Goal: Task Accomplishment & Management: Use online tool/utility

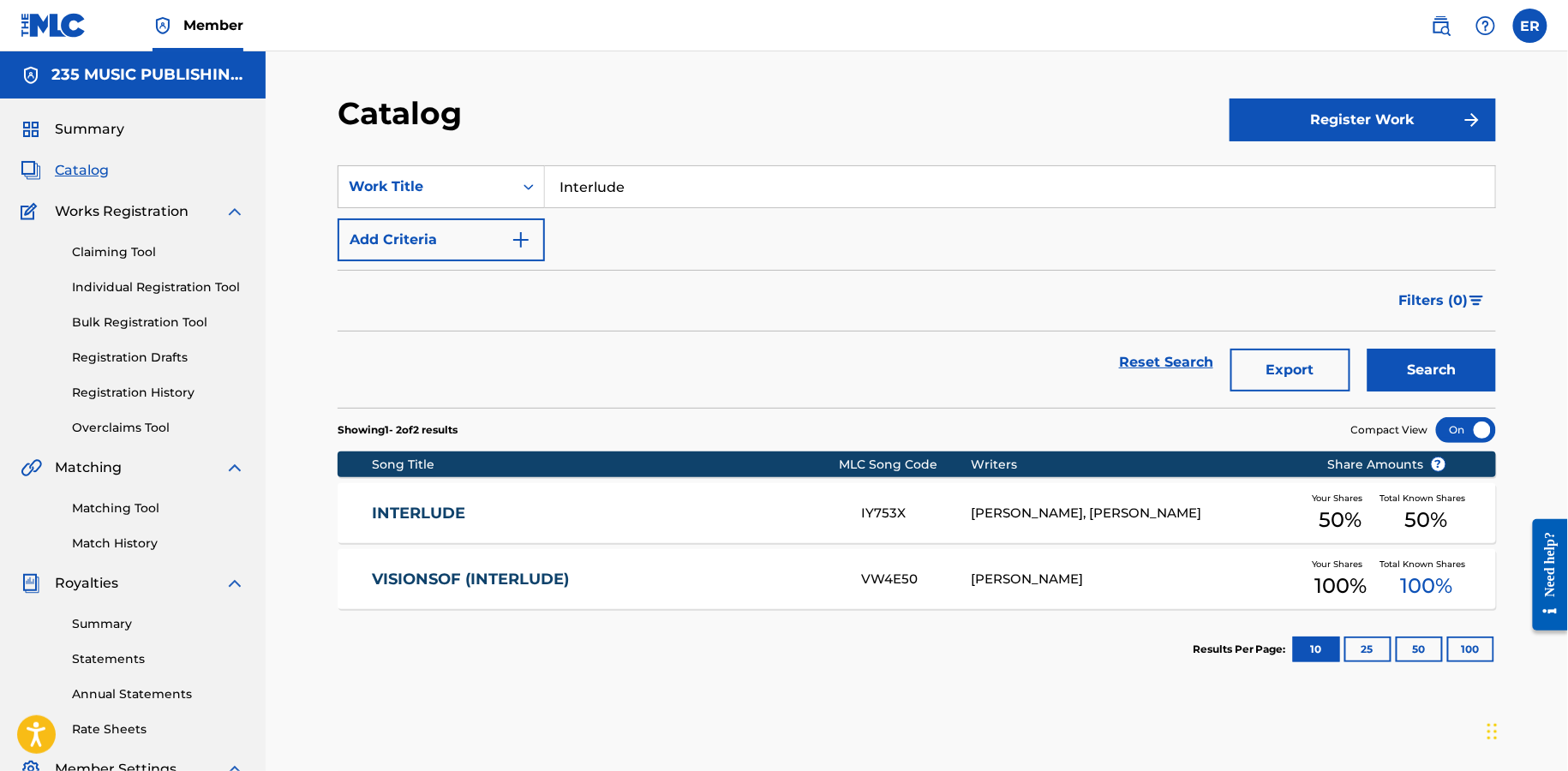
click at [125, 509] on link "Matching Tool" at bounding box center [159, 509] width 173 height 18
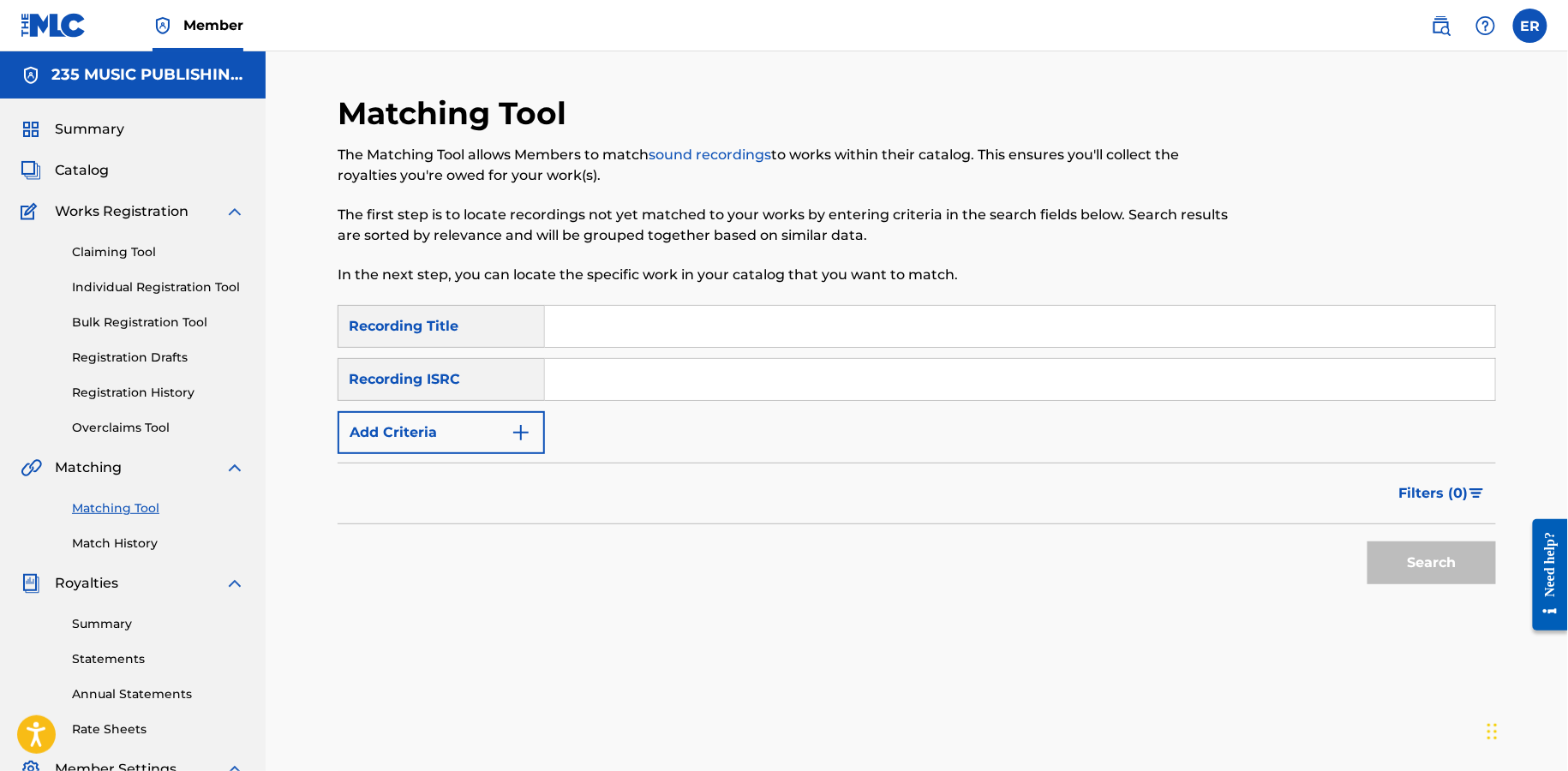
click at [431, 414] on button "Add Criteria" at bounding box center [441, 432] width 207 height 42
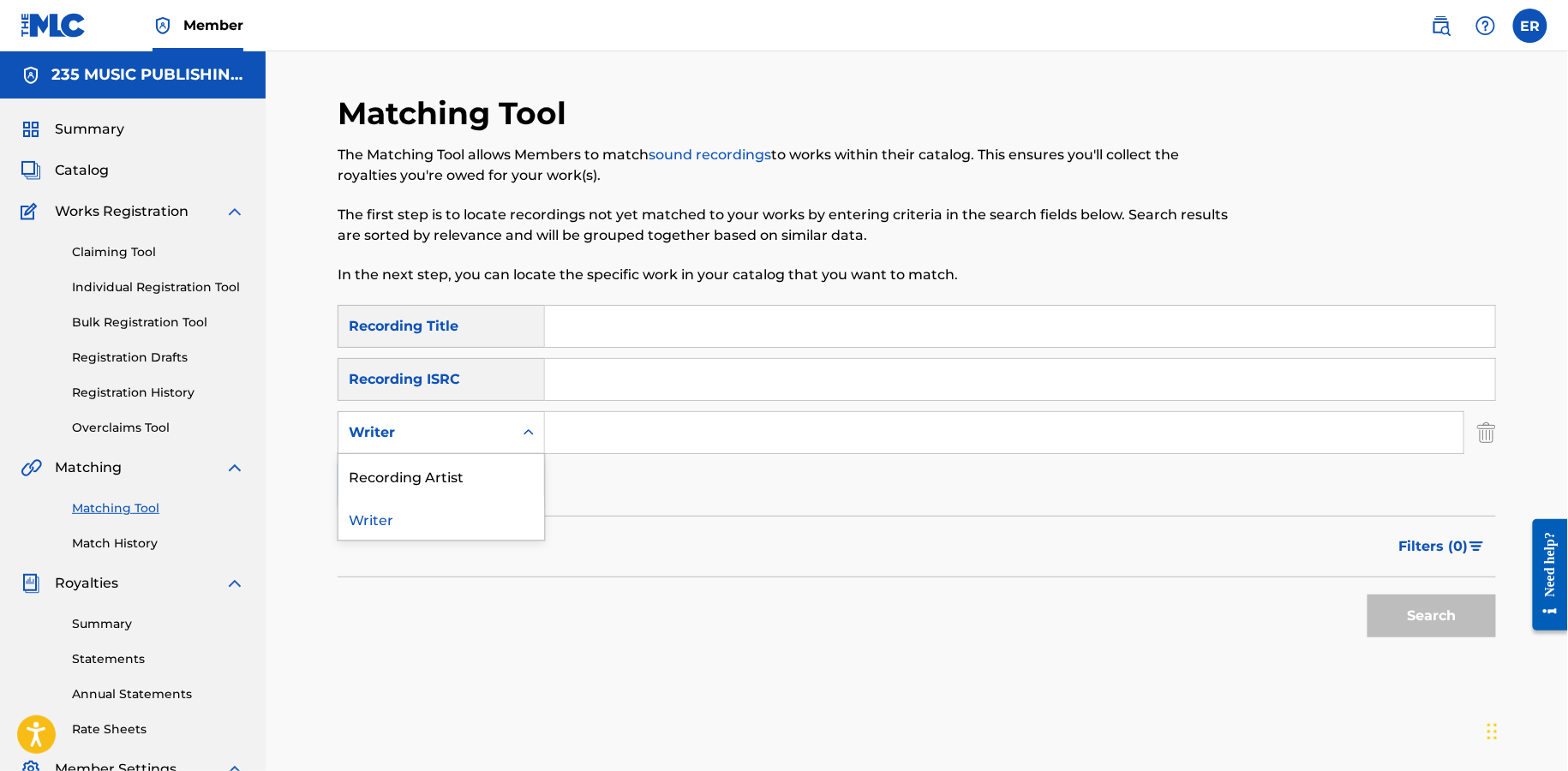
click at [477, 429] on div "Writer" at bounding box center [426, 433] width 154 height 21
click at [482, 469] on div "Recording Artist" at bounding box center [441, 475] width 205 height 42
click at [621, 450] on input "Search Form" at bounding box center [1004, 432] width 919 height 41
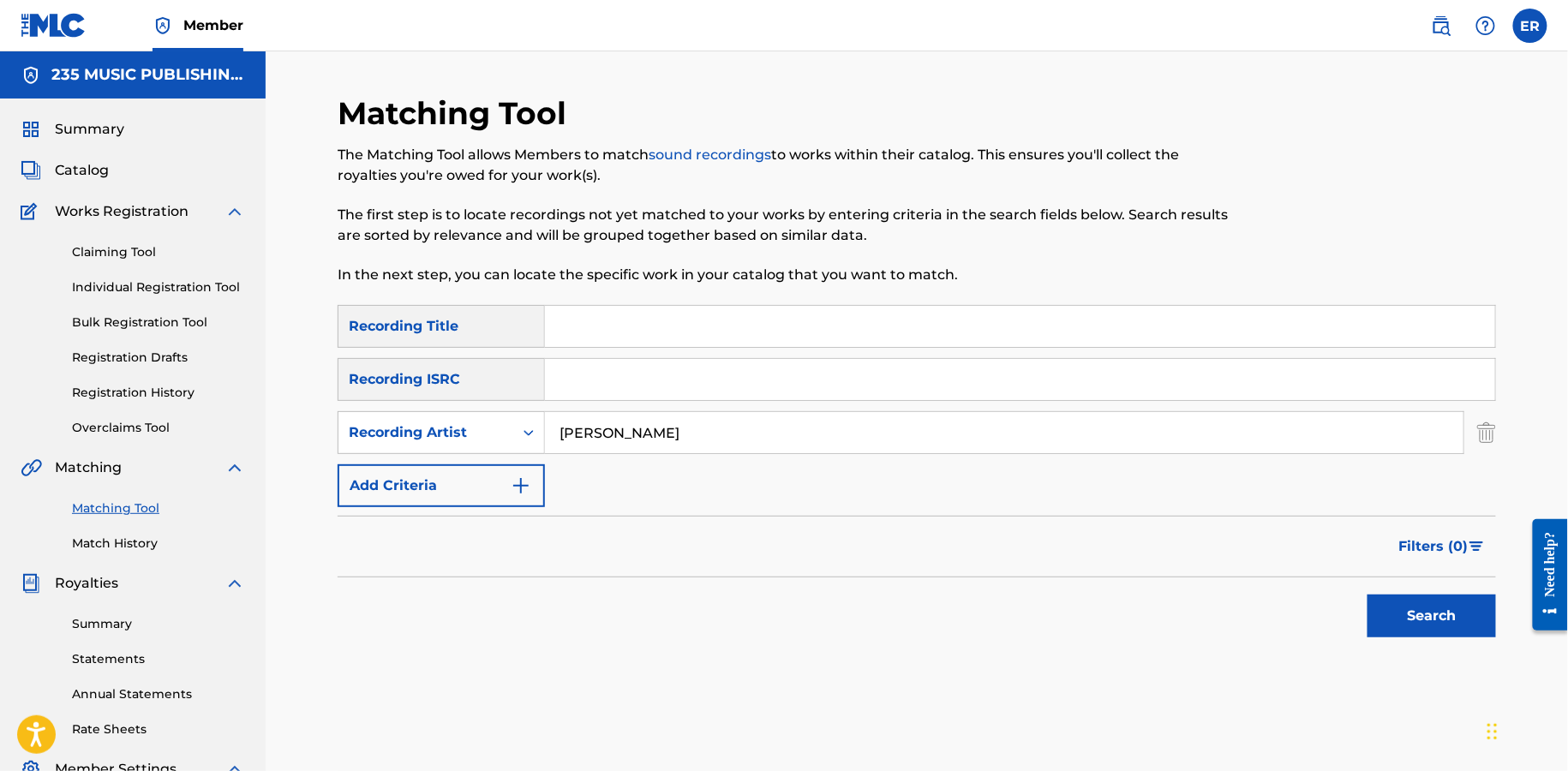
type input "[PERSON_NAME]"
click at [1368, 595] on button "Search" at bounding box center [1432, 616] width 128 height 42
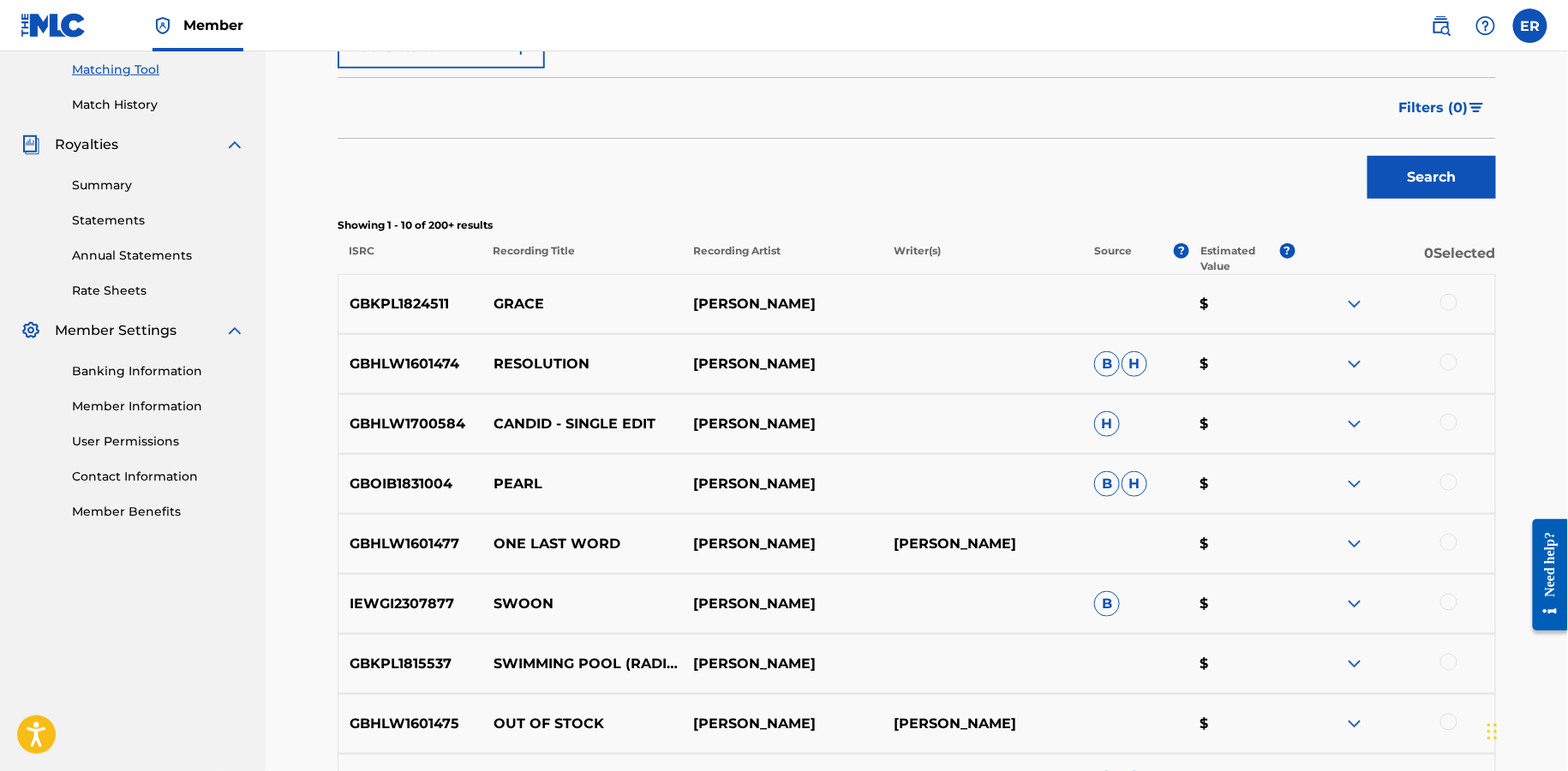
scroll to position [440, 0]
click at [516, 301] on p "GRACE" at bounding box center [582, 303] width 200 height 21
copy p "GRACE"
click at [550, 353] on p "RESOLUTION" at bounding box center [582, 364] width 200 height 21
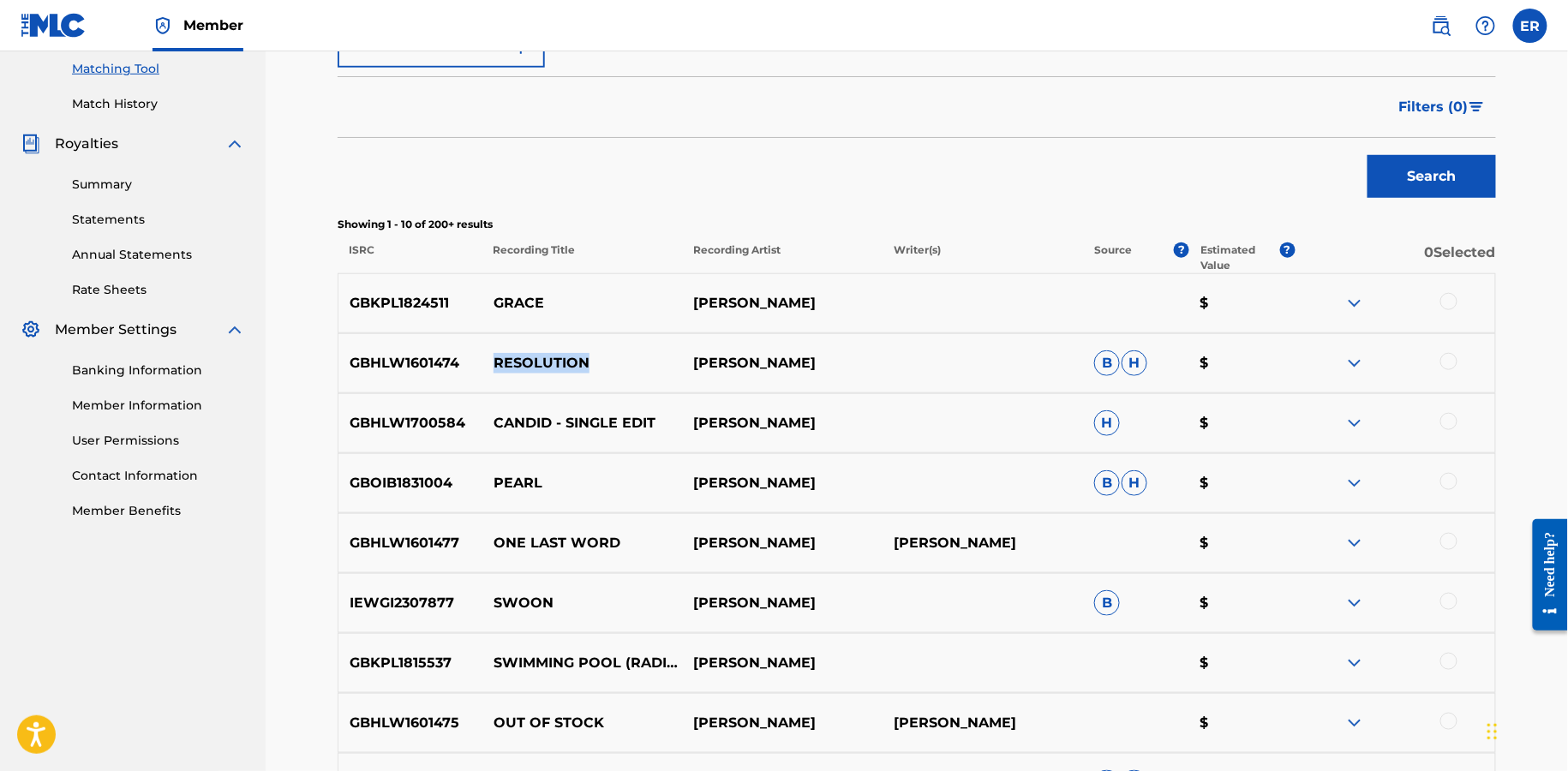
click at [550, 353] on p "RESOLUTION" at bounding box center [582, 364] width 200 height 21
copy p "RESOLUTION"
click at [522, 429] on p "CANDID - SINGLE EDIT" at bounding box center [582, 424] width 200 height 21
copy p "CANDID"
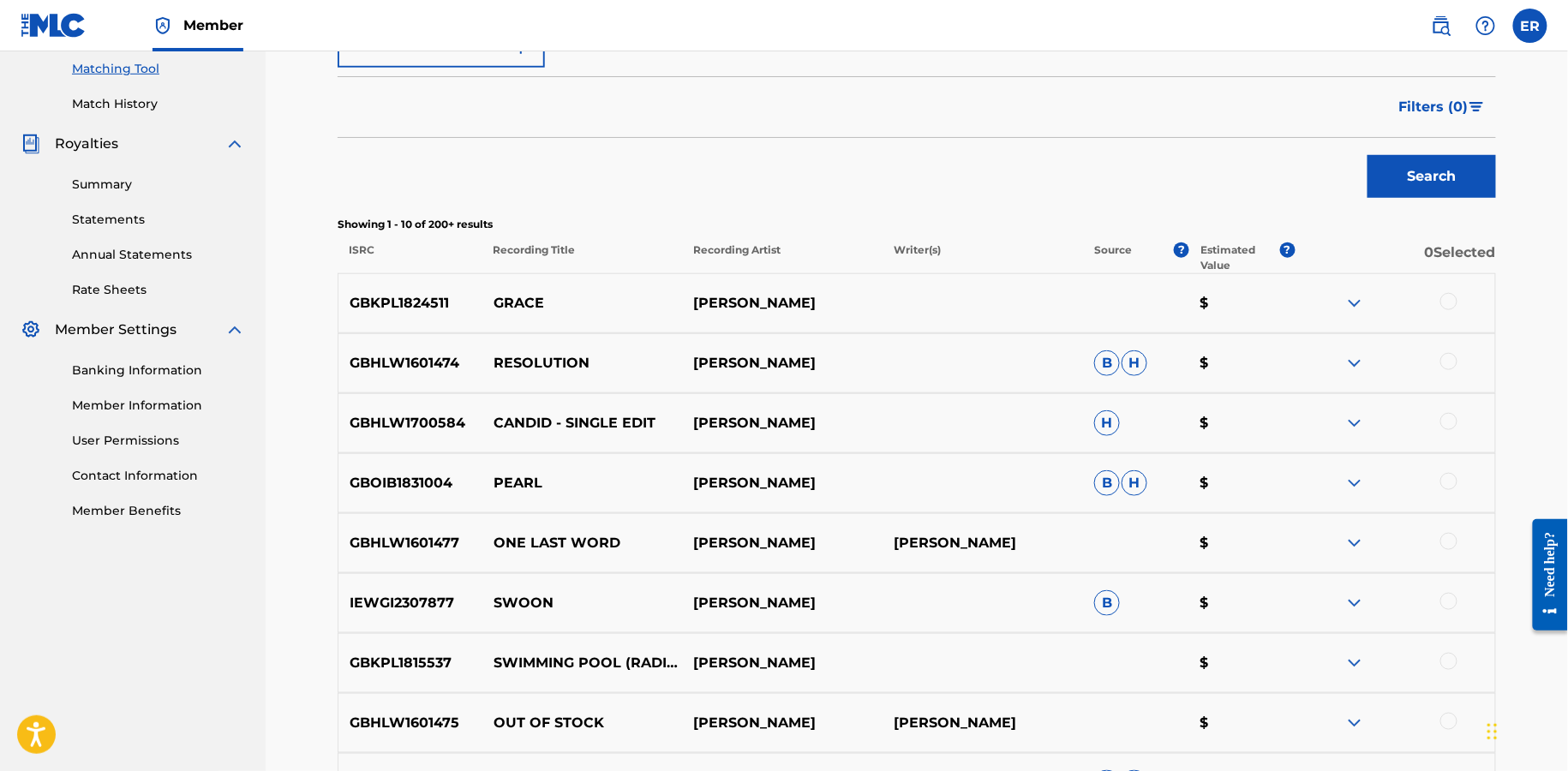
click at [522, 483] on p "PEARL" at bounding box center [582, 483] width 200 height 21
copy p "PEARL"
click at [524, 548] on p "ONE LAST WORD" at bounding box center [582, 543] width 200 height 21
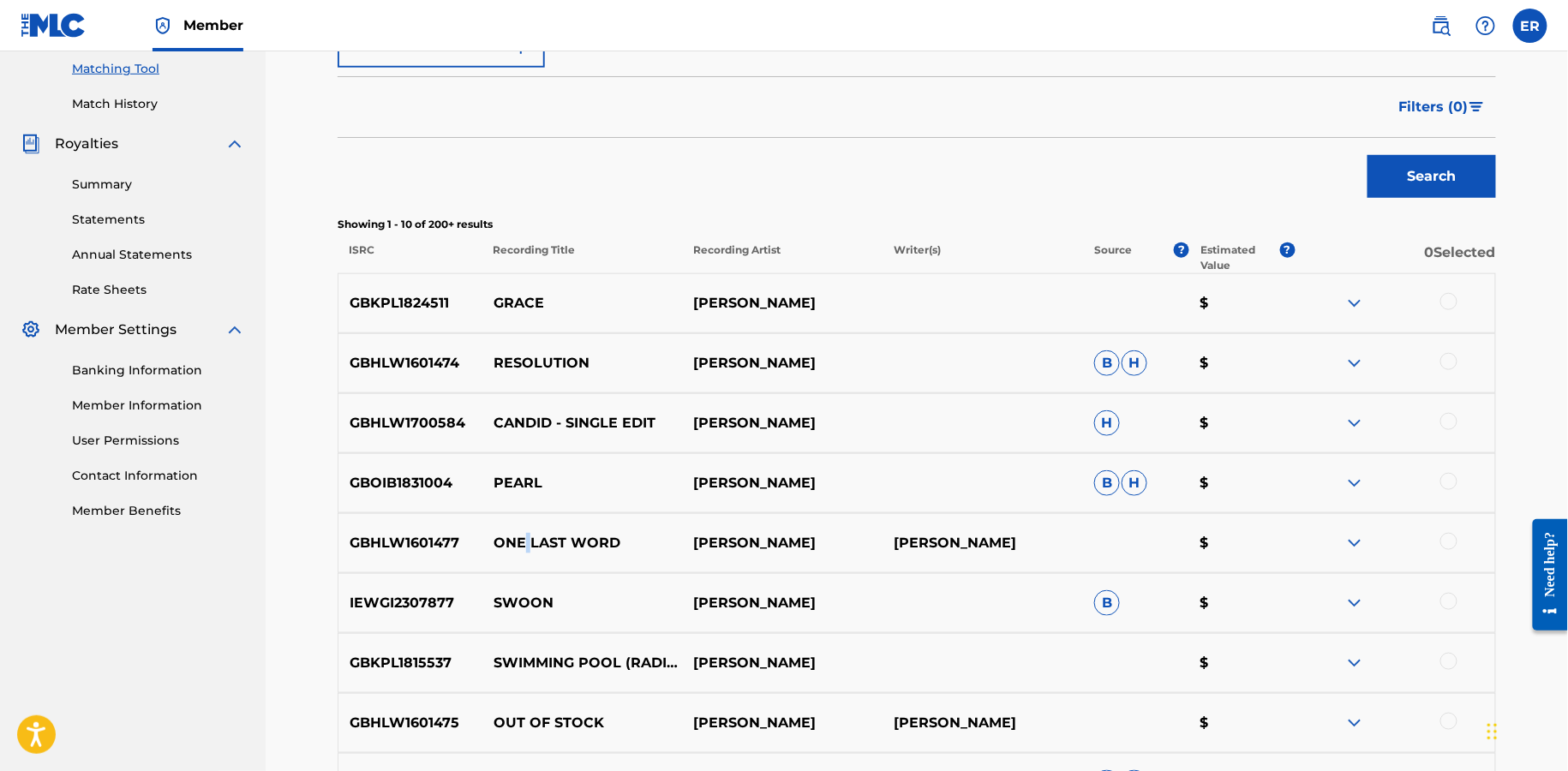
click at [524, 548] on p "ONE LAST WORD" at bounding box center [582, 543] width 200 height 21
click at [528, 603] on p "SWOON" at bounding box center [582, 604] width 200 height 21
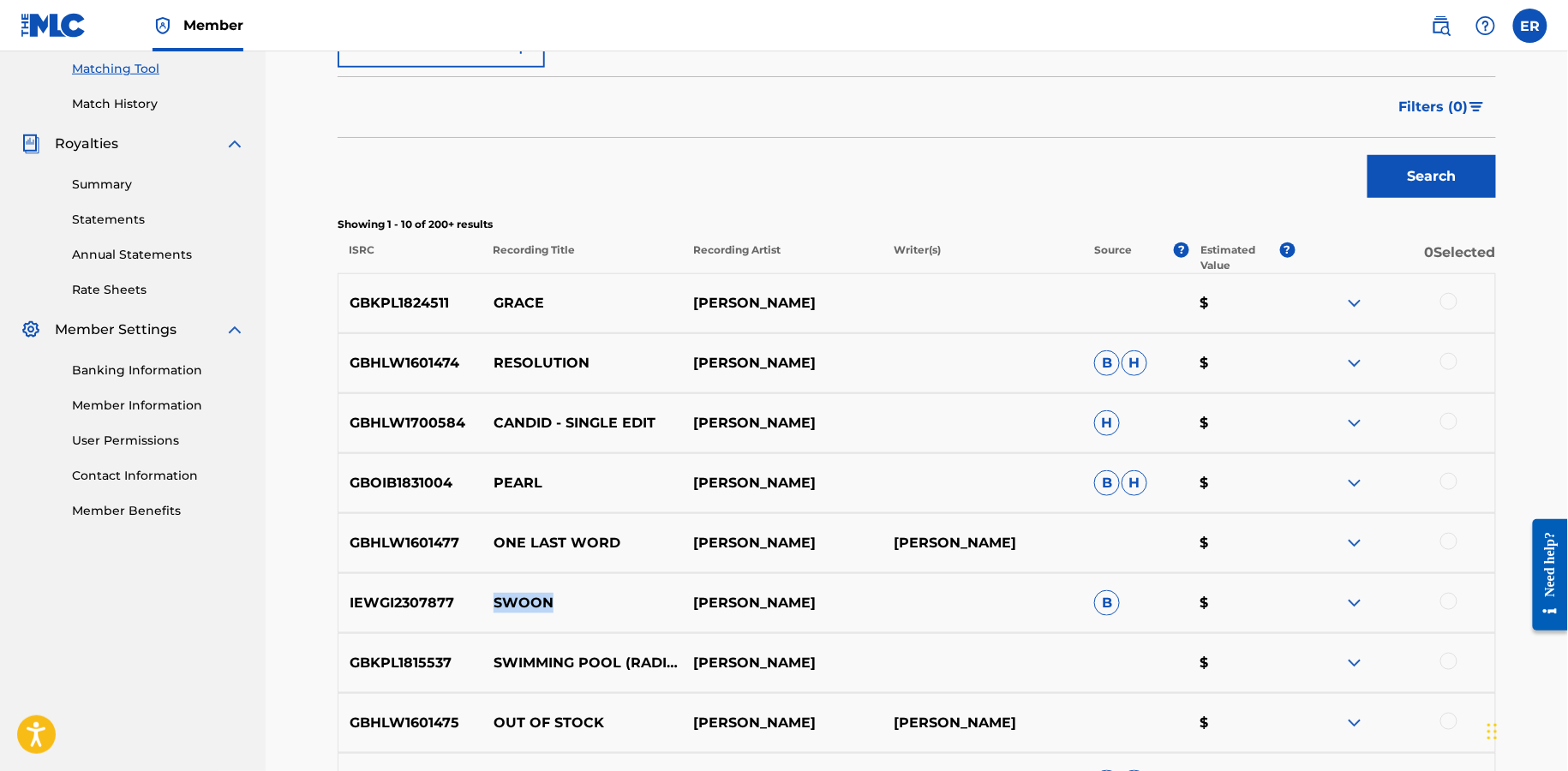
copy p "SWOON"
click at [521, 661] on p "SWIMMING POOL (RADIO EDIT)" at bounding box center [582, 664] width 200 height 21
click at [522, 653] on p "SWIMMING POOL (RADIO EDIT)" at bounding box center [582, 664] width 200 height 21
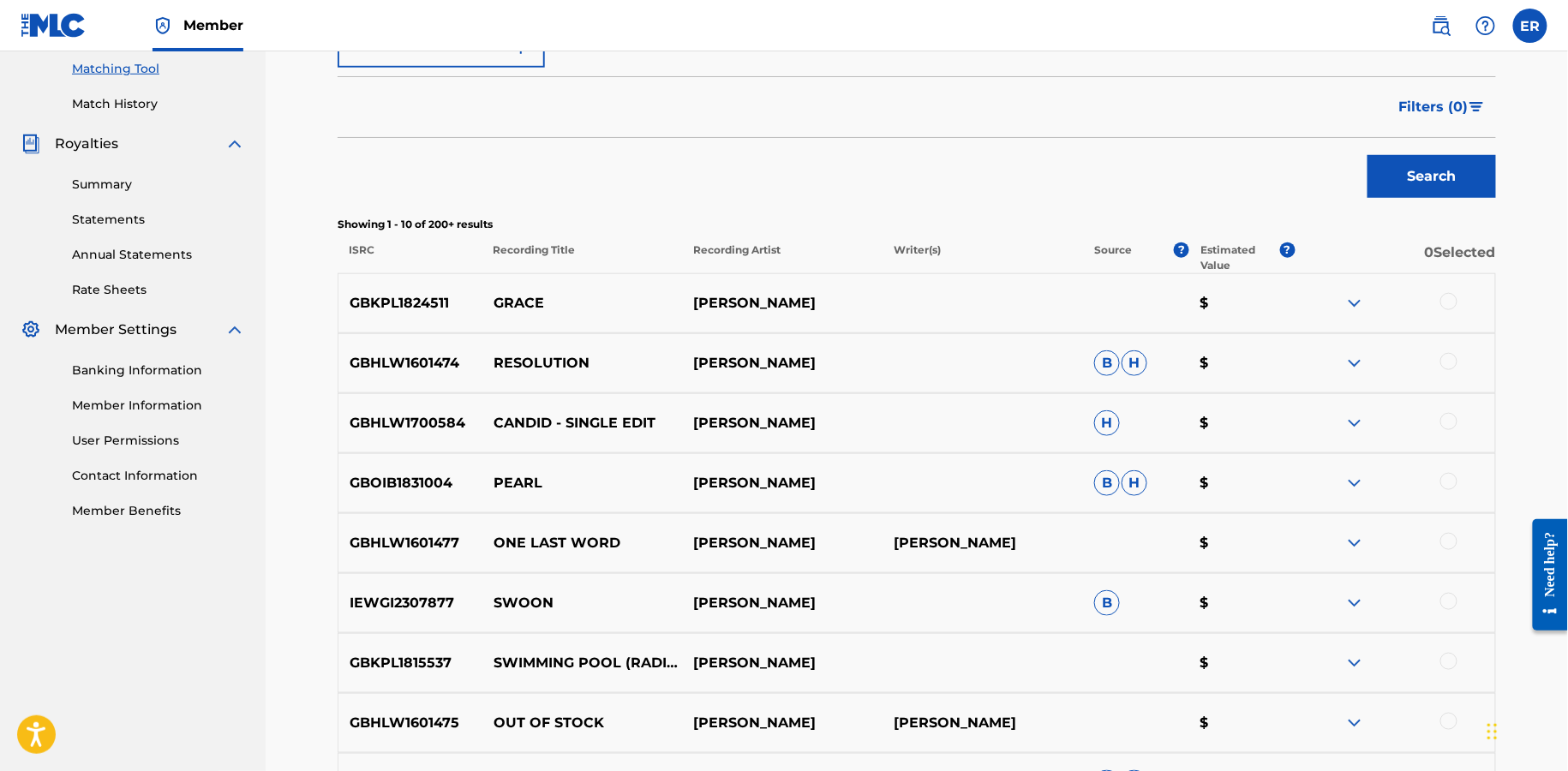
click at [552, 653] on p "SWIMMING POOL (RADIO EDIT)" at bounding box center [582, 664] width 200 height 21
drag, startPoint x: 619, startPoint y: 652, endPoint x: 476, endPoint y: 652, distance: 143.0
click at [475, 652] on div "GBKPL1815537 SWIMMING POOL (RADIO EDIT) [PERSON_NAME] $" at bounding box center [917, 663] width 1159 height 60
copy div "SWIMMING POOL"
click at [517, 716] on p "OUT OF STOCK" at bounding box center [582, 723] width 200 height 21
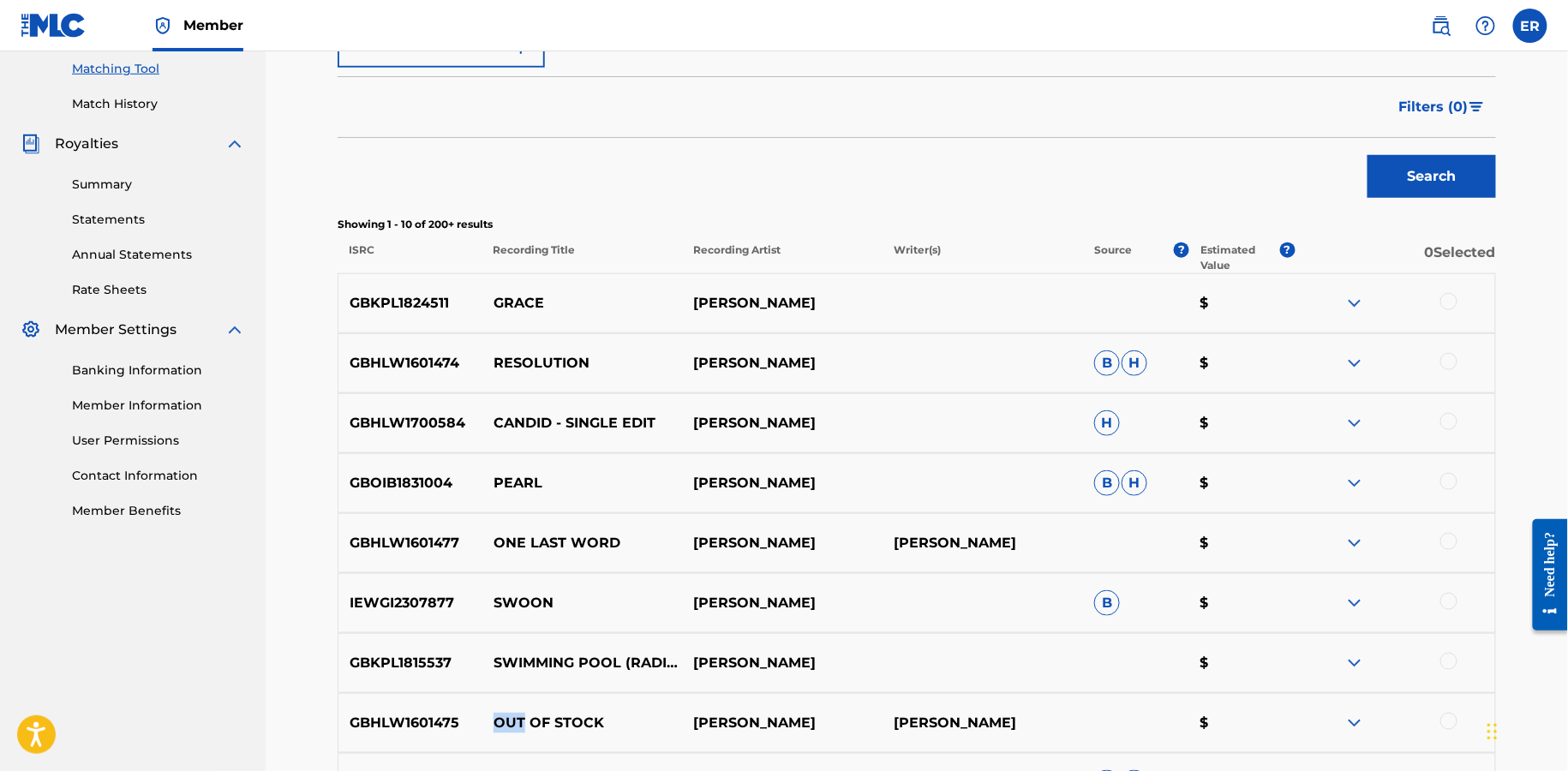
click at [517, 716] on p "OUT OF STOCK" at bounding box center [582, 723] width 200 height 21
copy p "OUT OF STOCK"
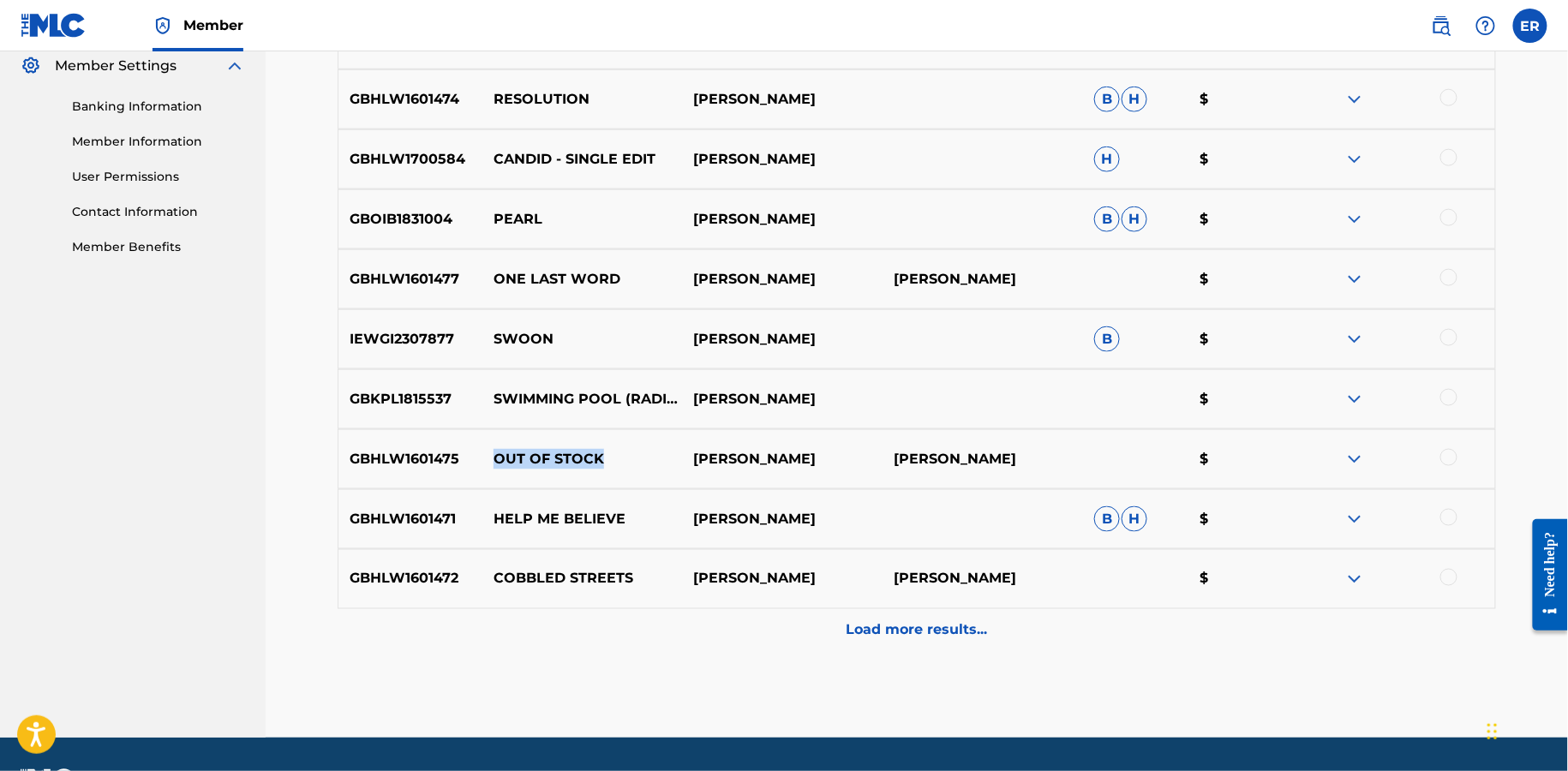
scroll to position [747, 0]
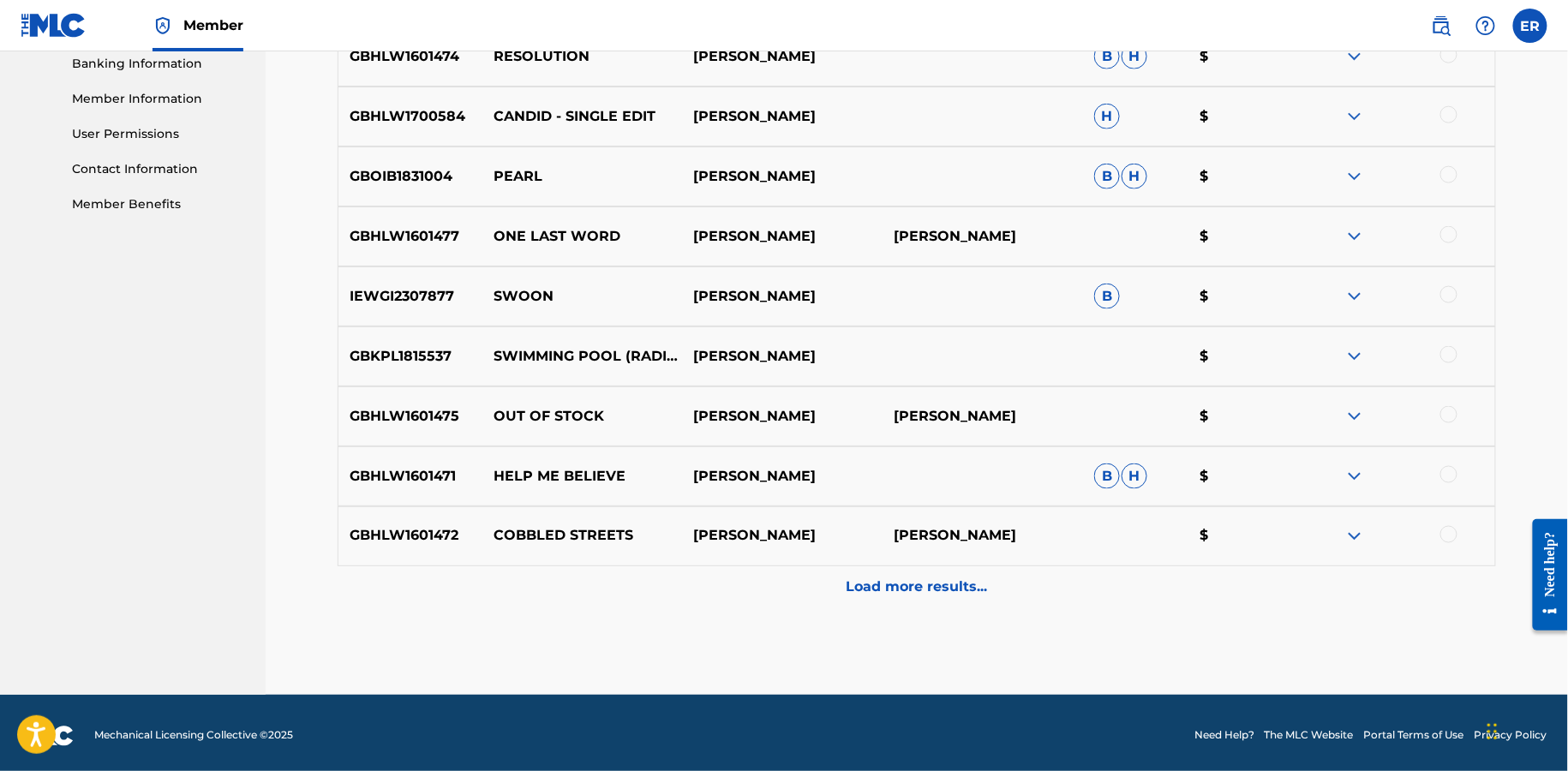
click at [582, 478] on p "HELP ME BELIEVE" at bounding box center [582, 476] width 200 height 21
copy p "HELP ME BELIEVE"
click at [526, 543] on p "COBBLED STREETS" at bounding box center [582, 536] width 200 height 21
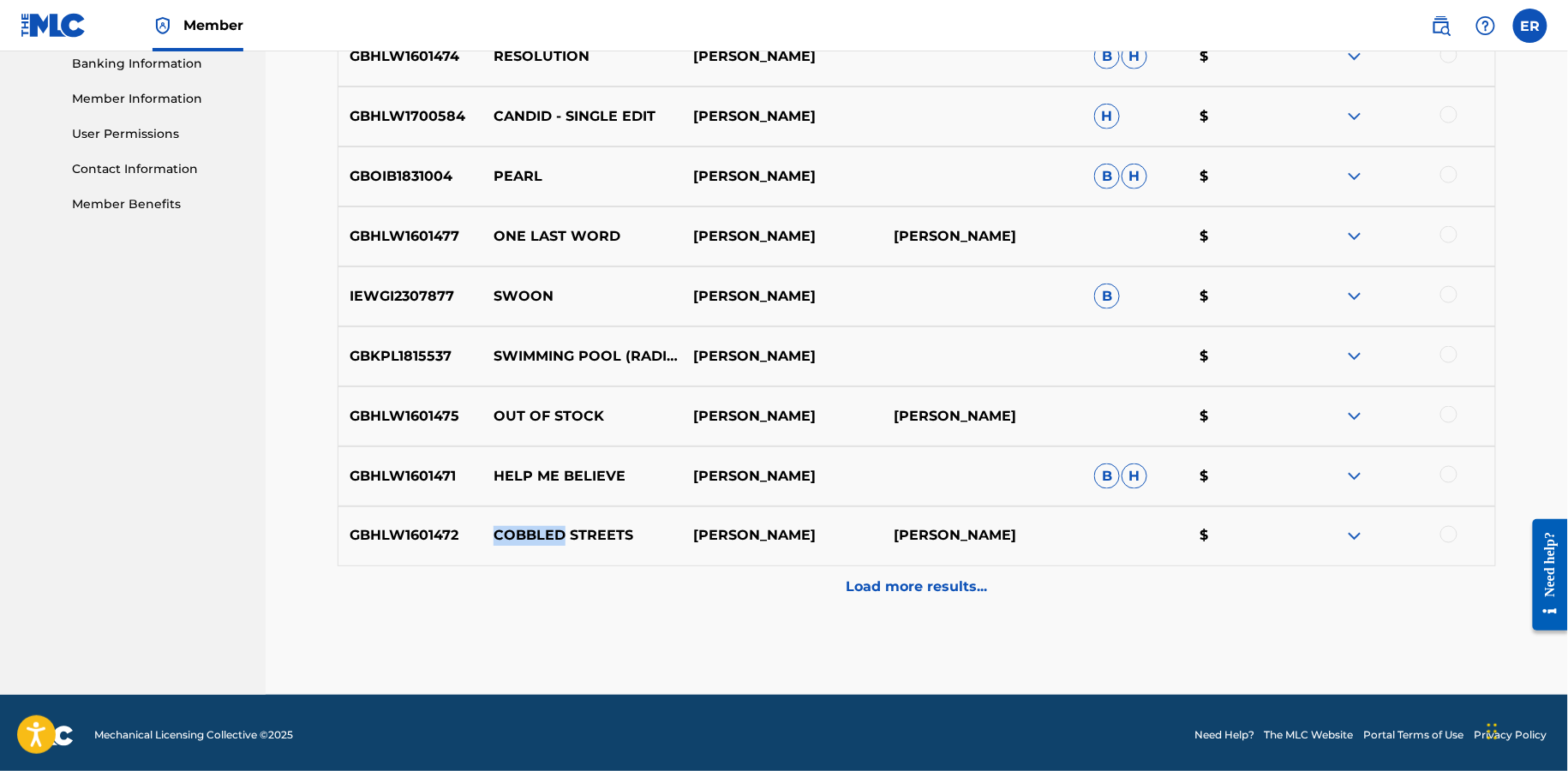
click at [526, 543] on p "COBBLED STREETS" at bounding box center [582, 536] width 200 height 21
copy p "COBBLED STREETS"
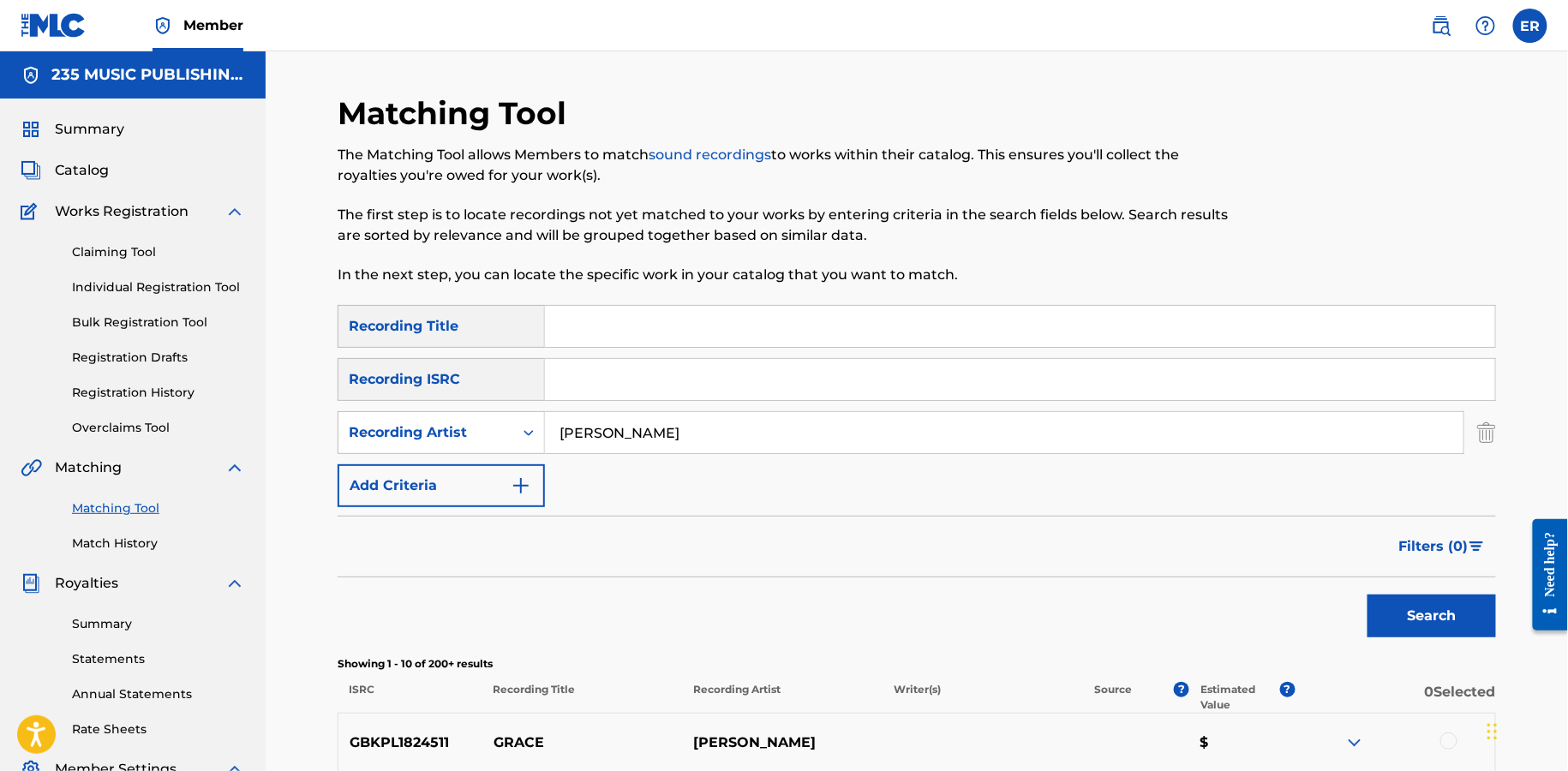
click at [631, 340] on input "Search Form" at bounding box center [1020, 326] width 950 height 41
paste input "GRACE"
type input "GRACE"
click at [1368, 595] on button "Search" at bounding box center [1432, 616] width 128 height 42
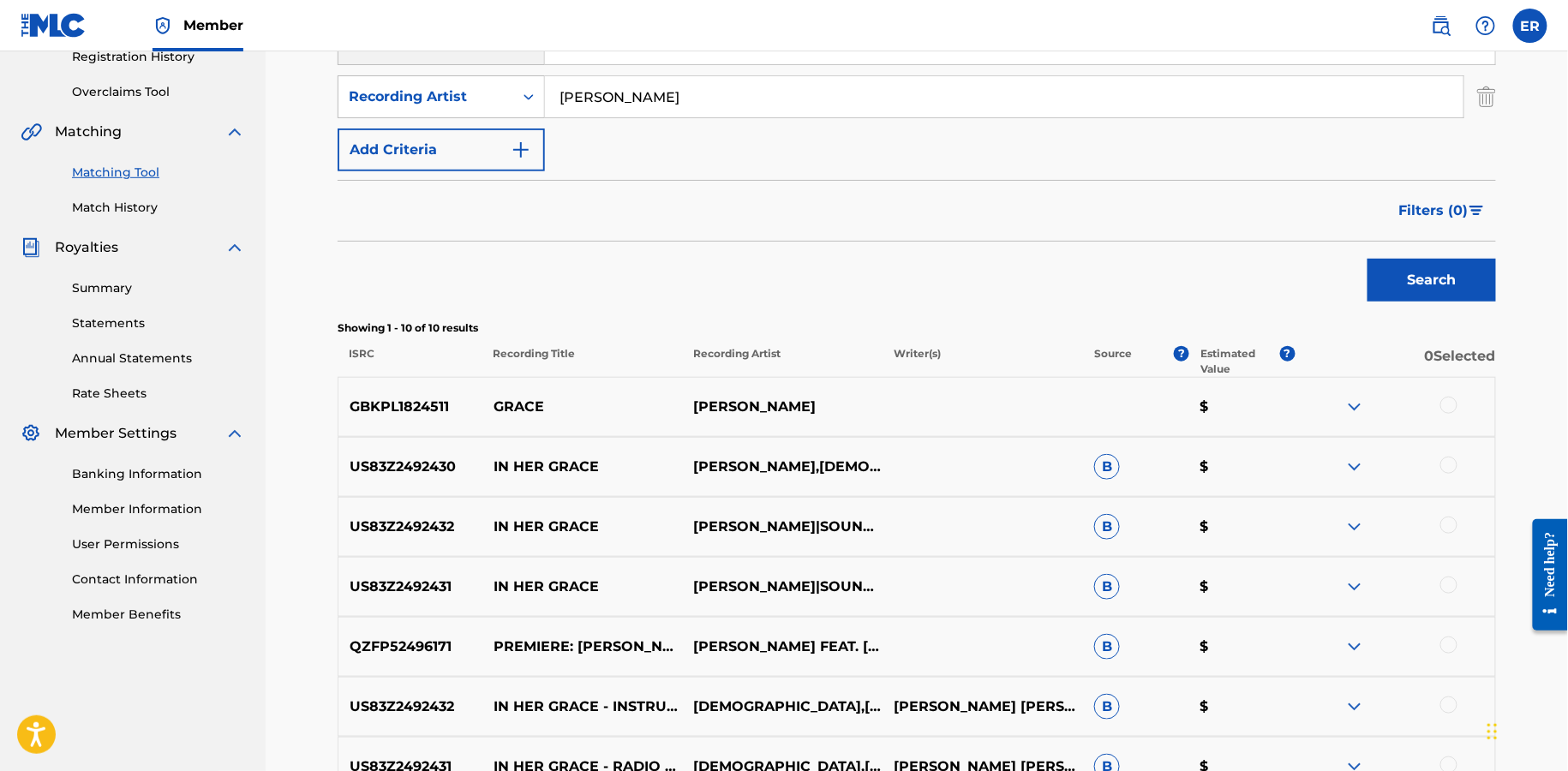
scroll to position [340, 0]
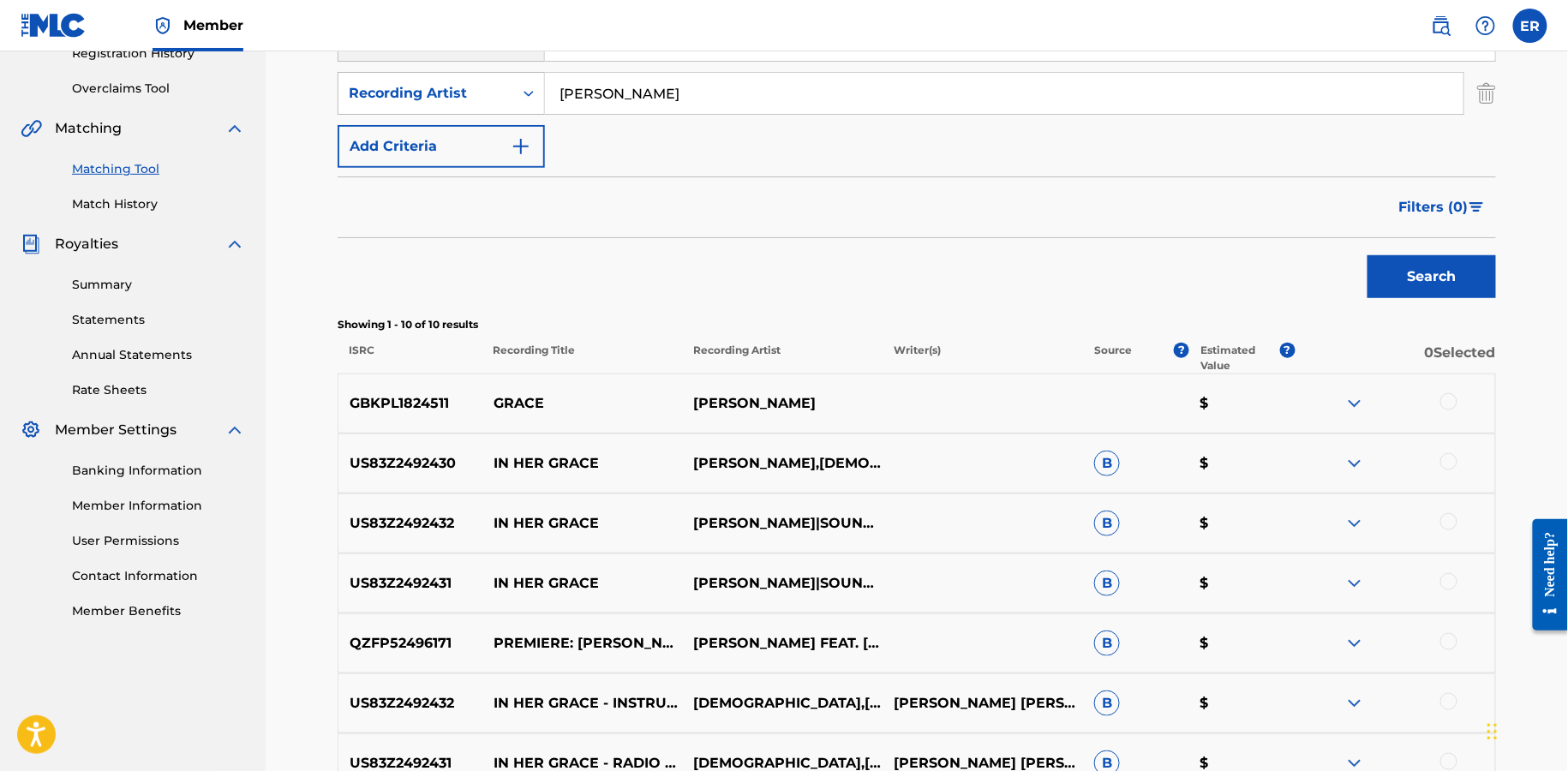
click at [1461, 408] on div at bounding box center [1395, 404] width 200 height 21
click at [1447, 398] on div at bounding box center [1449, 402] width 17 height 17
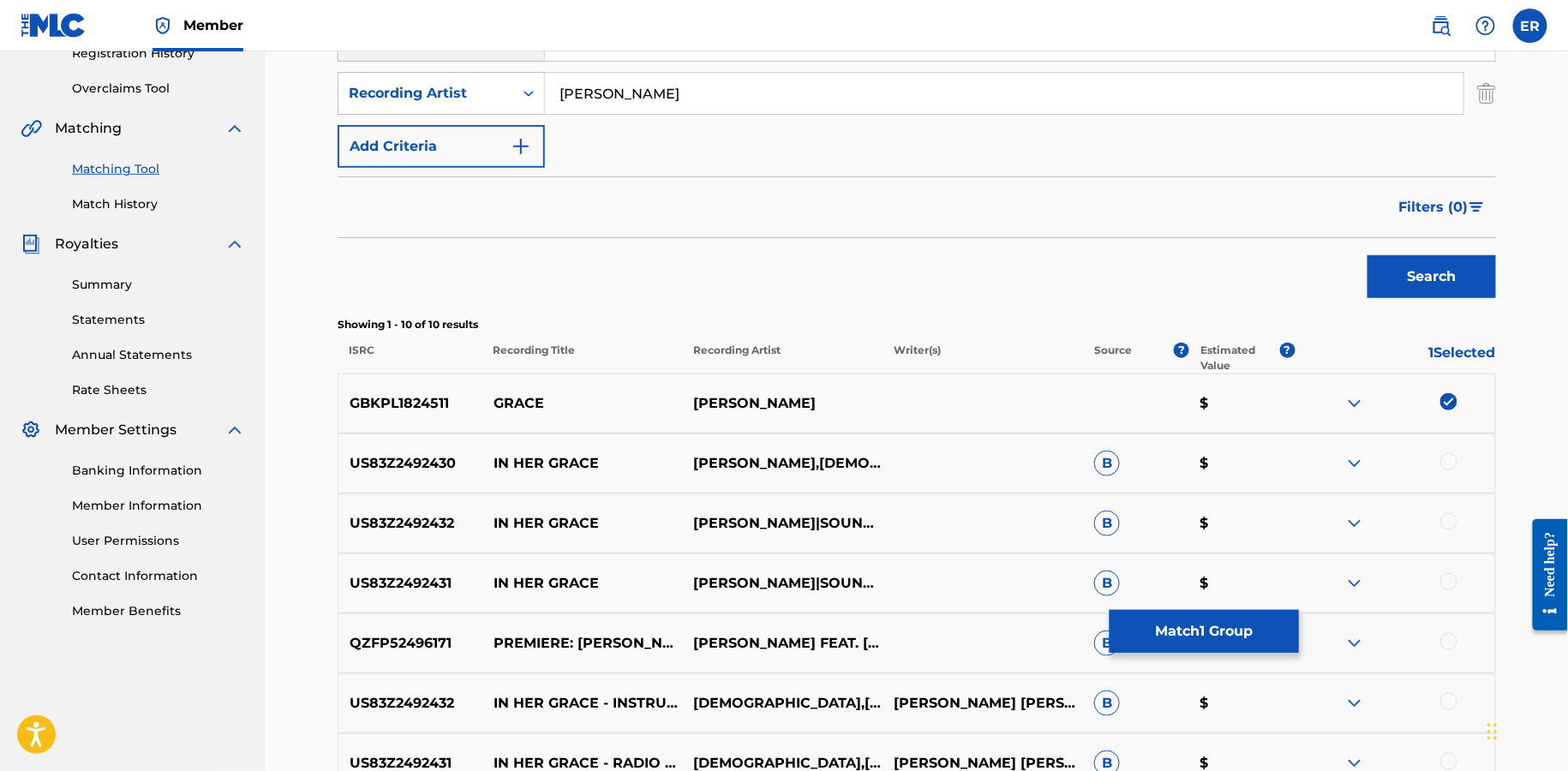
click at [1215, 628] on button "Match 1 Group" at bounding box center [1204, 631] width 190 height 42
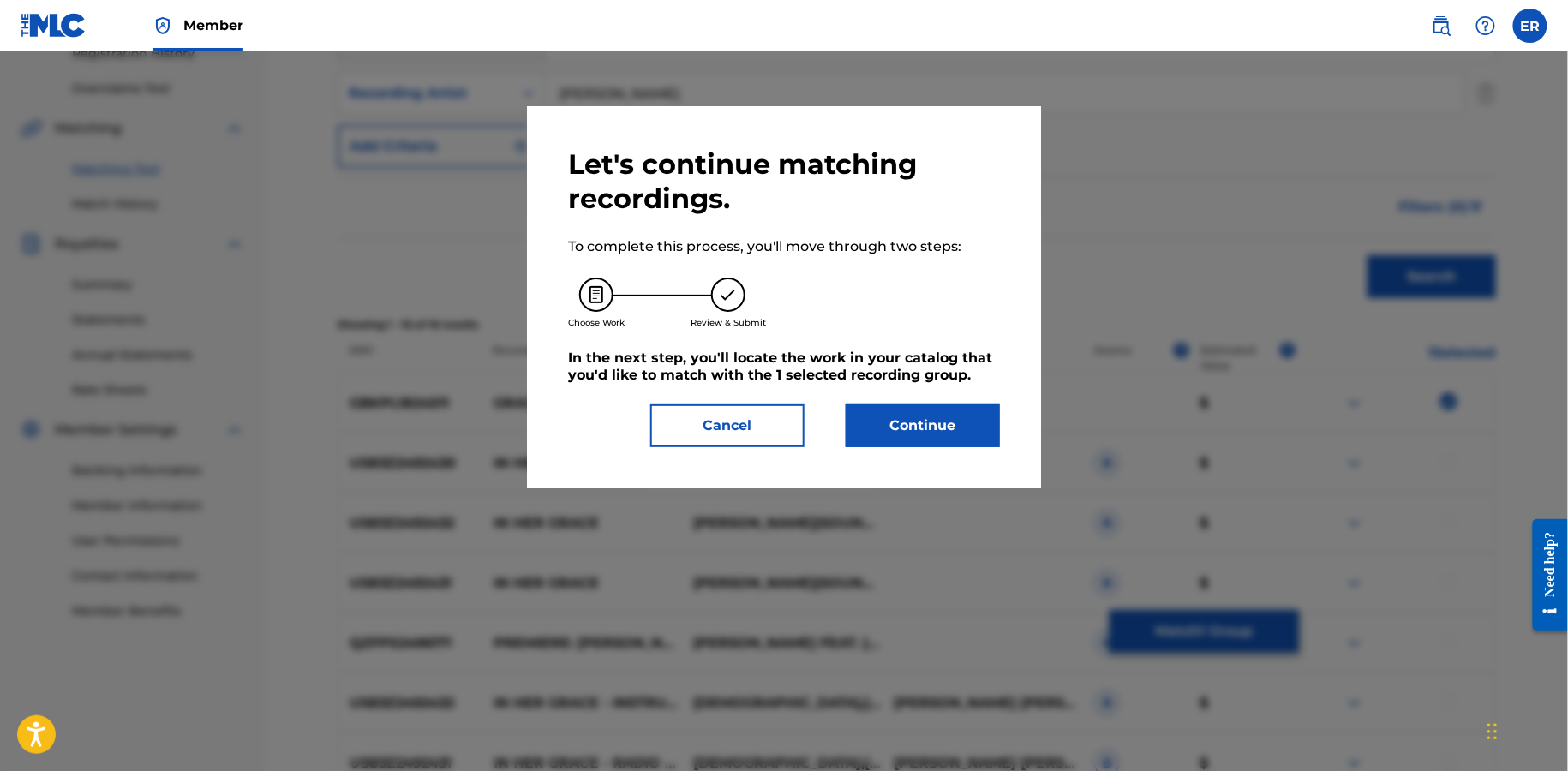
click at [936, 431] on button "Continue" at bounding box center [923, 425] width 154 height 42
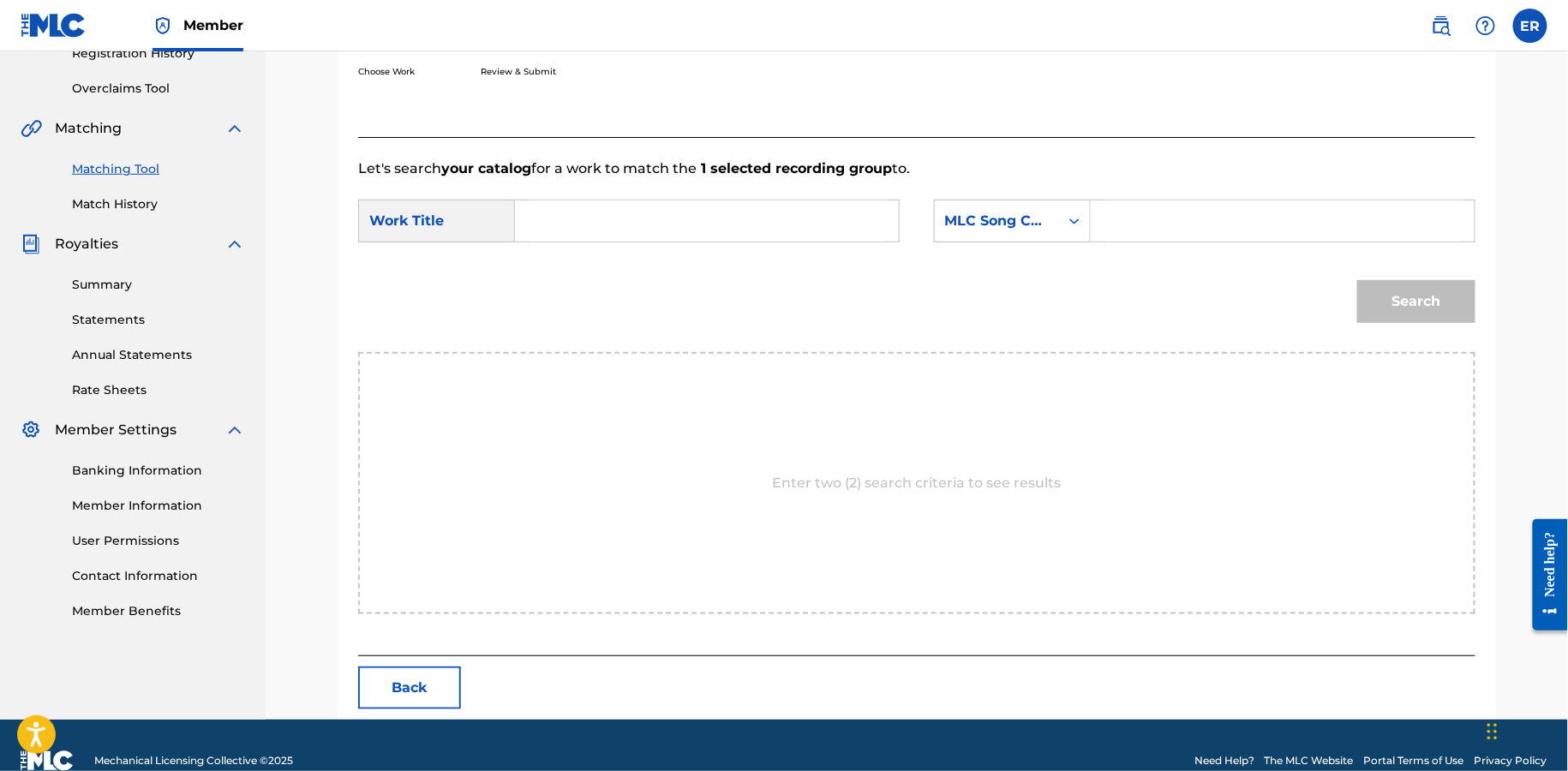
click at [804, 234] on input "Search Form" at bounding box center [707, 220] width 355 height 41
type input "grace"
click at [1053, 224] on div "MLC Song Code" at bounding box center [996, 221] width 124 height 33
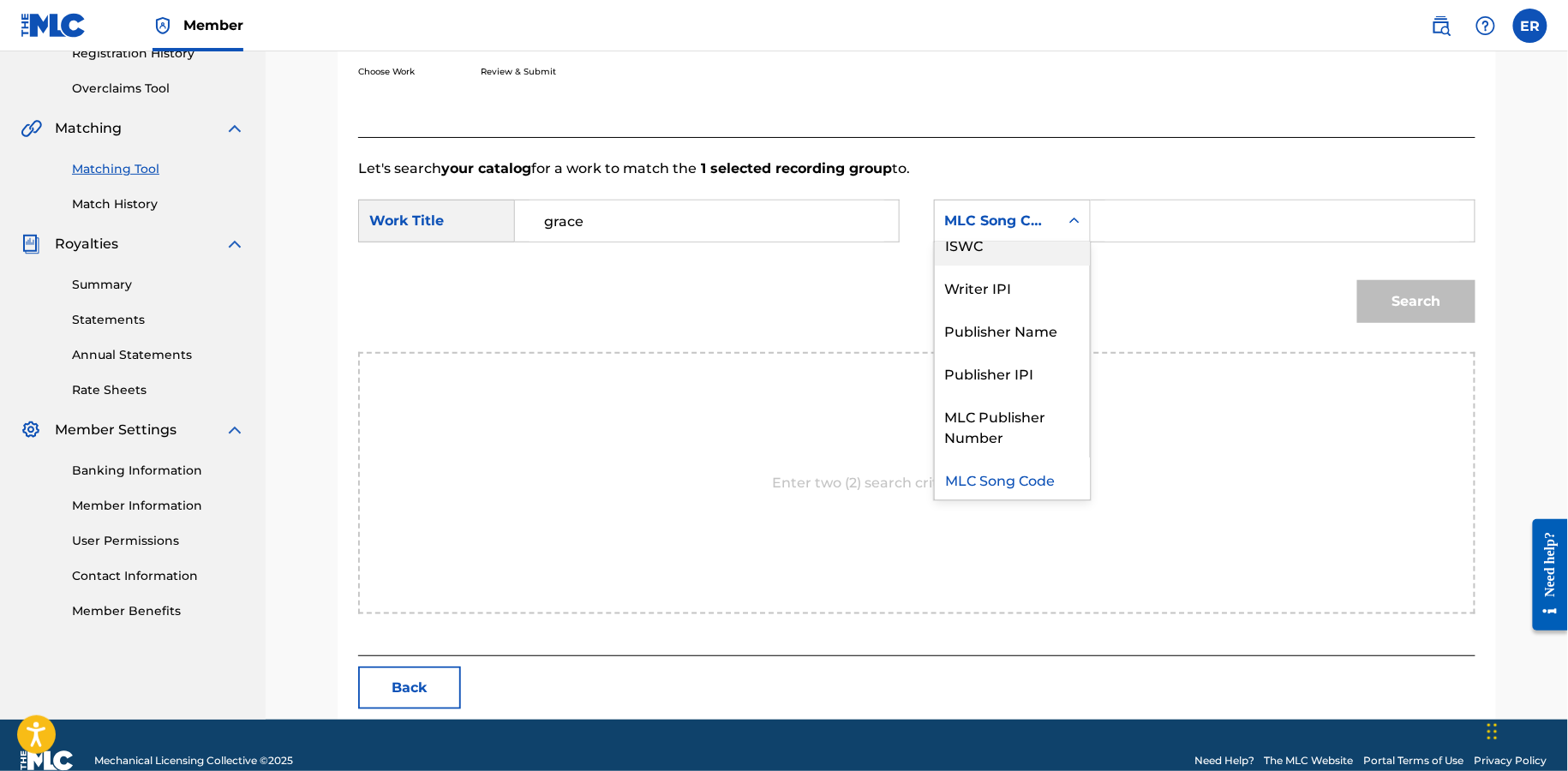
scroll to position [0, 0]
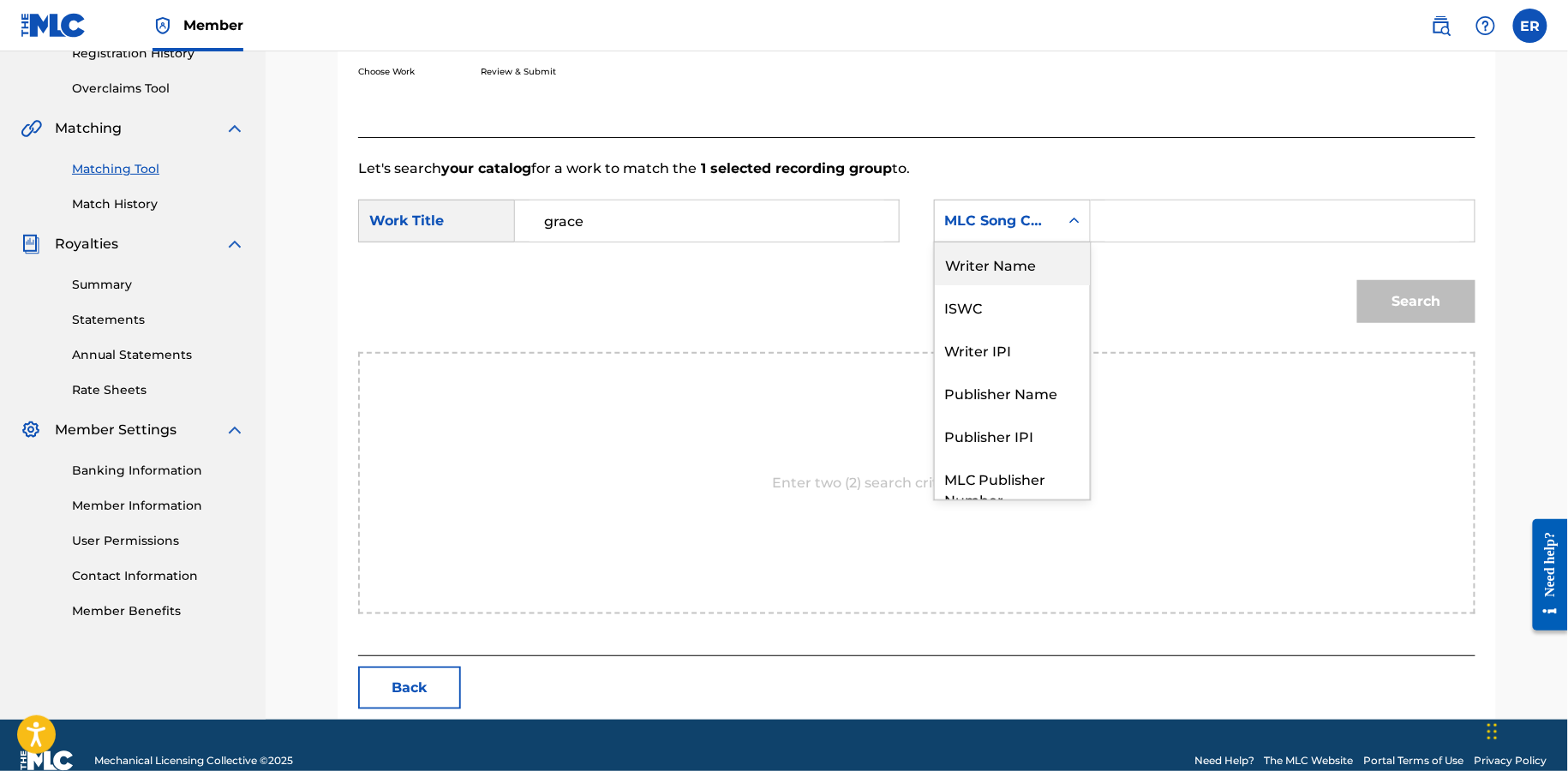
click at [1020, 270] on div "Writer Name" at bounding box center [1012, 263] width 155 height 42
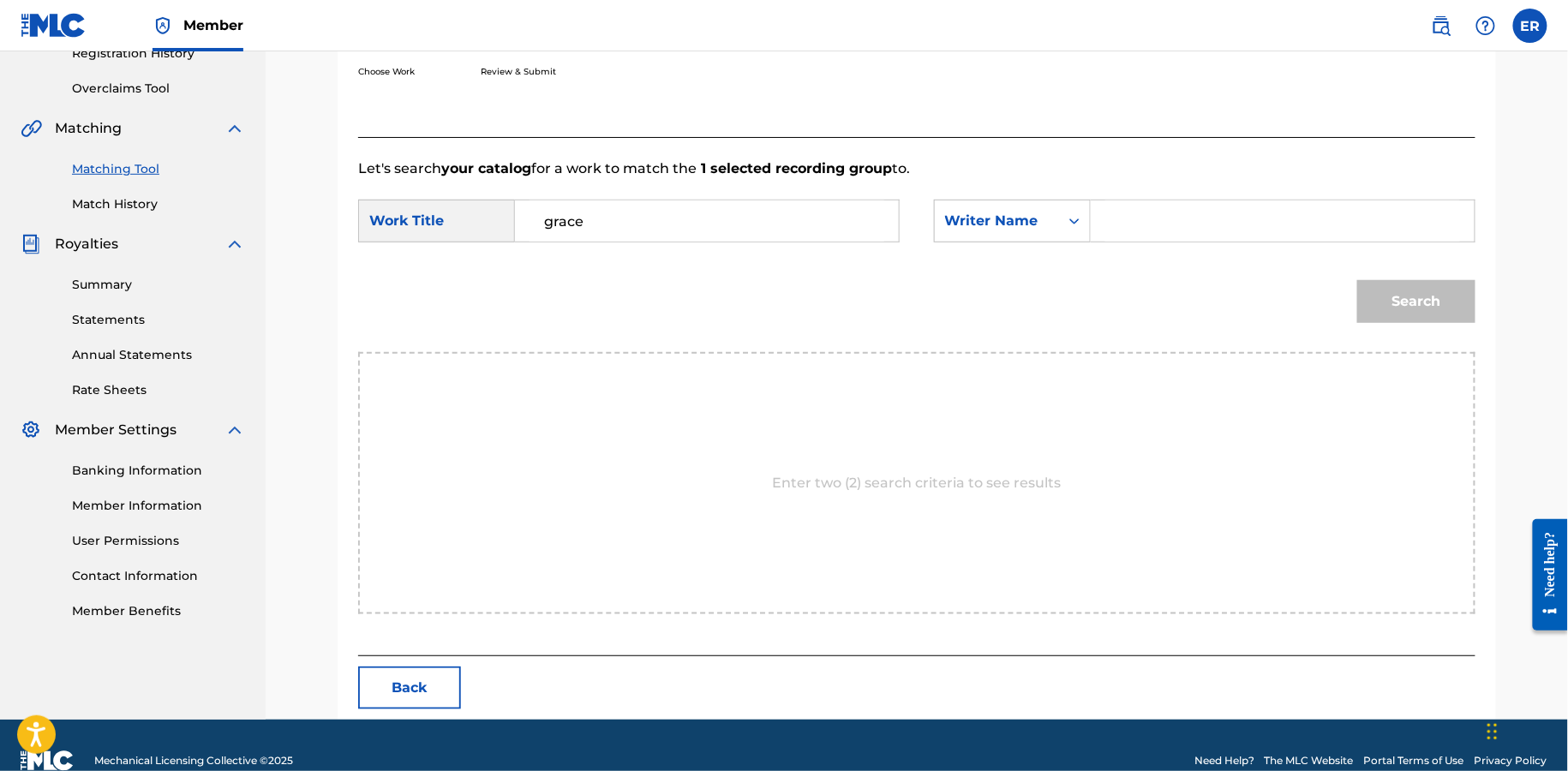
click at [1200, 224] on input "Search Form" at bounding box center [1283, 220] width 355 height 41
type input "a"
type input "[PERSON_NAME]"
click at [1357, 281] on button "Search" at bounding box center [1416, 301] width 119 height 42
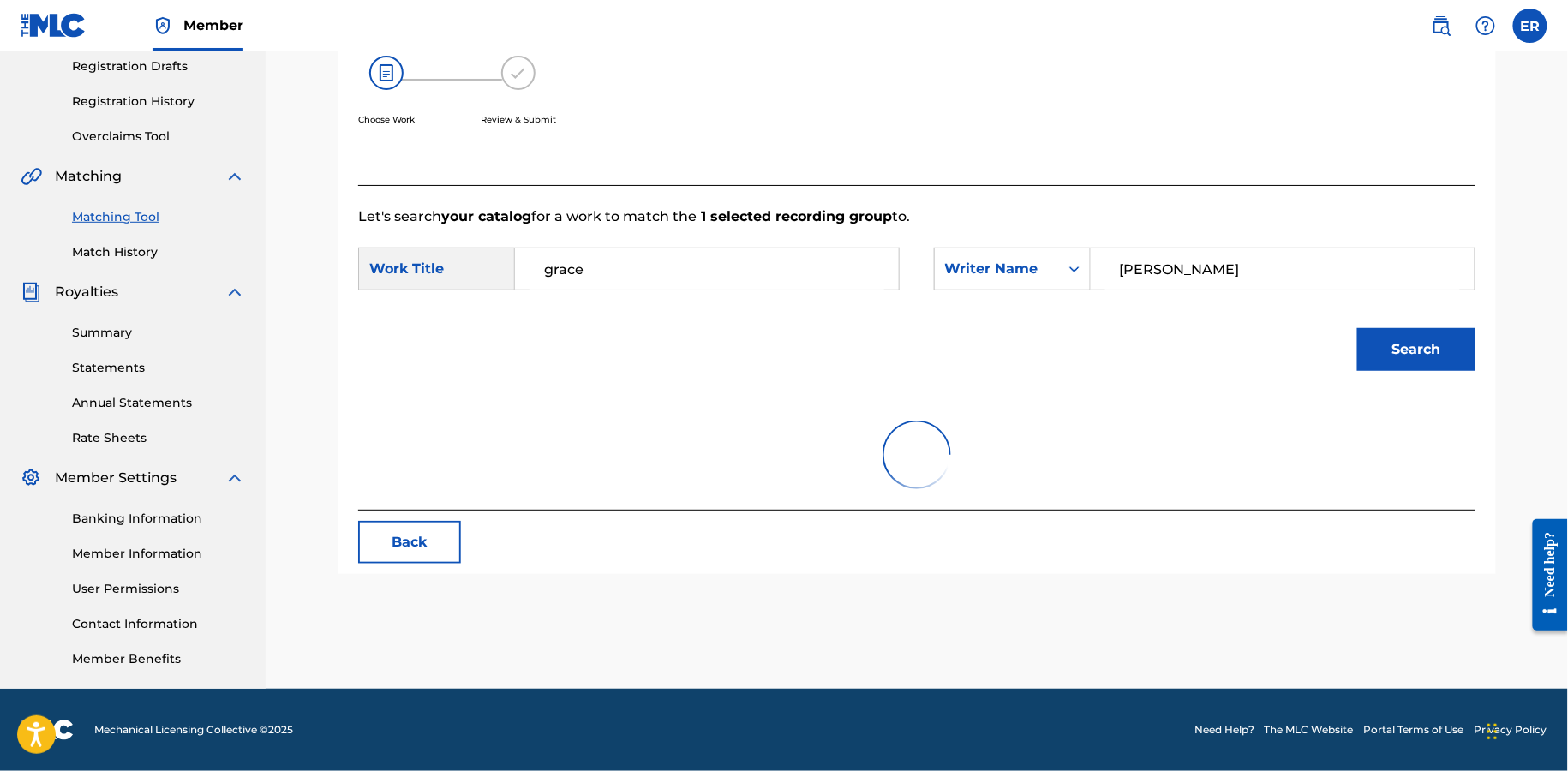
scroll to position [317, 0]
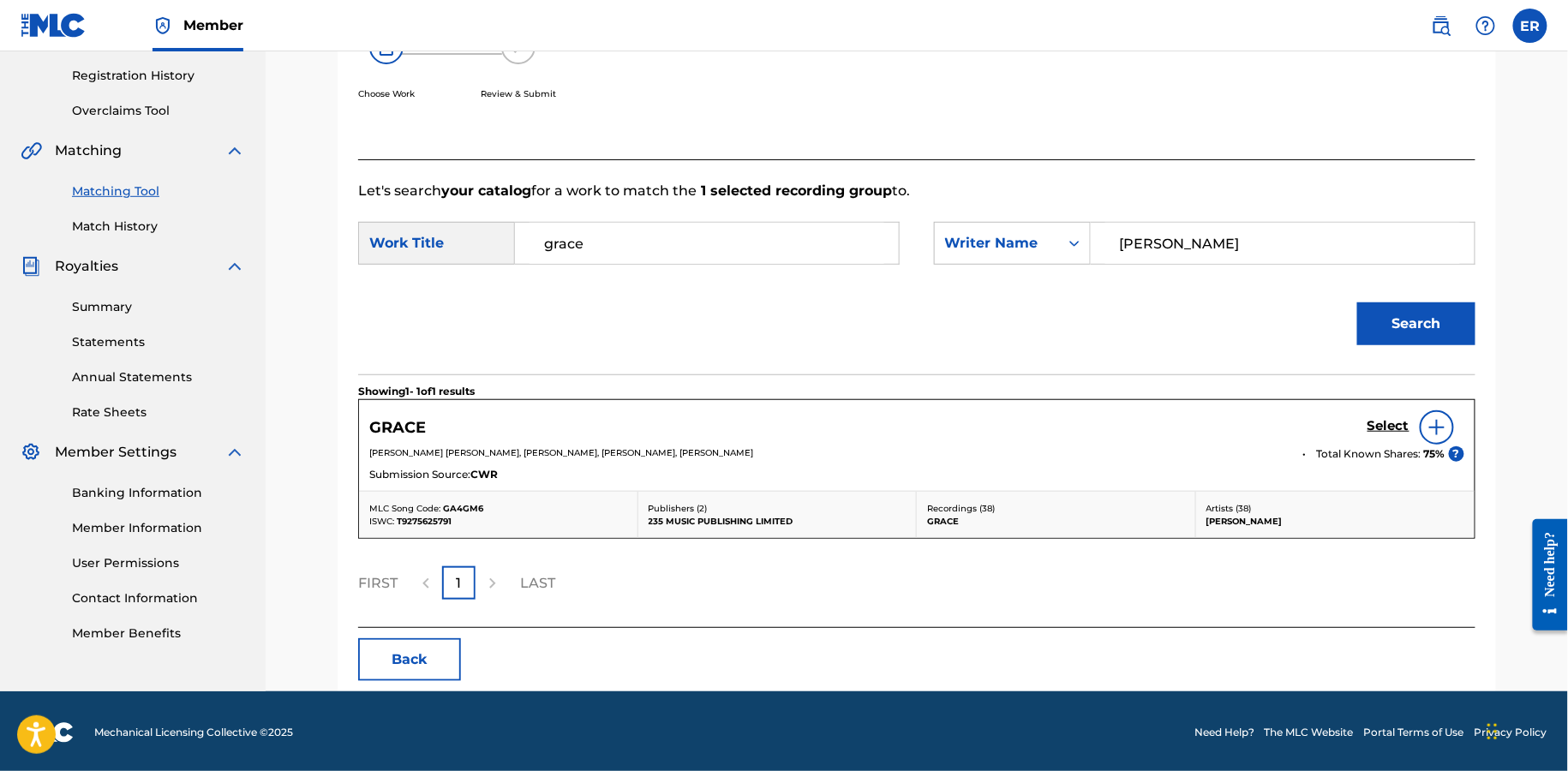
click at [1387, 424] on h5 "Select" at bounding box center [1389, 426] width 42 height 16
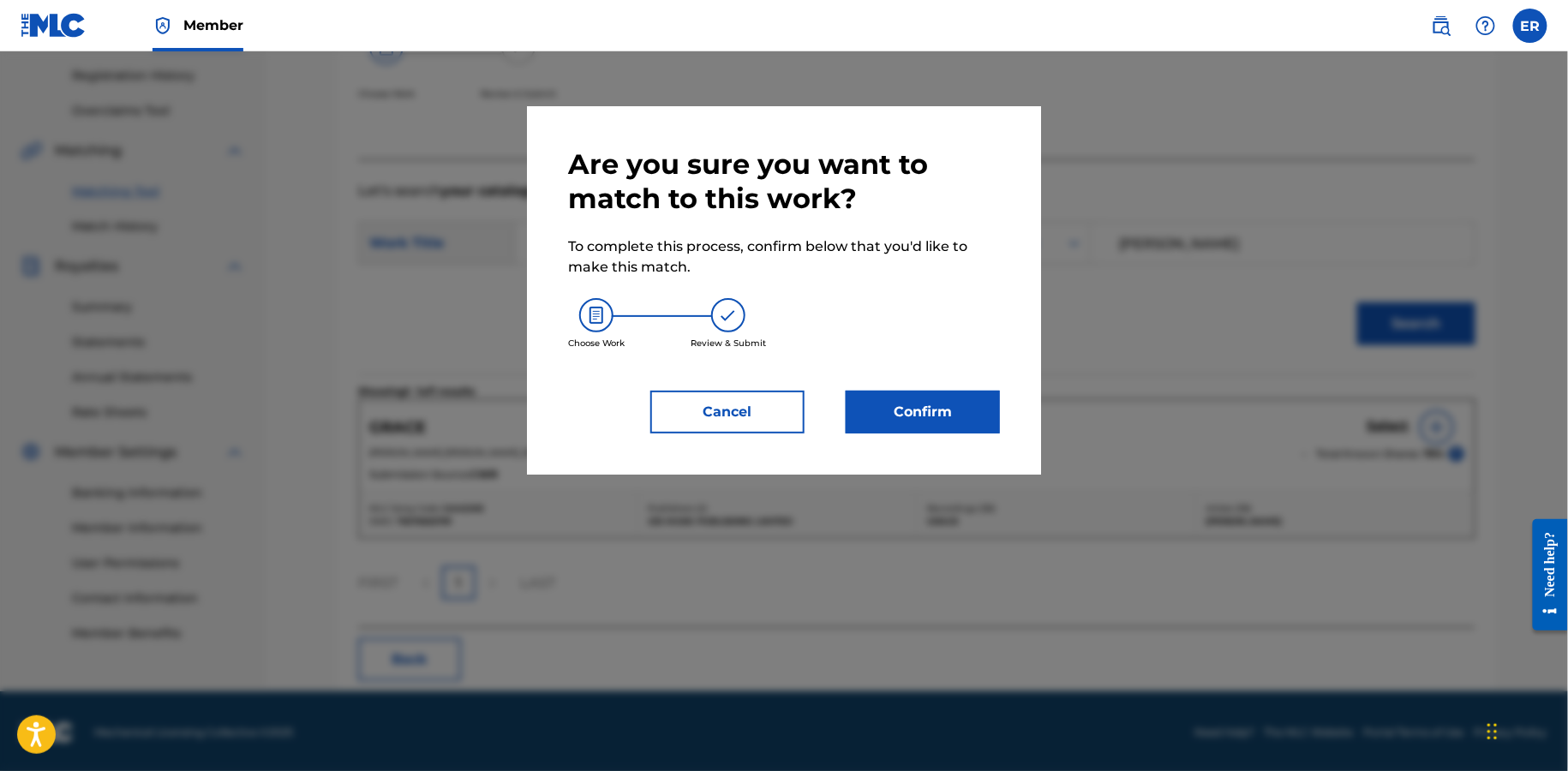
click at [892, 427] on button "Confirm" at bounding box center [923, 411] width 154 height 42
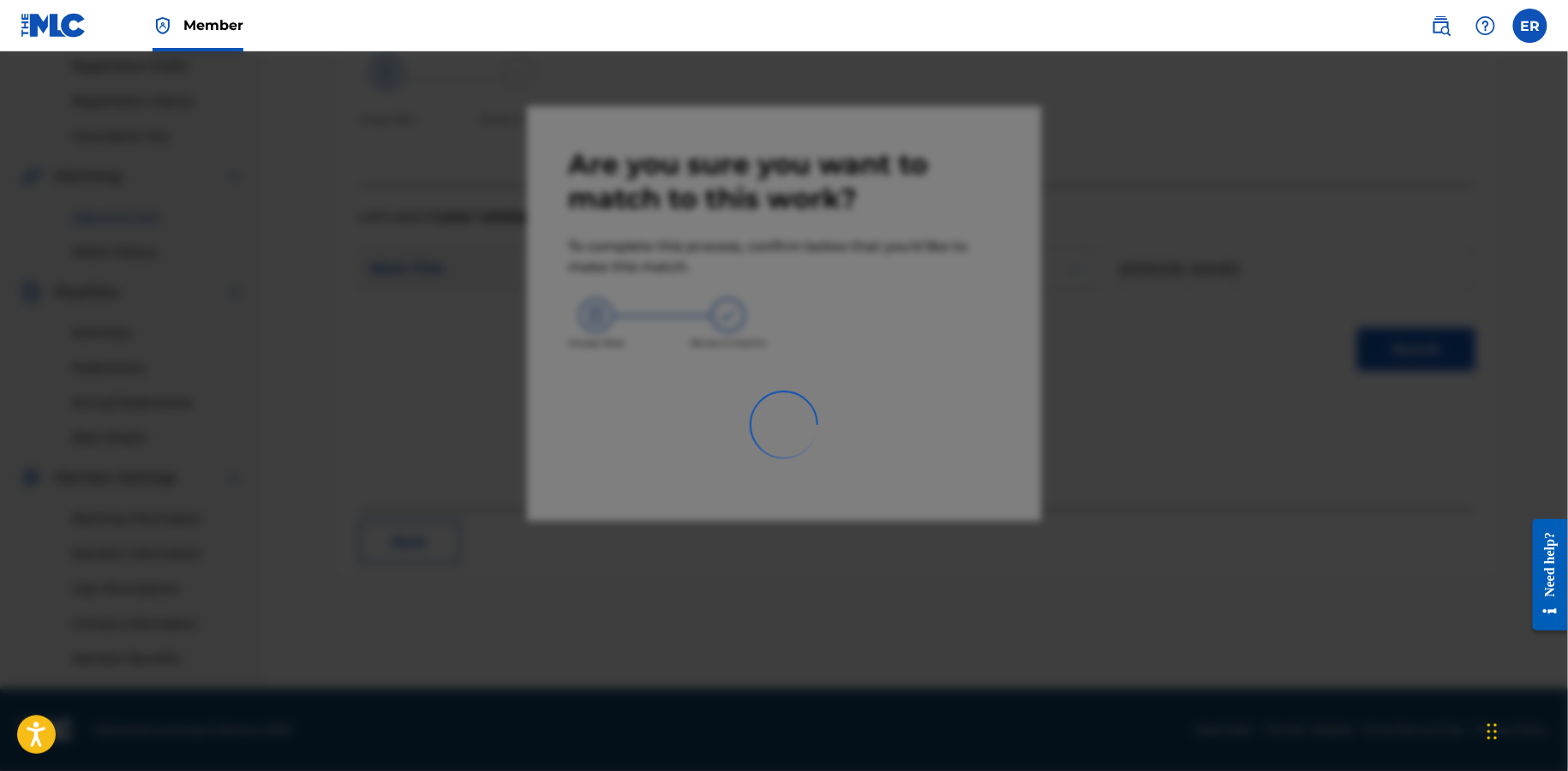
scroll to position [291, 0]
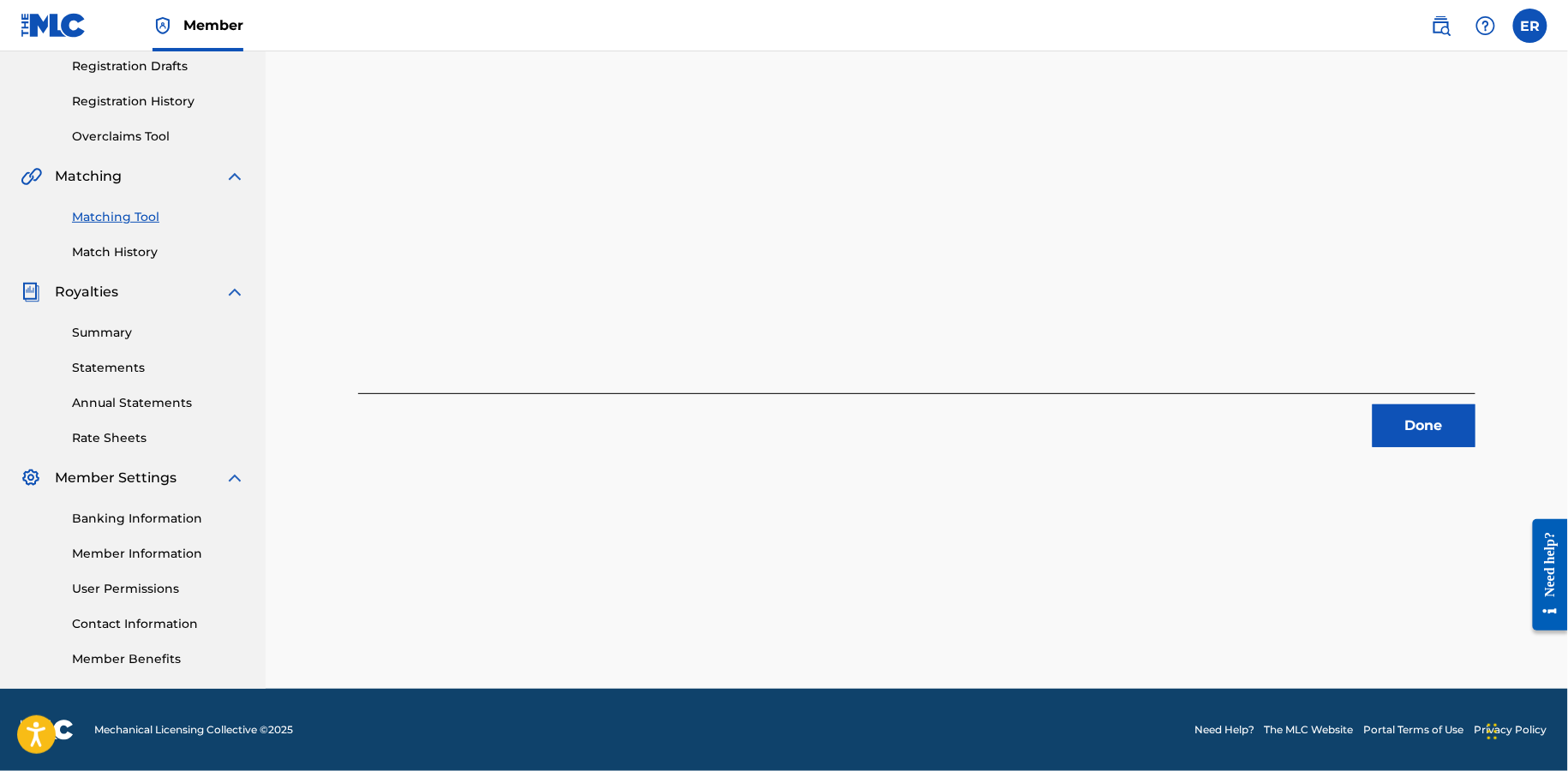
click at [1425, 416] on button "Done" at bounding box center [1424, 425] width 103 height 42
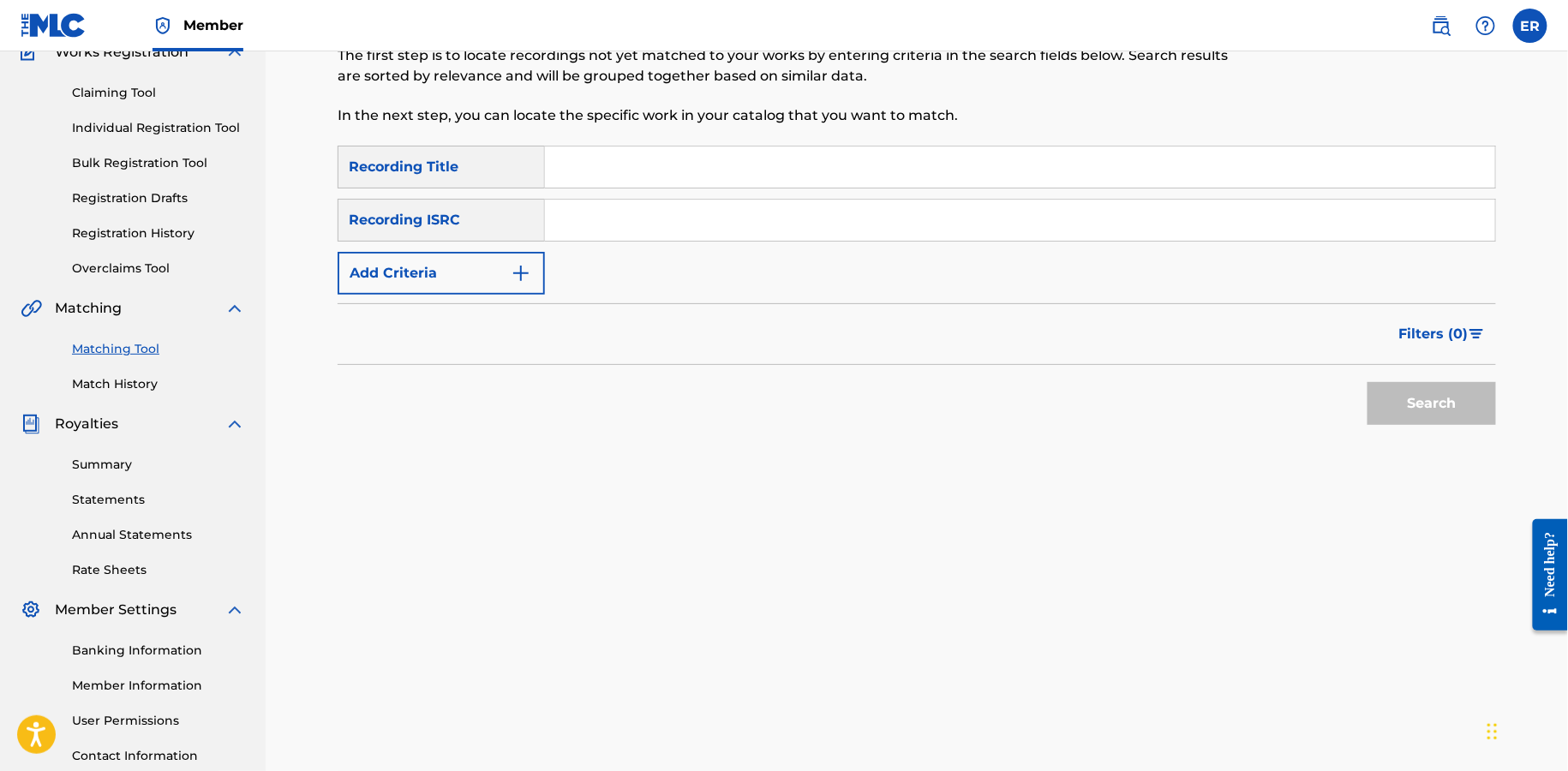
scroll to position [161, 0]
click at [620, 175] on input "Search Form" at bounding box center [1020, 165] width 950 height 41
paste input "RESOLUTION"
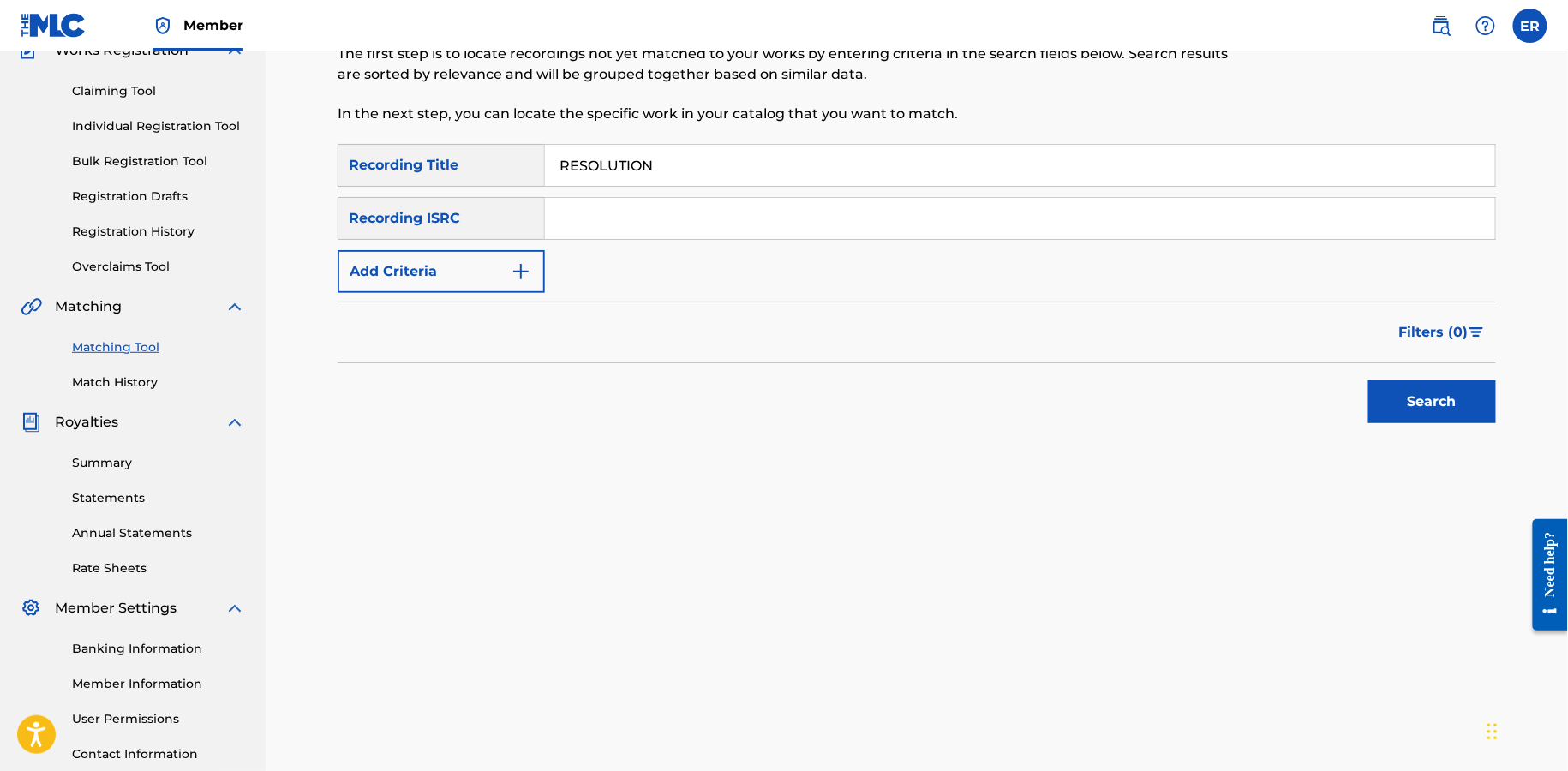
type input "RESOLUTION"
click at [522, 252] on button "Add Criteria" at bounding box center [441, 271] width 207 height 42
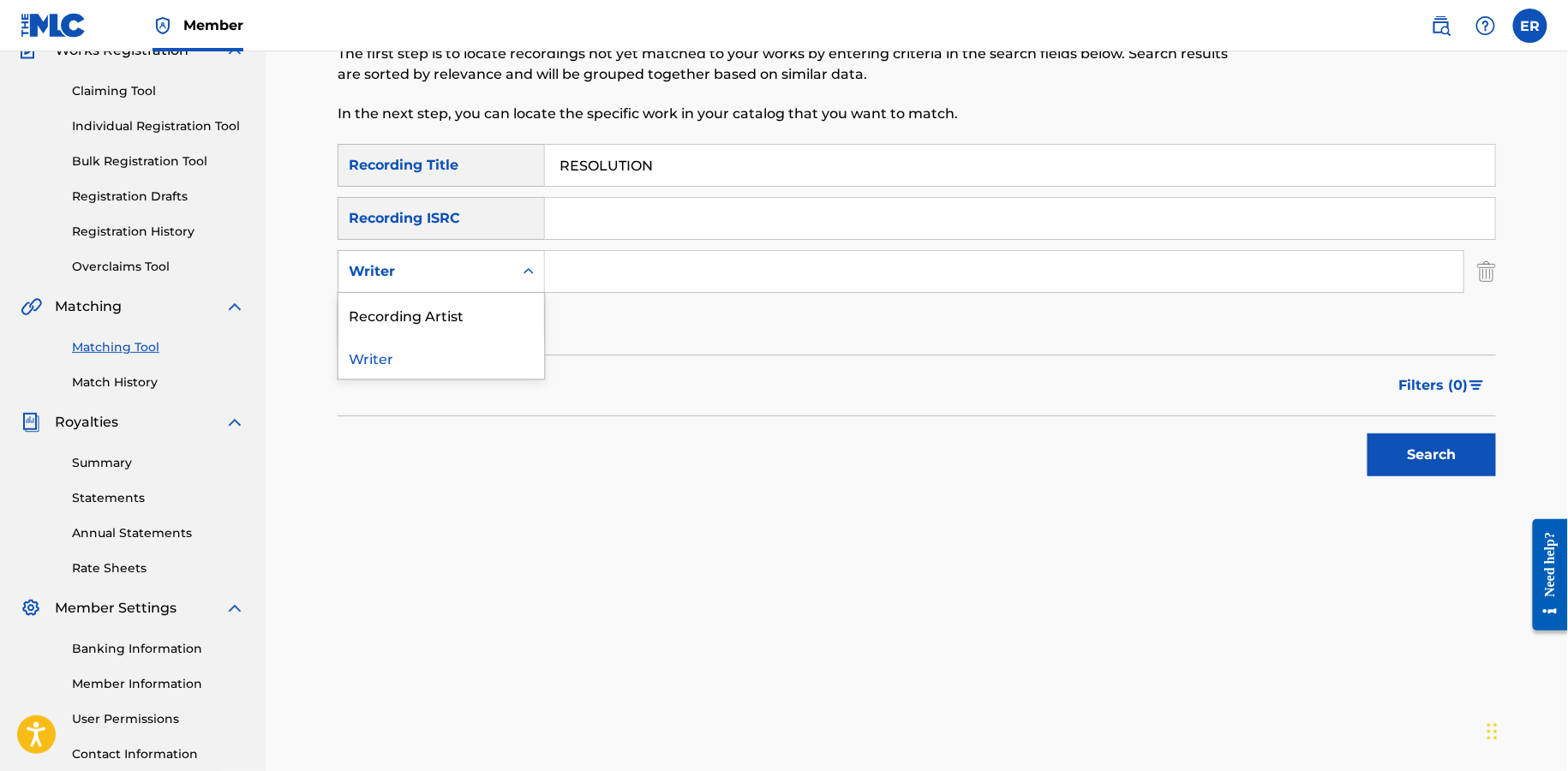
click at [489, 273] on div "Writer" at bounding box center [426, 272] width 154 height 21
click at [485, 318] on div "Recording Artist" at bounding box center [441, 314] width 205 height 42
click at [648, 276] on input "Search Form" at bounding box center [1004, 271] width 919 height 41
type input "[PERSON_NAME]"
click at [1368, 434] on button "Search" at bounding box center [1432, 455] width 128 height 42
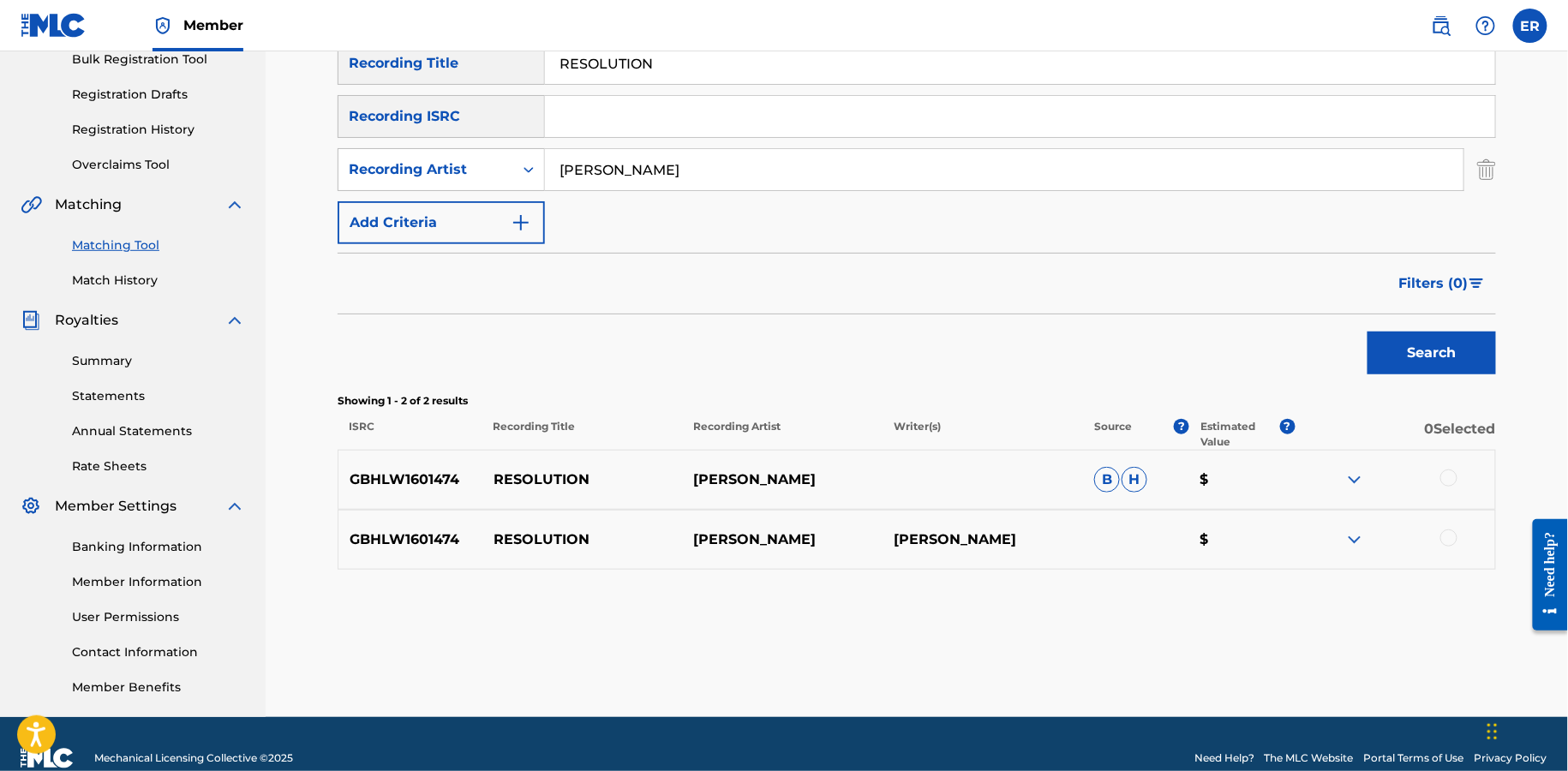
scroll to position [291, 0]
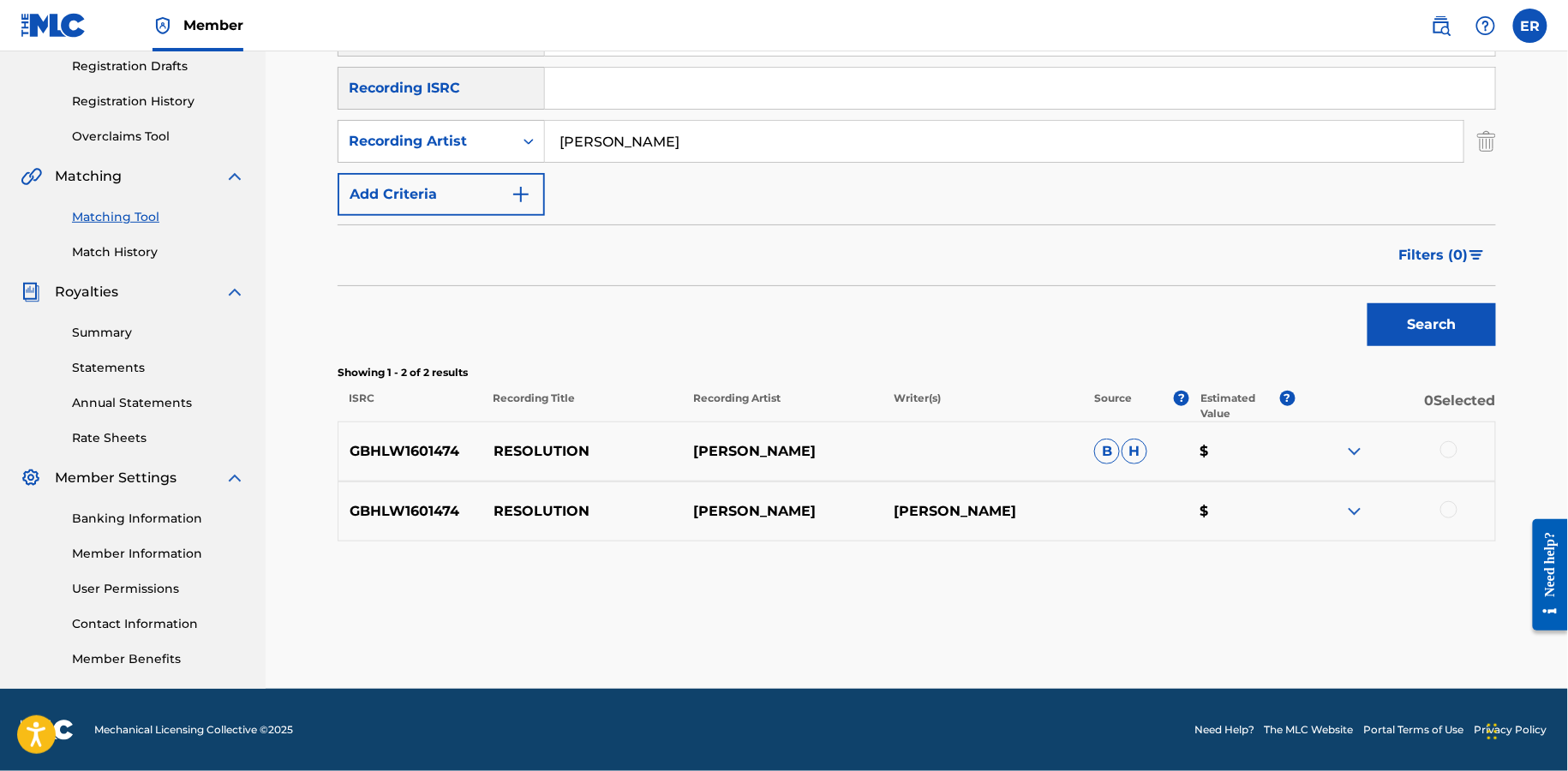
click at [1449, 453] on div at bounding box center [1449, 450] width 17 height 17
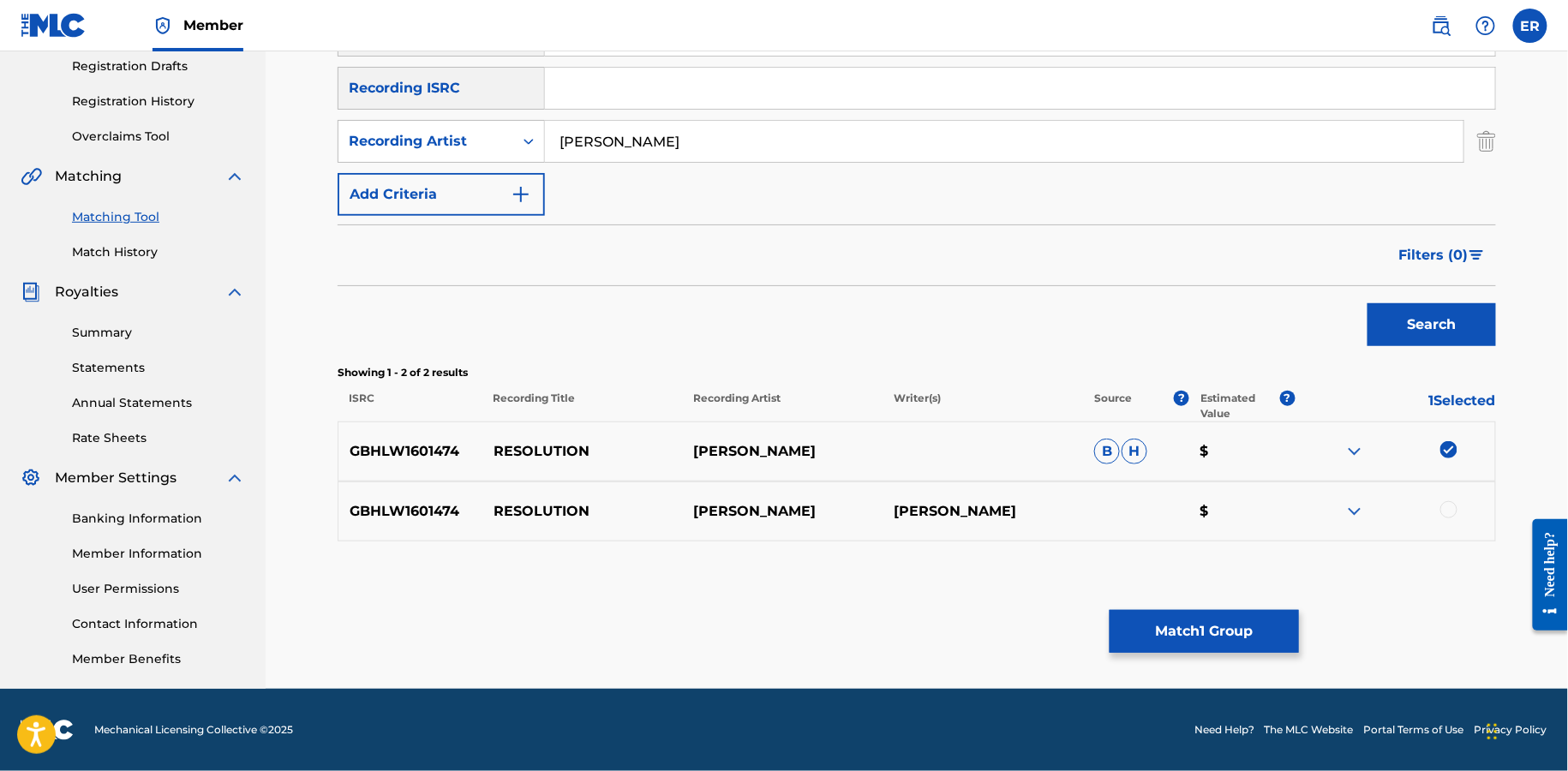
click at [1448, 502] on div at bounding box center [1449, 510] width 17 height 17
click at [1179, 648] on button "Match 2 Groups" at bounding box center [1204, 631] width 190 height 42
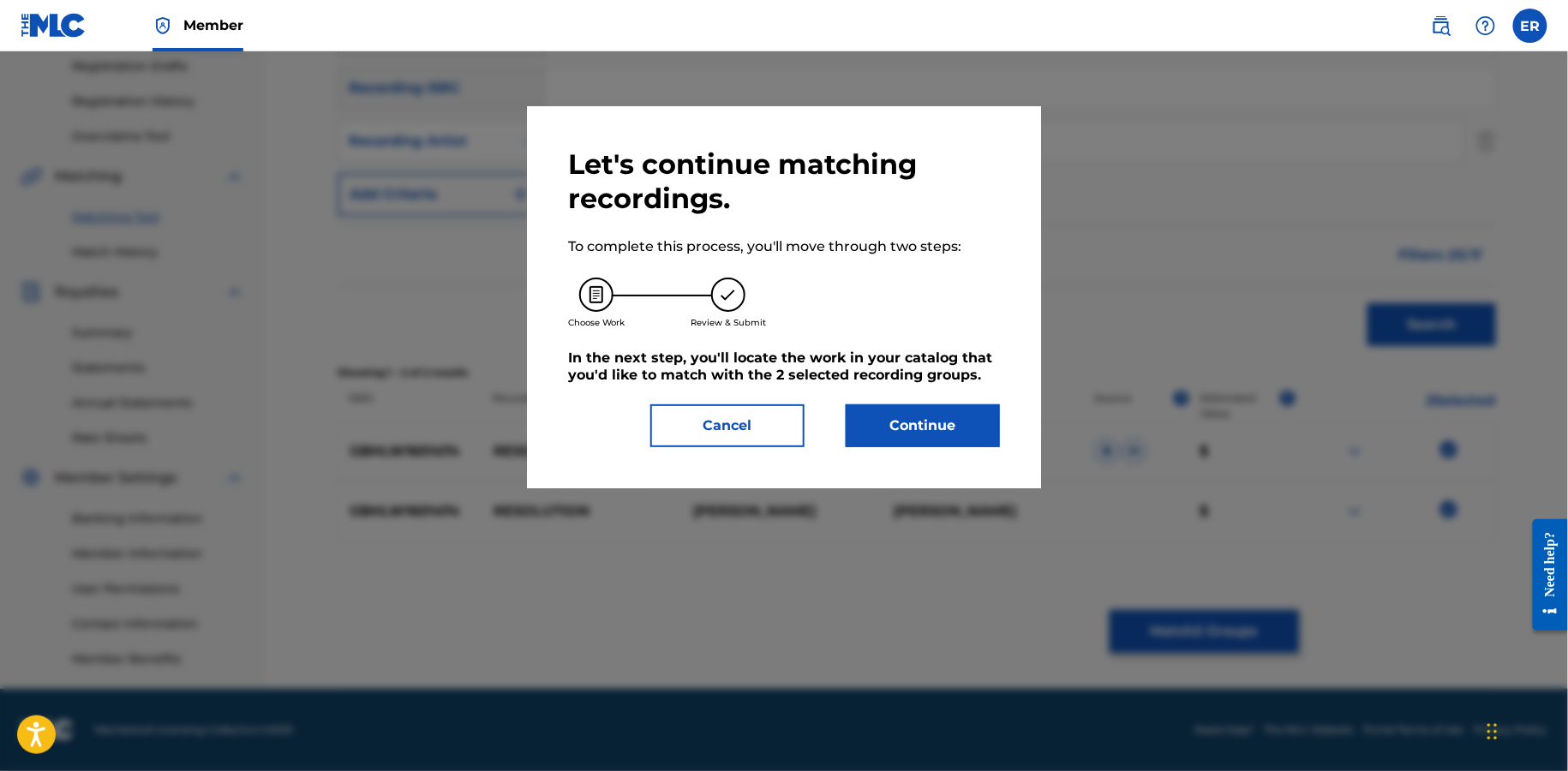
click at [904, 439] on button "Continue" at bounding box center [923, 425] width 154 height 42
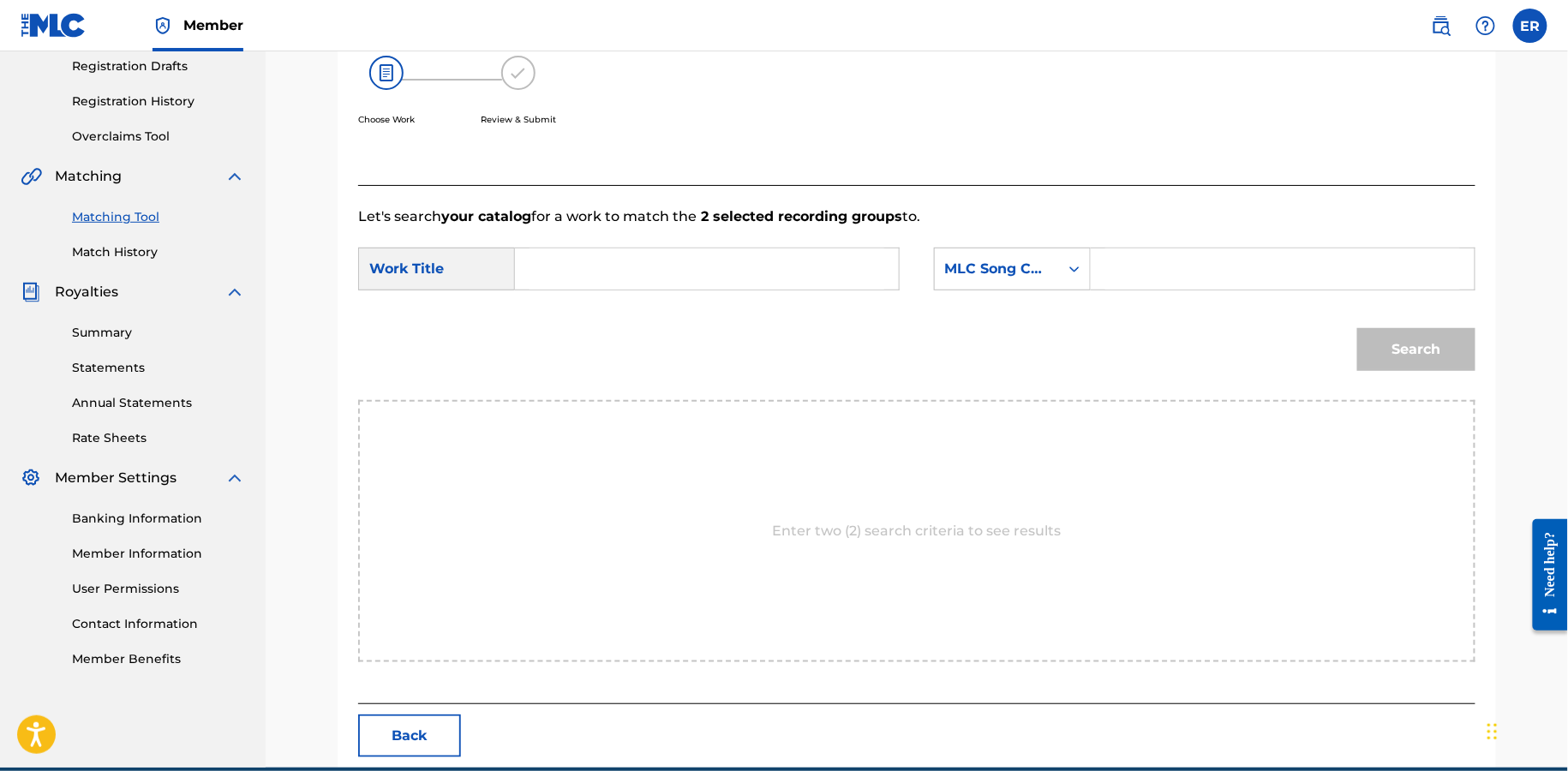
click at [785, 281] on input "Search Form" at bounding box center [707, 269] width 355 height 41
paste input "RESOLUTION"
type input "RESOLUTION"
click at [1026, 295] on div "SearchWithCriteriaebd58ecb-1d02-40f7-bebc-0bc4c6ed5429 Work Title RESOLUTION re…" at bounding box center [917, 274] width 1118 height 53
click at [1026, 277] on div "MLC Song Code" at bounding box center [997, 269] width 104 height 21
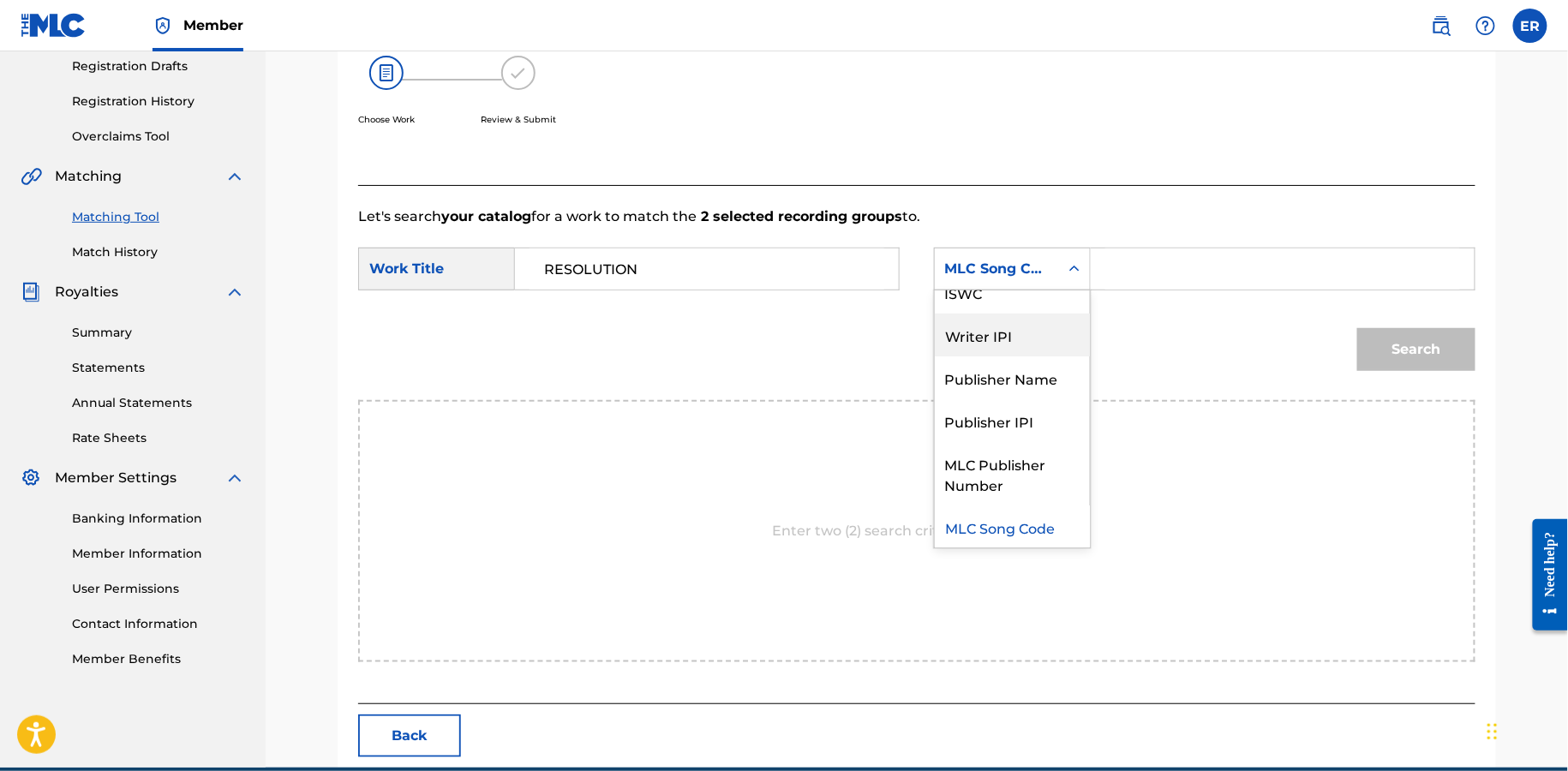
scroll to position [0, 0]
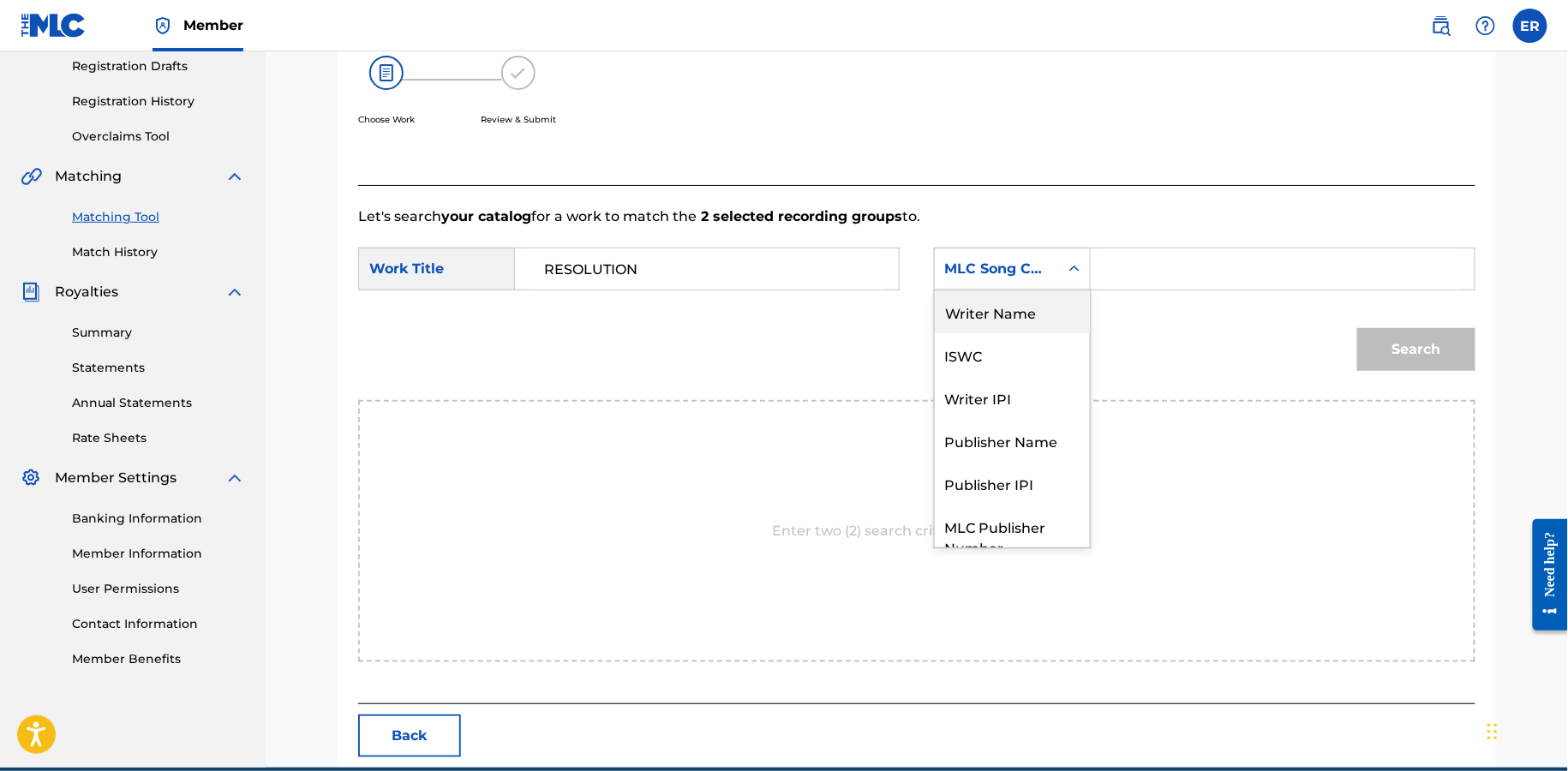
click at [1027, 314] on div "Writer Name" at bounding box center [1012, 311] width 155 height 42
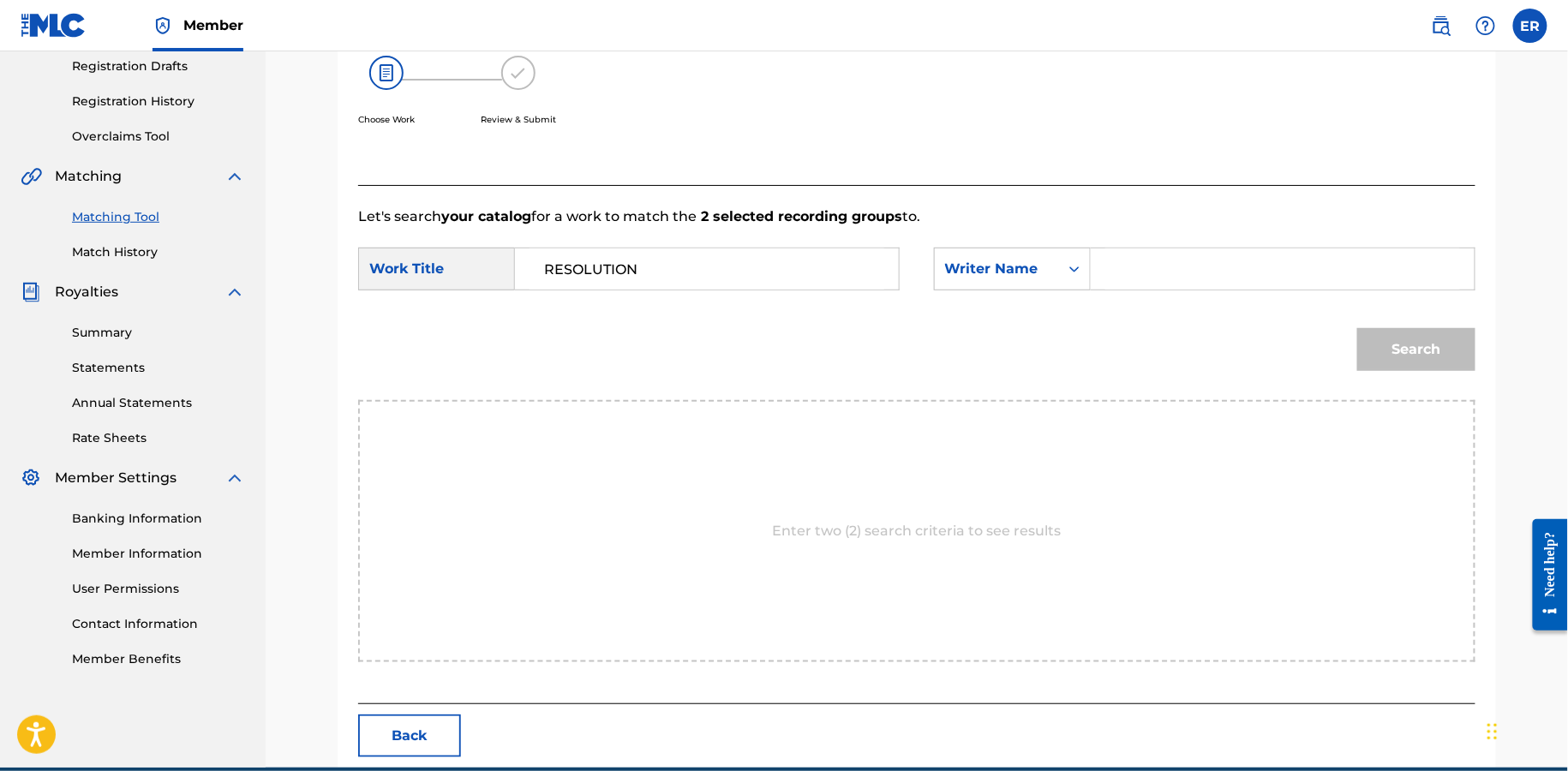
click at [1163, 288] on div "Search Form" at bounding box center [1283, 269] width 385 height 42
click at [1163, 288] on input "Search Form" at bounding box center [1283, 269] width 355 height 41
type input "[PERSON_NAME]"
click at [1357, 328] on button "Search" at bounding box center [1416, 349] width 119 height 42
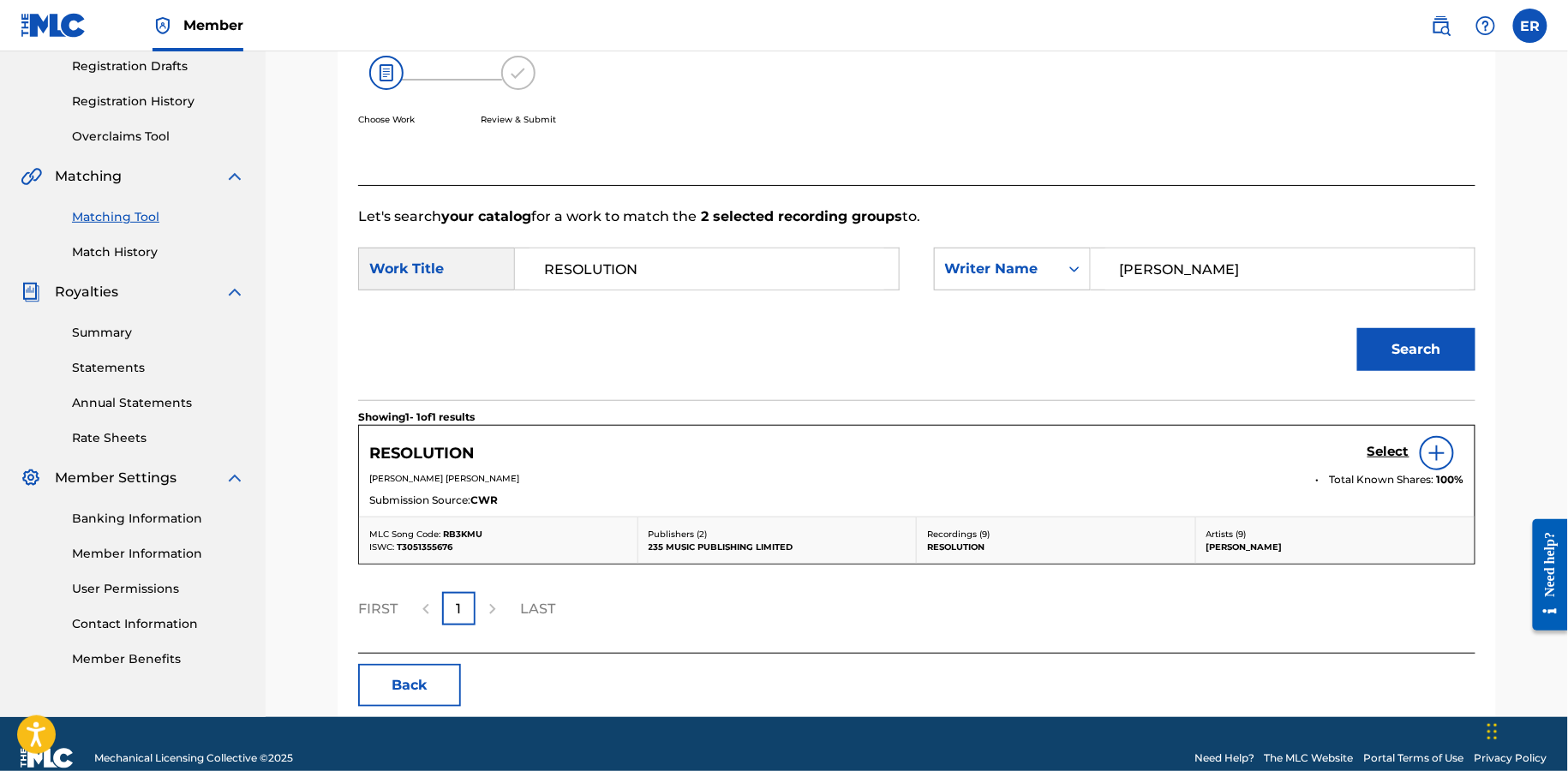
click at [1376, 448] on h5 "Select" at bounding box center [1389, 451] width 42 height 16
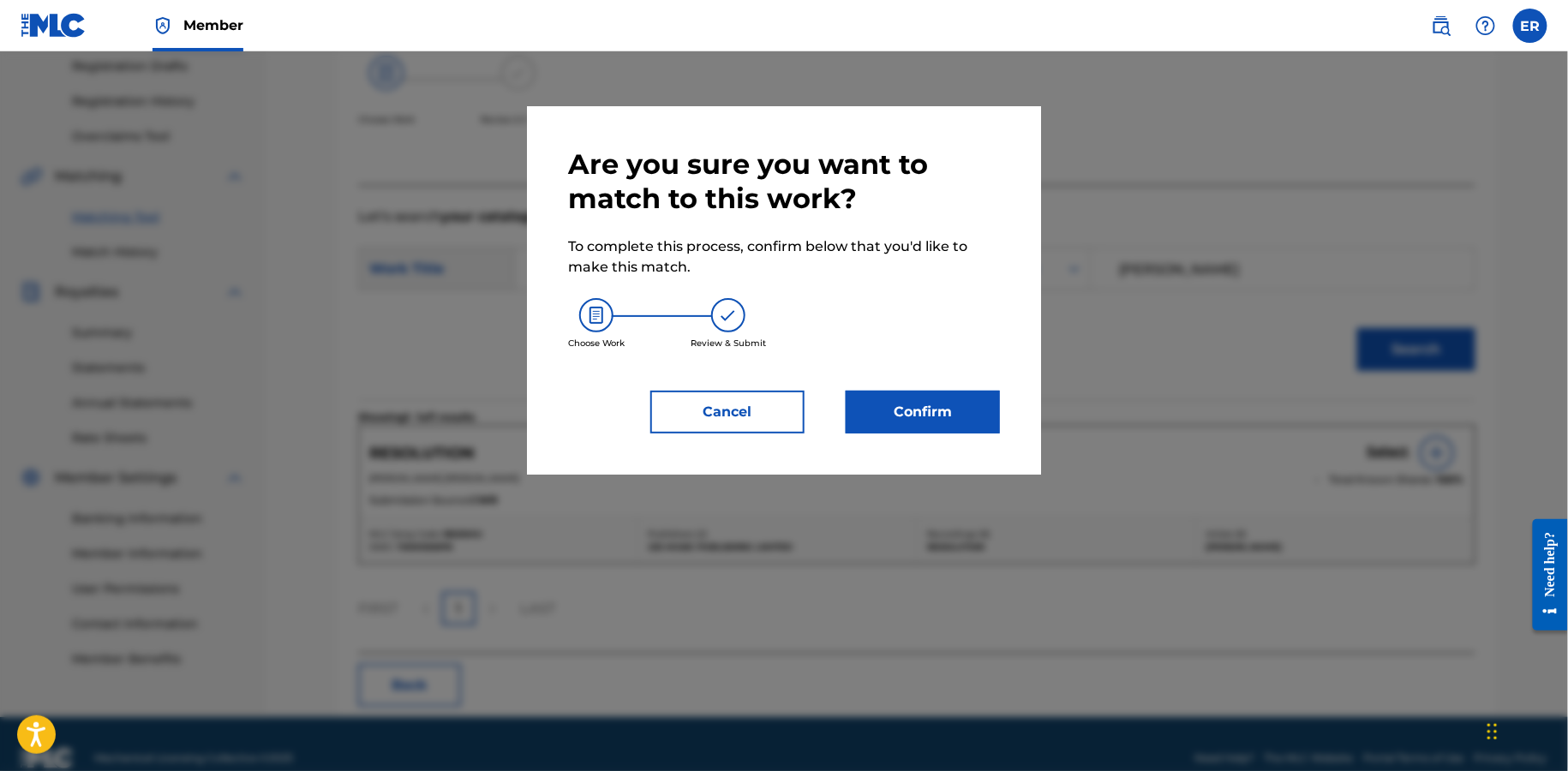
click at [953, 430] on button "Confirm" at bounding box center [923, 411] width 154 height 42
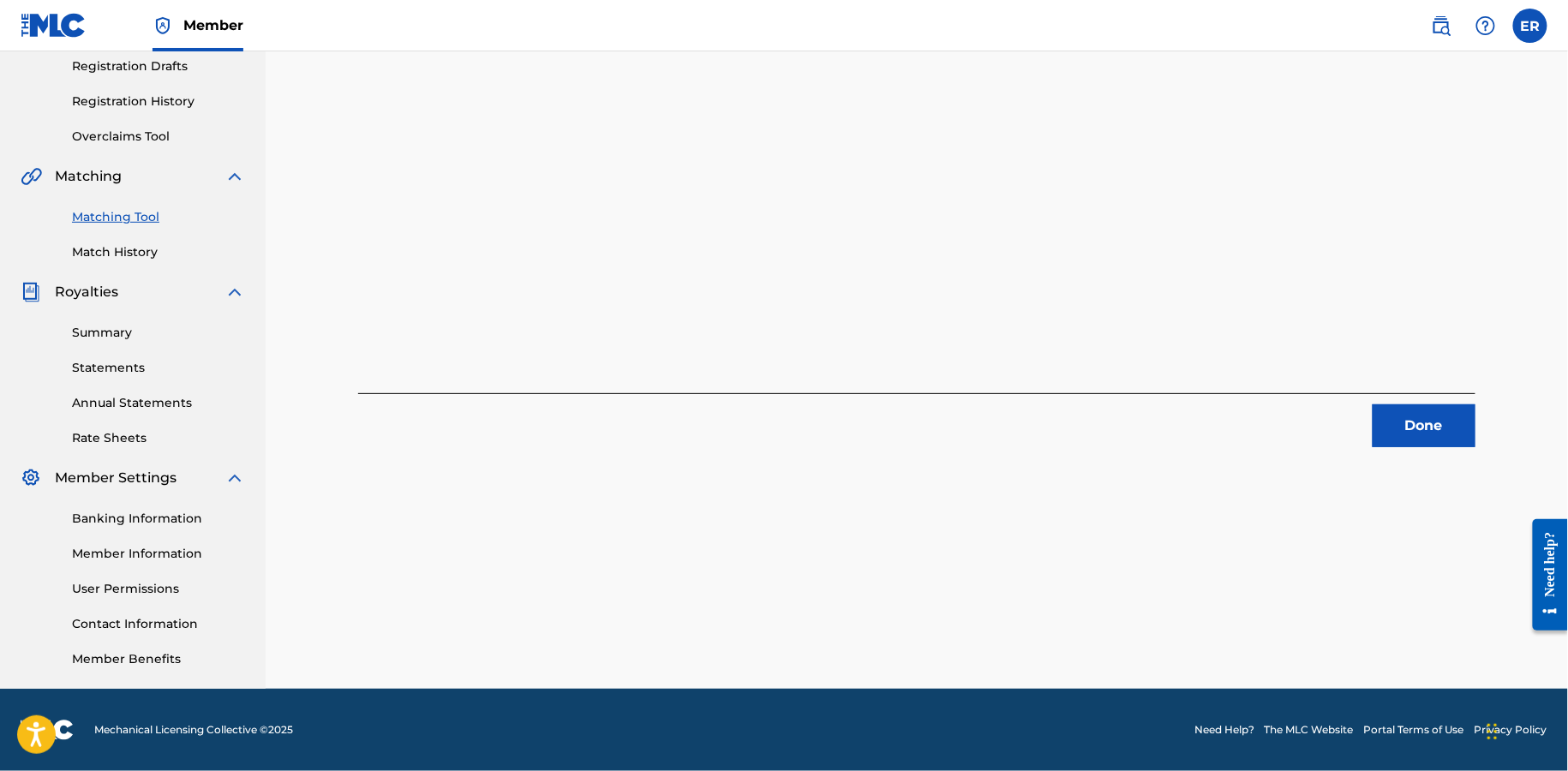
click at [1396, 433] on button "Done" at bounding box center [1424, 425] width 103 height 42
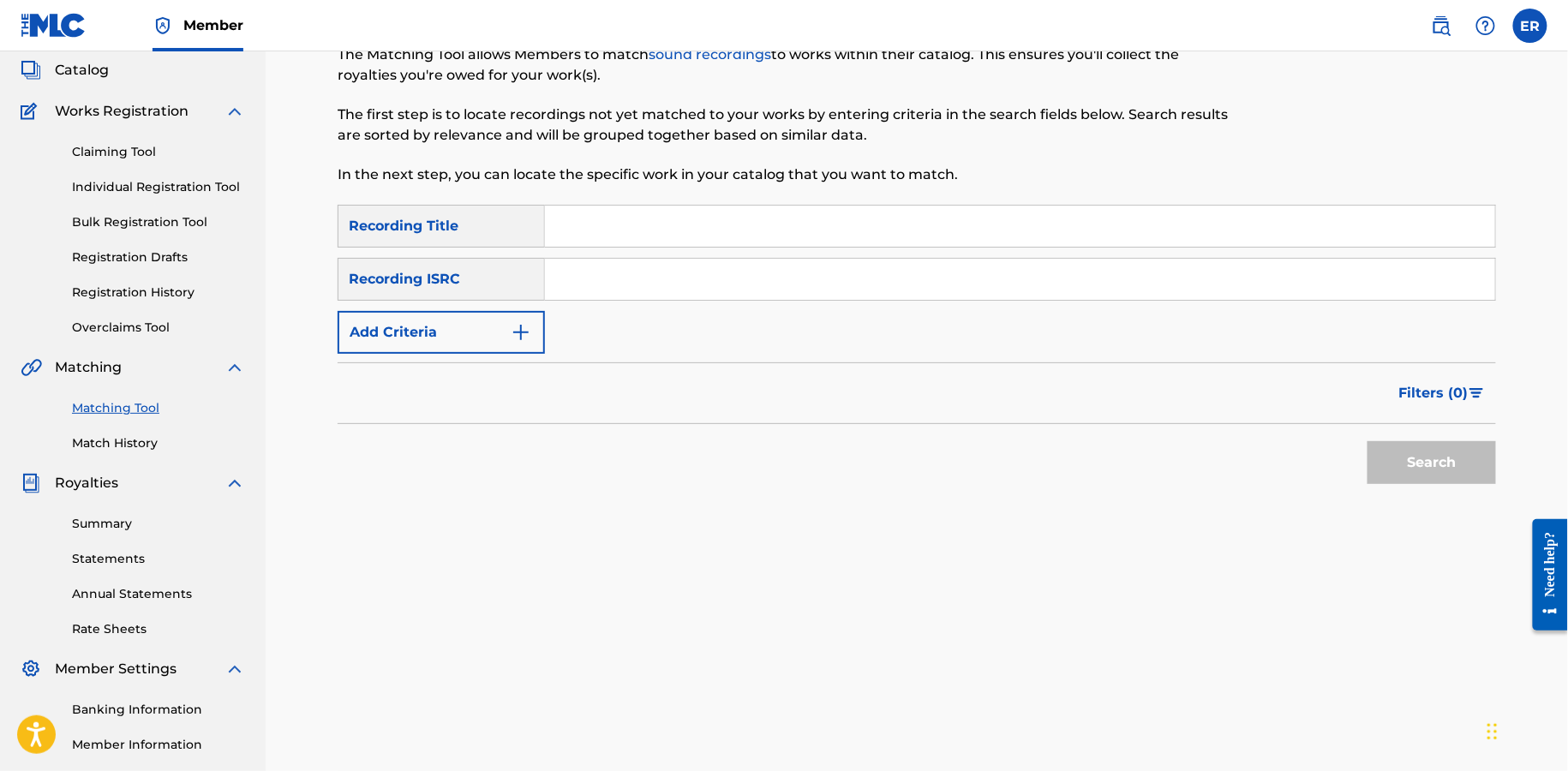
scroll to position [82, 0]
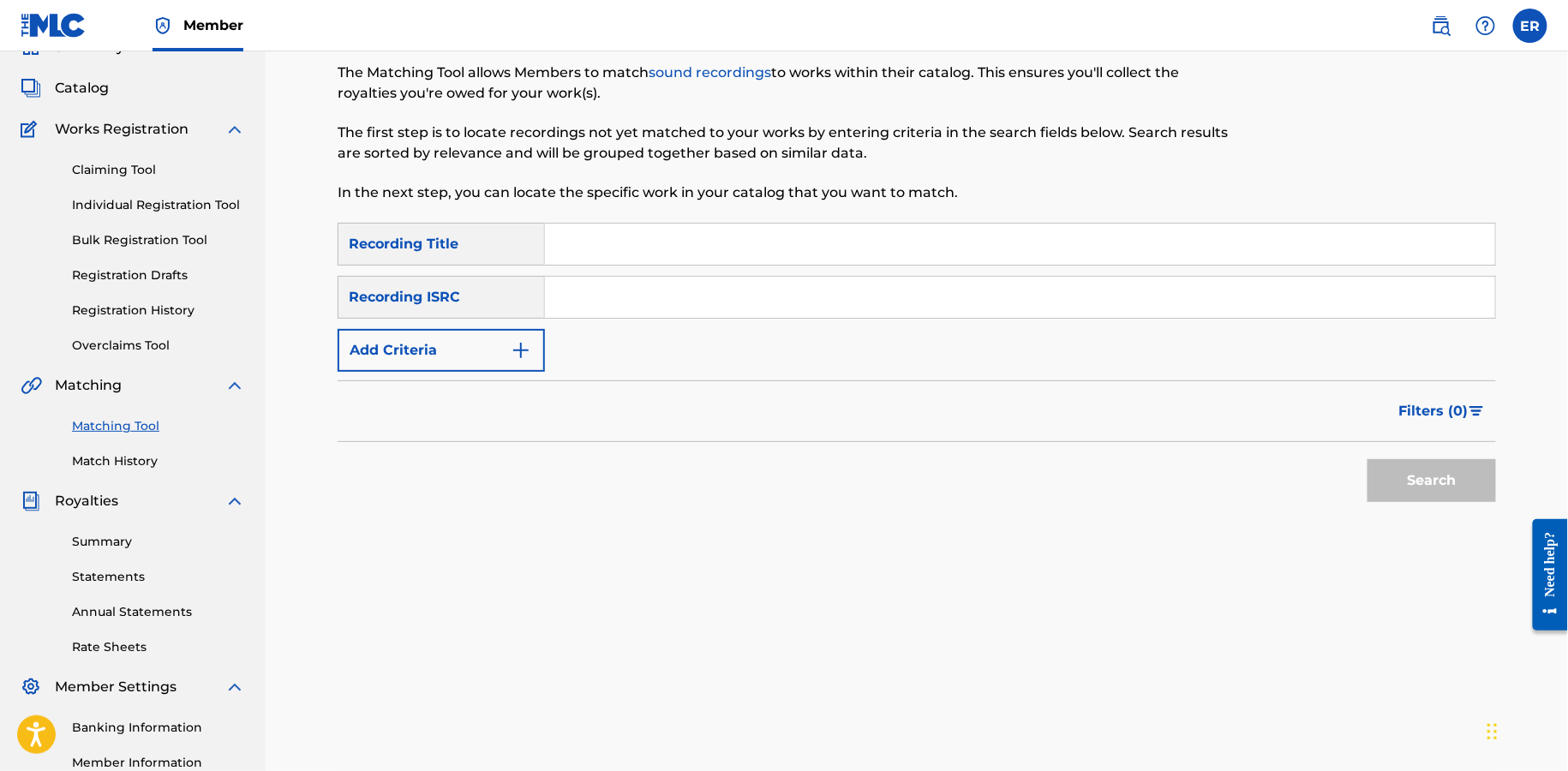
click at [651, 277] on input "Search Form" at bounding box center [1020, 297] width 950 height 41
click at [658, 236] on input "Search Form" at bounding box center [1020, 243] width 950 height 41
paste input "CANDID"
type input "CANDID"
click at [457, 342] on button "Add Criteria" at bounding box center [441, 350] width 207 height 42
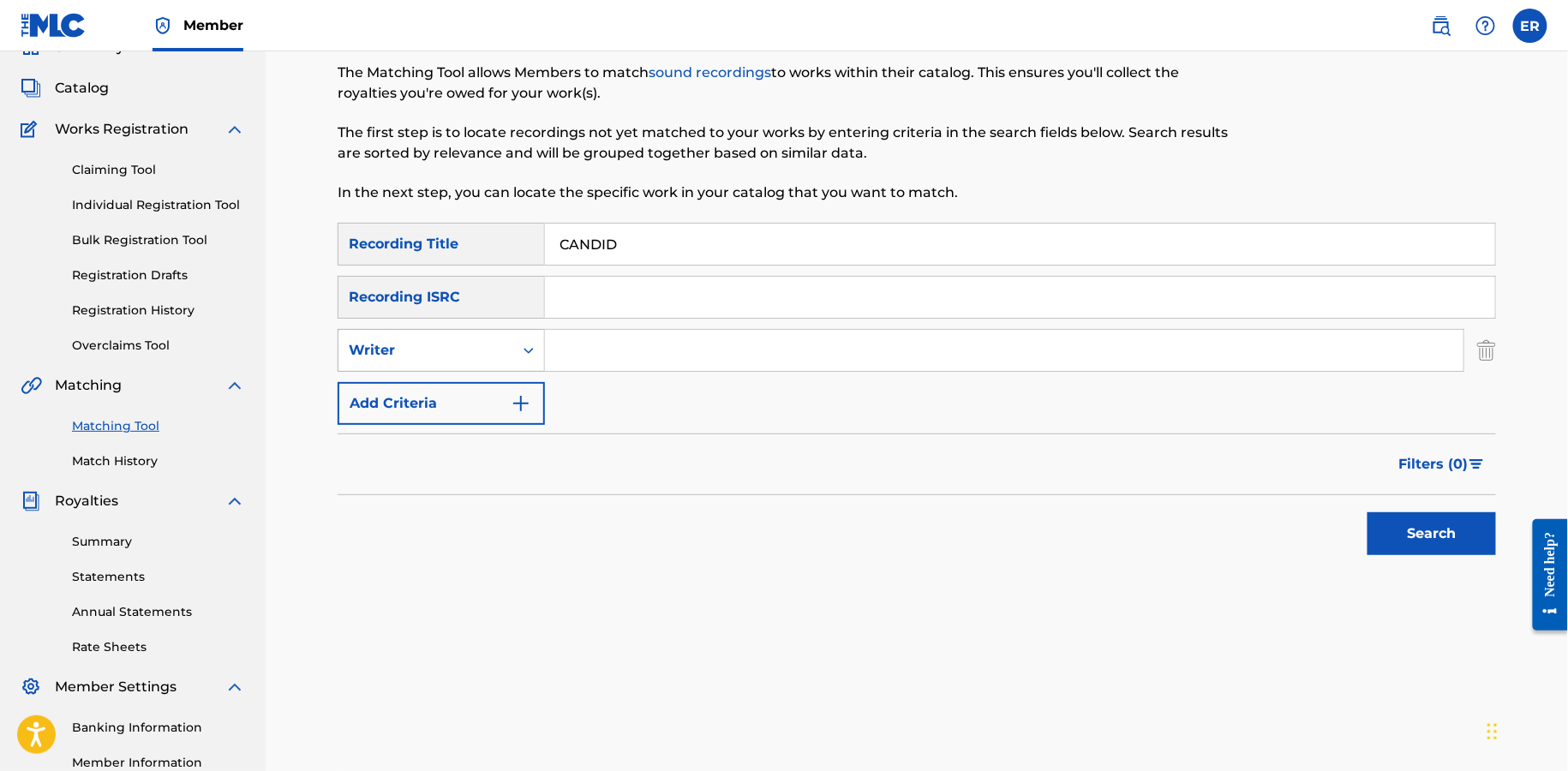
click at [459, 339] on div "Writer" at bounding box center [426, 351] width 175 height 33
click at [459, 386] on div "Recording Artist" at bounding box center [441, 392] width 205 height 42
click at [630, 335] on input "Search Form" at bounding box center [1004, 350] width 919 height 41
type input "[PERSON_NAME]"
click at [1368, 513] on button "Search" at bounding box center [1432, 534] width 128 height 42
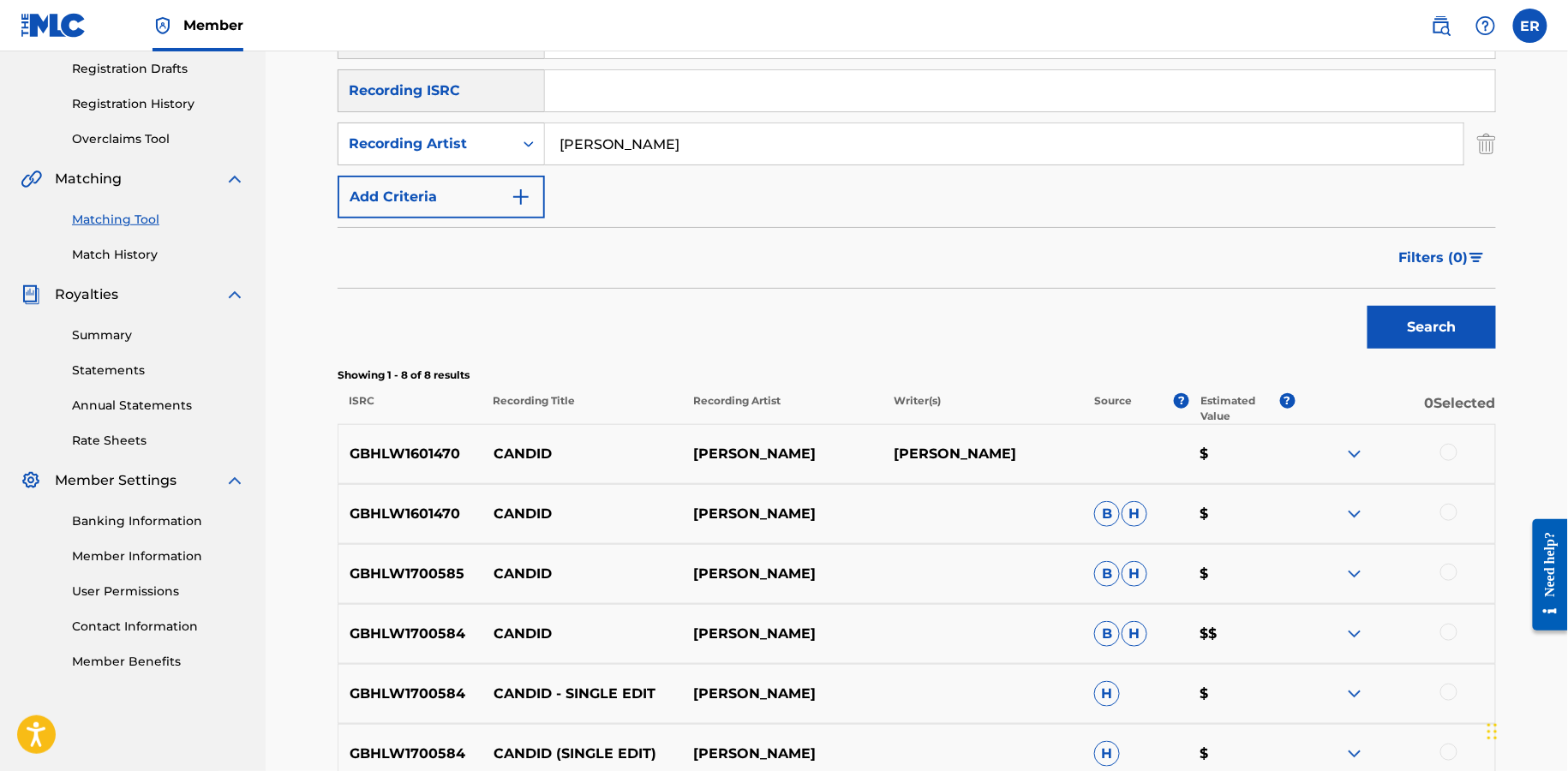
scroll to position [289, 0]
click at [1449, 448] on div at bounding box center [1449, 451] width 17 height 17
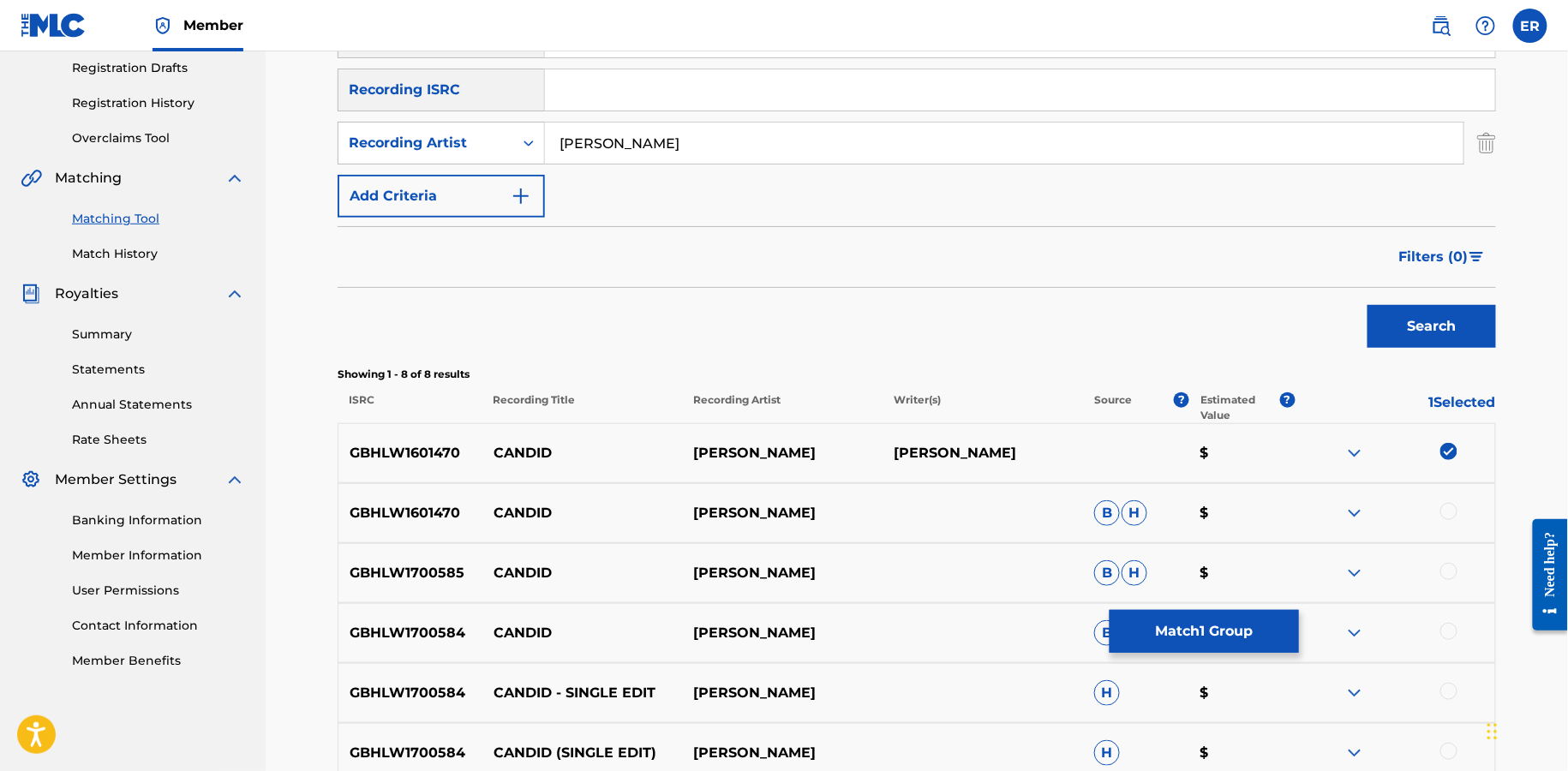
click at [1453, 407] on p "1 Selected" at bounding box center [1396, 408] width 200 height 31
click at [1456, 396] on p "1 Selected" at bounding box center [1396, 408] width 200 height 31
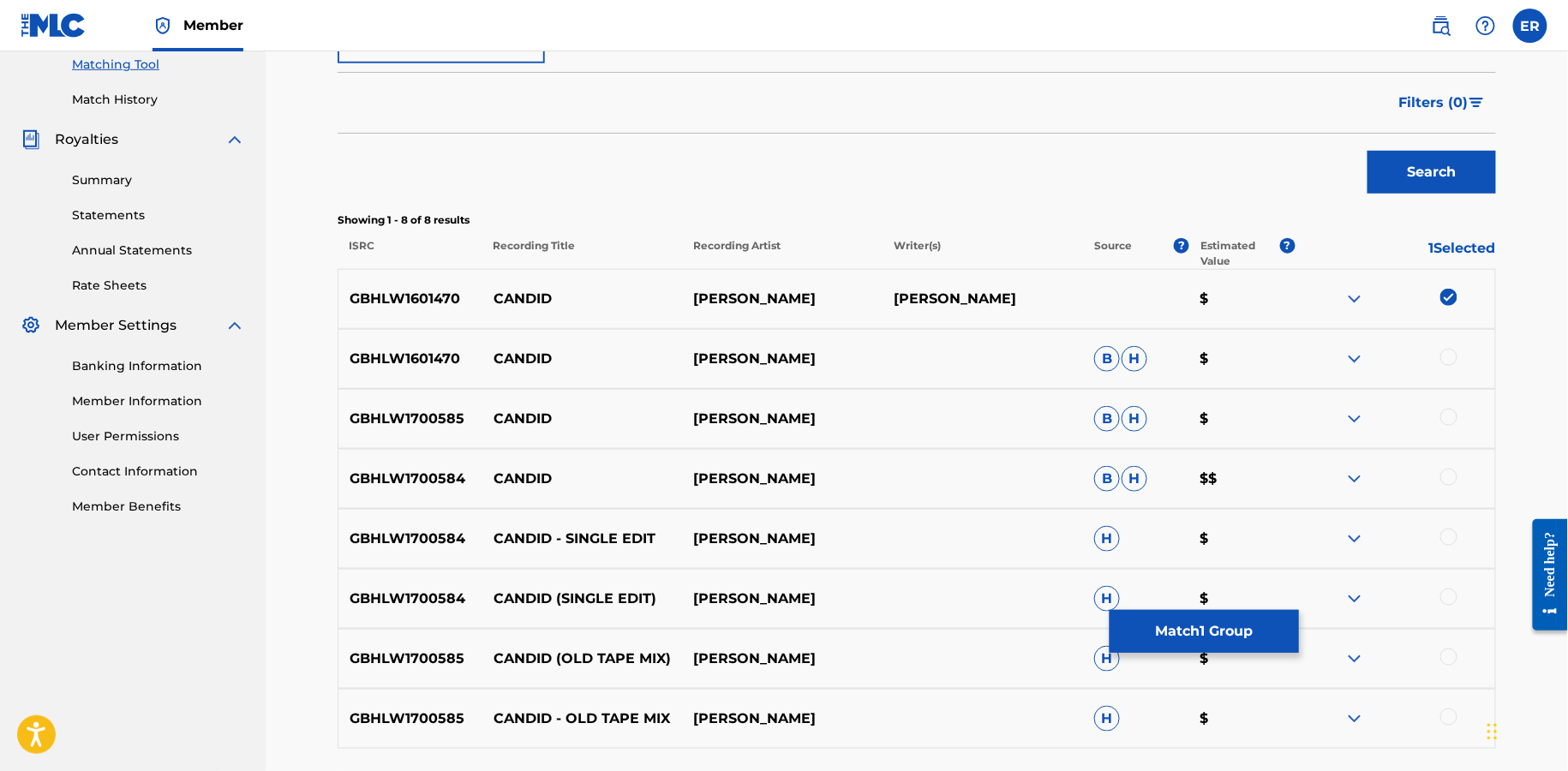
scroll to position [478, 0]
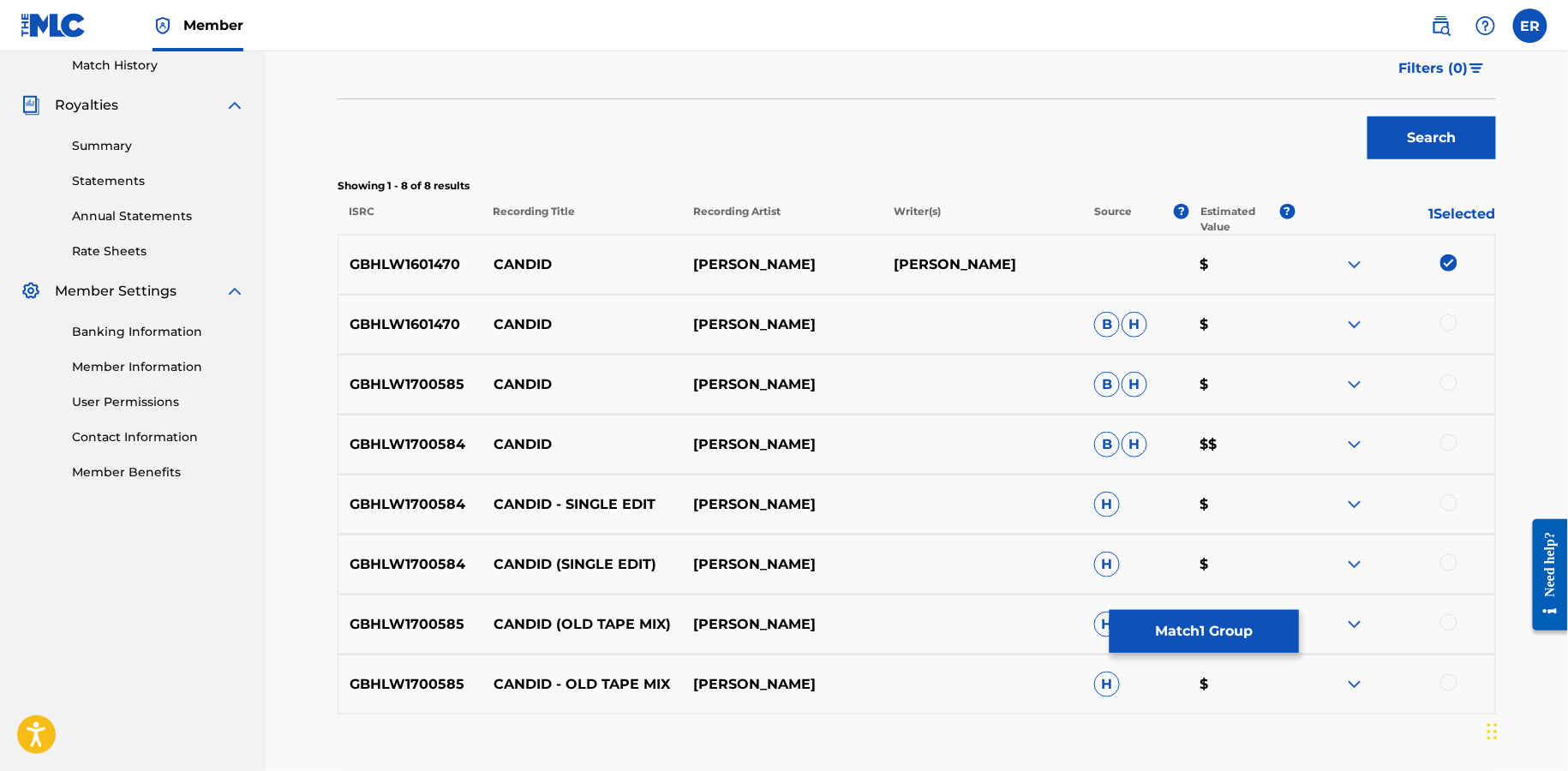
click at [1449, 324] on div at bounding box center [1449, 323] width 17 height 17
click at [1449, 378] on div at bounding box center [1449, 383] width 17 height 17
click at [1449, 438] on div at bounding box center [1449, 444] width 17 height 17
click at [1449, 499] on div at bounding box center [1449, 503] width 17 height 17
click at [1449, 563] on div at bounding box center [1449, 563] width 17 height 17
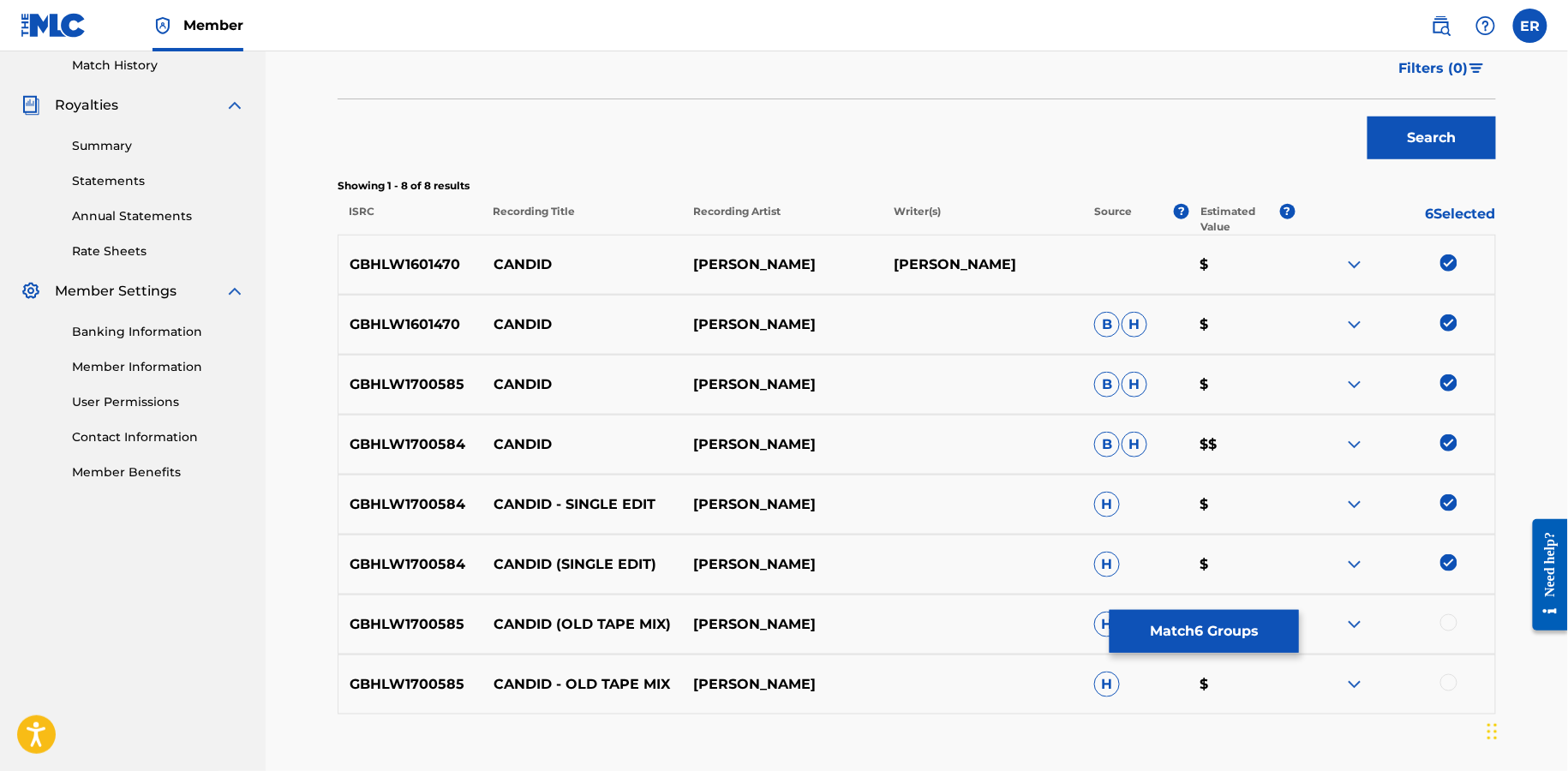
click at [1450, 614] on div at bounding box center [1449, 623] width 17 height 17
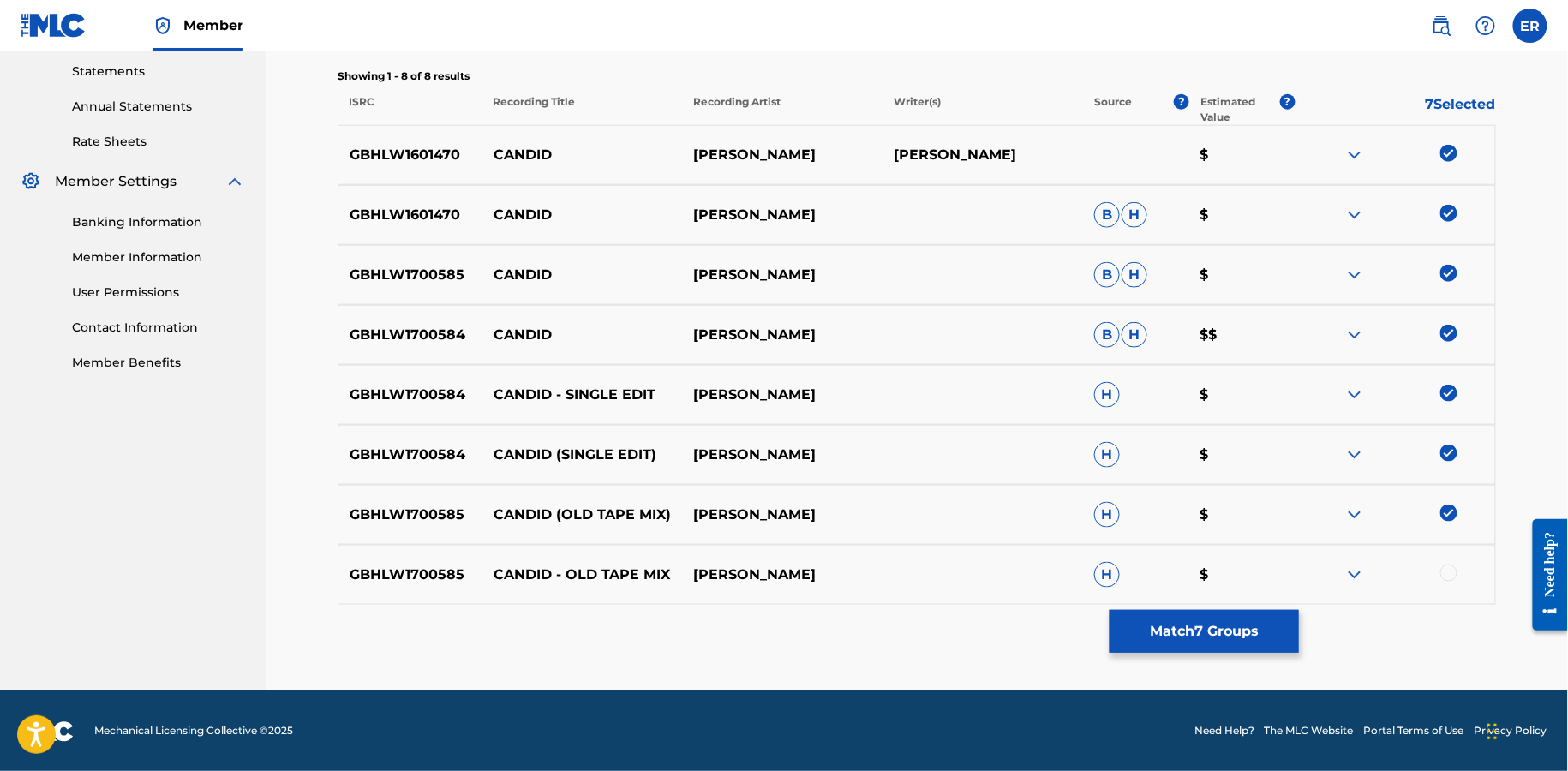
click at [1454, 578] on div at bounding box center [1449, 573] width 17 height 17
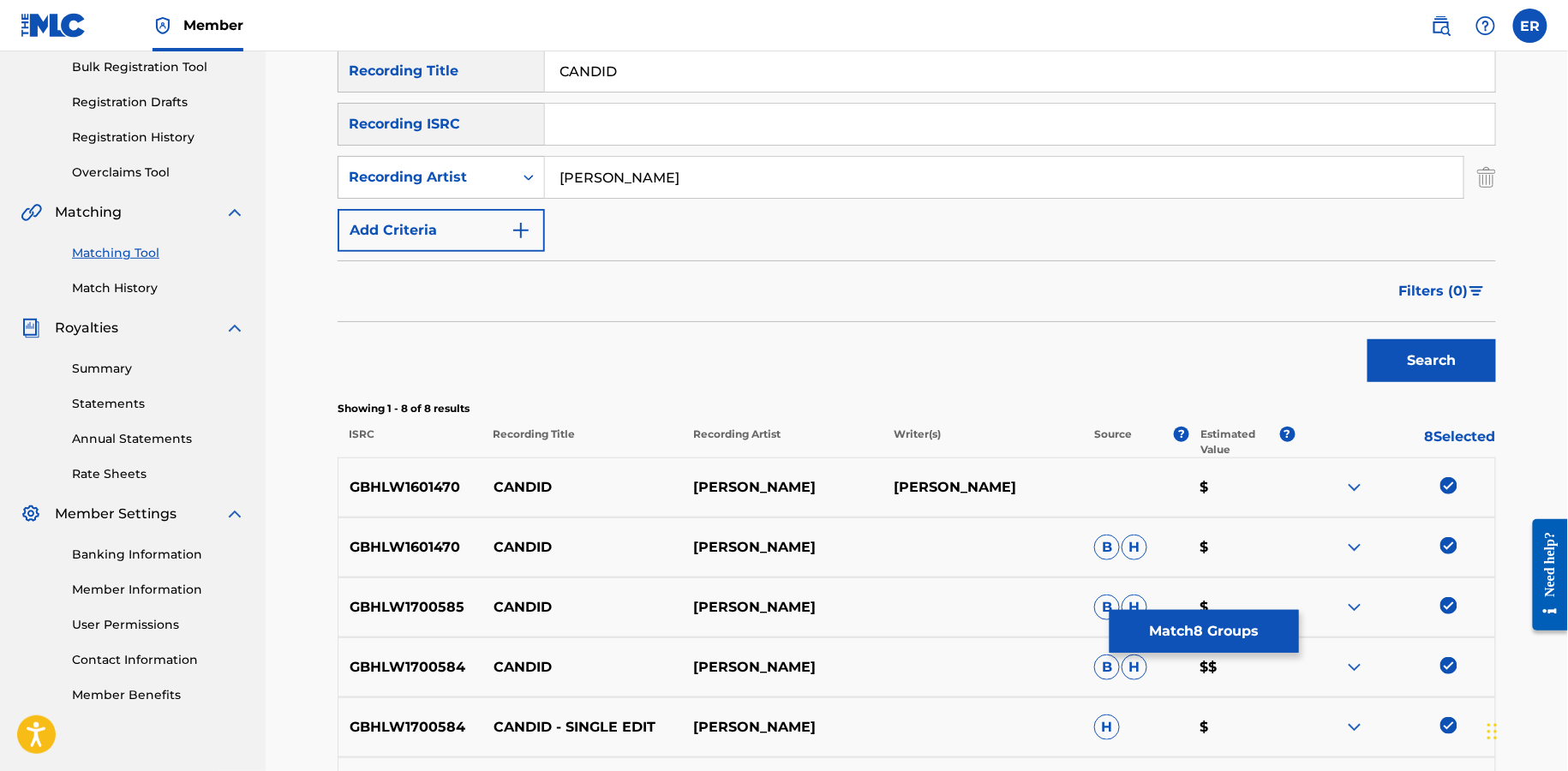
scroll to position [55, 0]
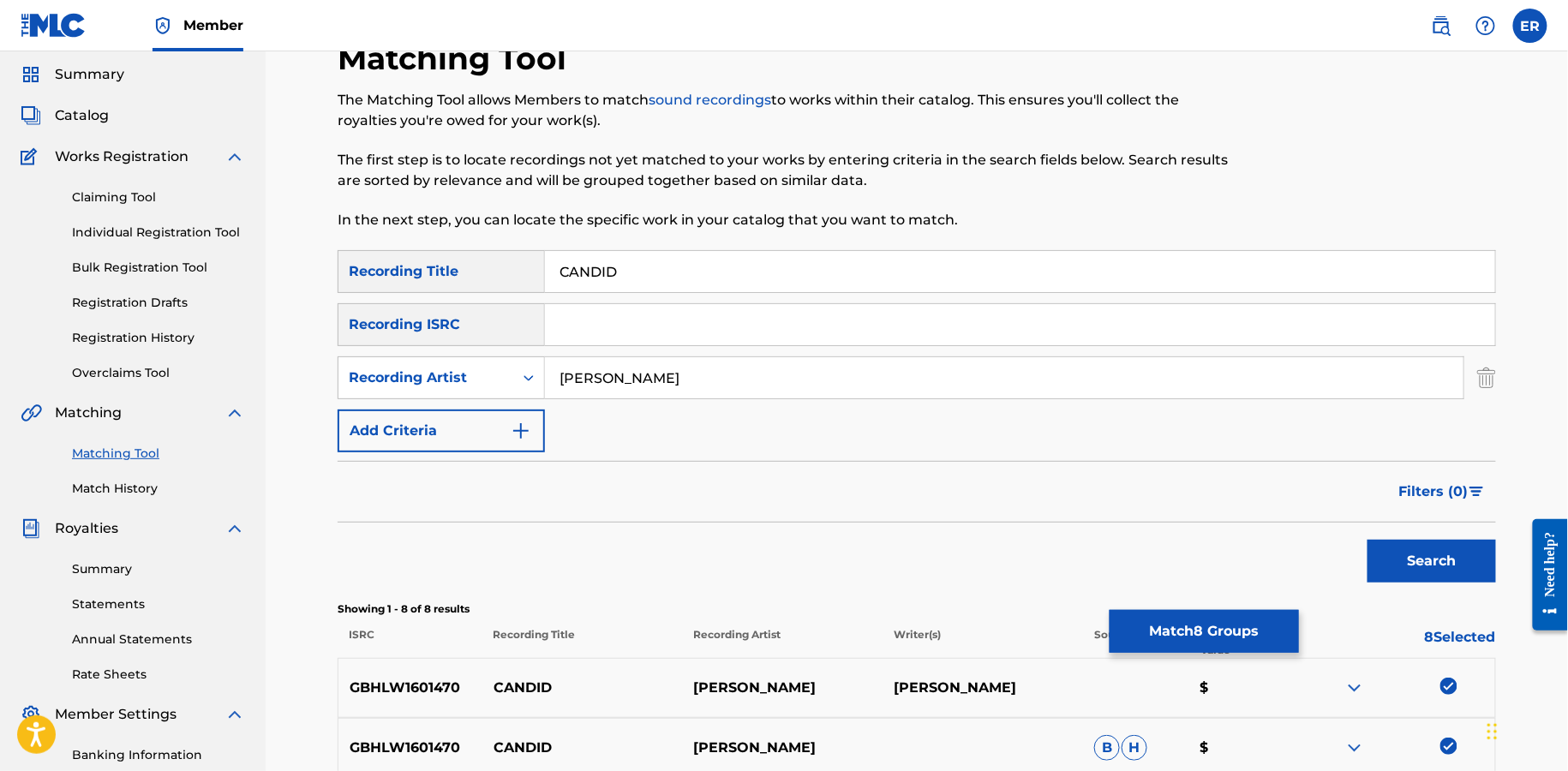
click at [1236, 644] on button "Match 8 Groups" at bounding box center [1204, 631] width 190 height 42
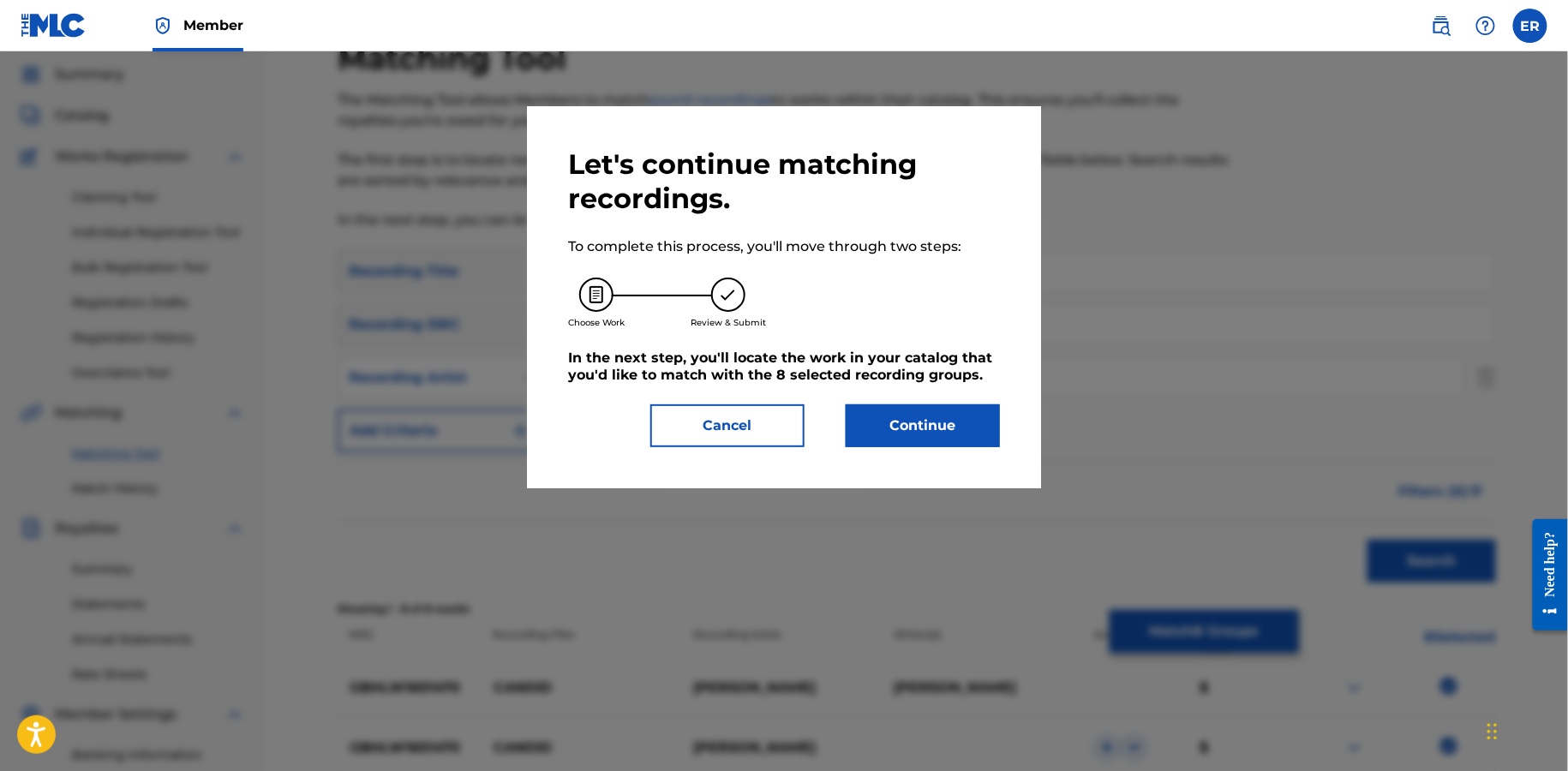
click at [915, 438] on button "Continue" at bounding box center [923, 425] width 154 height 42
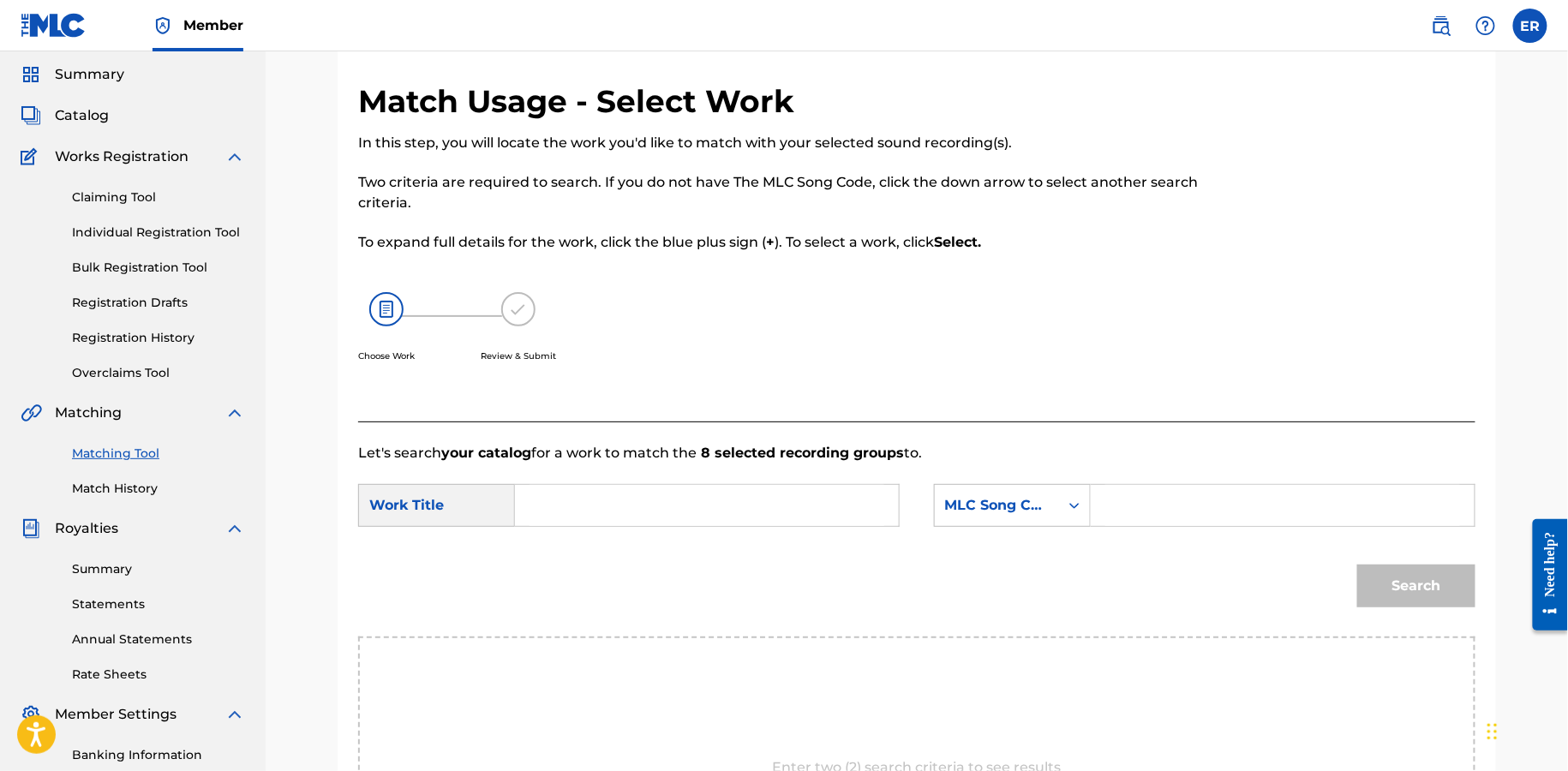
click at [677, 514] on input "Search Form" at bounding box center [707, 505] width 355 height 41
paste input "CANDID"
type input "CANDID"
click at [924, 527] on div "SearchWithCriteriaebd58ecb-1d02-40f7-bebc-0bc4c6ed5429 Work Title CANDID candid…" at bounding box center [917, 510] width 1118 height 53
click at [1001, 521] on div "MLC Song Code" at bounding box center [1012, 505] width 157 height 42
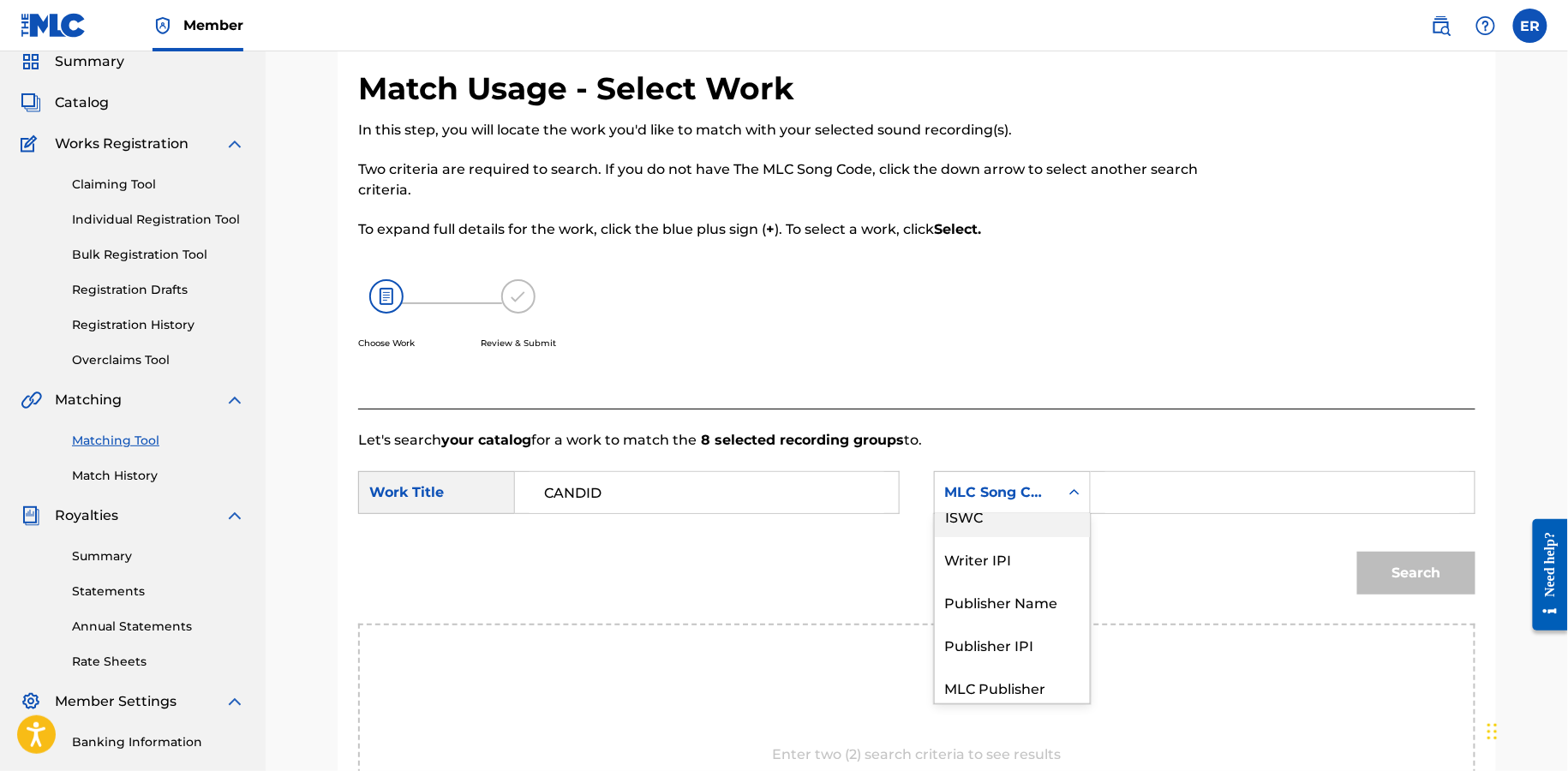
scroll to position [0, 0]
click at [1001, 522] on div "Writer Name" at bounding box center [1012, 535] width 155 height 42
click at [1118, 522] on div "SearchWithCriteriaebd58ecb-1d02-40f7-bebc-0bc4c6ed5429 Work Title CANDID Search…" at bounding box center [917, 497] width 1118 height 53
click at [1134, 508] on input "Search Form" at bounding box center [1283, 492] width 355 height 41
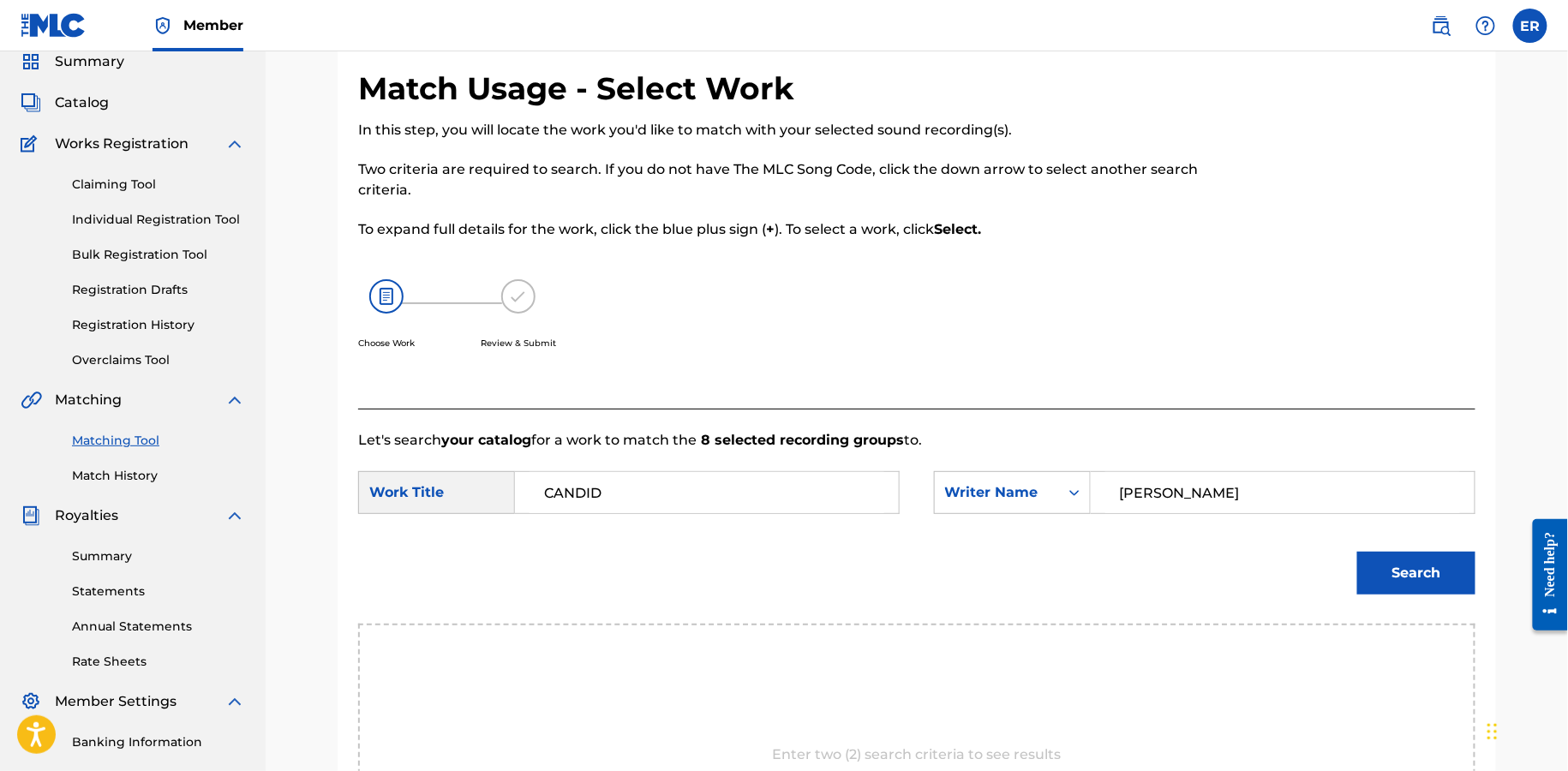
type input "[PERSON_NAME]"
click at [1357, 552] on button "Search" at bounding box center [1416, 573] width 119 height 42
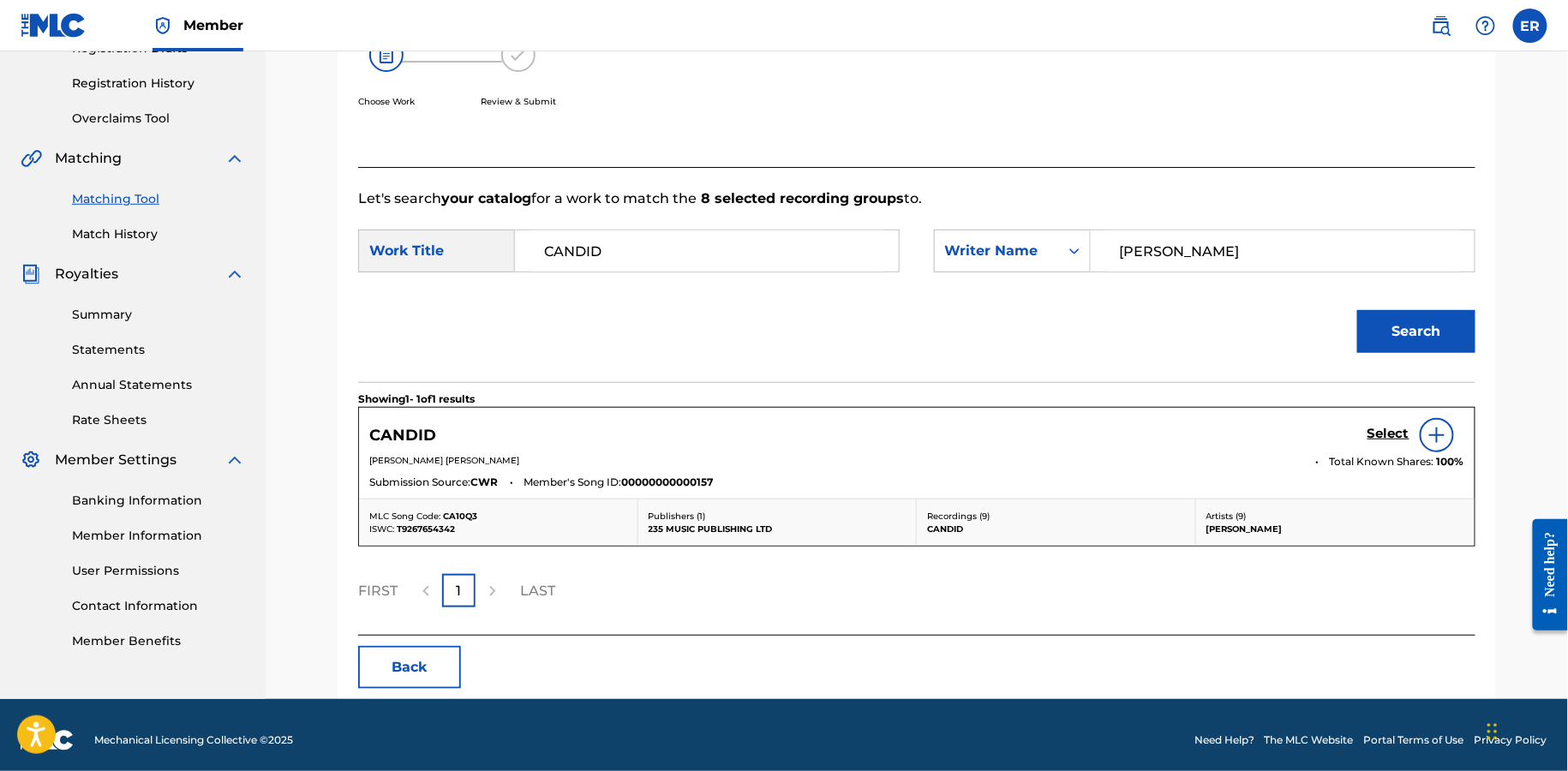
scroll to position [317, 0]
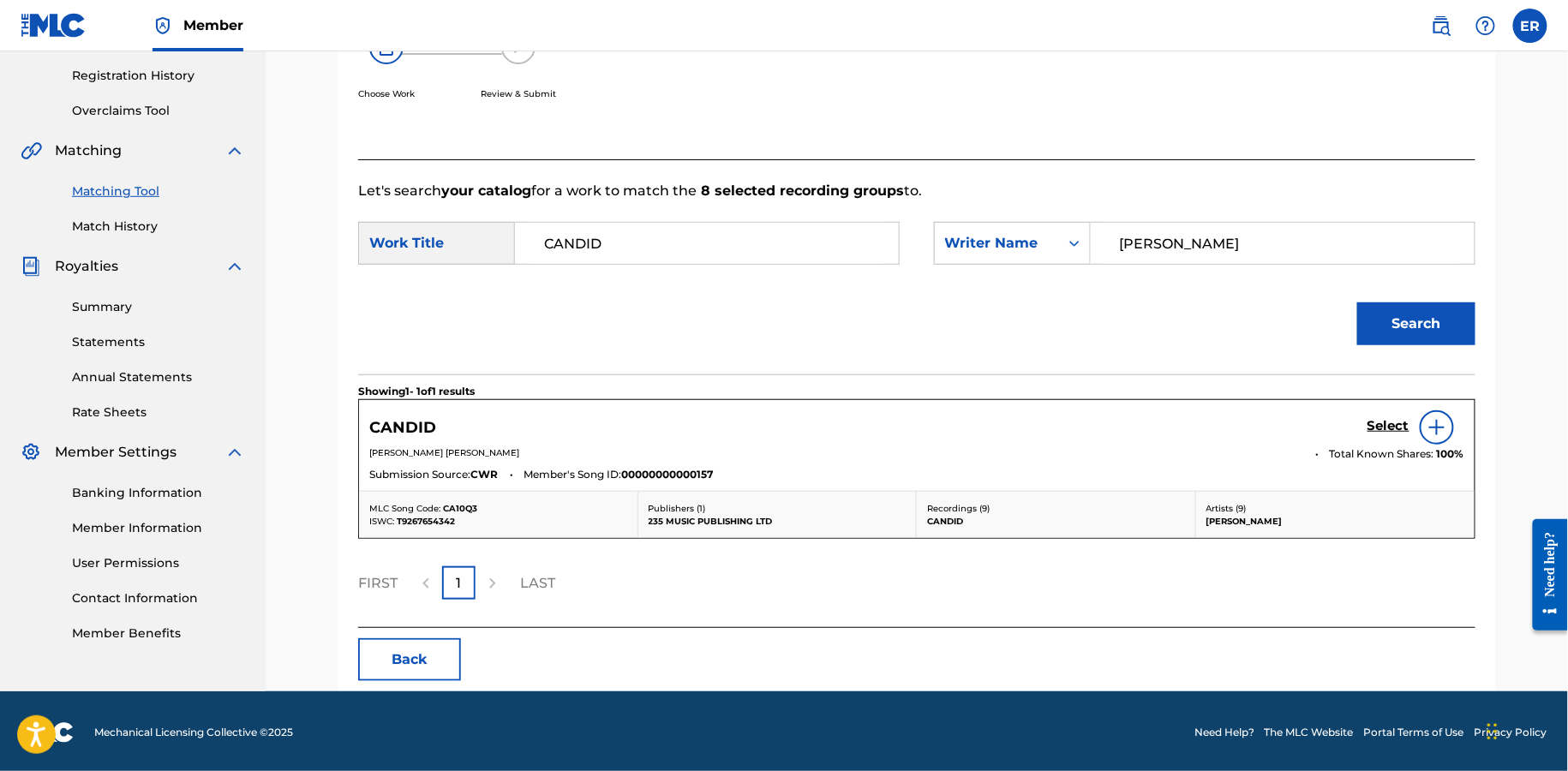
click at [1389, 424] on h5 "Select" at bounding box center [1389, 426] width 42 height 16
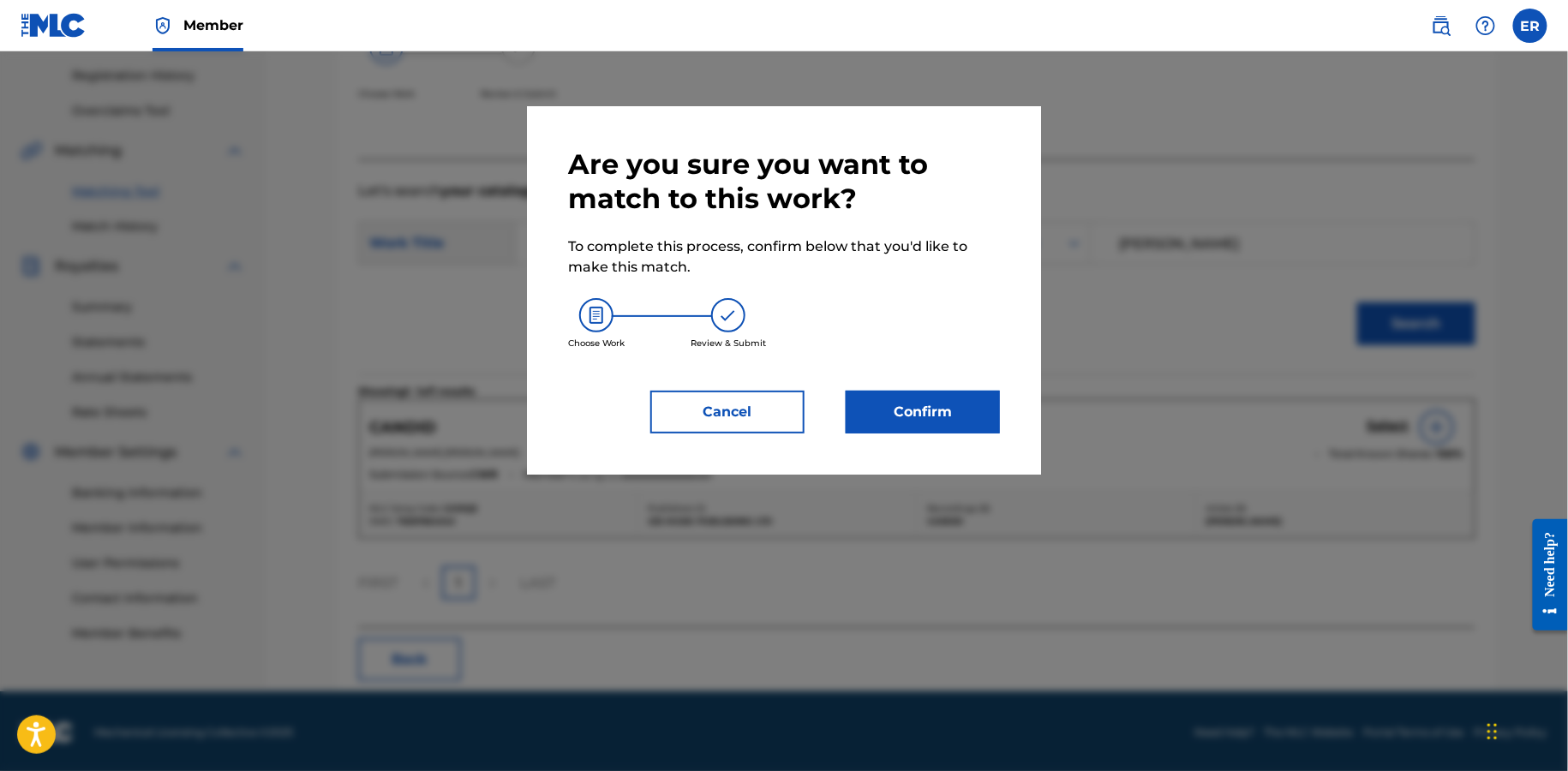
click at [949, 408] on button "Confirm" at bounding box center [923, 411] width 154 height 42
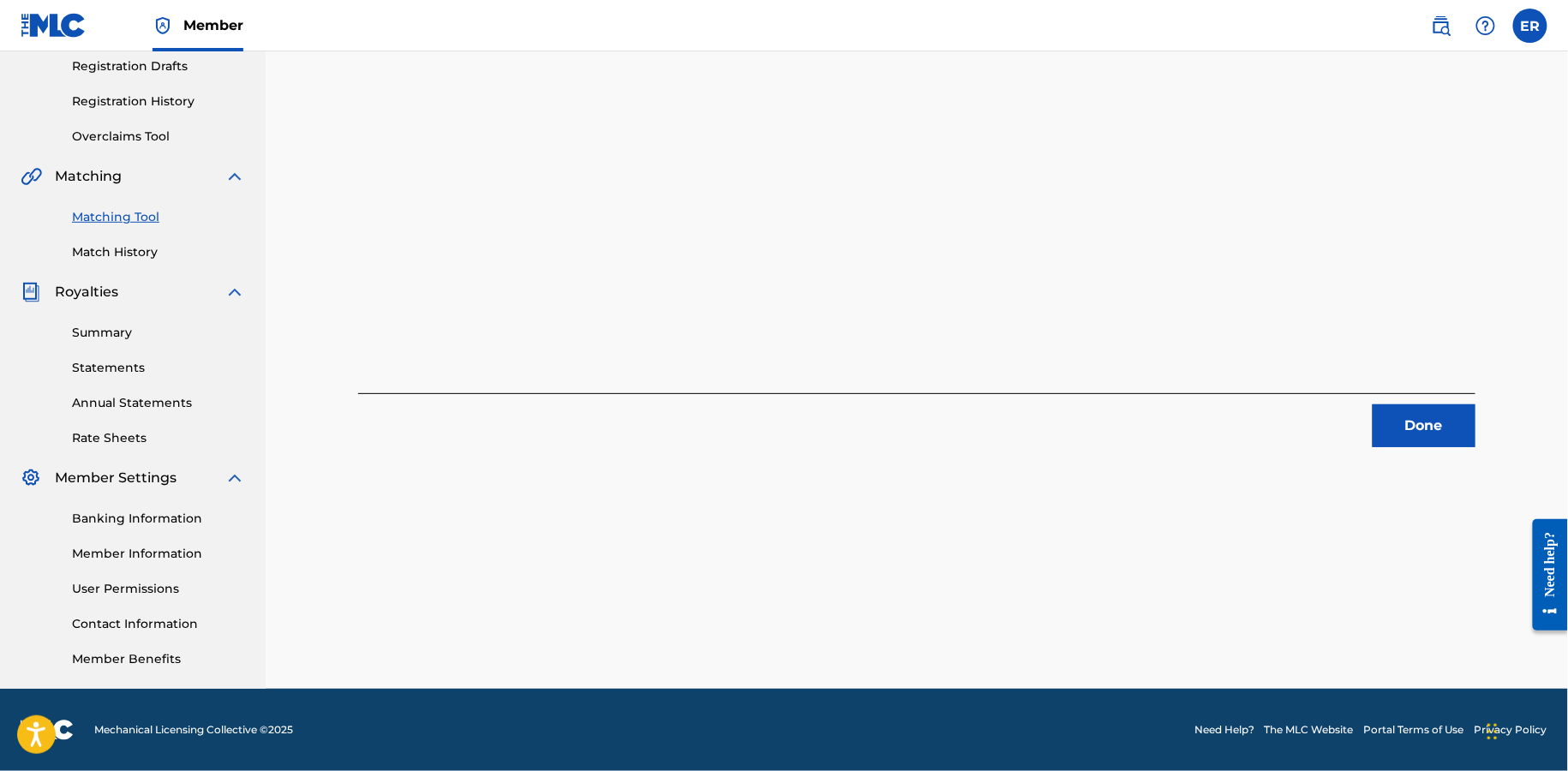
click at [1449, 435] on button "Done" at bounding box center [1424, 425] width 103 height 42
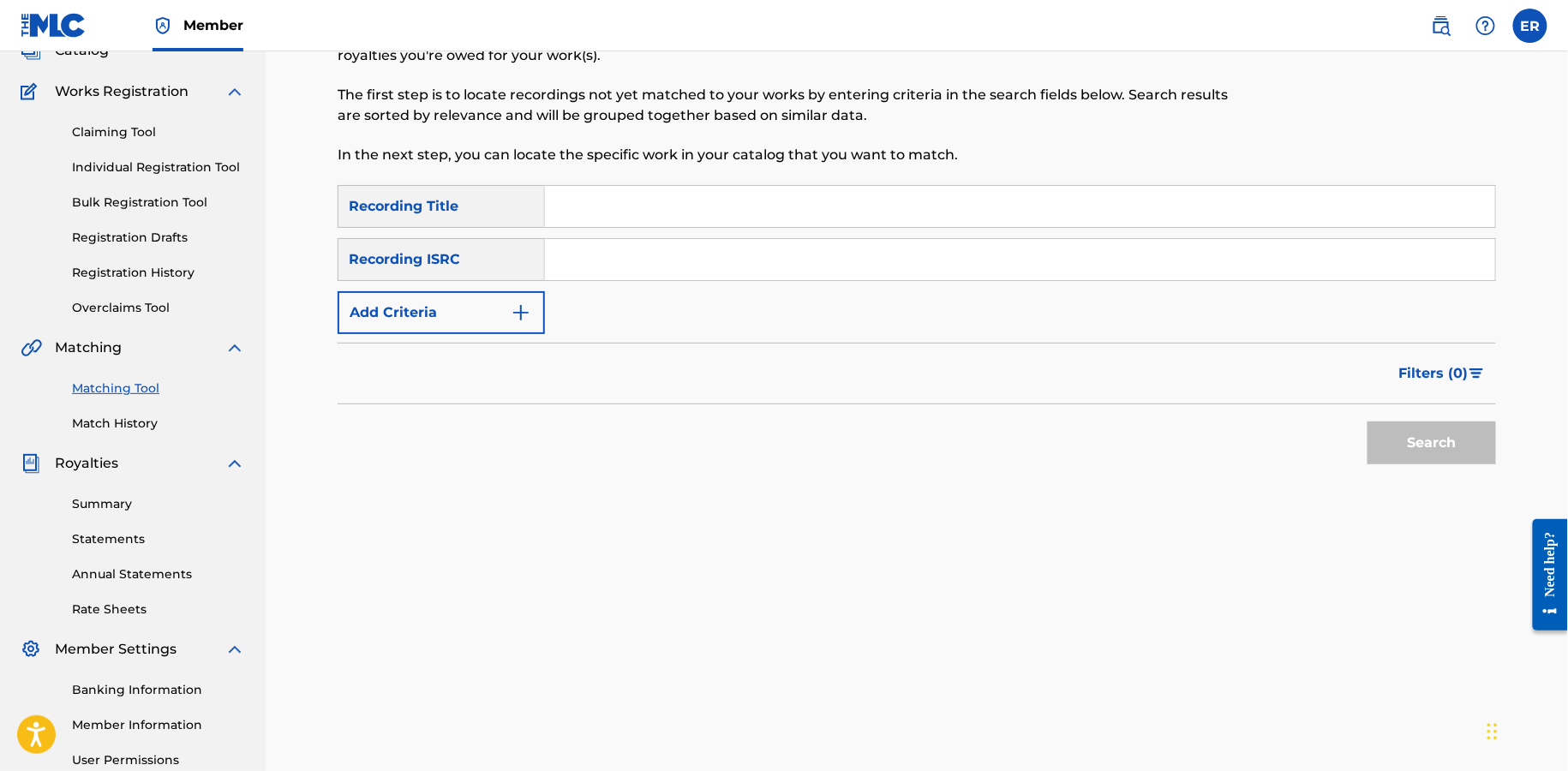
scroll to position [29, 0]
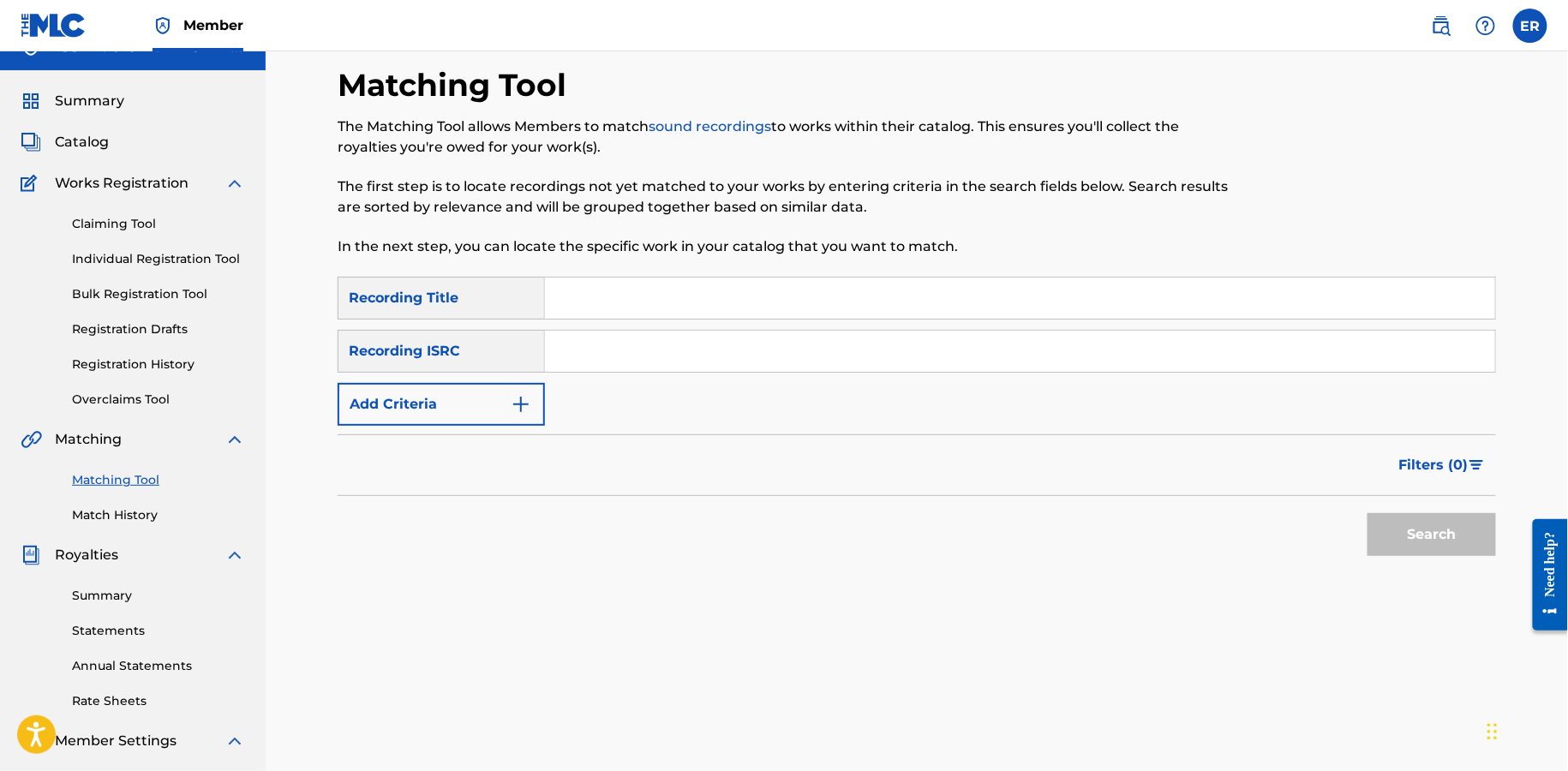
click at [735, 286] on input "Search Form" at bounding box center [1020, 298] width 950 height 41
paste input "PEARL"
type input "PEARL"
click at [622, 355] on input "Search Form" at bounding box center [1020, 351] width 950 height 41
click at [483, 411] on button "Add Criteria" at bounding box center [441, 404] width 207 height 42
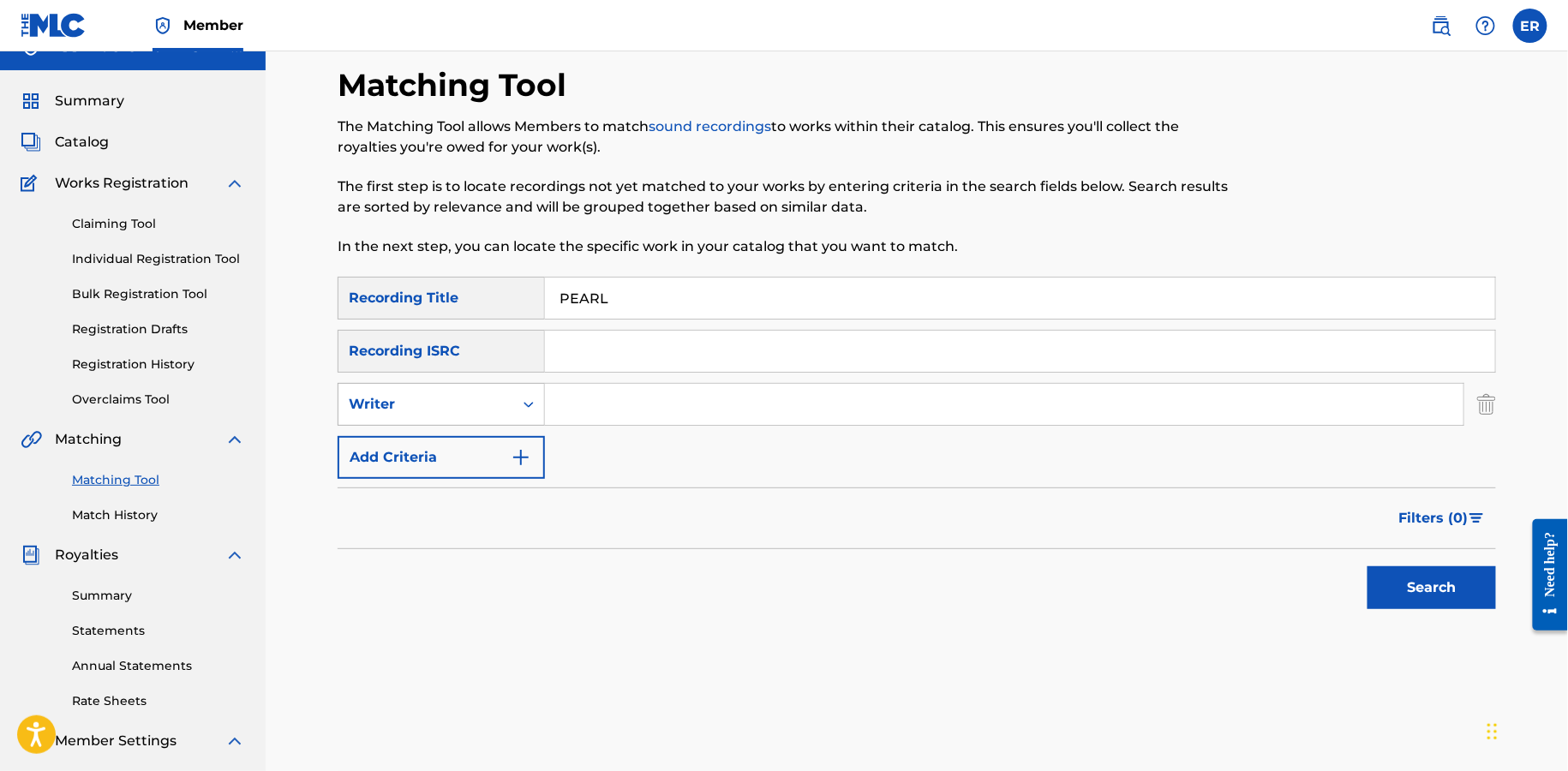
click at [481, 388] on div "Writer" at bounding box center [426, 405] width 175 height 33
click at [481, 430] on div "Recording Artist" at bounding box center [441, 447] width 205 height 42
click at [664, 386] on input "Search Form" at bounding box center [1004, 404] width 919 height 41
type input "[PERSON_NAME]"
click at [1368, 567] on button "Search" at bounding box center [1432, 587] width 128 height 42
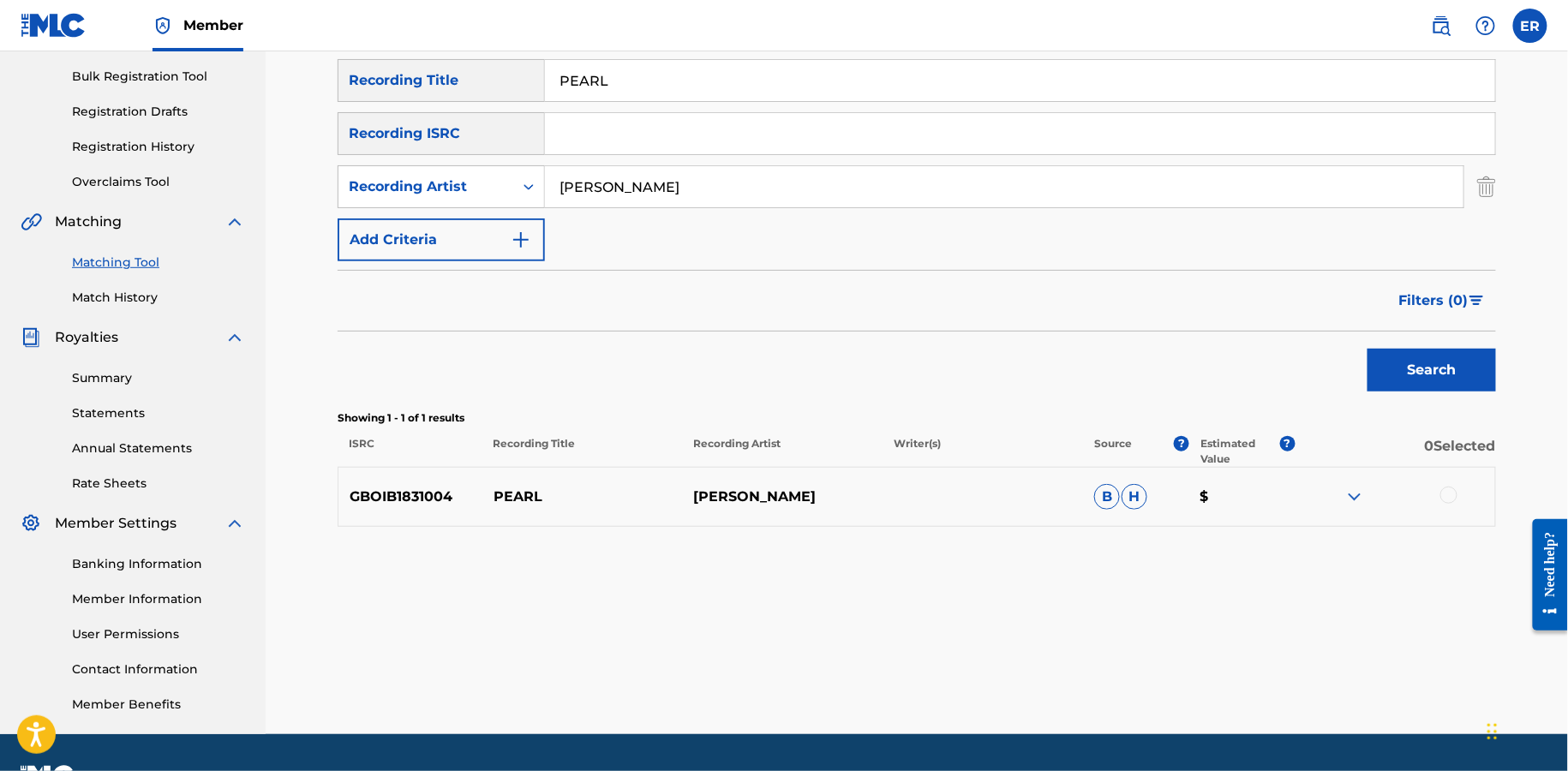
scroll to position [291, 0]
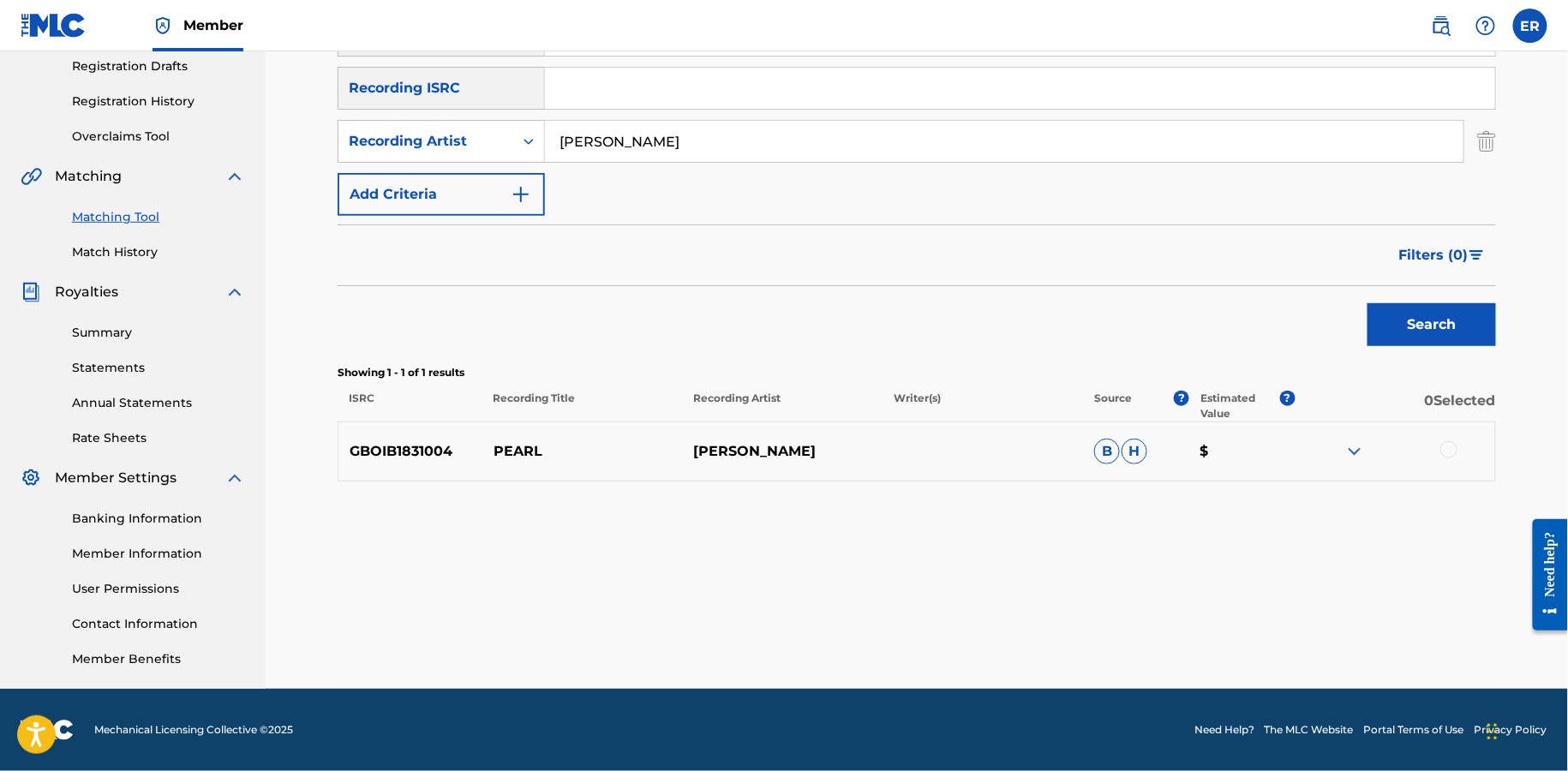
click at [1457, 447] on div at bounding box center [1449, 450] width 17 height 17
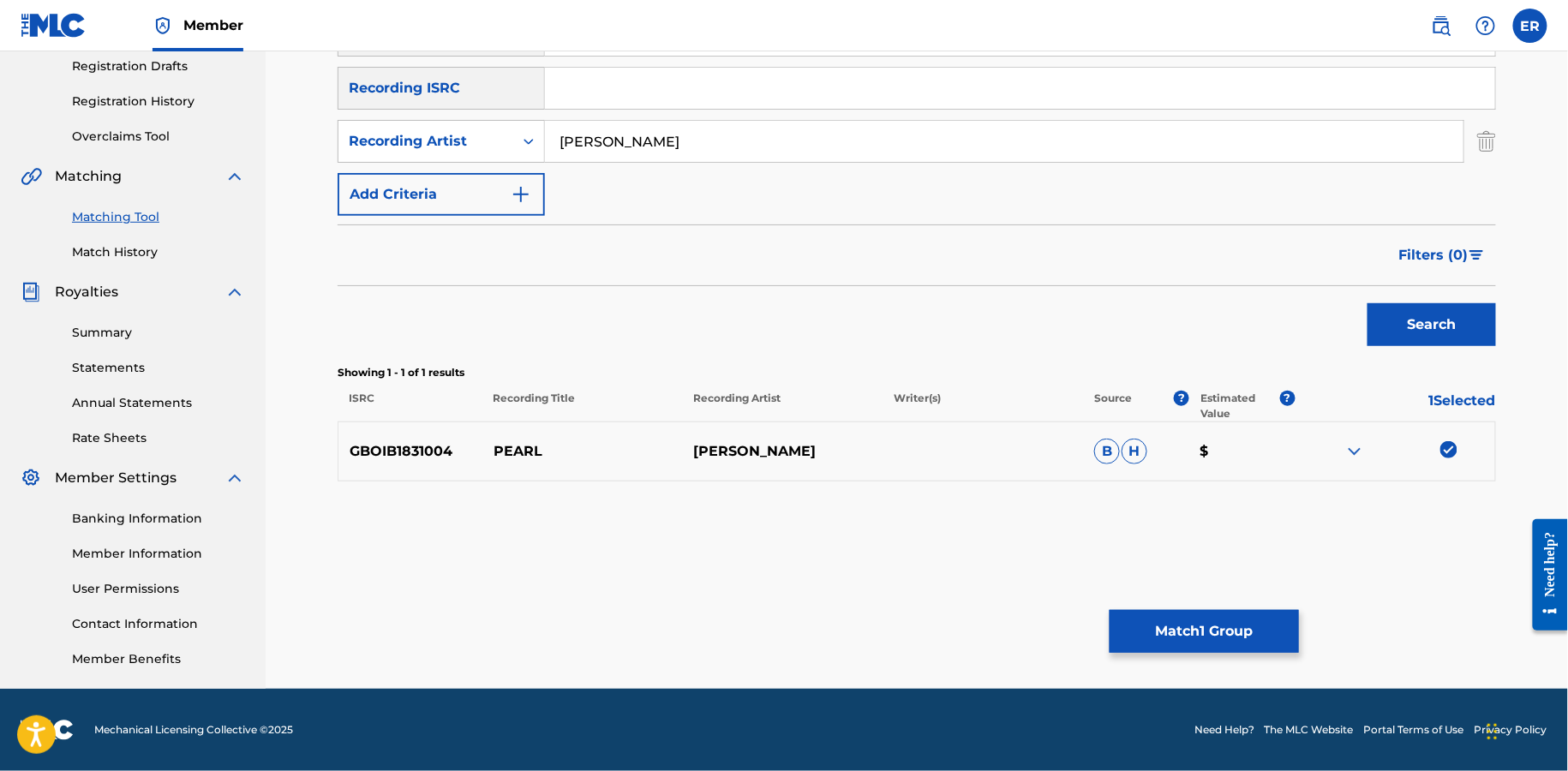
click at [1237, 613] on button "Match 1 Group" at bounding box center [1204, 631] width 190 height 42
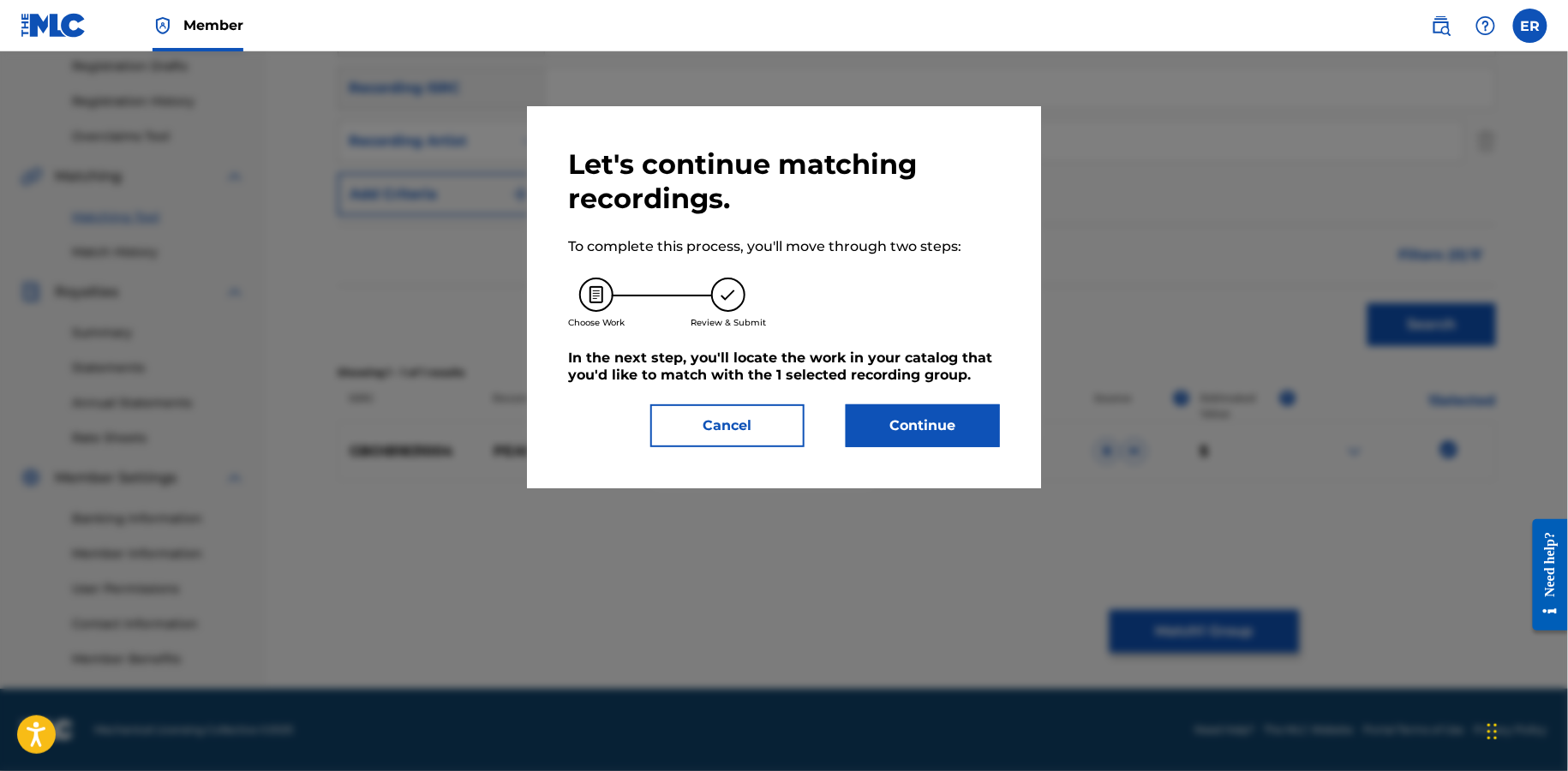
click at [966, 428] on button "Continue" at bounding box center [923, 425] width 154 height 42
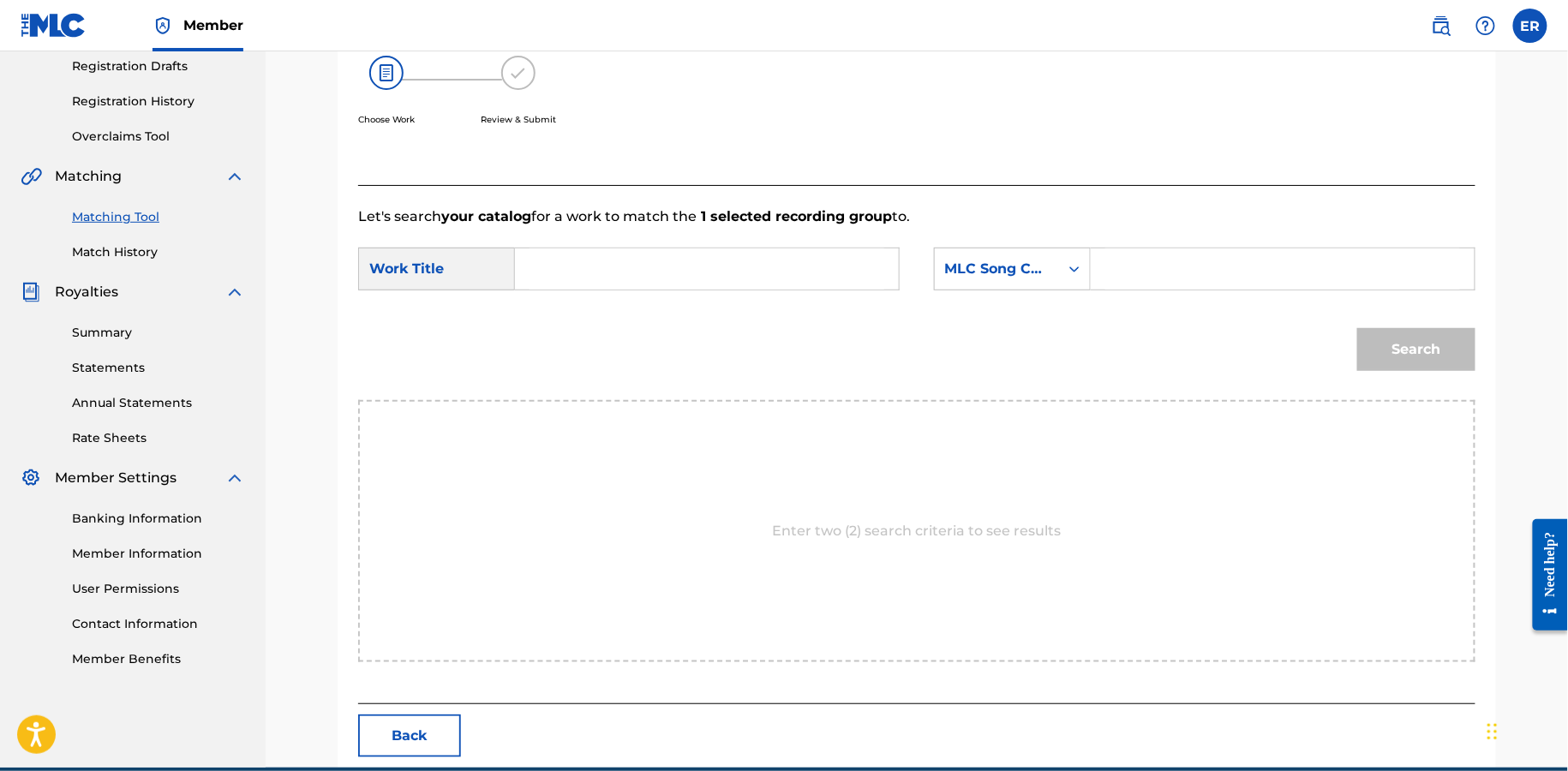
click at [676, 259] on input "Search Form" at bounding box center [707, 269] width 355 height 41
paste input "PEARL"
type input "PEARL"
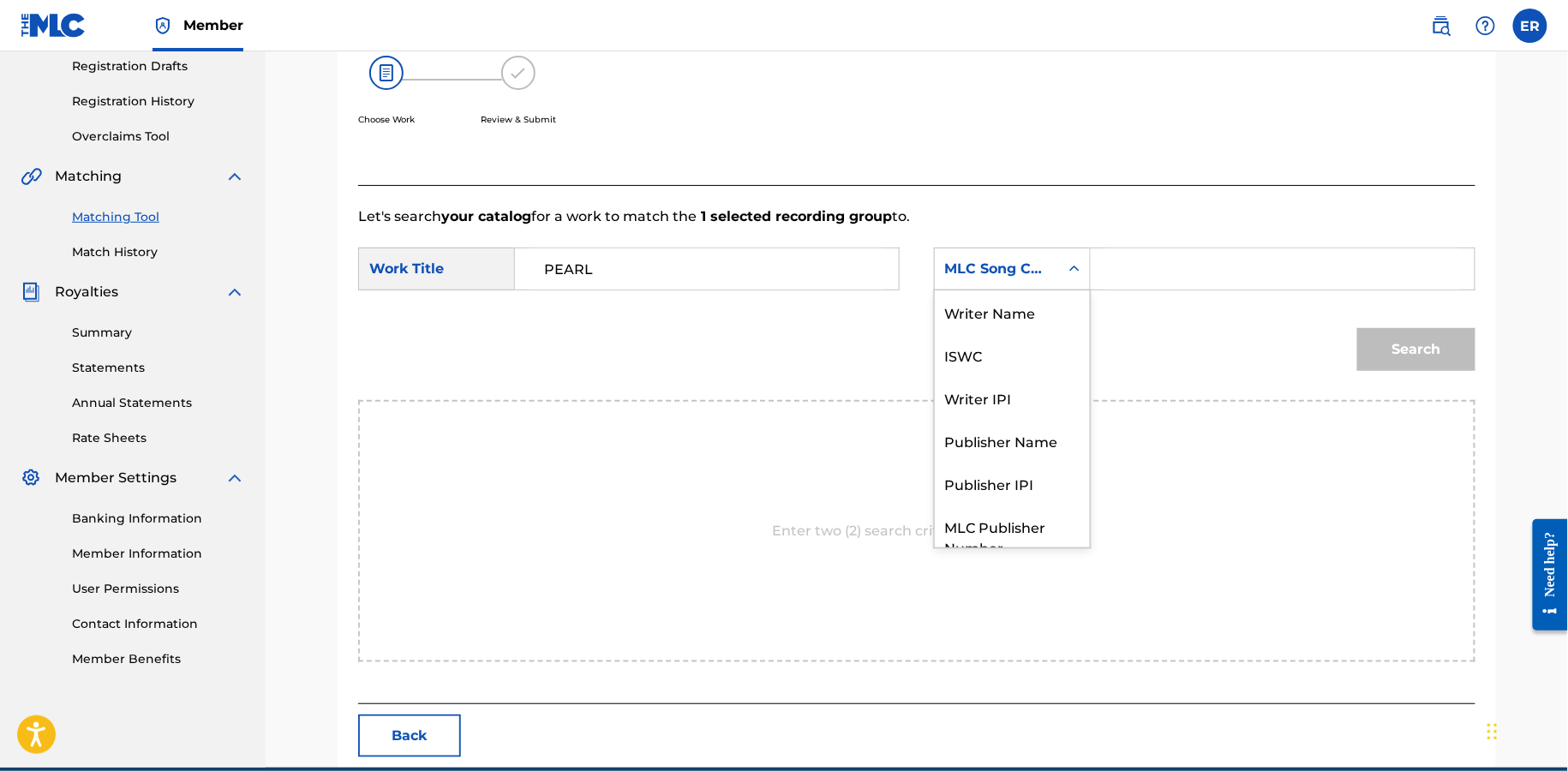
click at [1044, 269] on div "MLC Song Code" at bounding box center [997, 269] width 104 height 21
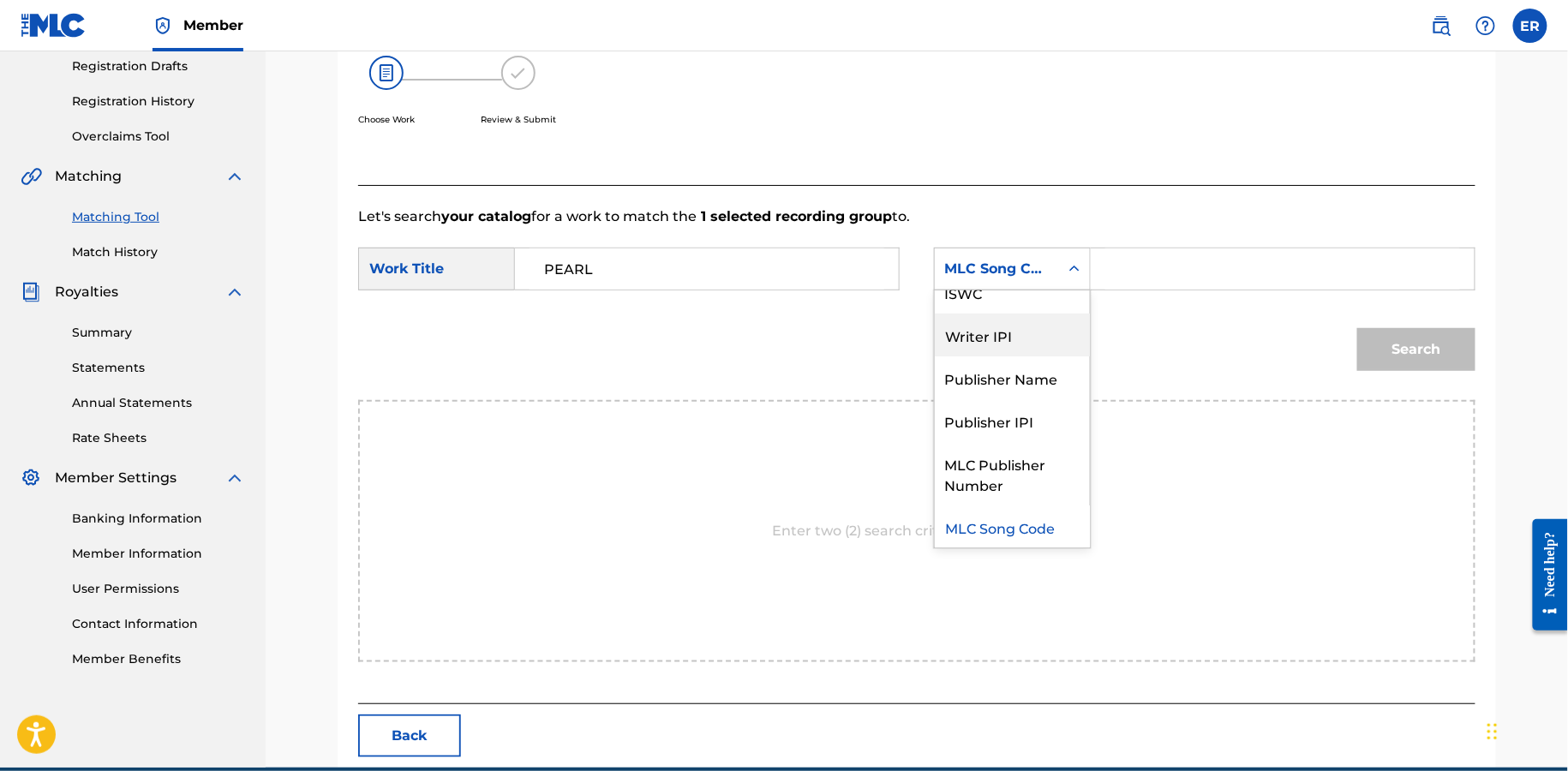
scroll to position [0, 0]
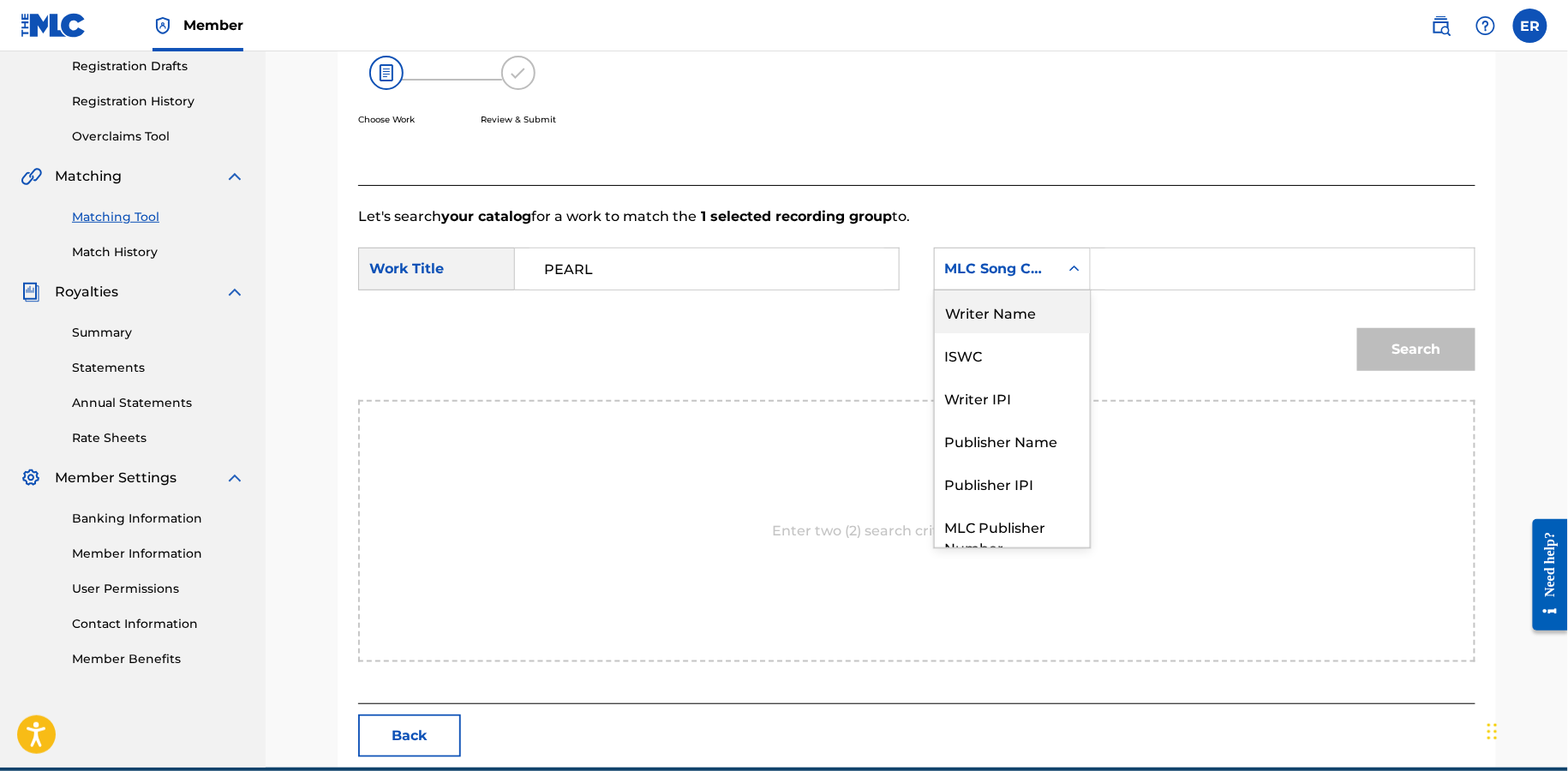
click at [1003, 314] on div "Writer Name" at bounding box center [1012, 311] width 155 height 42
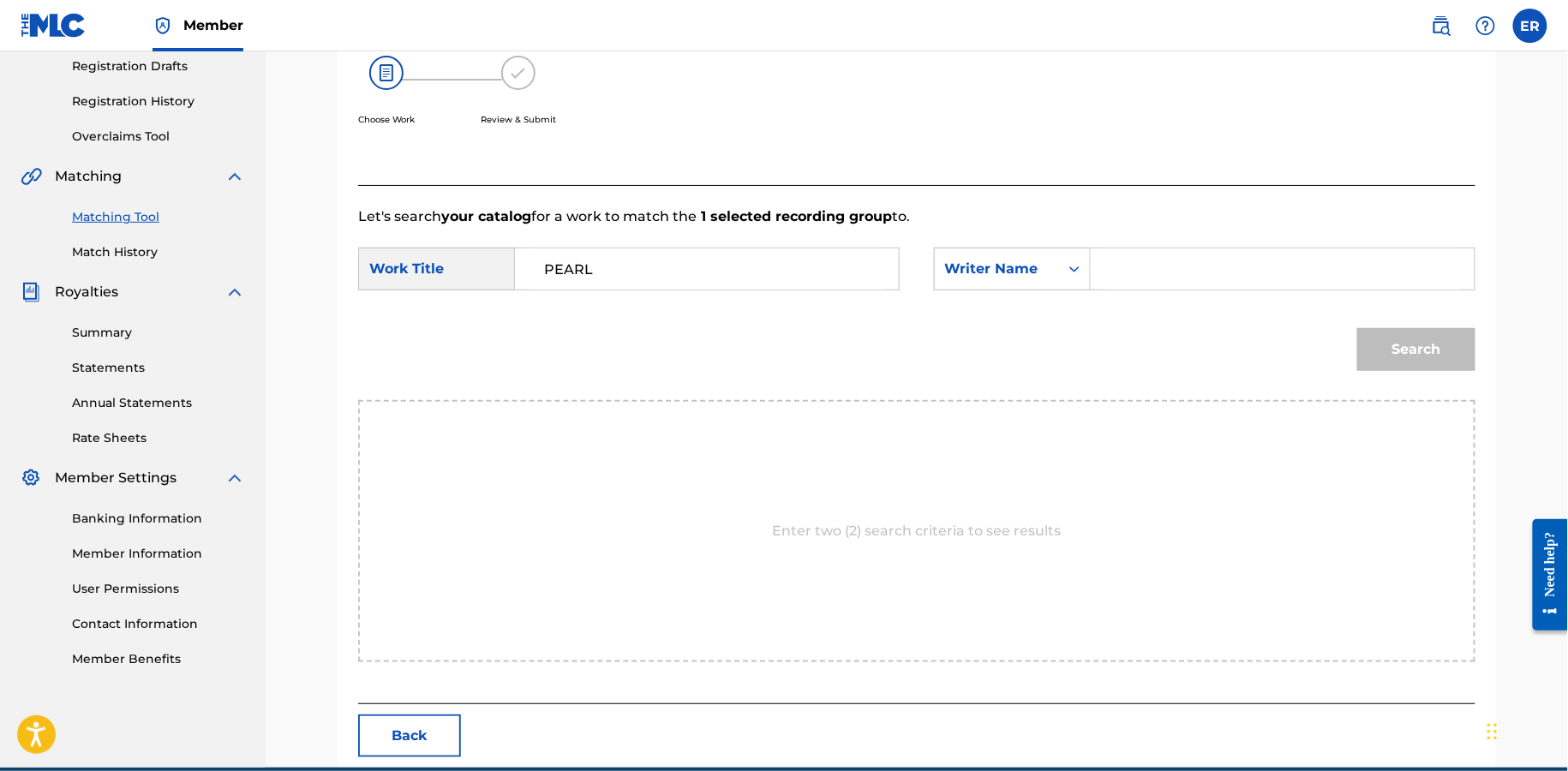
click at [1171, 279] on input "Search Form" at bounding box center [1283, 269] width 355 height 41
type input "[PERSON_NAME]"
click at [1357, 328] on button "Search" at bounding box center [1416, 349] width 119 height 42
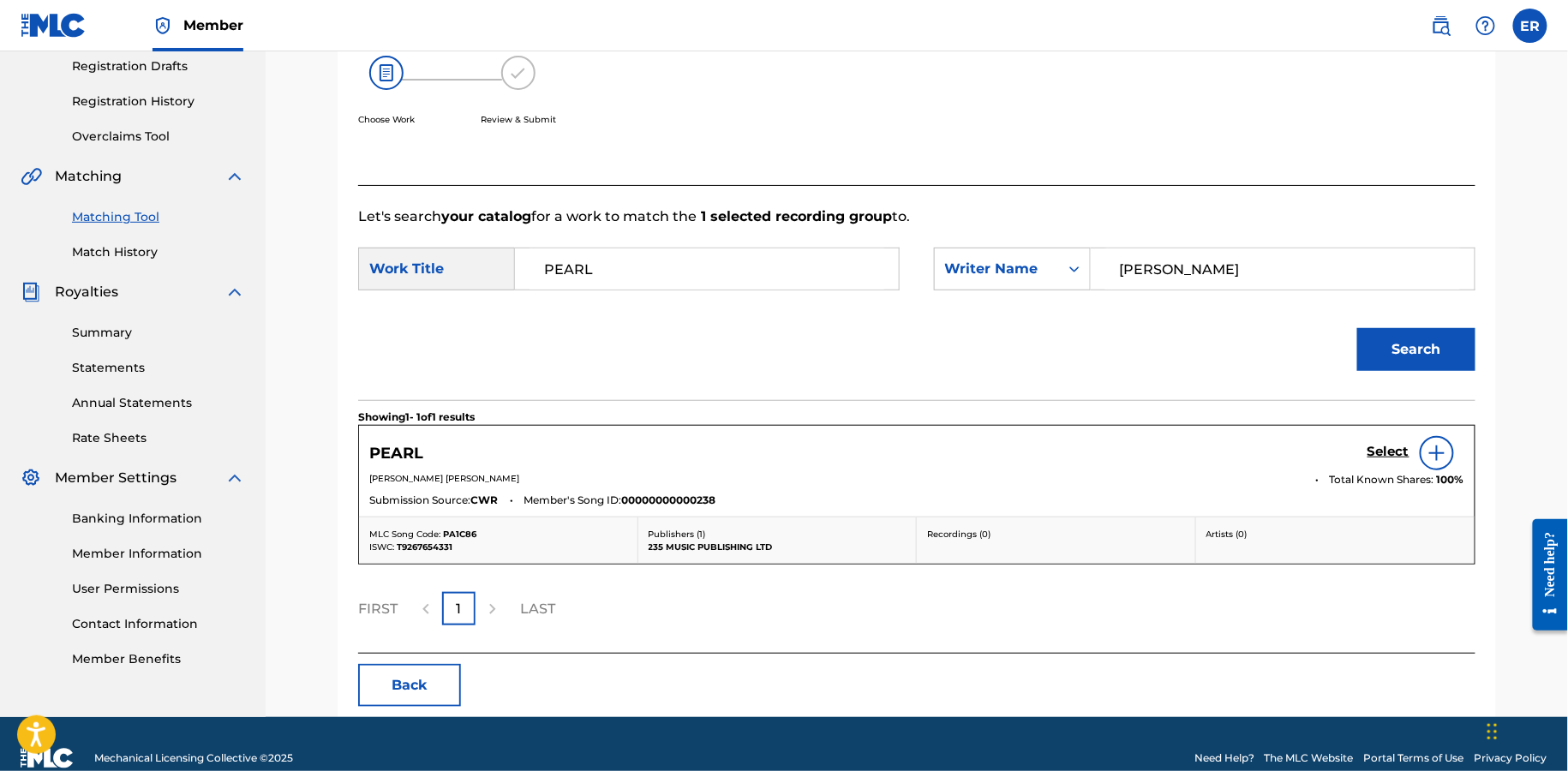
click at [1391, 450] on h5 "Select" at bounding box center [1389, 451] width 42 height 16
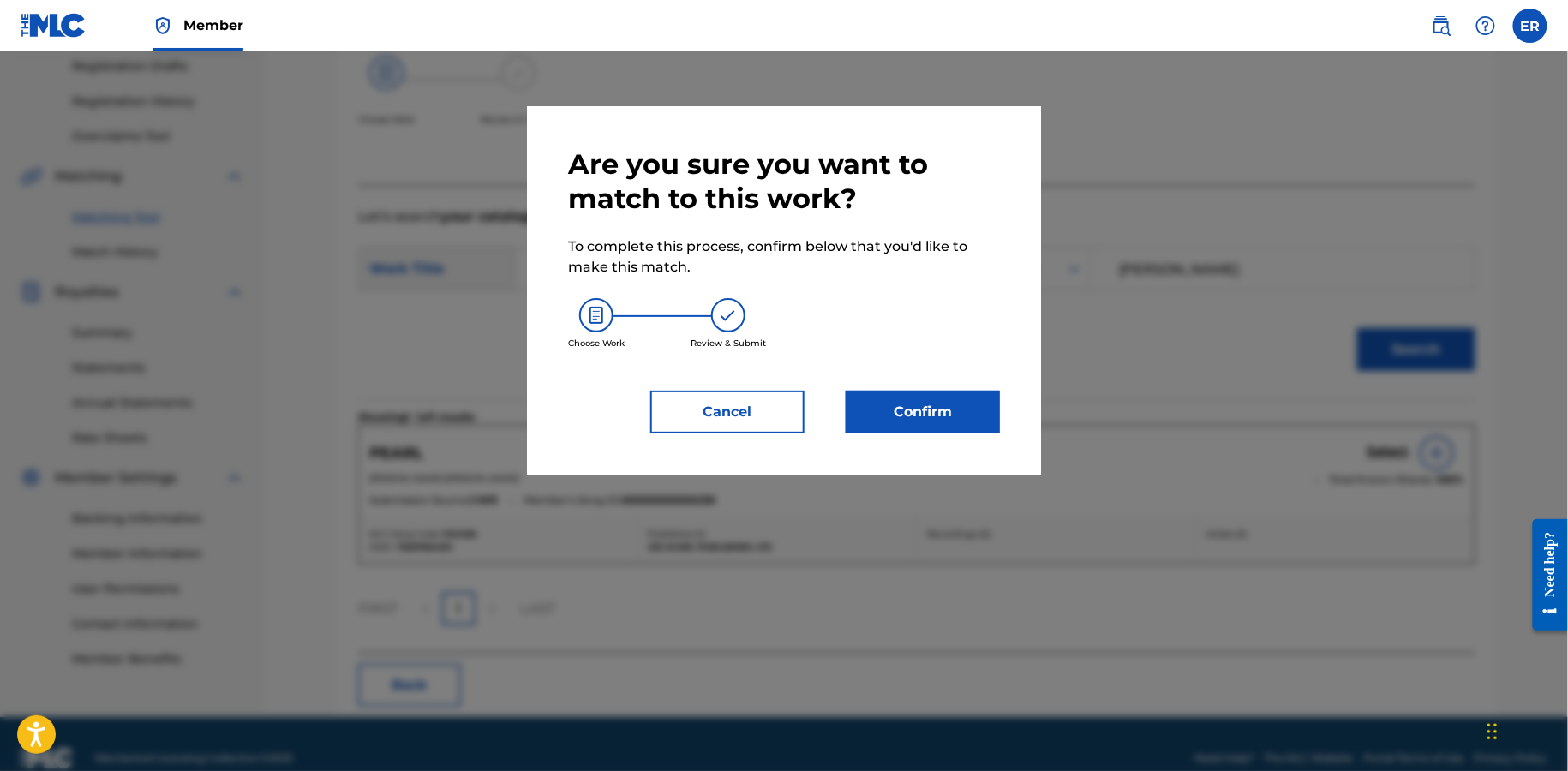
click at [905, 398] on button "Confirm" at bounding box center [923, 411] width 154 height 42
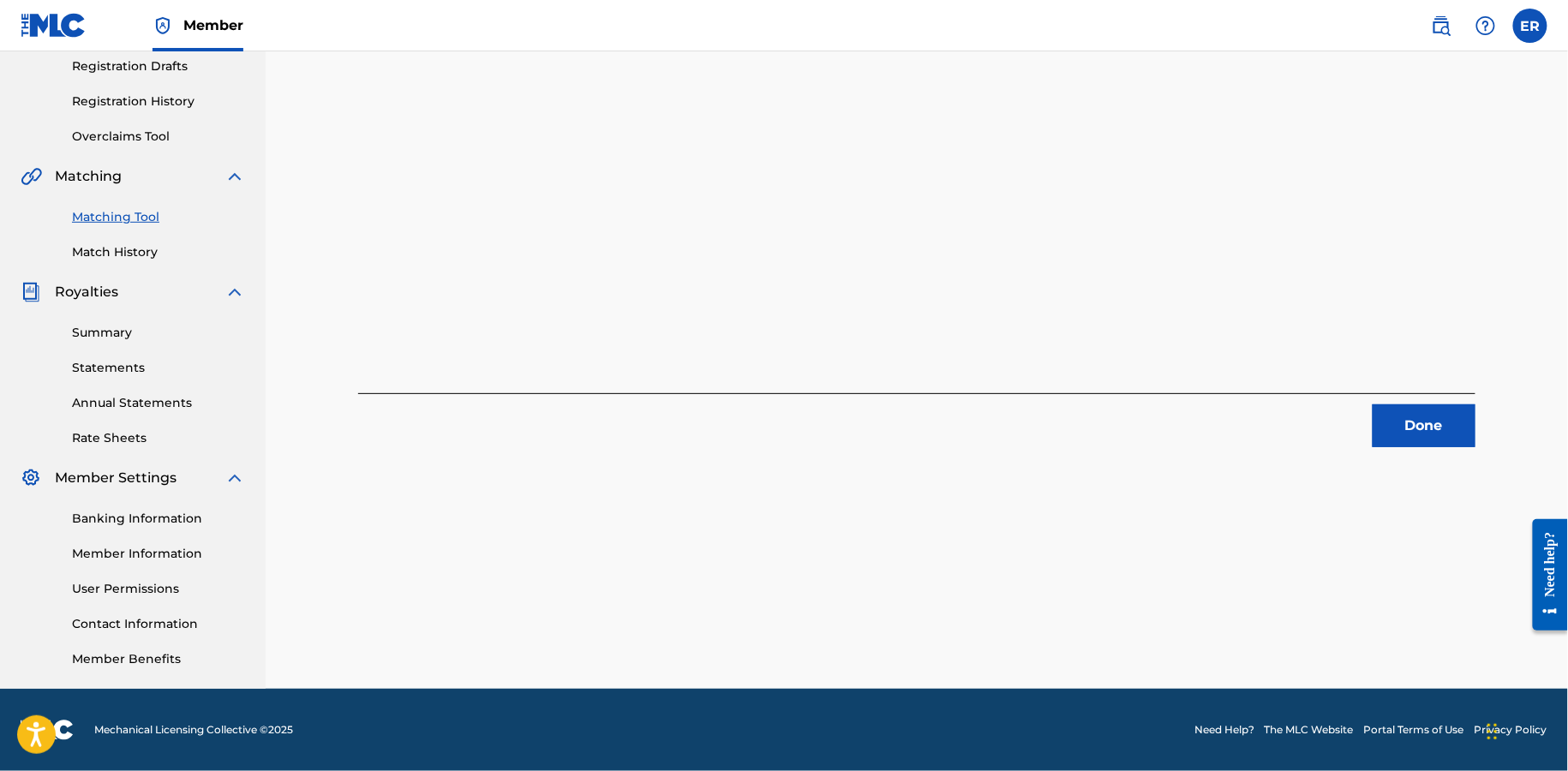
click at [1404, 431] on button "Done" at bounding box center [1424, 425] width 103 height 42
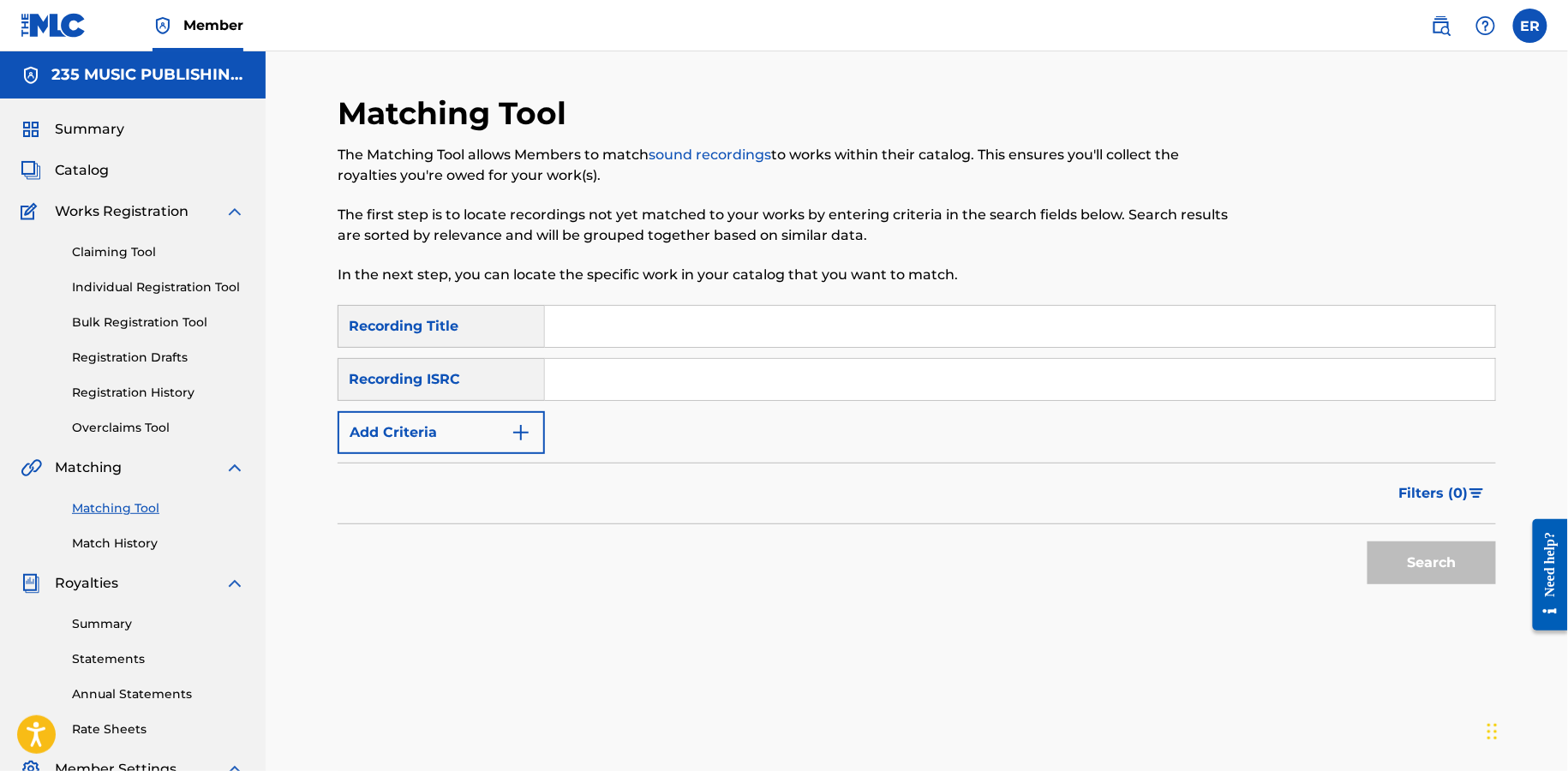
click at [651, 341] on input "Search Form" at bounding box center [1020, 326] width 950 height 41
paste input "ONE LAST WORD"
type input "ONE LAST WORD"
click at [442, 437] on button "Add Criteria" at bounding box center [441, 432] width 207 height 42
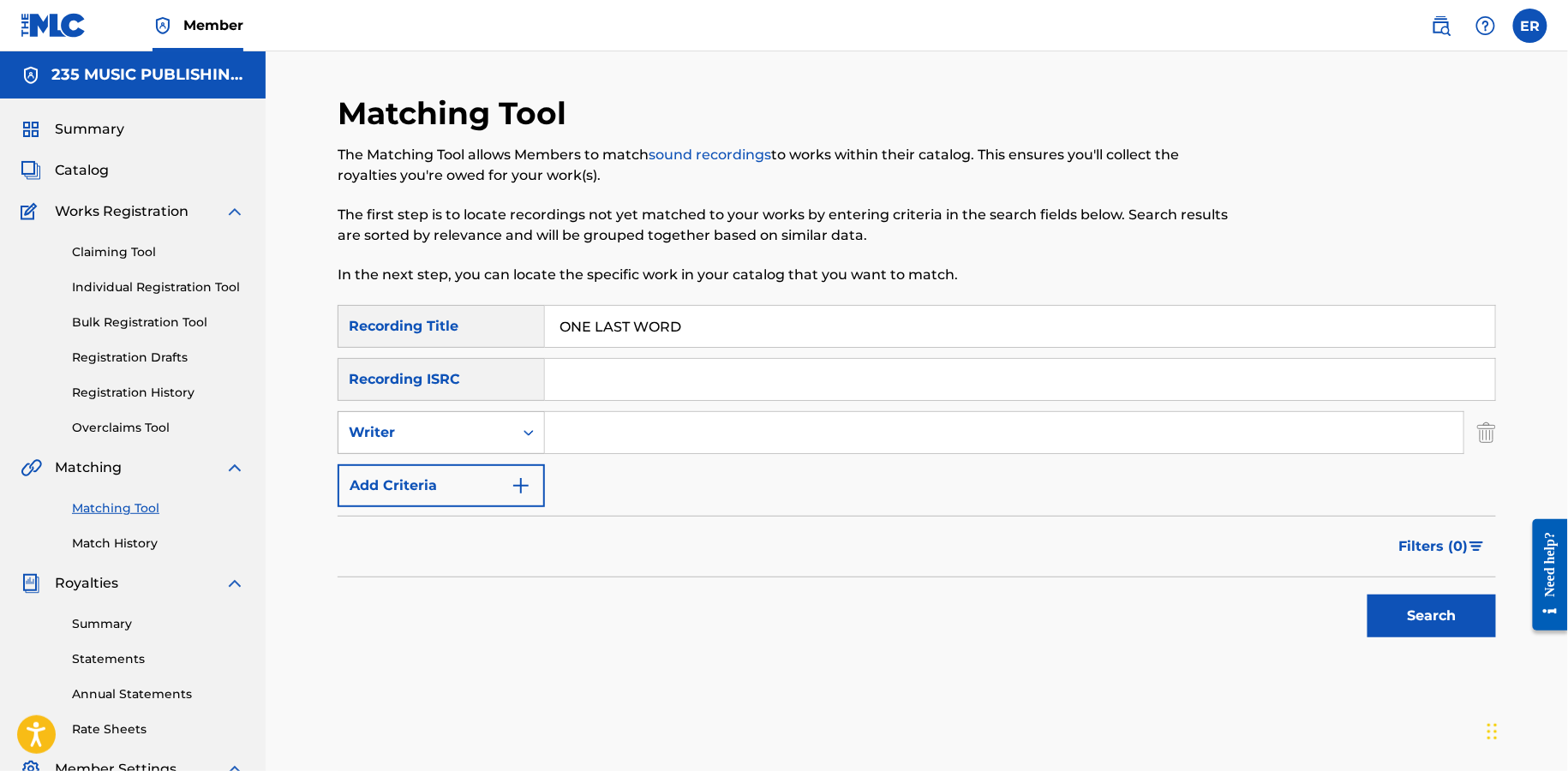
click at [449, 431] on div "Writer" at bounding box center [426, 433] width 154 height 21
click at [448, 474] on div "Recording Artist" at bounding box center [441, 475] width 205 height 42
click at [671, 435] on input "Search Form" at bounding box center [1004, 432] width 919 height 41
type input "[PERSON_NAME]"
click at [1368, 595] on button "Search" at bounding box center [1432, 616] width 128 height 42
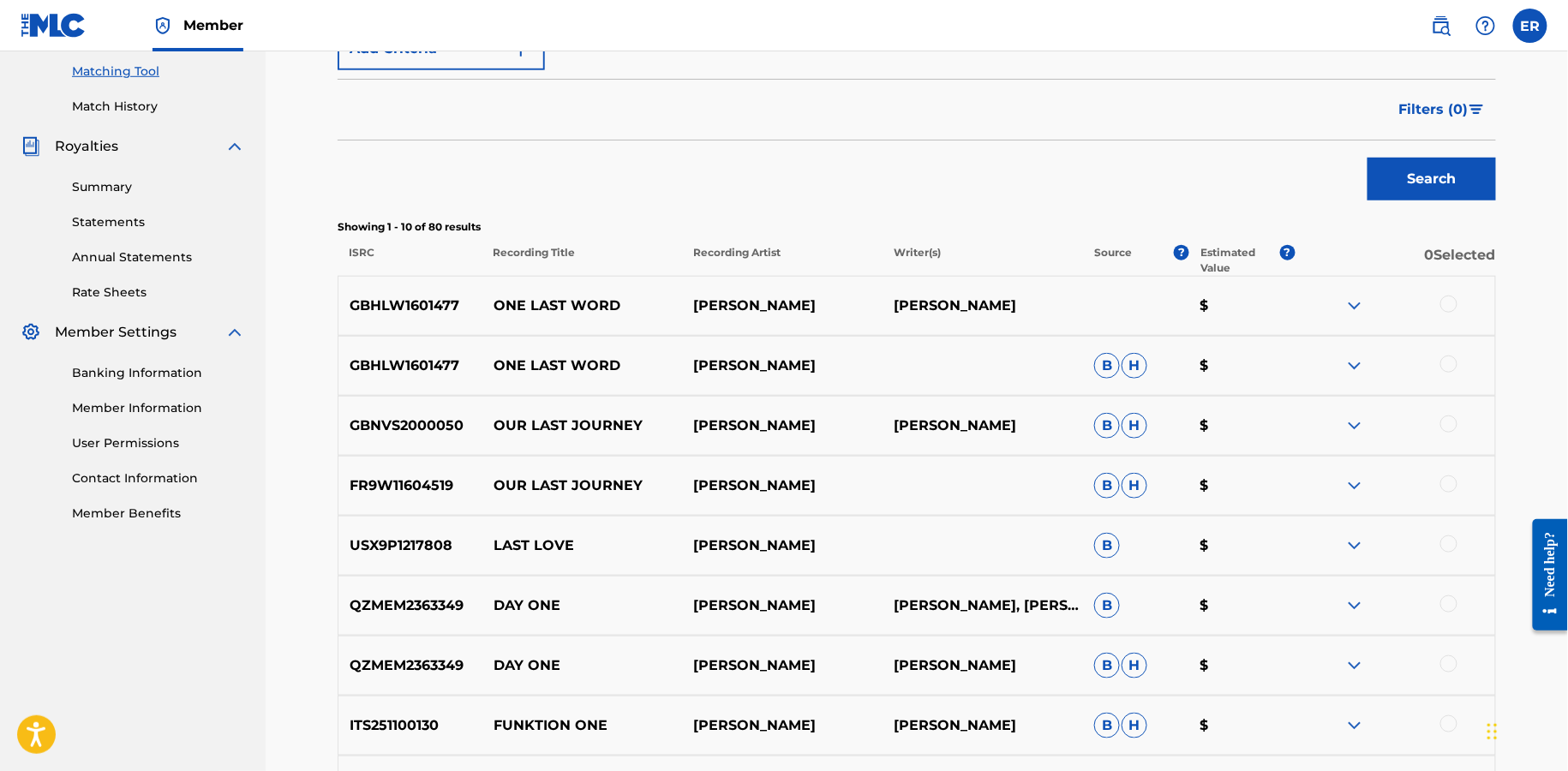
scroll to position [436, 0]
click at [1461, 332] on div "GBHLW1601477 ONE LAST WORD [PERSON_NAME] [PERSON_NAME] $" at bounding box center [917, 308] width 1159 height 60
click at [1449, 305] on div at bounding box center [1449, 306] width 17 height 17
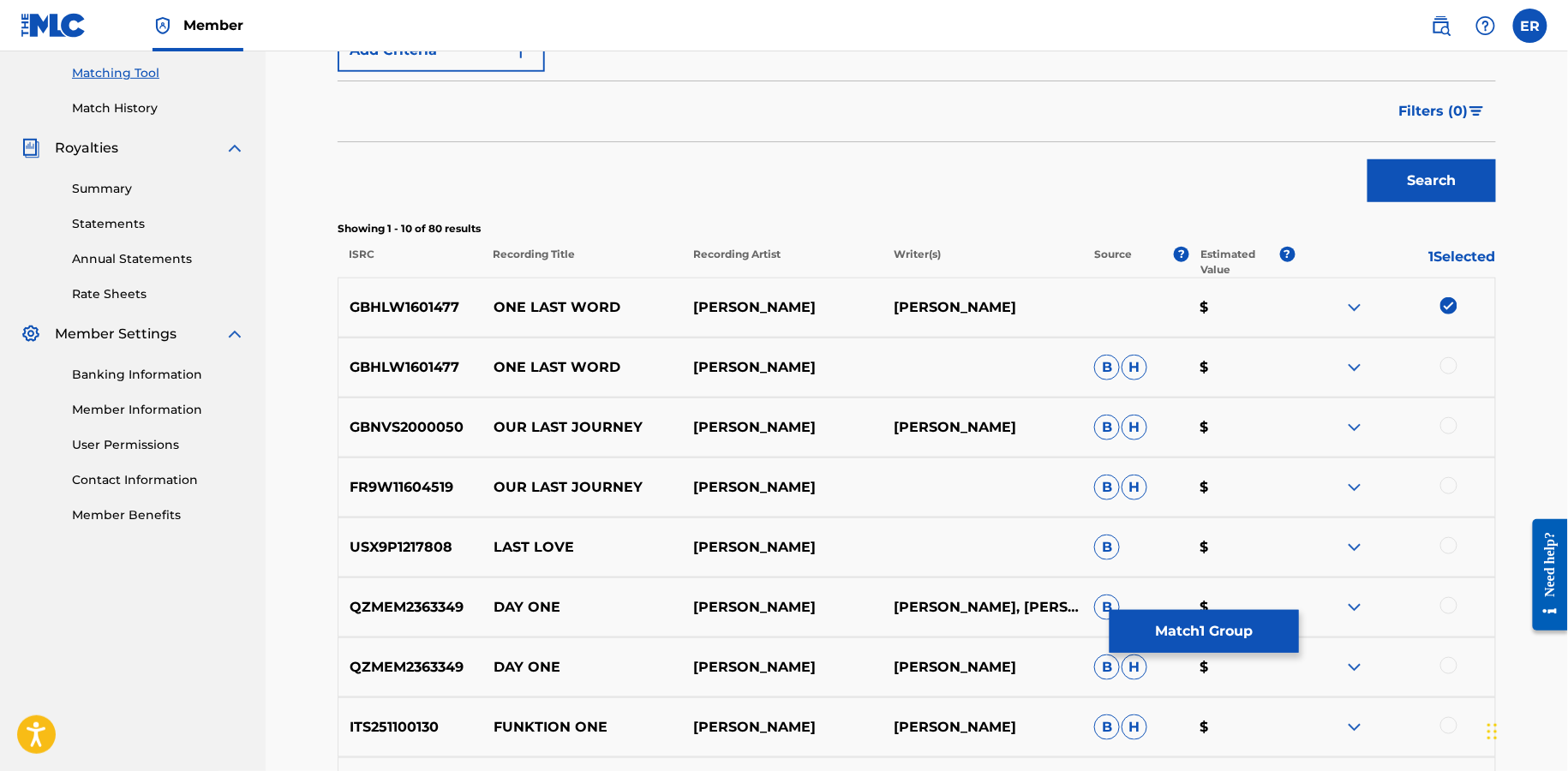
click at [1449, 372] on div at bounding box center [1449, 366] width 17 height 17
click at [1227, 639] on button "Match 2 Groups" at bounding box center [1204, 631] width 190 height 42
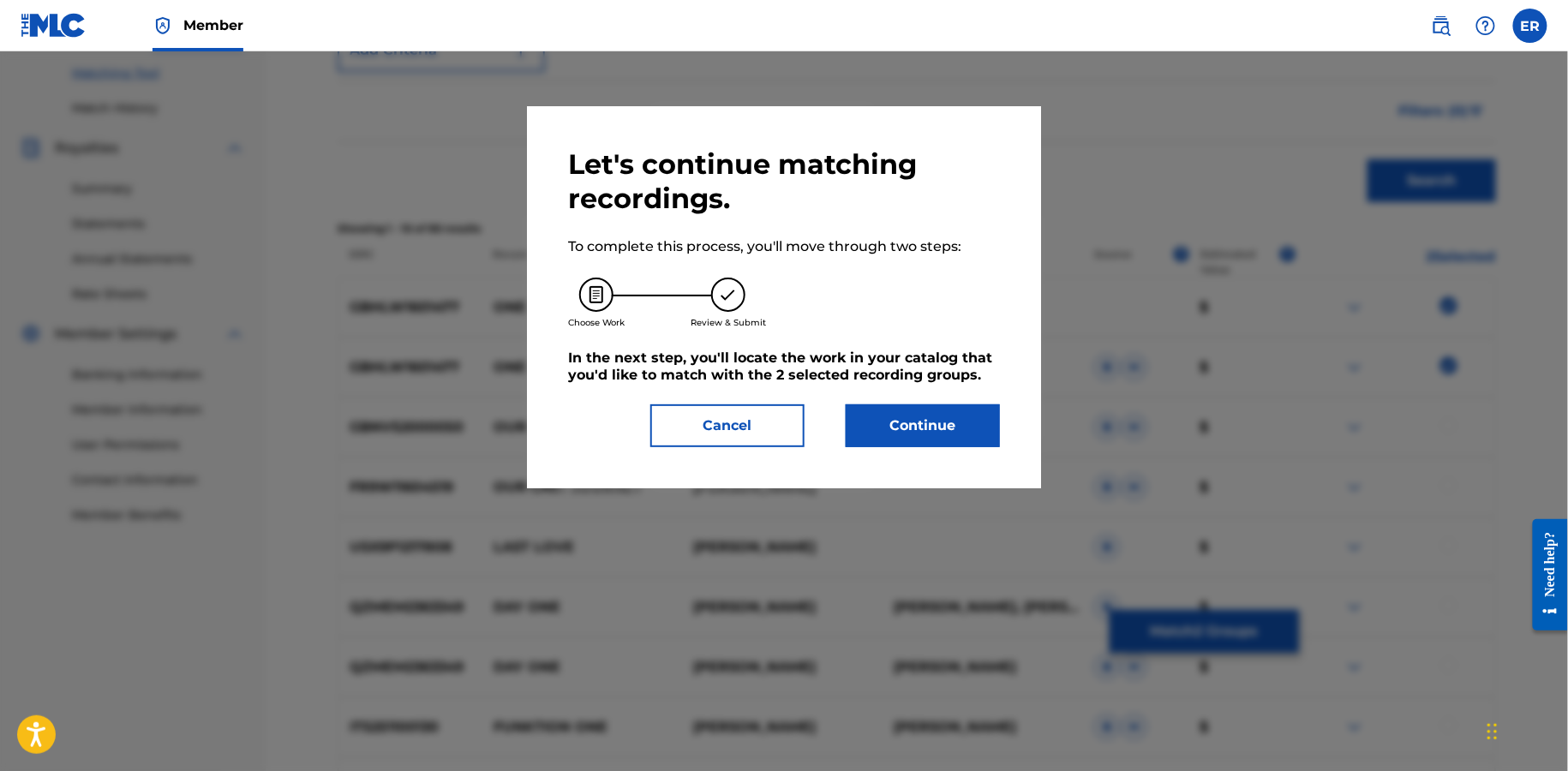
click at [927, 418] on button "Continue" at bounding box center [923, 425] width 154 height 42
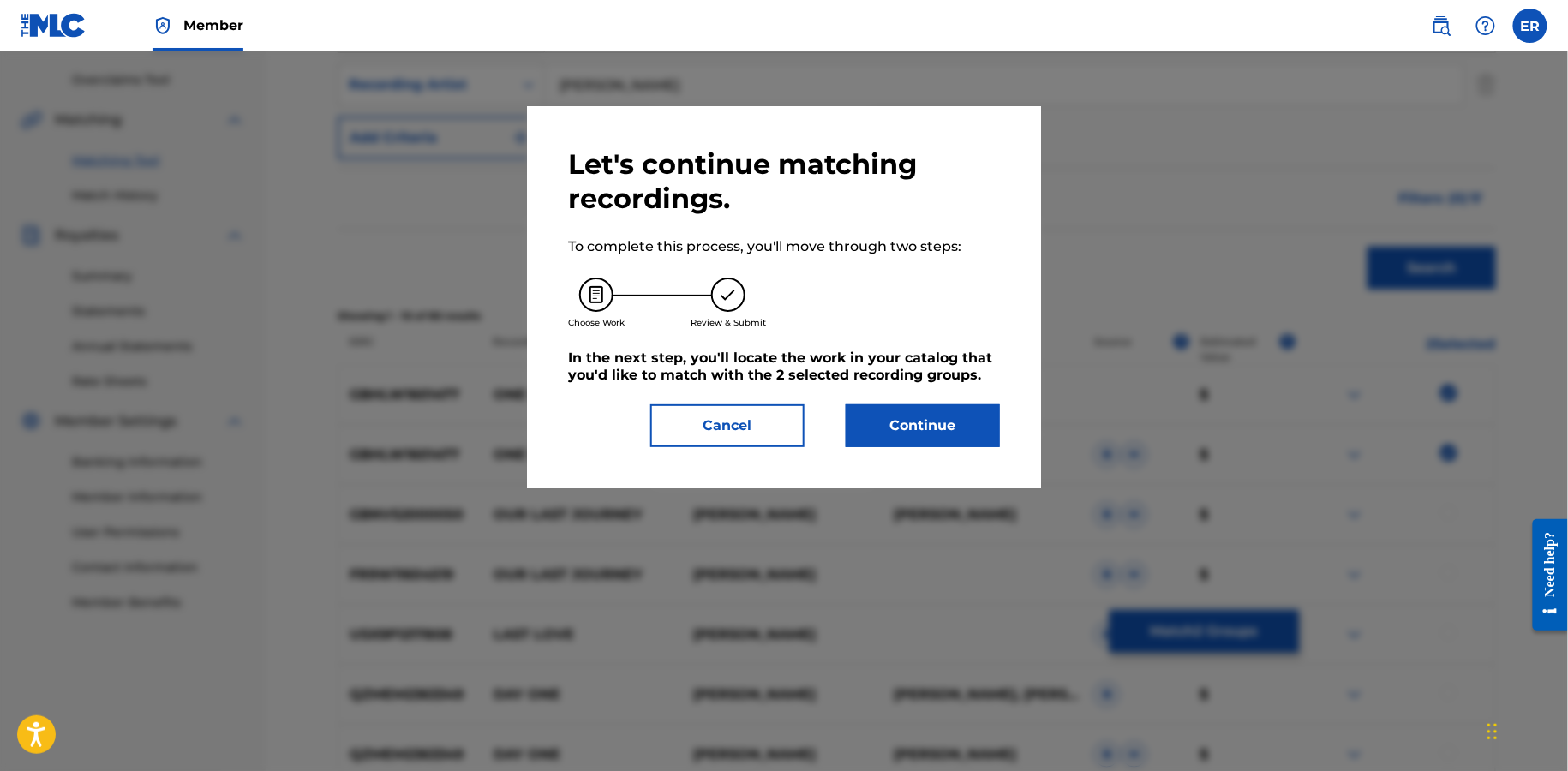
scroll to position [369, 0]
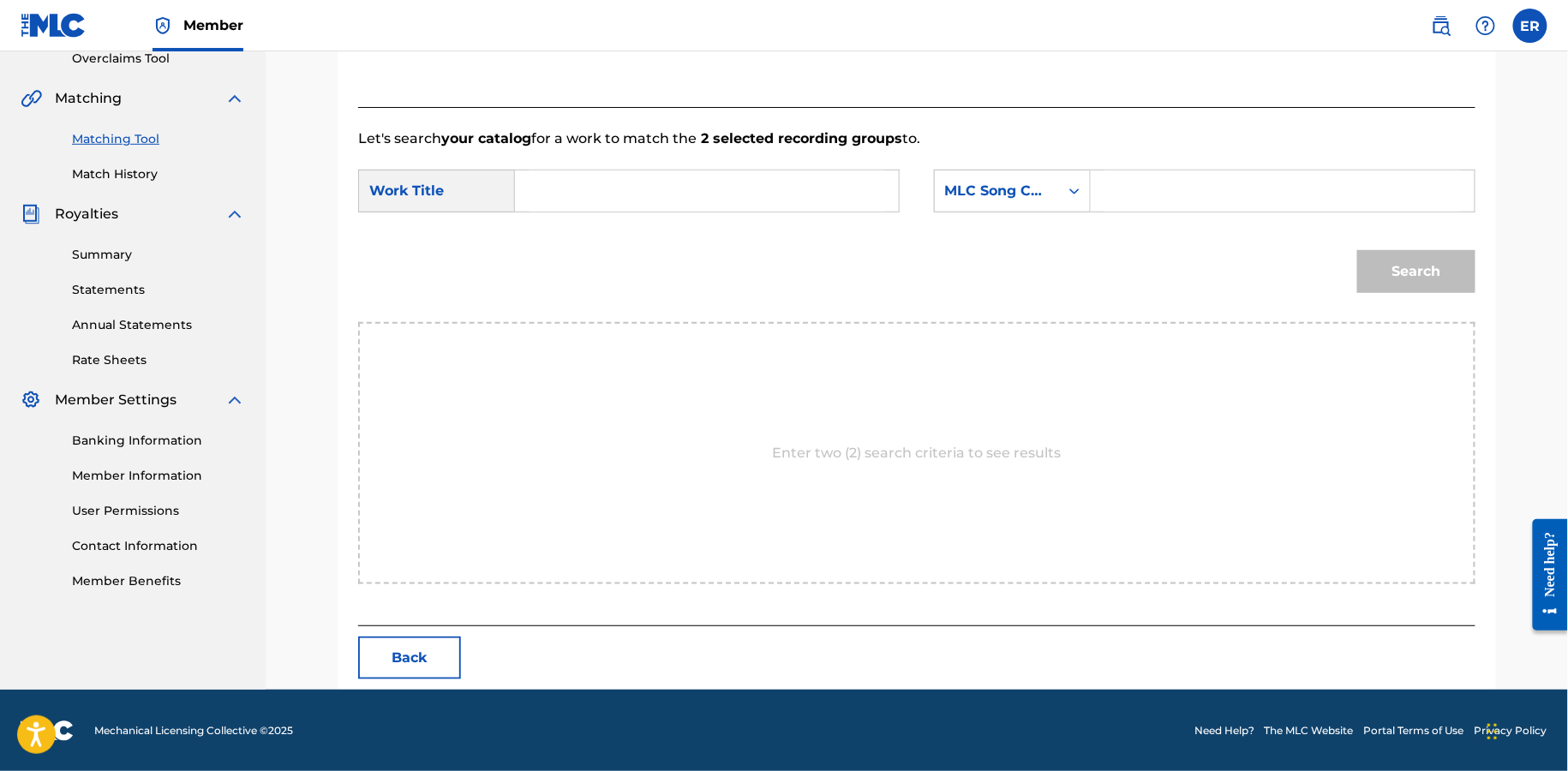
click at [541, 191] on input "Search Form" at bounding box center [707, 191] width 355 height 41
paste input "ONE LAST WORD"
type input "ONE LAST WORD"
click at [1017, 200] on div "MLC Song Code" at bounding box center [997, 191] width 104 height 21
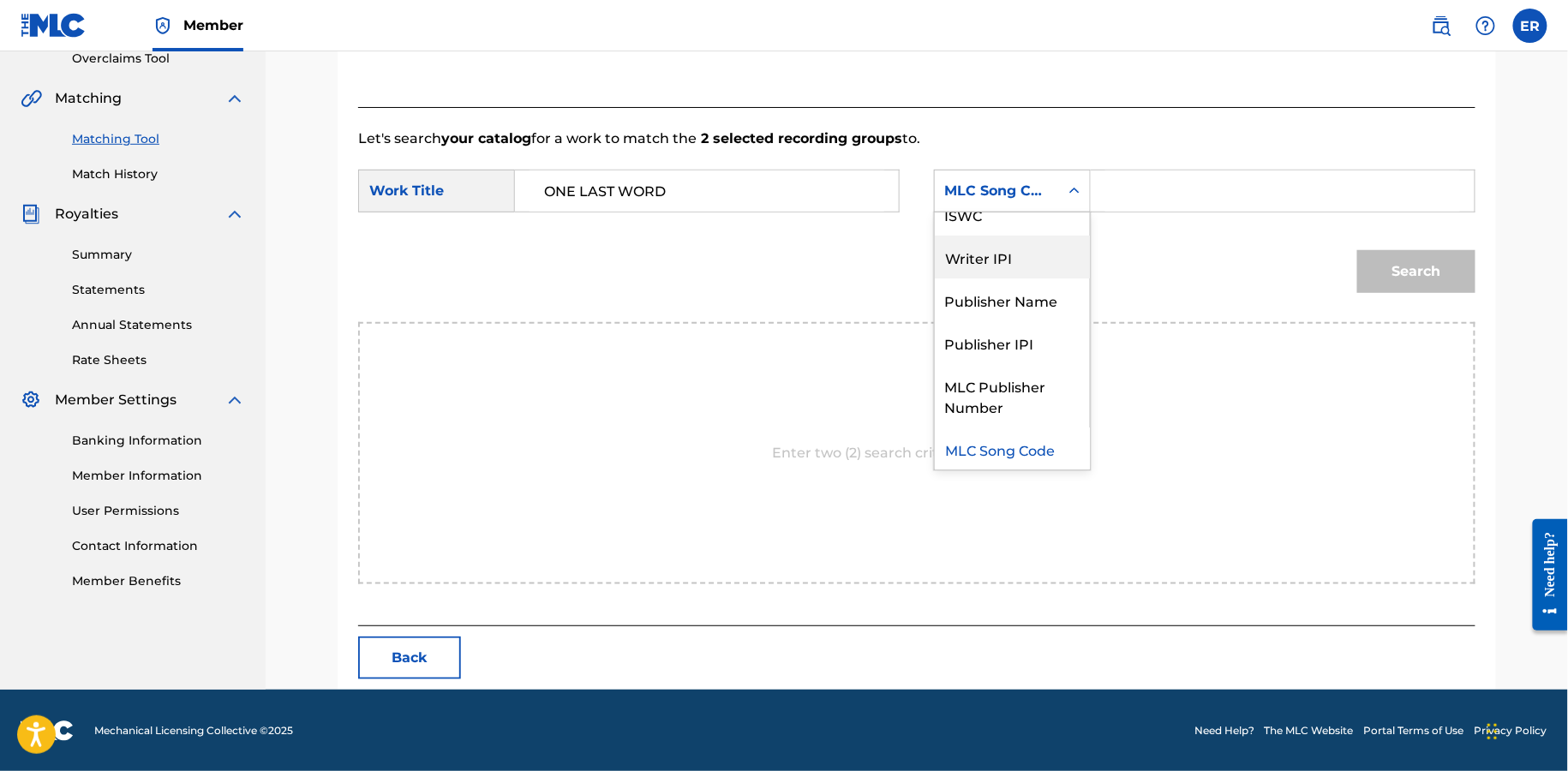
scroll to position [0, 0]
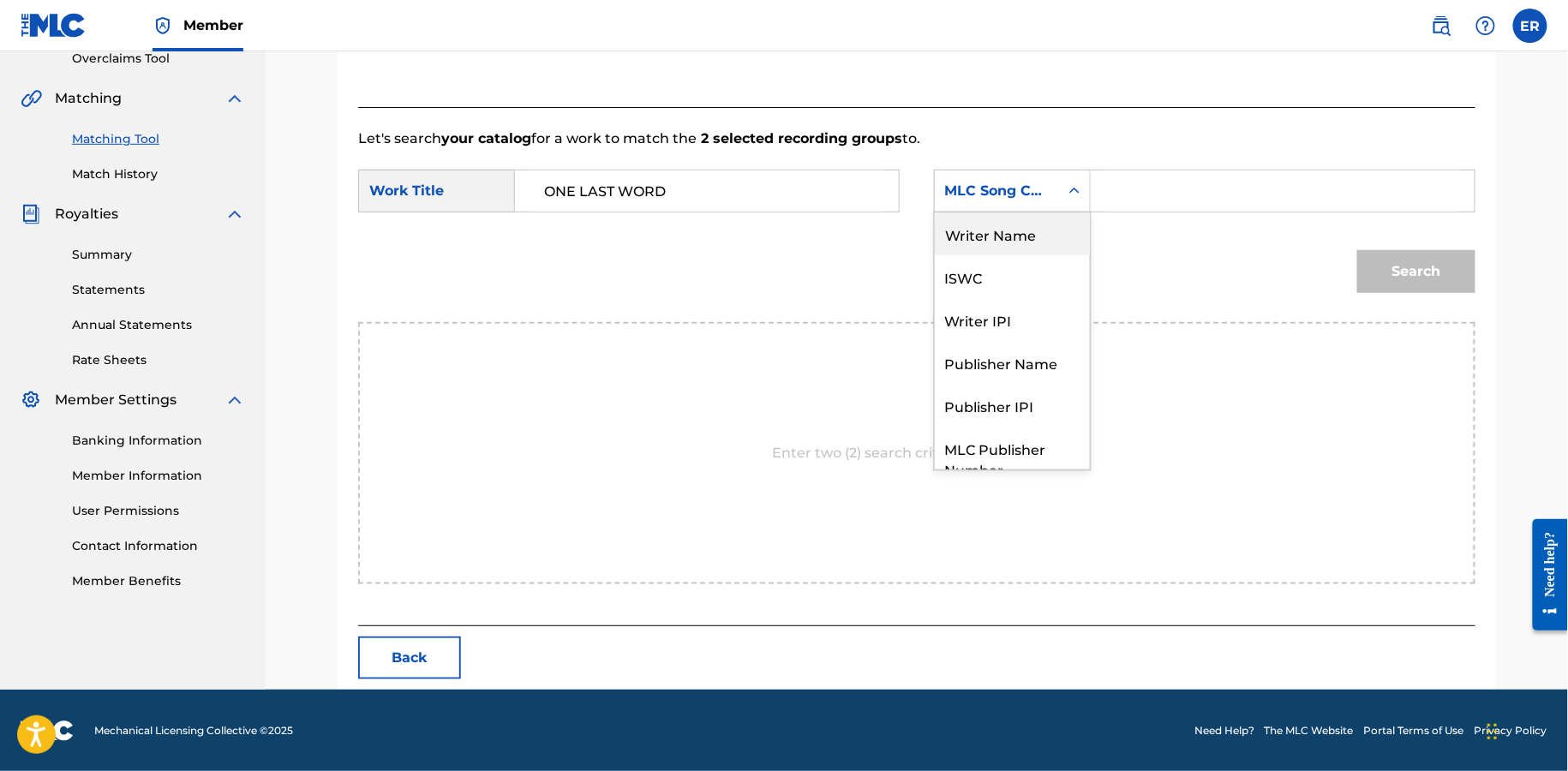
click at [1015, 240] on div "Writer Name" at bounding box center [1012, 233] width 155 height 42
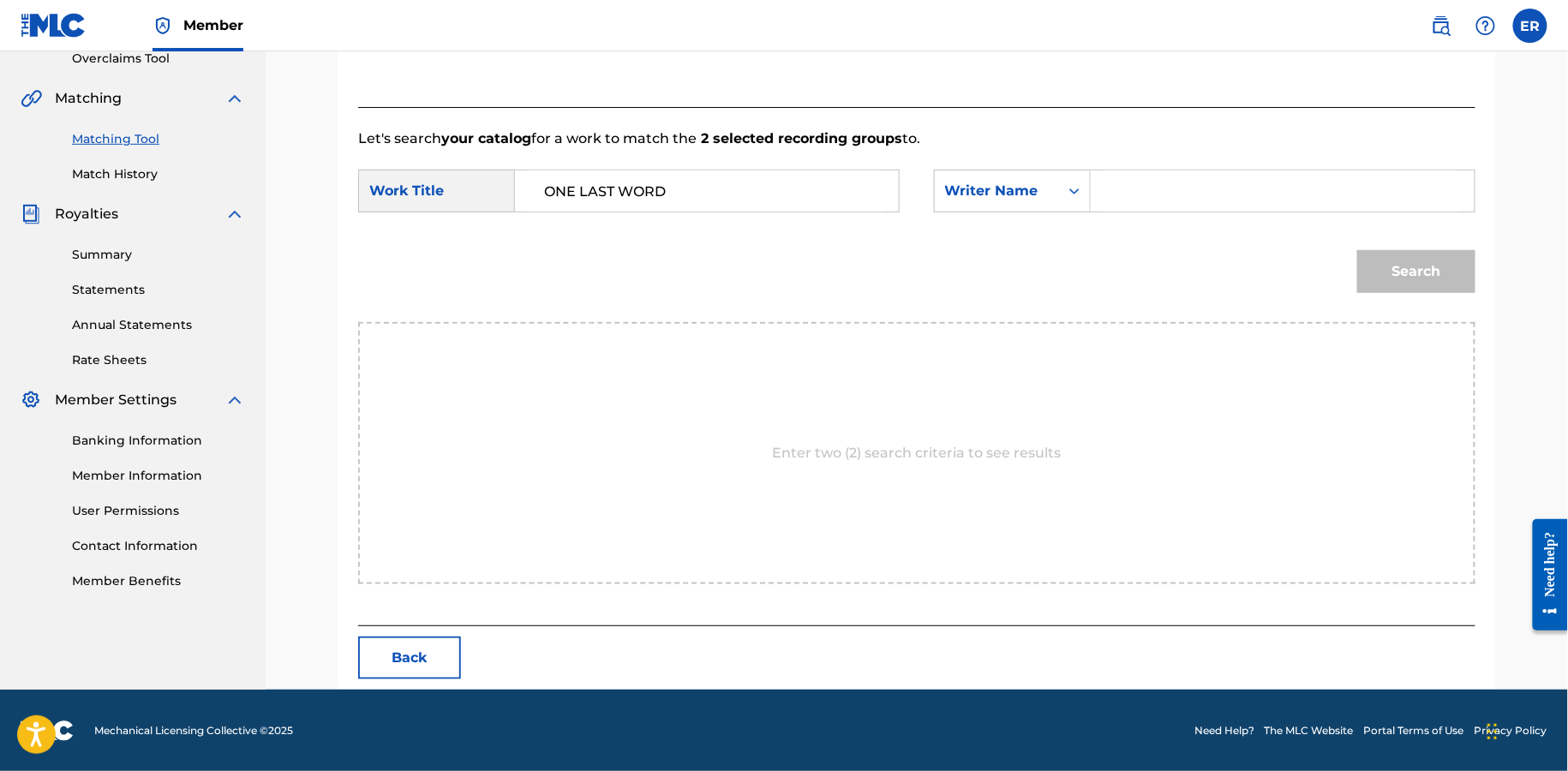
click at [1135, 200] on input "Search Form" at bounding box center [1283, 191] width 355 height 41
type input "[PERSON_NAME]"
click at [1357, 250] on button "Search" at bounding box center [1416, 271] width 119 height 42
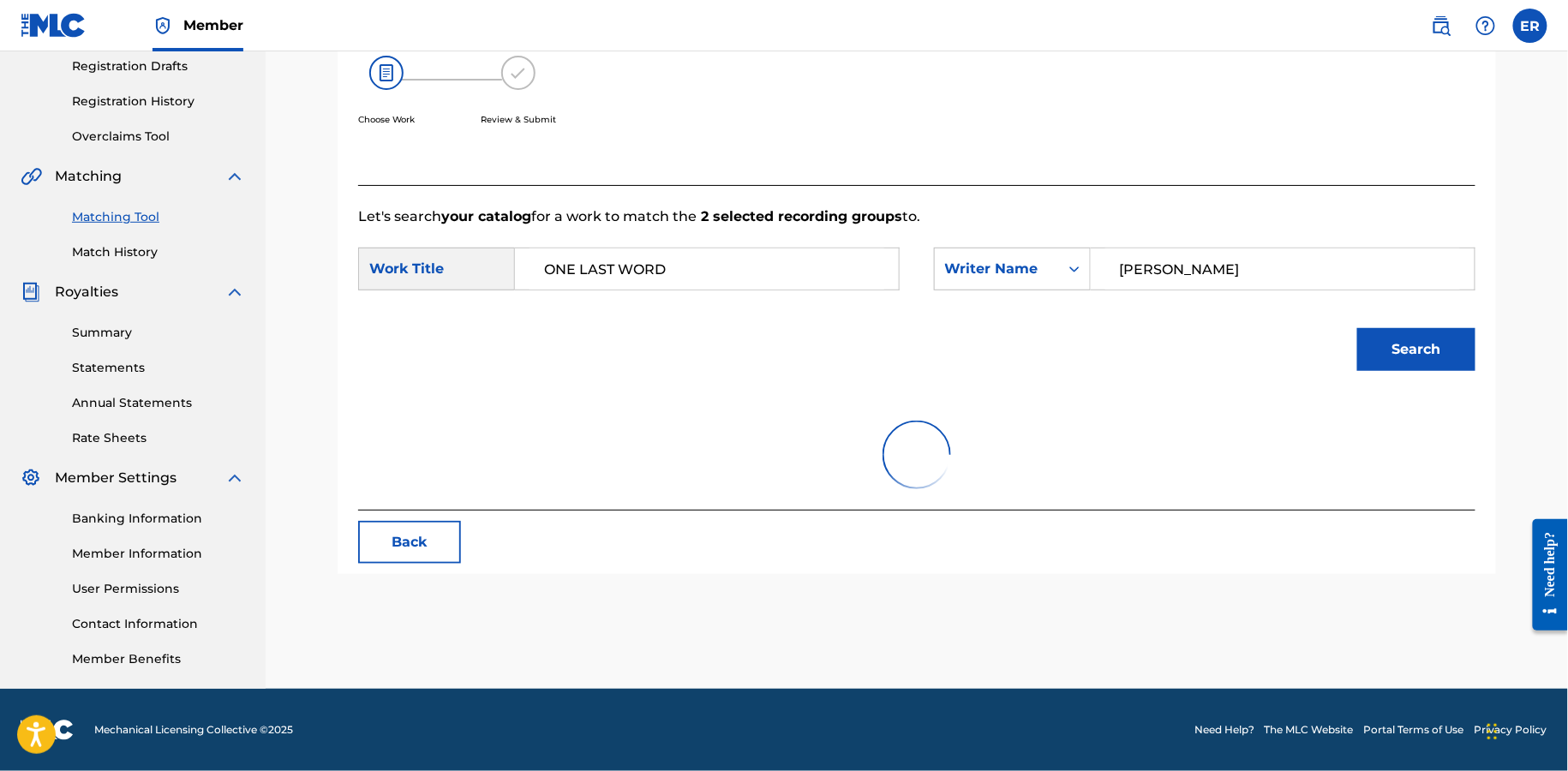
scroll to position [317, 0]
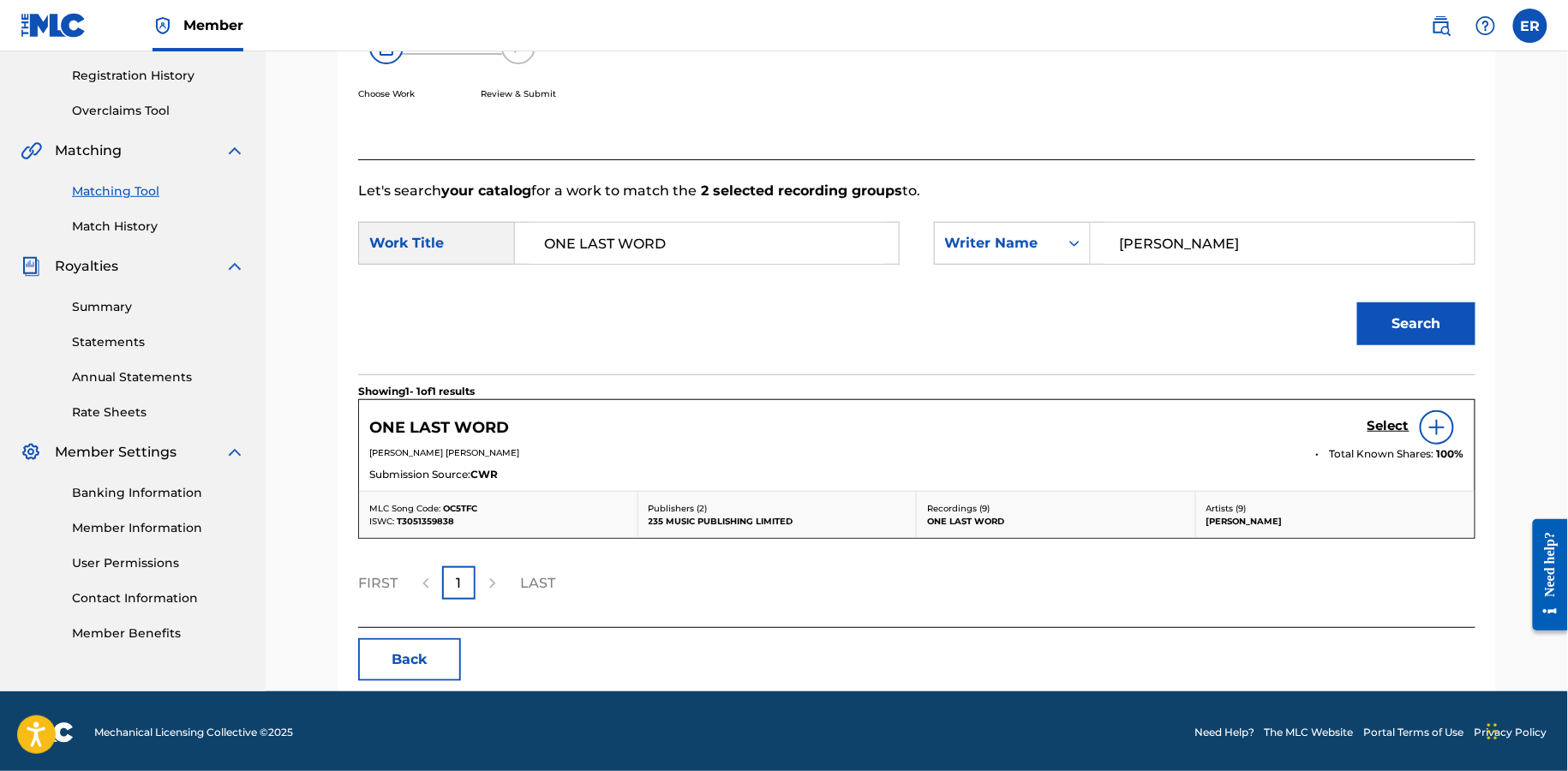
click at [1386, 424] on h5 "Select" at bounding box center [1389, 426] width 42 height 16
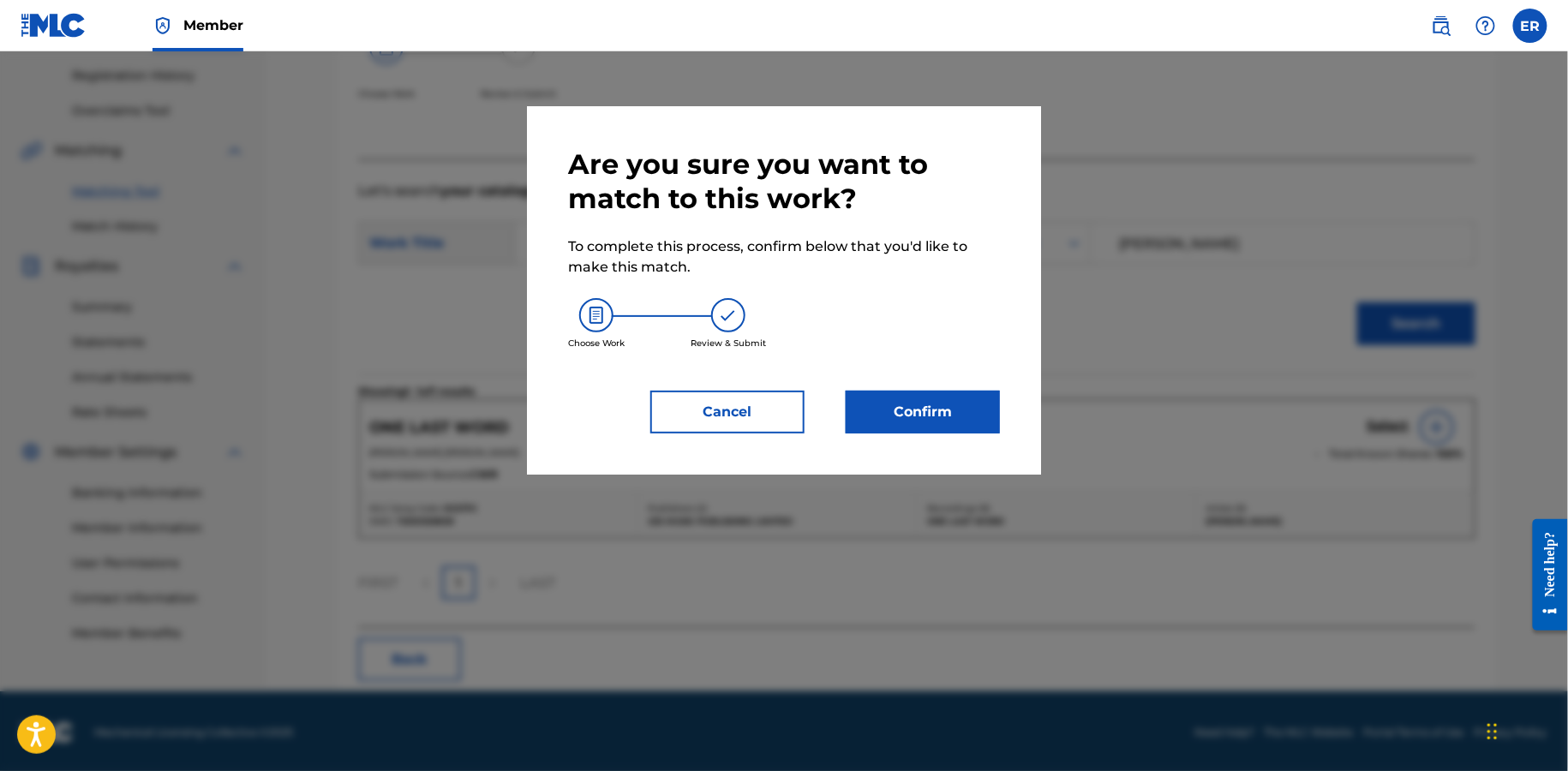
click at [921, 418] on button "Confirm" at bounding box center [923, 411] width 154 height 42
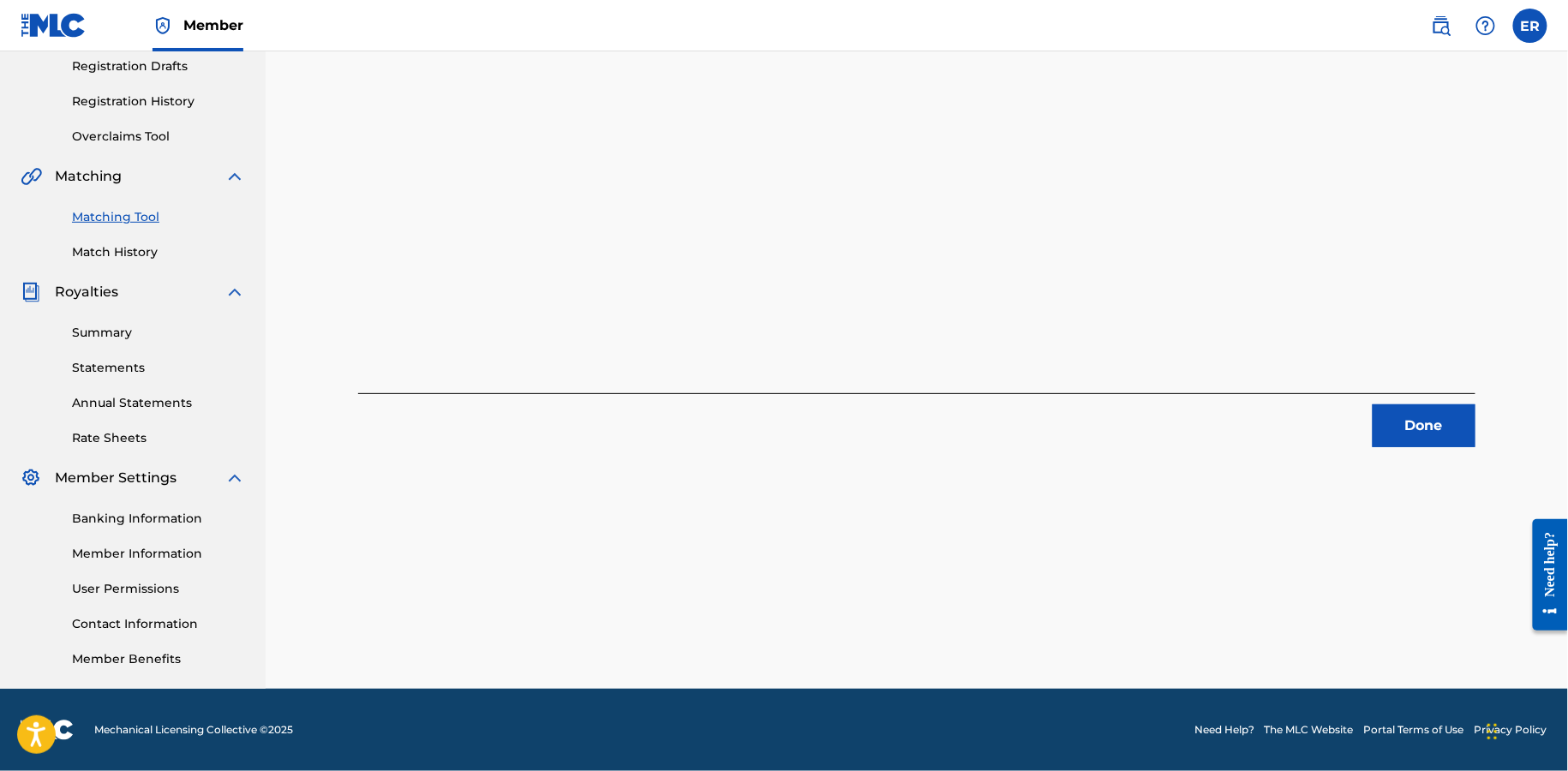
click at [1448, 426] on button "Done" at bounding box center [1424, 425] width 103 height 42
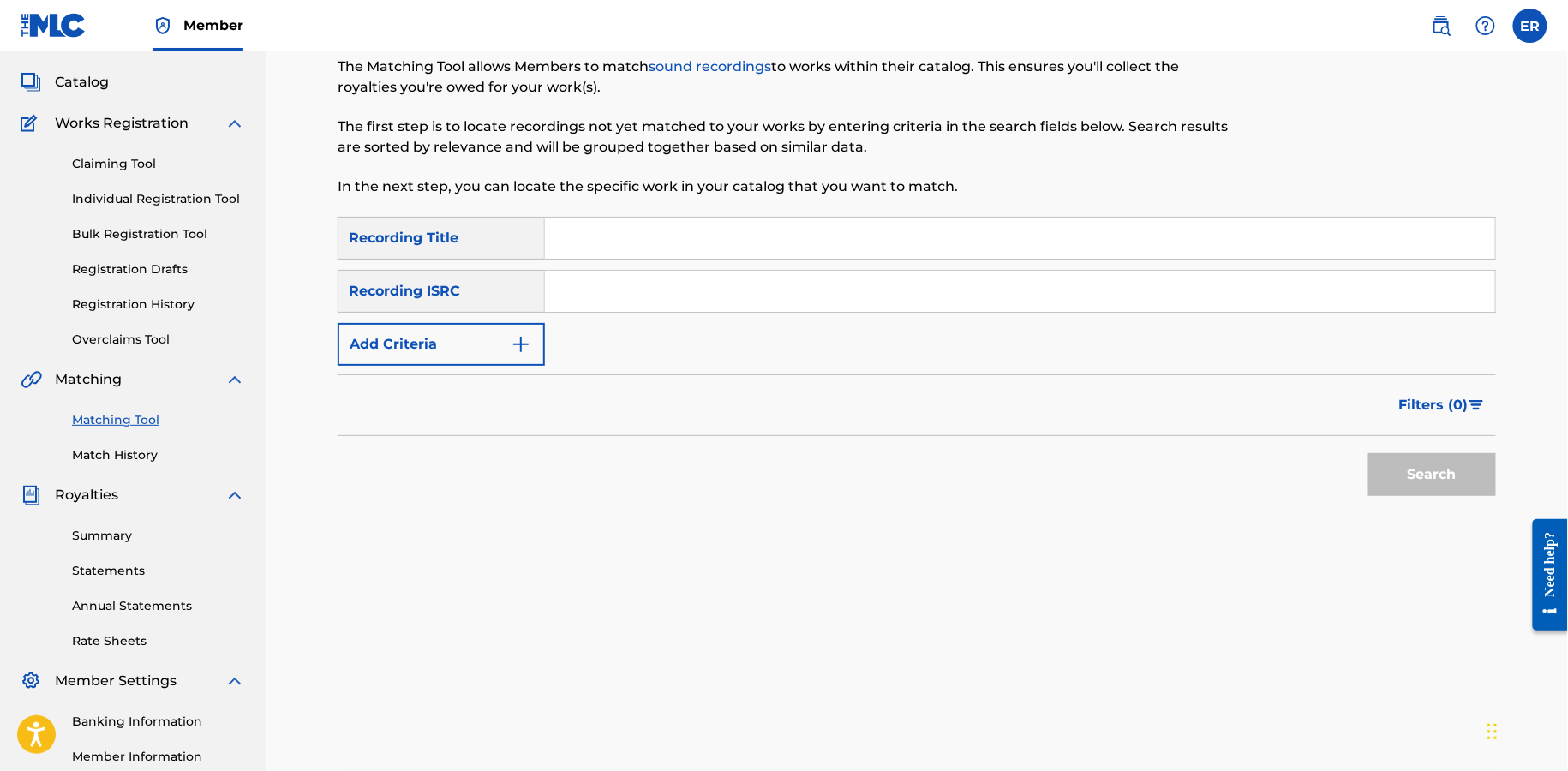
scroll to position [30, 0]
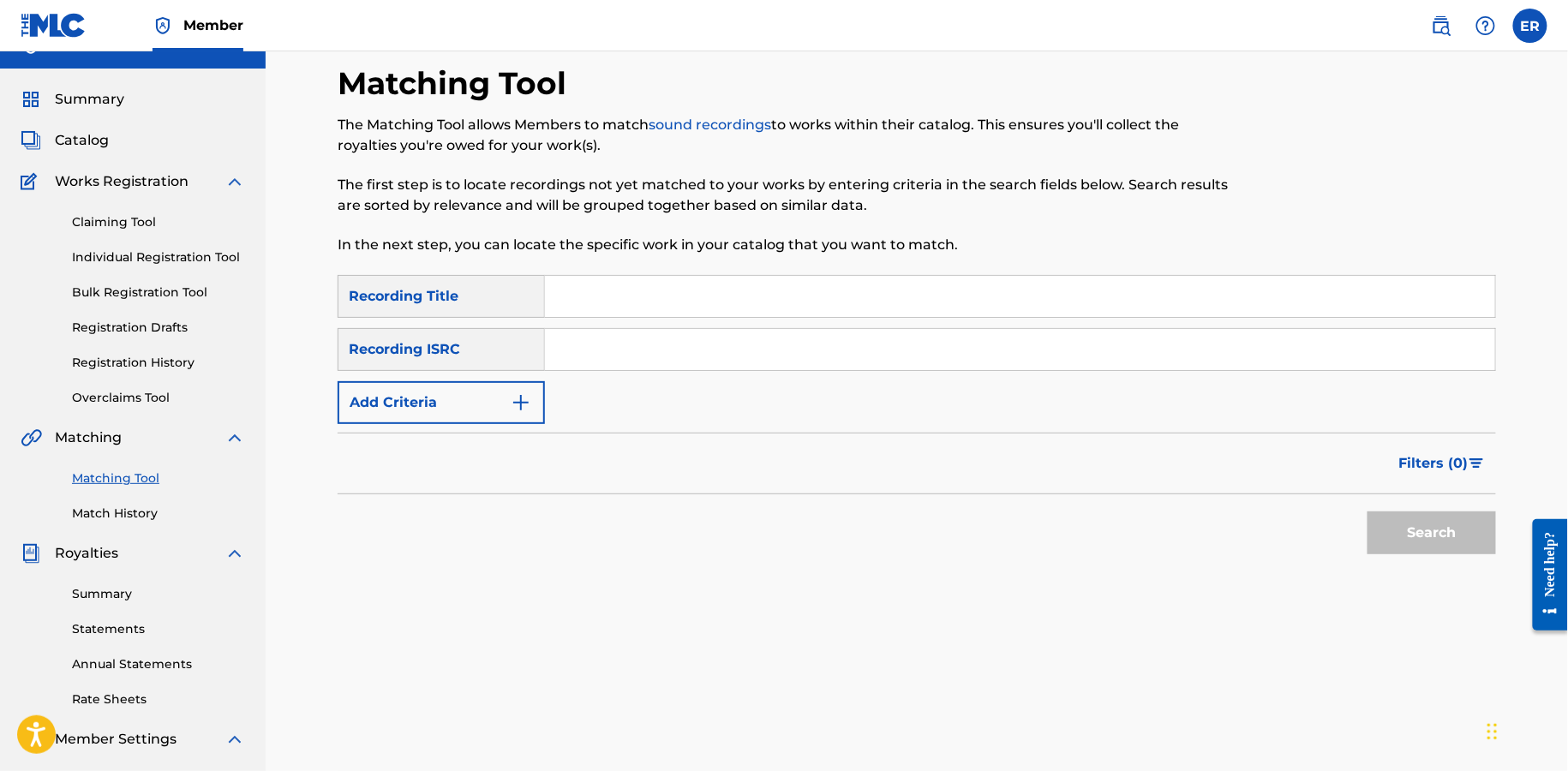
click at [647, 296] on input "Search Form" at bounding box center [1020, 296] width 950 height 41
paste input "SWOON"
type input "SWOON"
click at [478, 412] on button "Add Criteria" at bounding box center [441, 402] width 207 height 42
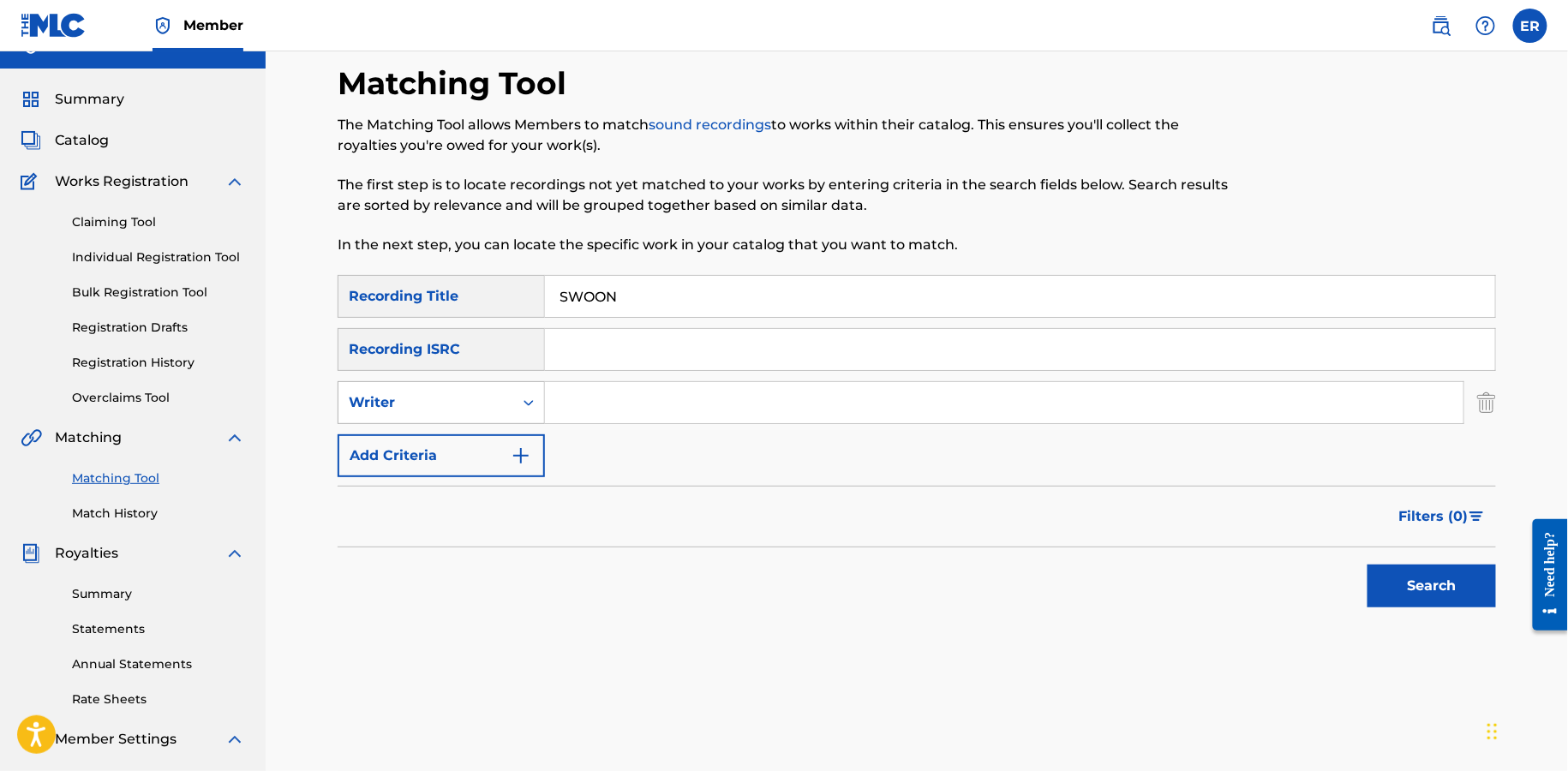
click at [478, 400] on div "Writer" at bounding box center [426, 403] width 154 height 21
click at [478, 443] on div "Recording Artist" at bounding box center [441, 445] width 205 height 42
click at [620, 413] on input "Search Form" at bounding box center [1004, 402] width 919 height 41
type input "[PERSON_NAME]"
click at [1368, 565] on button "Search" at bounding box center [1432, 586] width 128 height 42
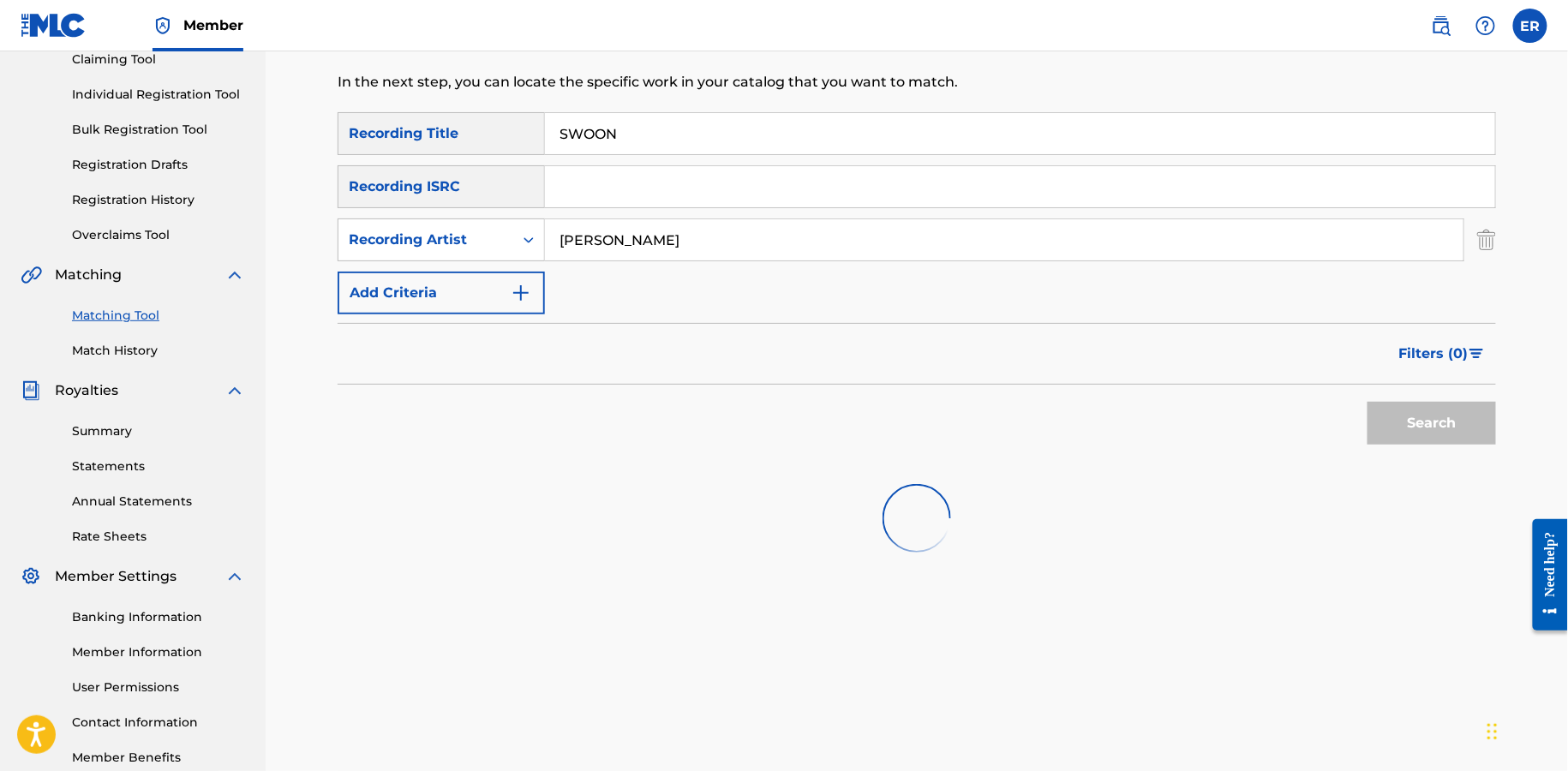
scroll to position [291, 0]
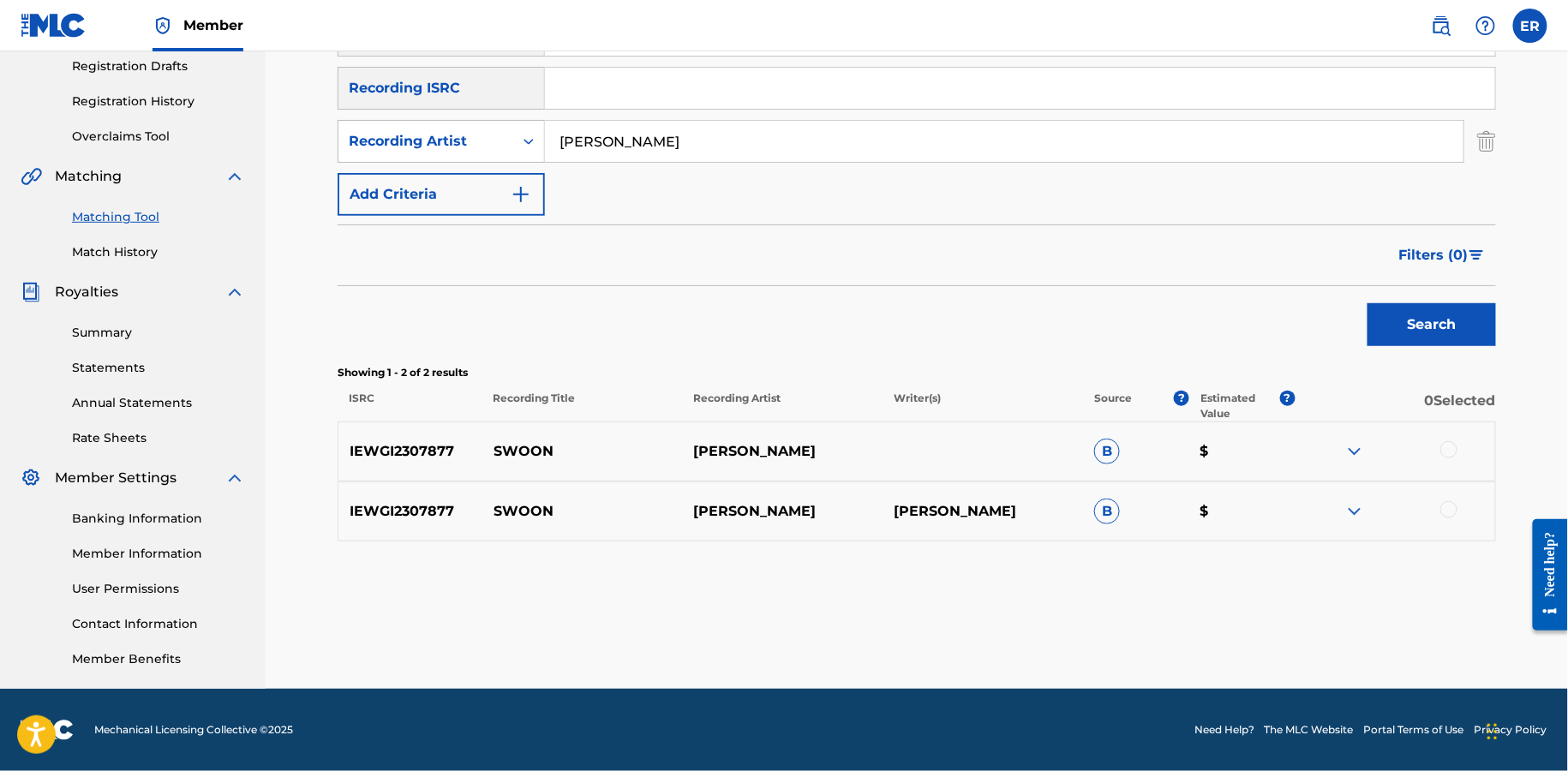
click at [1454, 454] on div at bounding box center [1449, 450] width 17 height 17
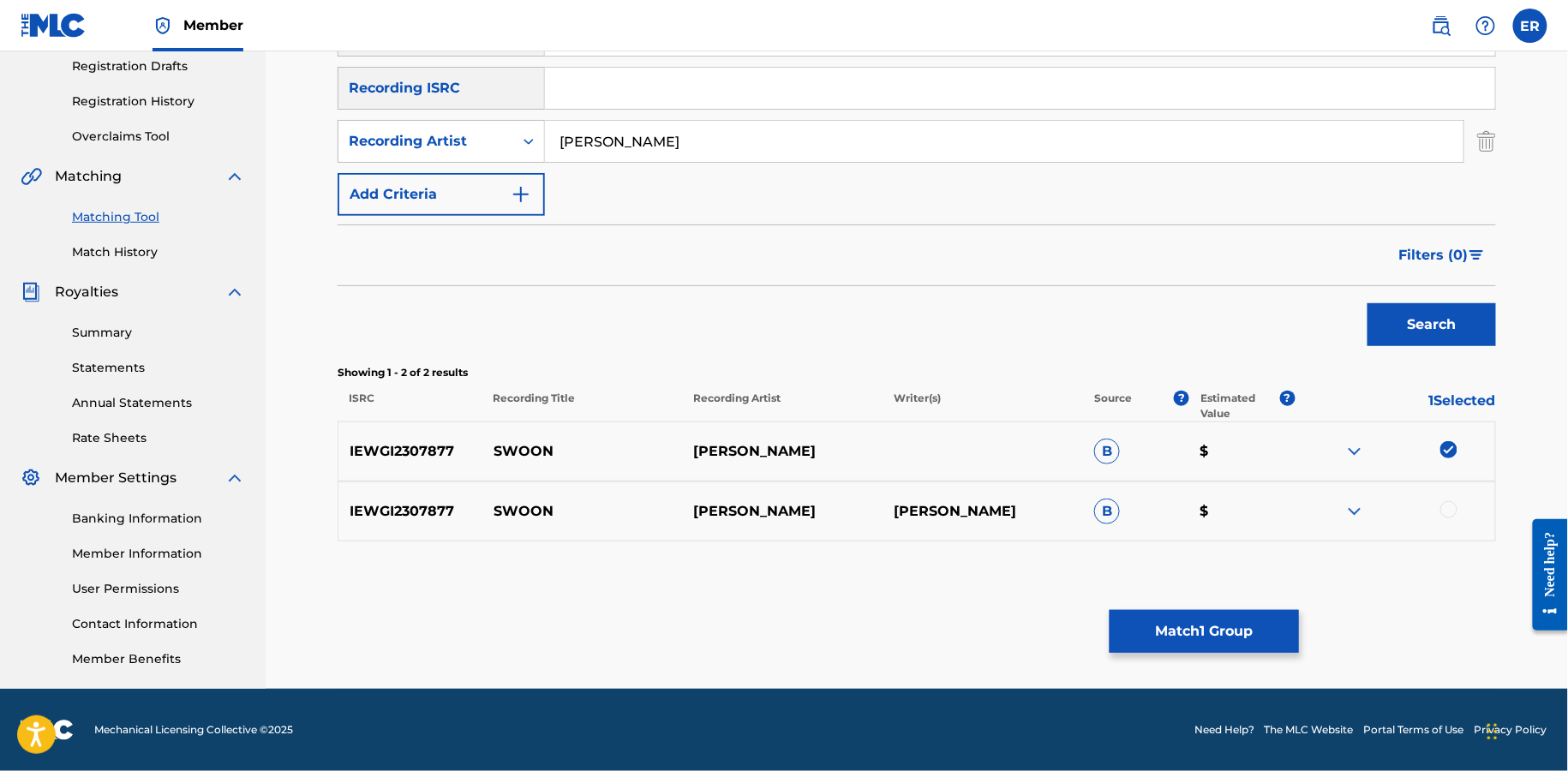
click at [1439, 509] on div at bounding box center [1395, 512] width 200 height 21
click at [1449, 508] on div at bounding box center [1449, 510] width 17 height 17
click at [1217, 612] on button "Match 2 Groups" at bounding box center [1204, 631] width 190 height 42
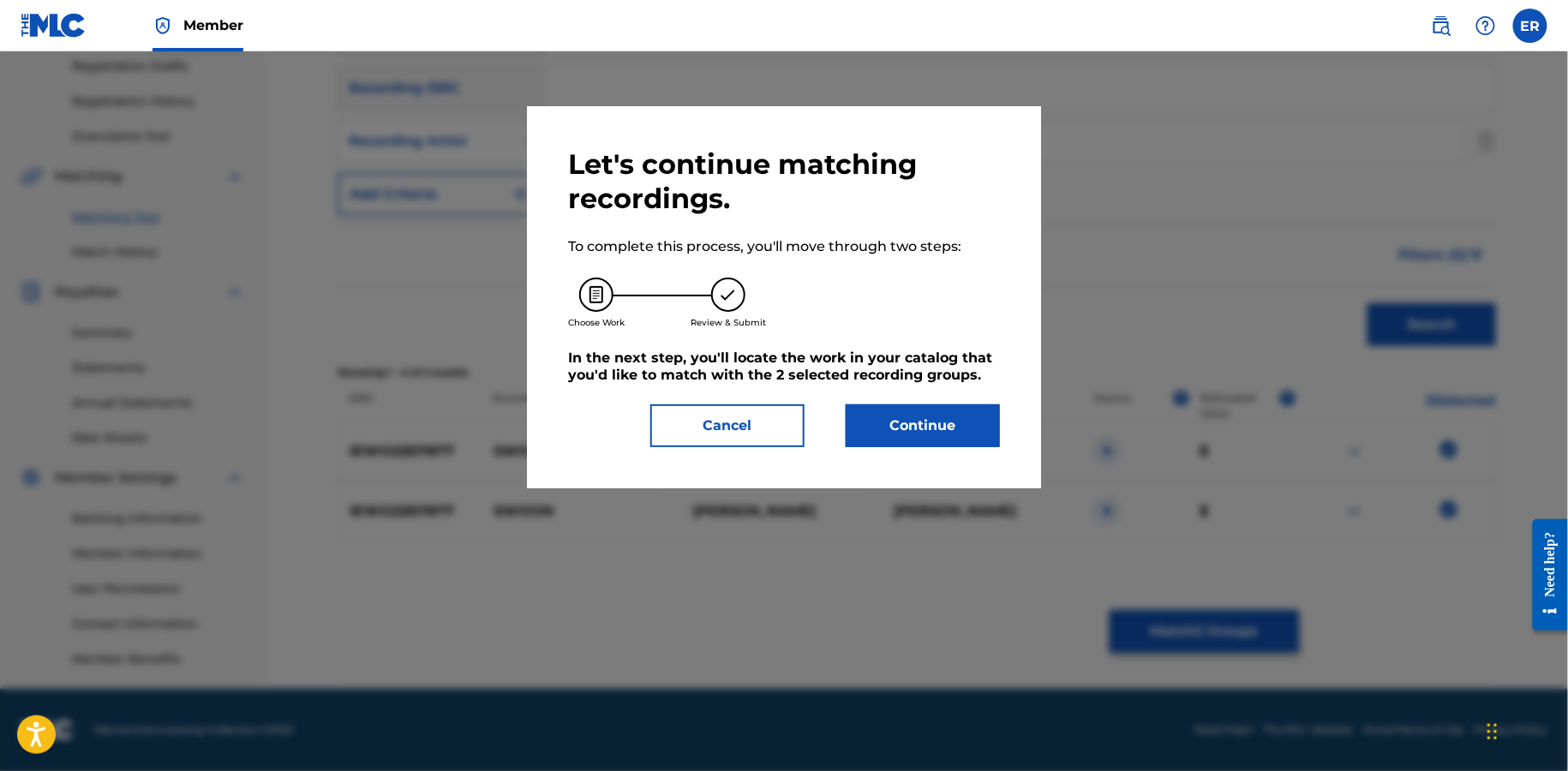
click at [938, 414] on button "Continue" at bounding box center [923, 425] width 154 height 42
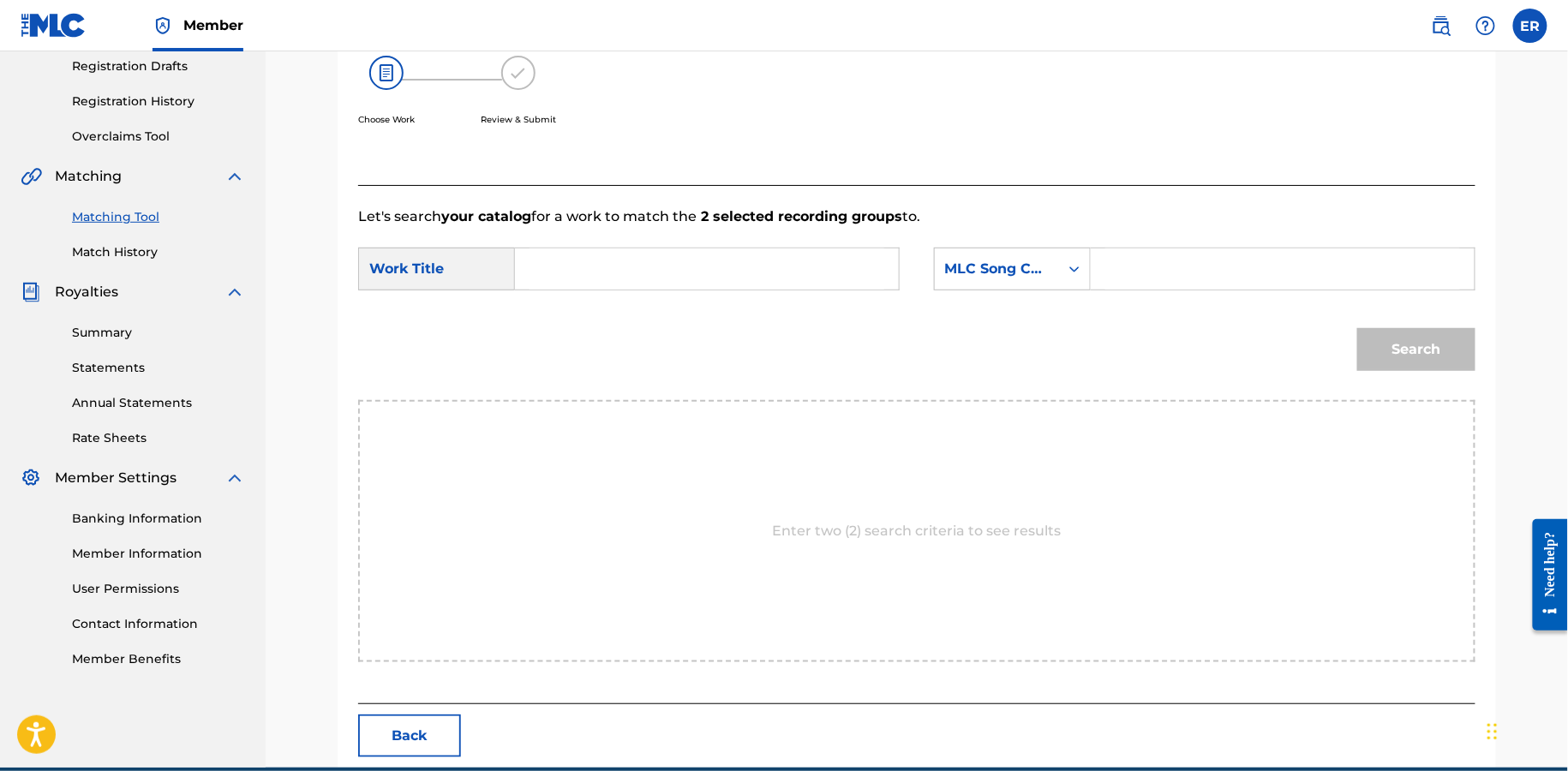
click at [717, 269] on input "Search Form" at bounding box center [707, 269] width 355 height 41
paste input "SWOON"
type input "SWOON"
click at [1058, 263] on div "MLC Song Code" at bounding box center [996, 269] width 124 height 33
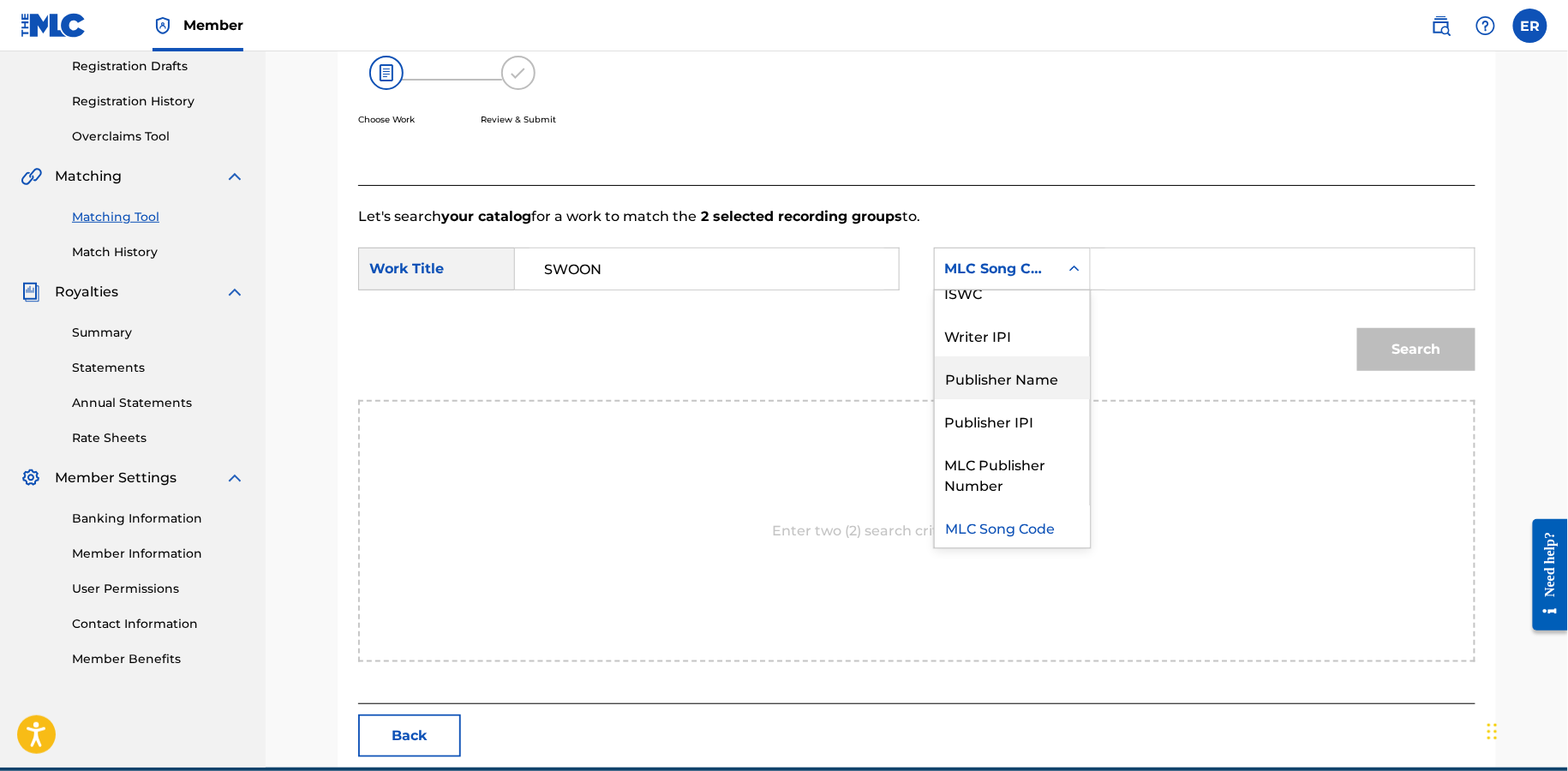
scroll to position [0, 0]
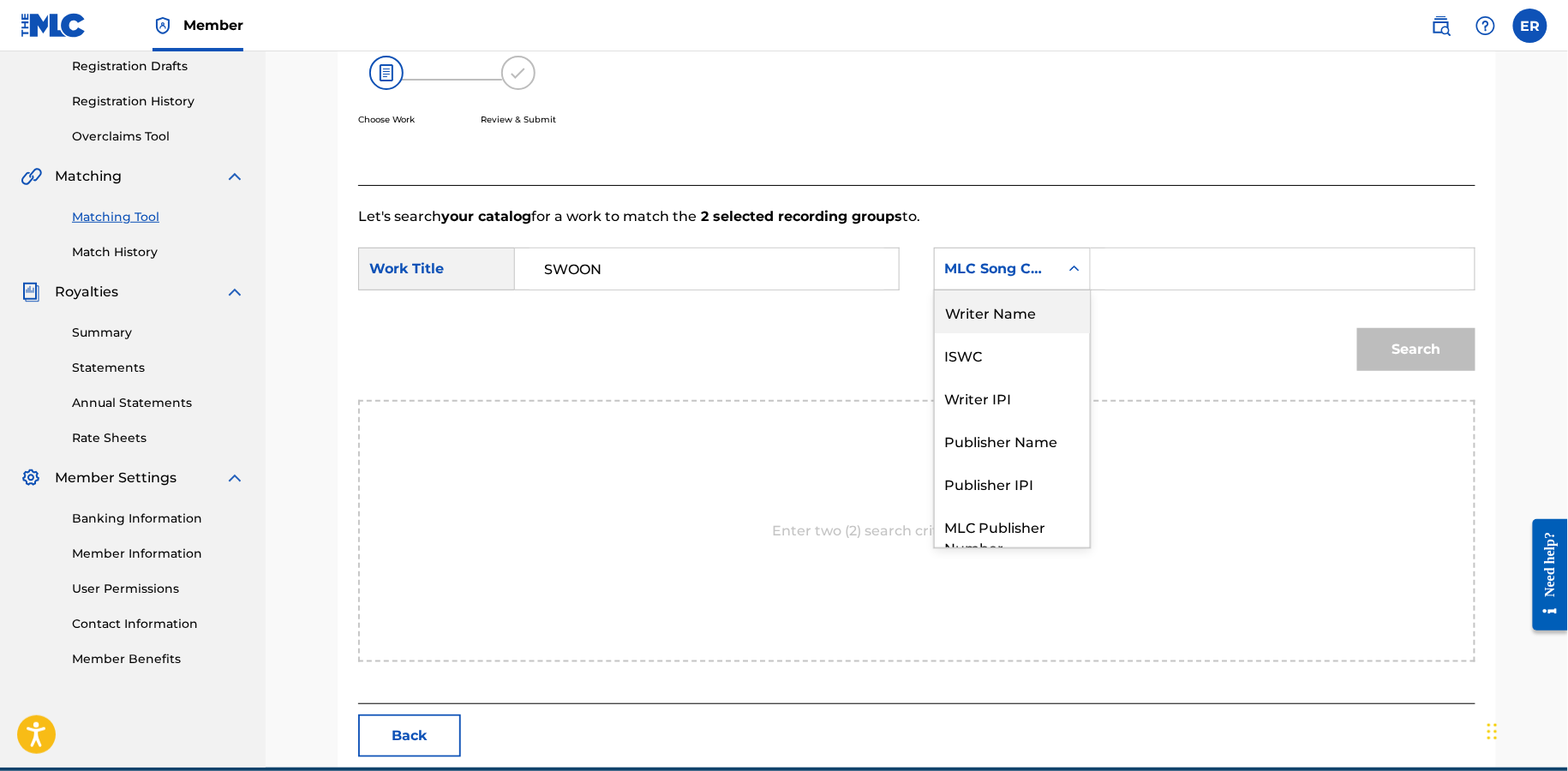
click at [1023, 310] on div "Writer Name" at bounding box center [1012, 311] width 155 height 42
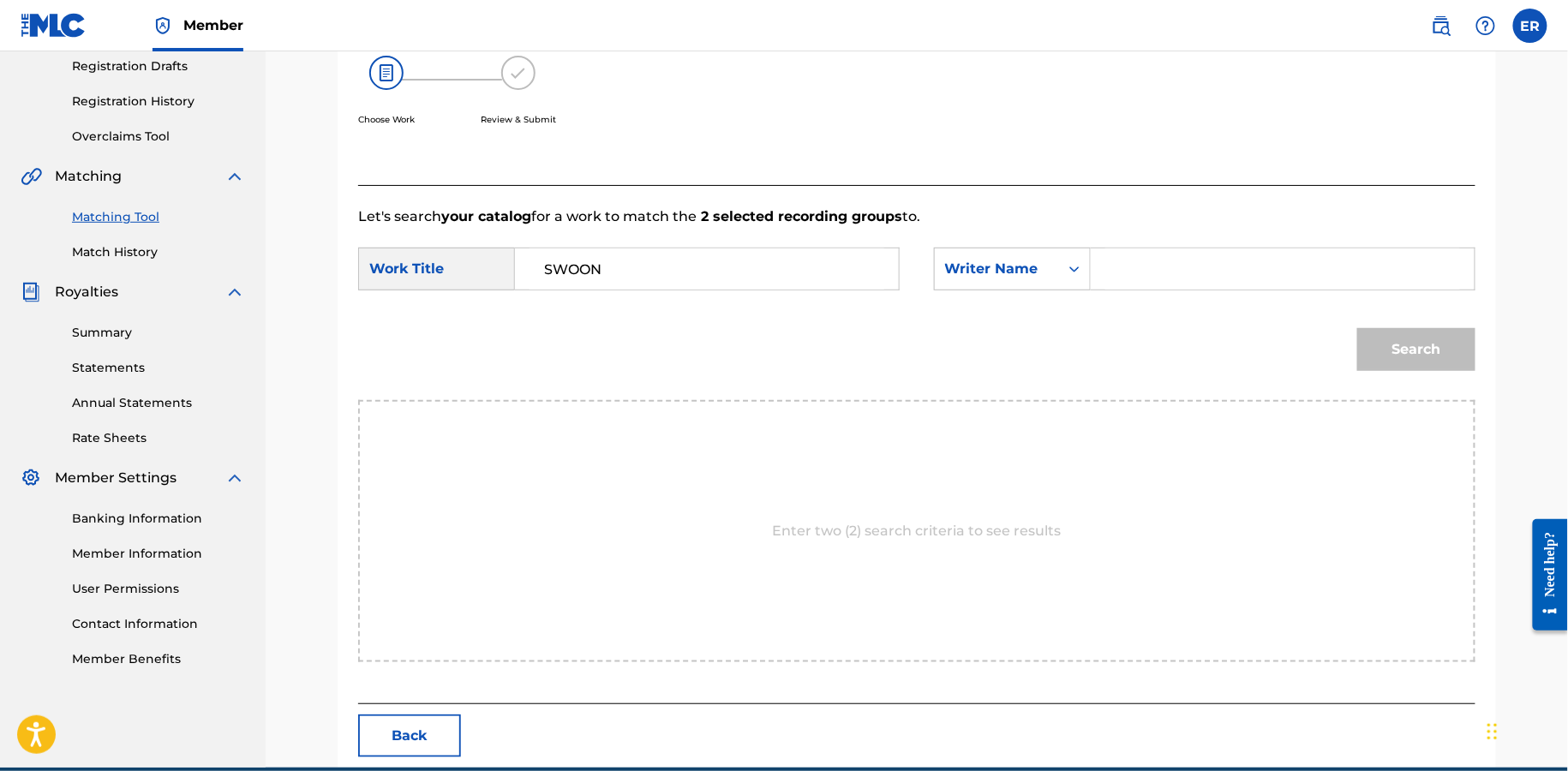
click at [1173, 288] on input "Search Form" at bounding box center [1283, 269] width 355 height 41
type input "[PERSON_NAME]"
click at [1357, 328] on button "Search" at bounding box center [1416, 349] width 119 height 42
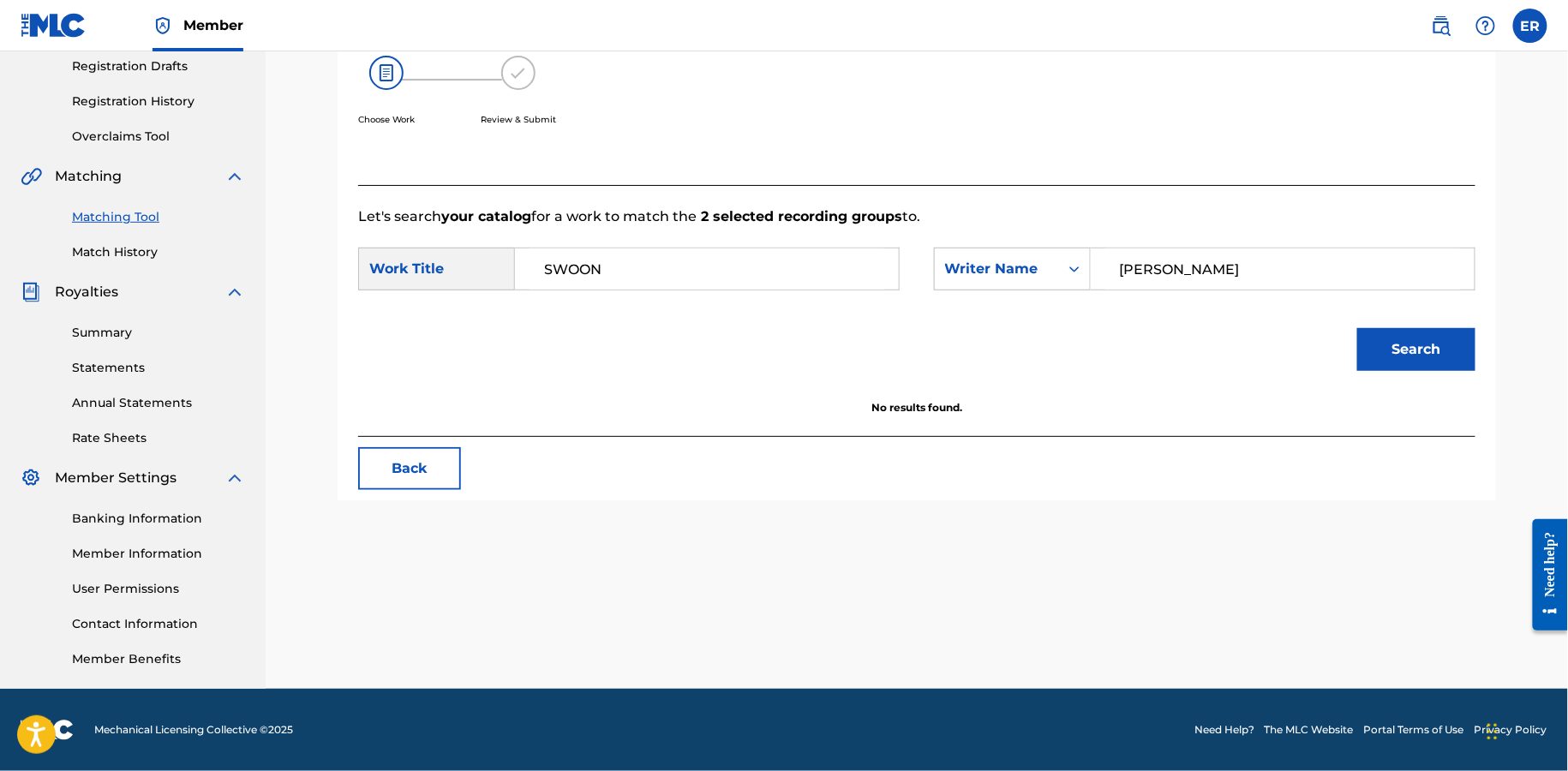
click at [1357, 328] on button "Search" at bounding box center [1416, 349] width 119 height 42
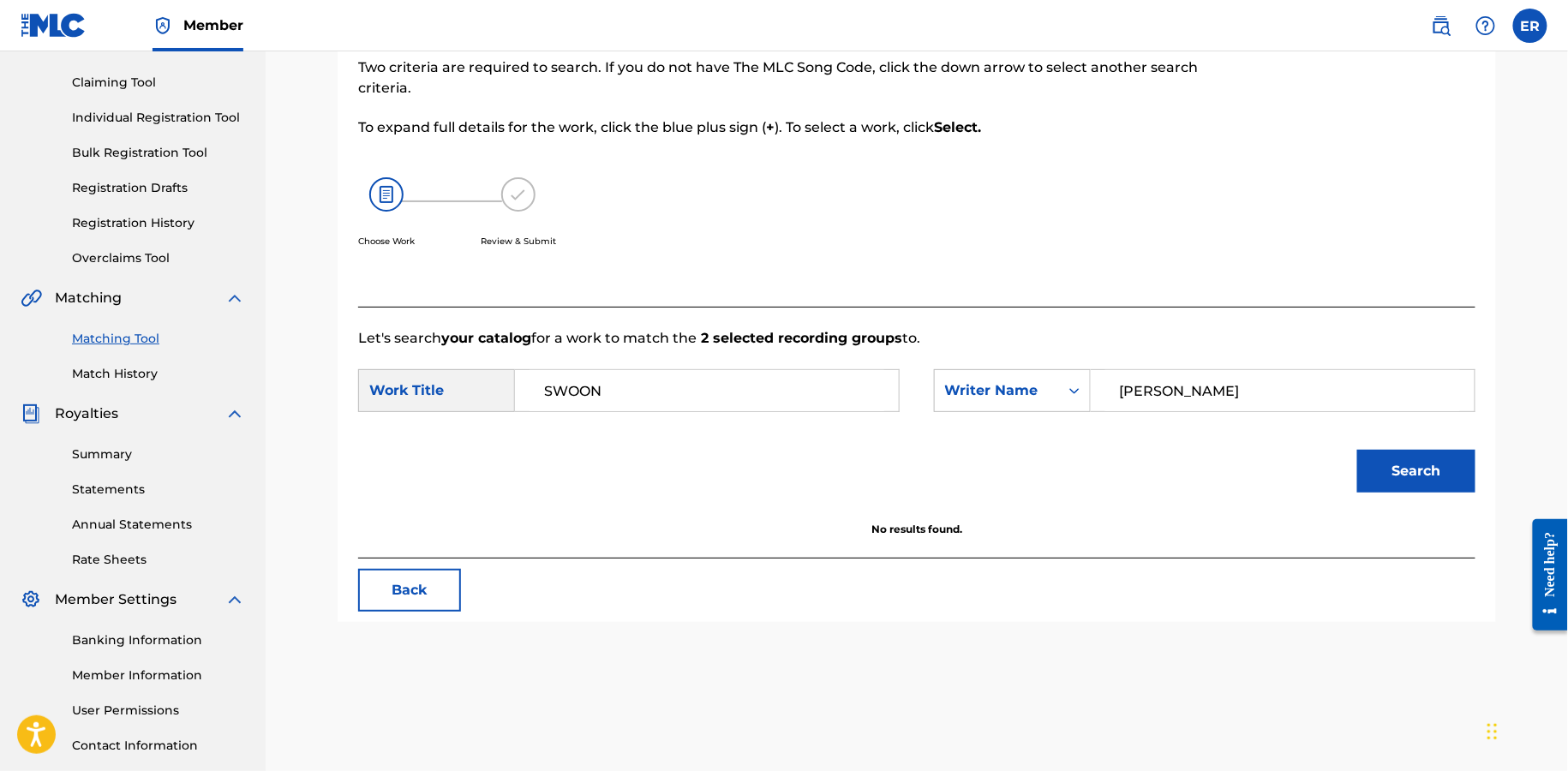
click at [155, 334] on link "Matching Tool" at bounding box center [159, 339] width 173 height 18
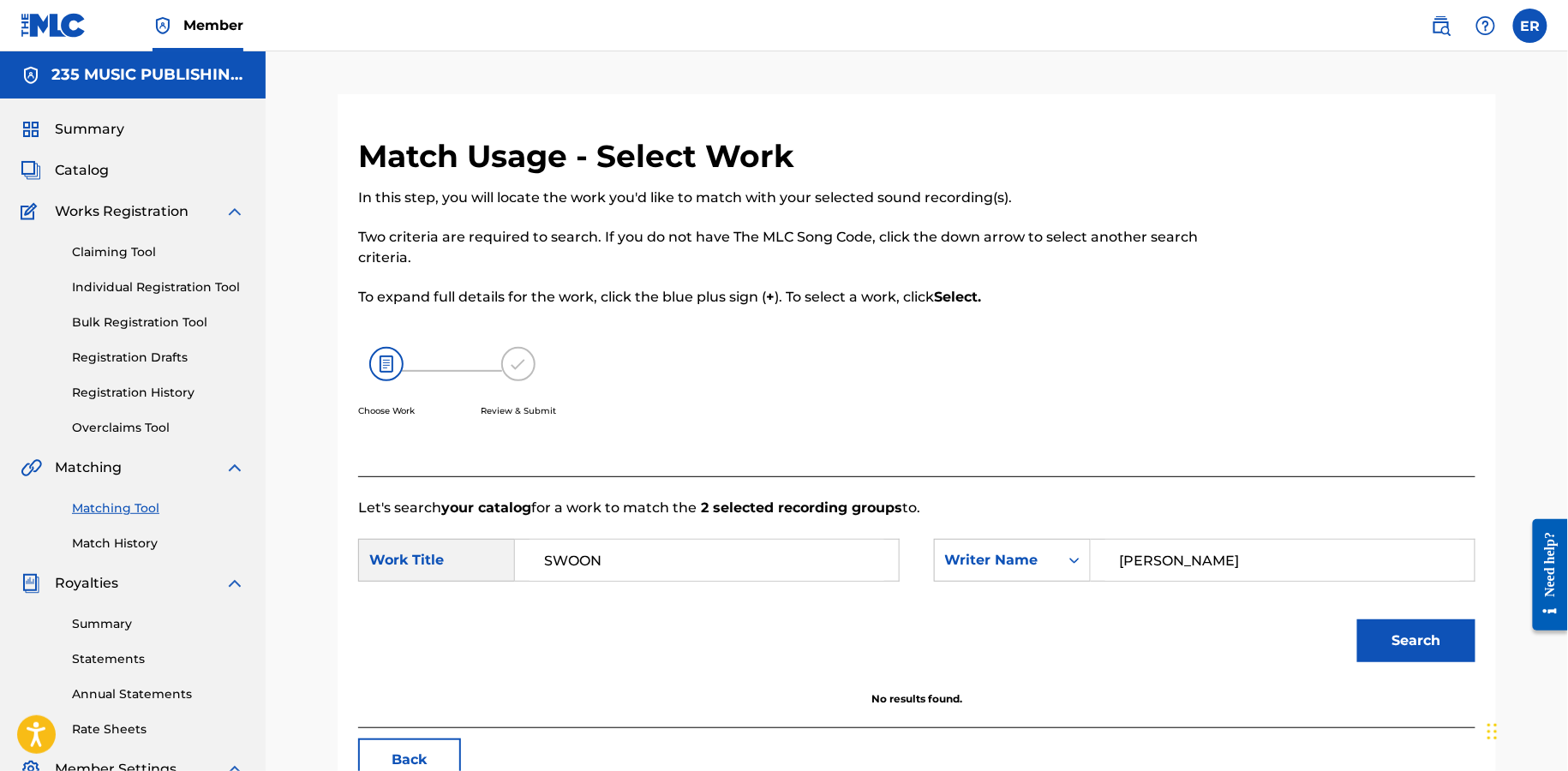
click at [645, 577] on input "SWOON" at bounding box center [707, 560] width 355 height 41
click at [405, 749] on button "Back" at bounding box center [410, 760] width 103 height 42
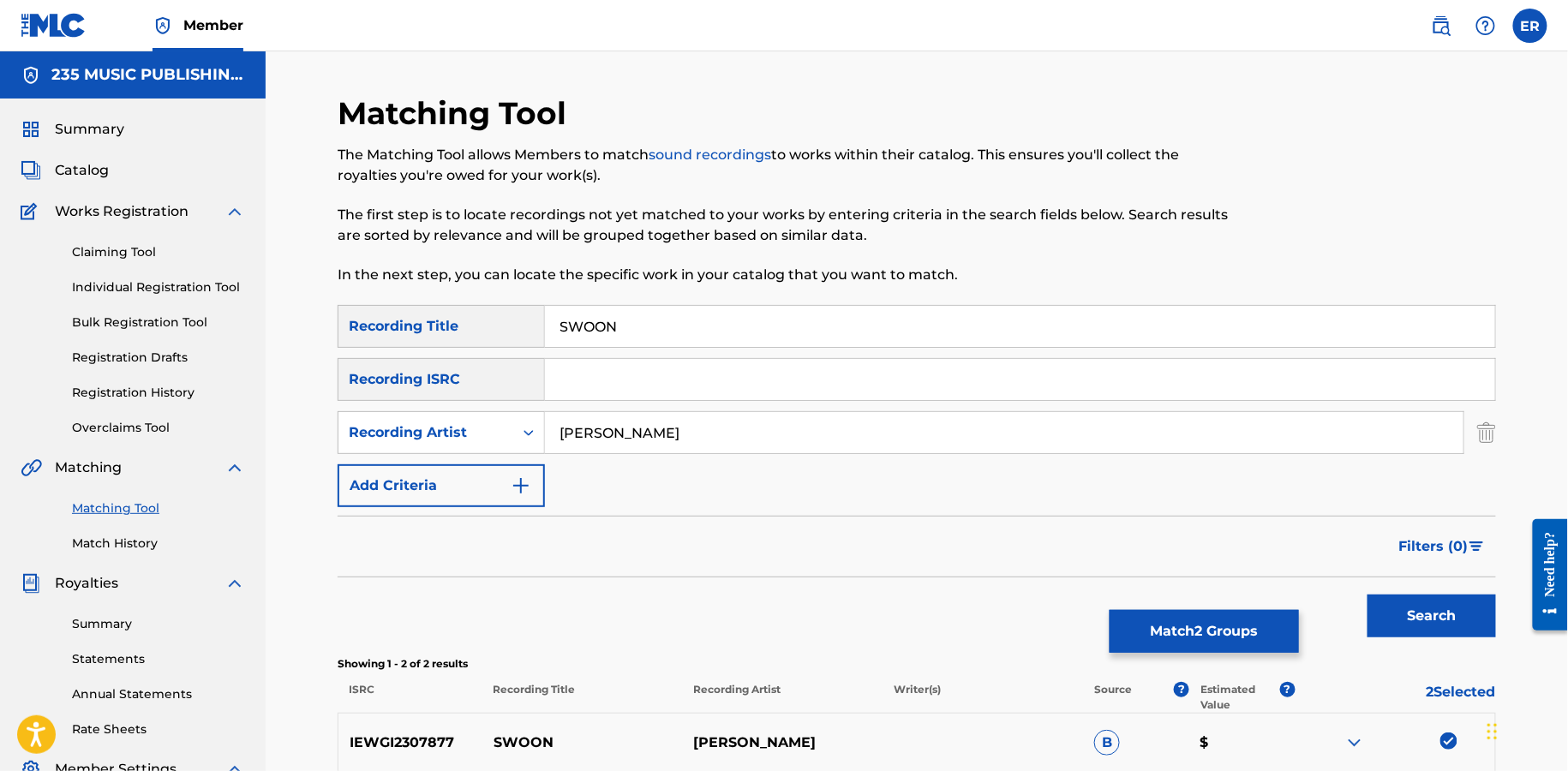
click at [712, 354] on div "SearchWithCriteriad2248025-fd7b-48d1-a7c7-3b03750c0ca1 Recording Title SWOON Se…" at bounding box center [917, 405] width 1159 height 202
click at [712, 348] on div "SearchWithCriteriad2248025-fd7b-48d1-a7c7-3b03750c0ca1 Recording Title SWOON Se…" at bounding box center [917, 405] width 1159 height 202
click at [714, 334] on input "SWOON" at bounding box center [1020, 326] width 950 height 41
paste input "[PERSON_NAME] POOL"
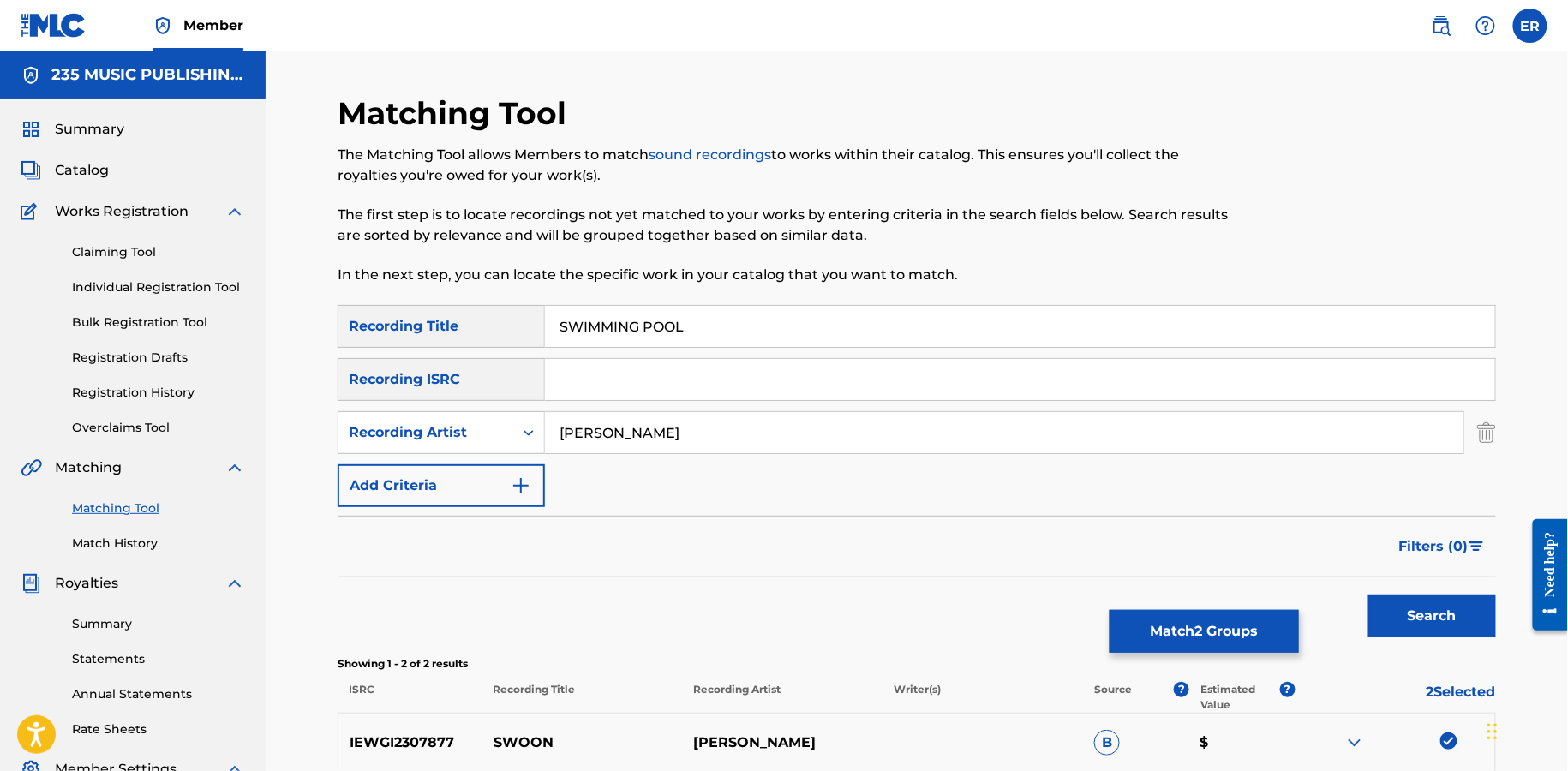
type input "SWIMMING POOL"
click at [1368, 595] on button "Search" at bounding box center [1432, 616] width 128 height 42
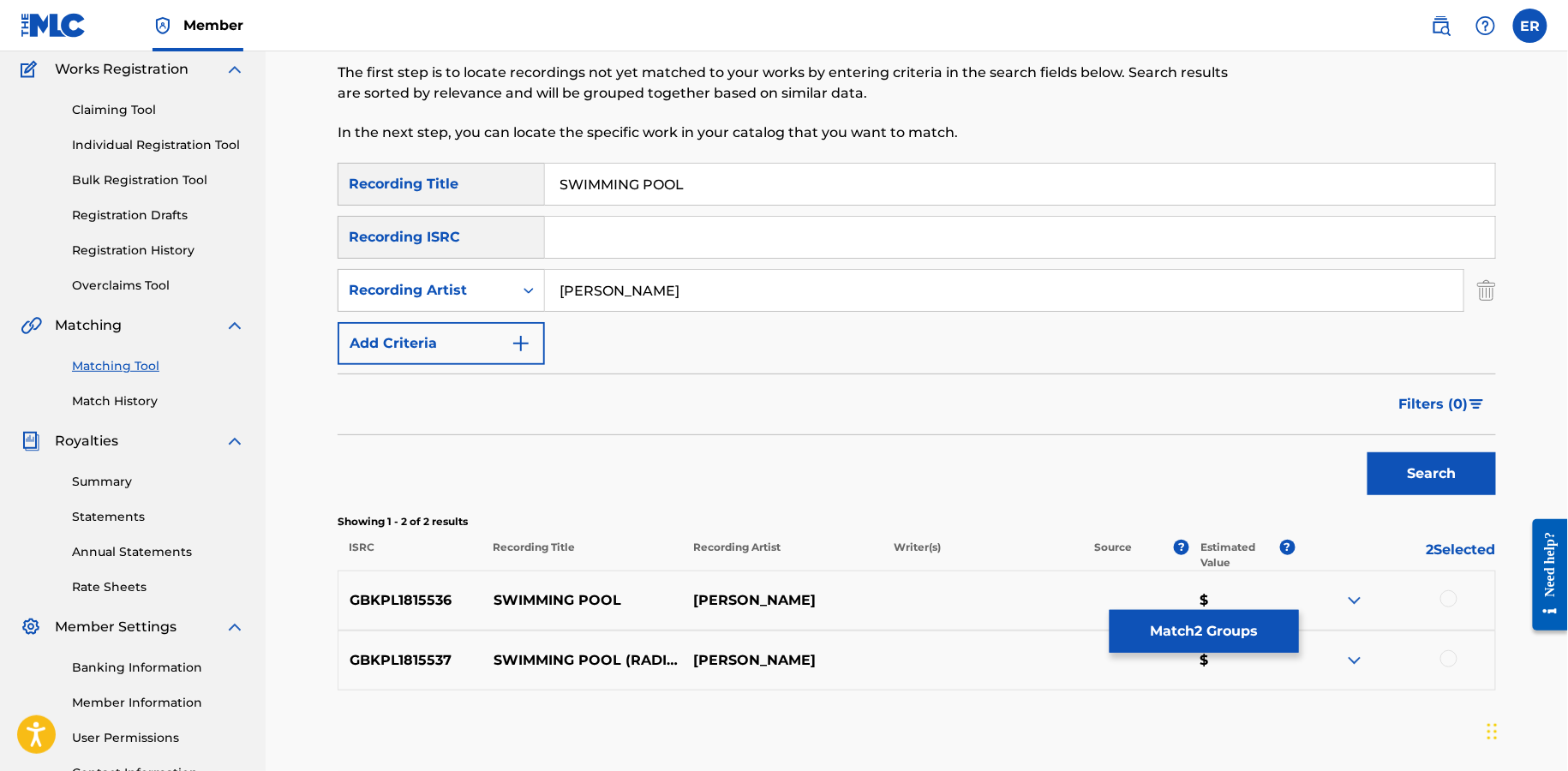
scroll to position [164, 0]
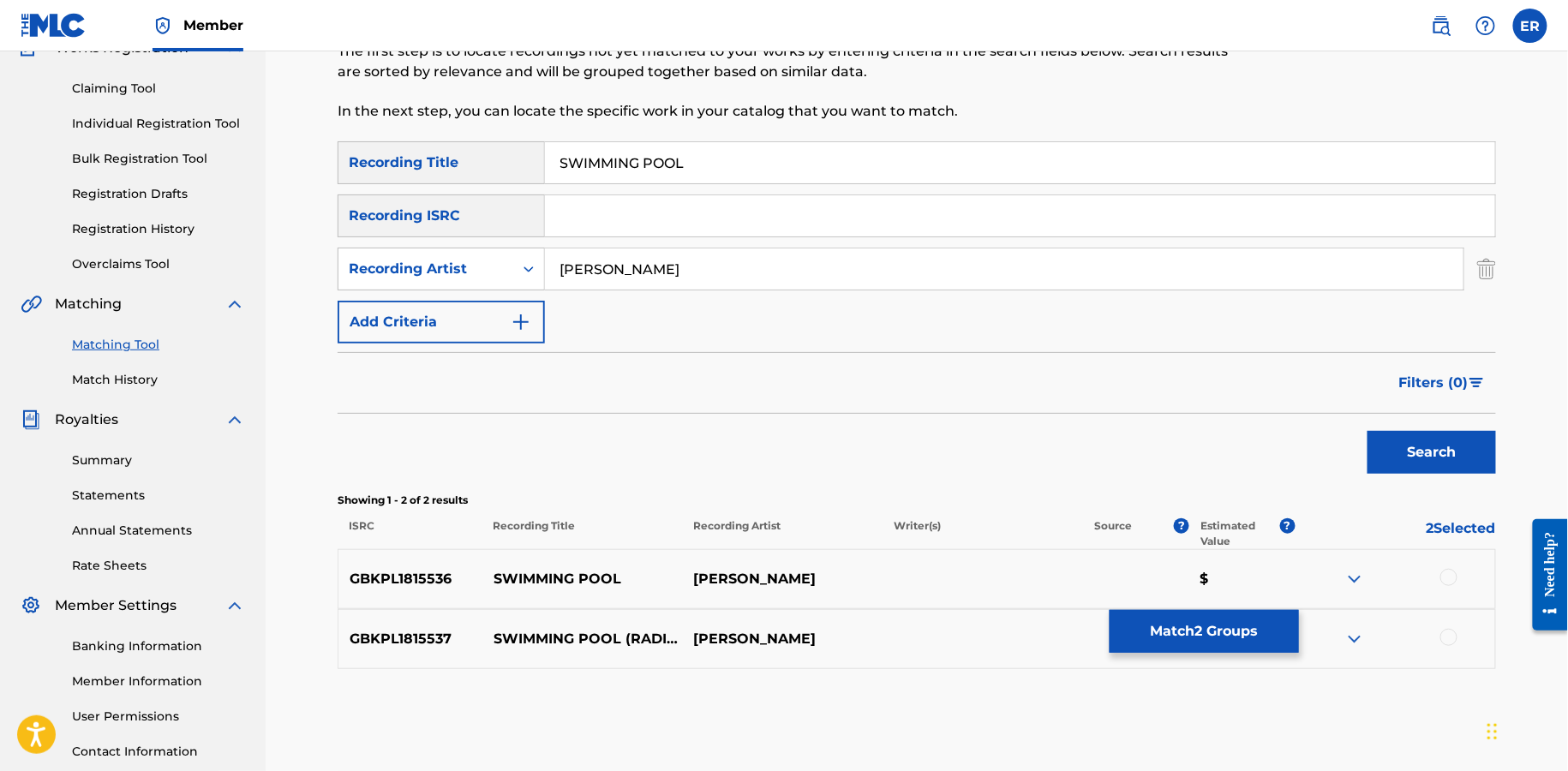
click at [1449, 573] on div at bounding box center [1449, 578] width 17 height 17
click at [1449, 638] on div at bounding box center [1449, 638] width 17 height 17
click at [1207, 629] on button "Match 4 Groups" at bounding box center [1204, 631] width 190 height 42
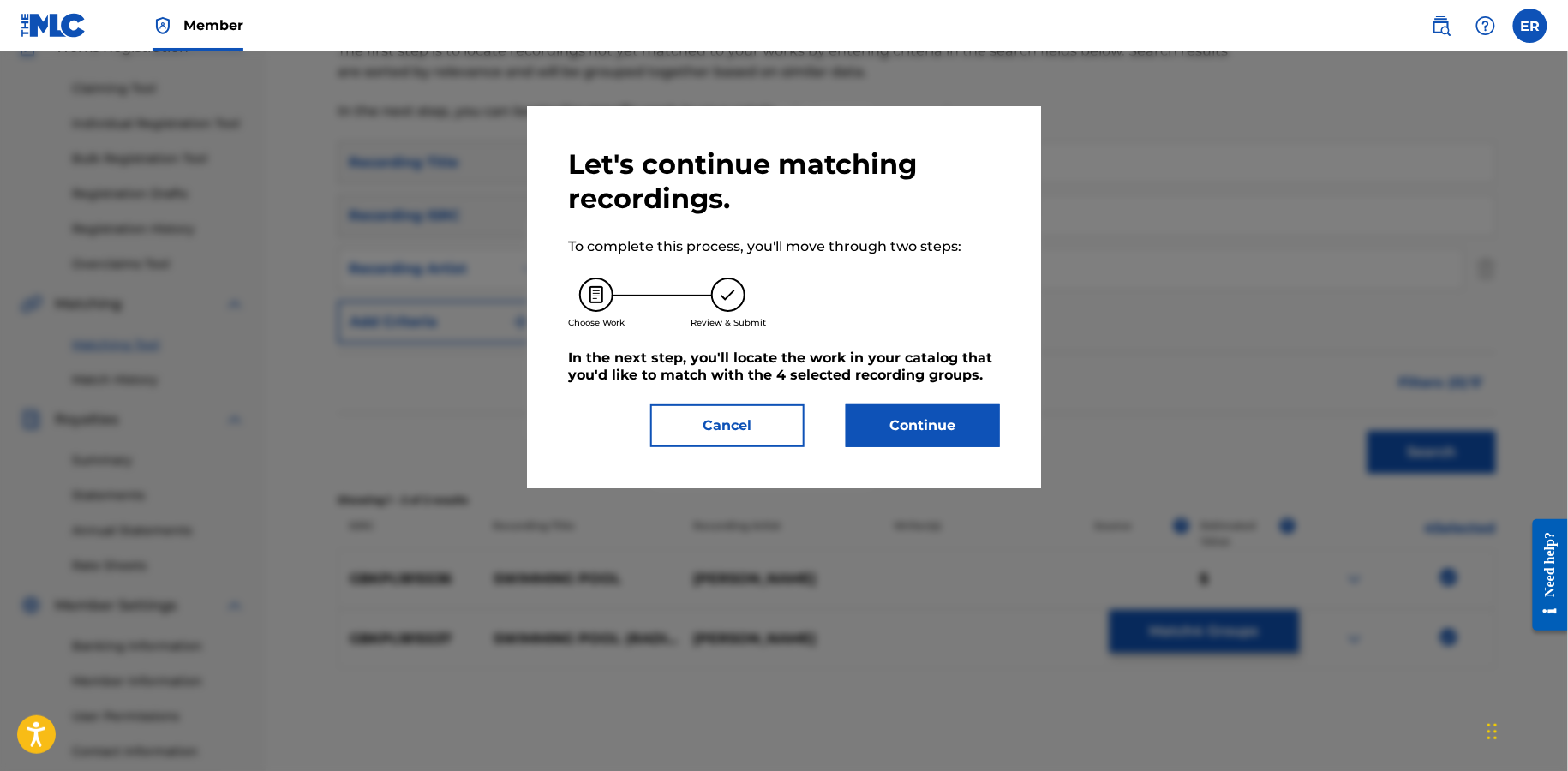
click at [946, 431] on button "Continue" at bounding box center [923, 425] width 154 height 42
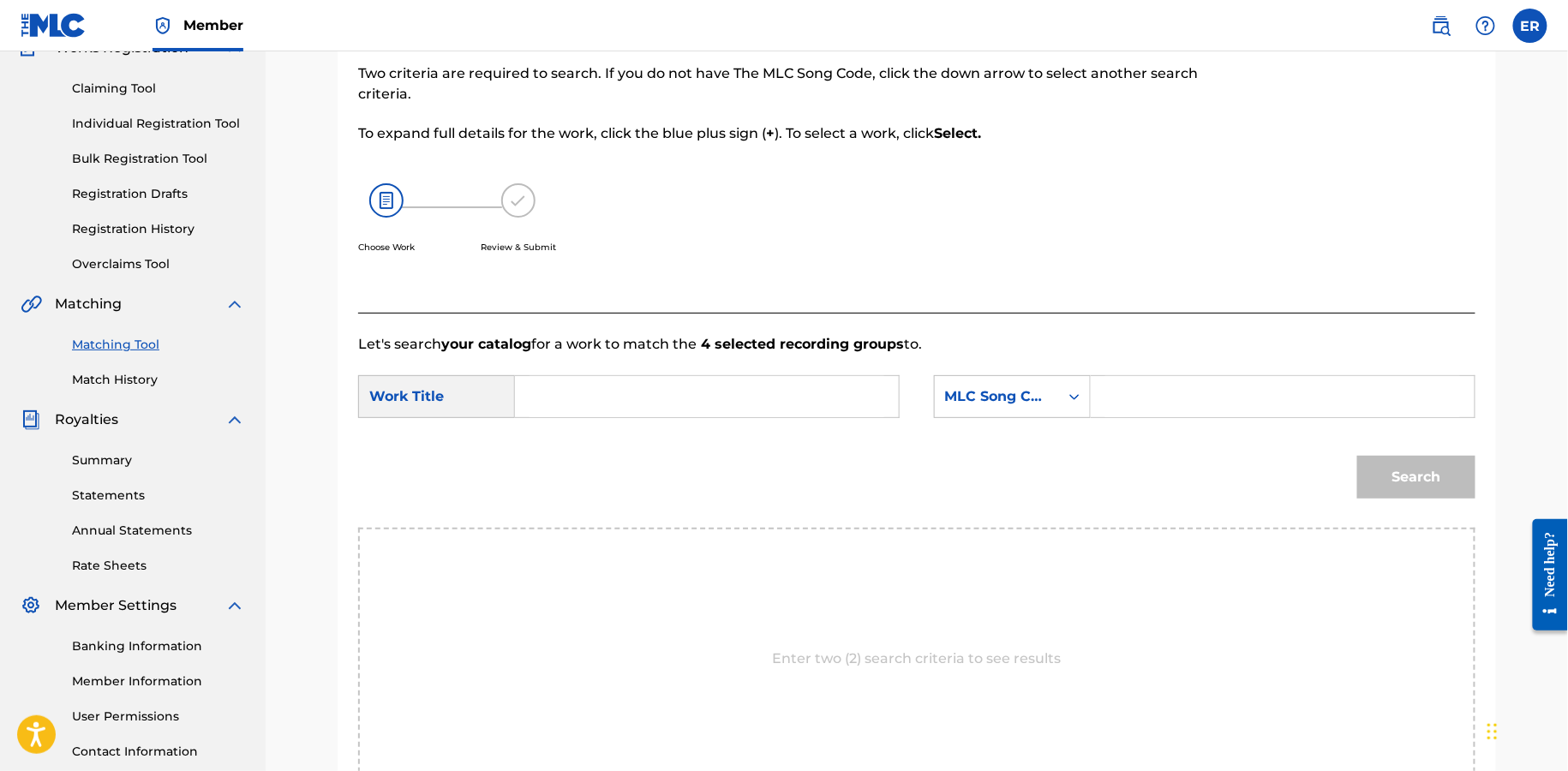
click at [742, 370] on form "SearchWithCriteriaebd58ecb-1d02-40f7-bebc-0bc4c6ed5429 Work Title SearchWithCri…" at bounding box center [917, 442] width 1118 height 173
click at [717, 395] on input "Search Form" at bounding box center [707, 396] width 355 height 41
paste input "SWIMMING POOL"
type input "SWIMMING POOL"
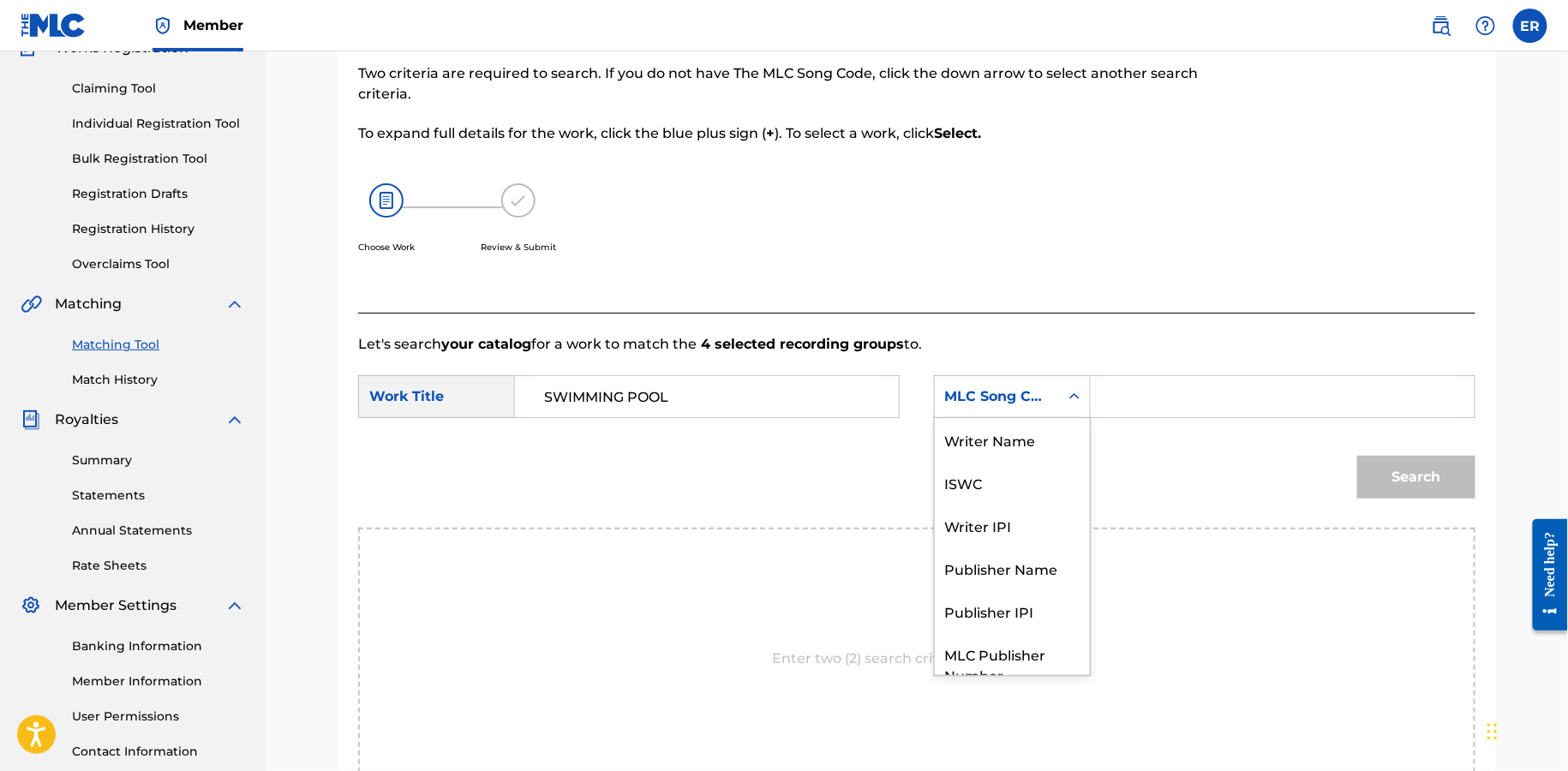
click at [1001, 393] on div "MLC Song Code" at bounding box center [997, 397] width 104 height 21
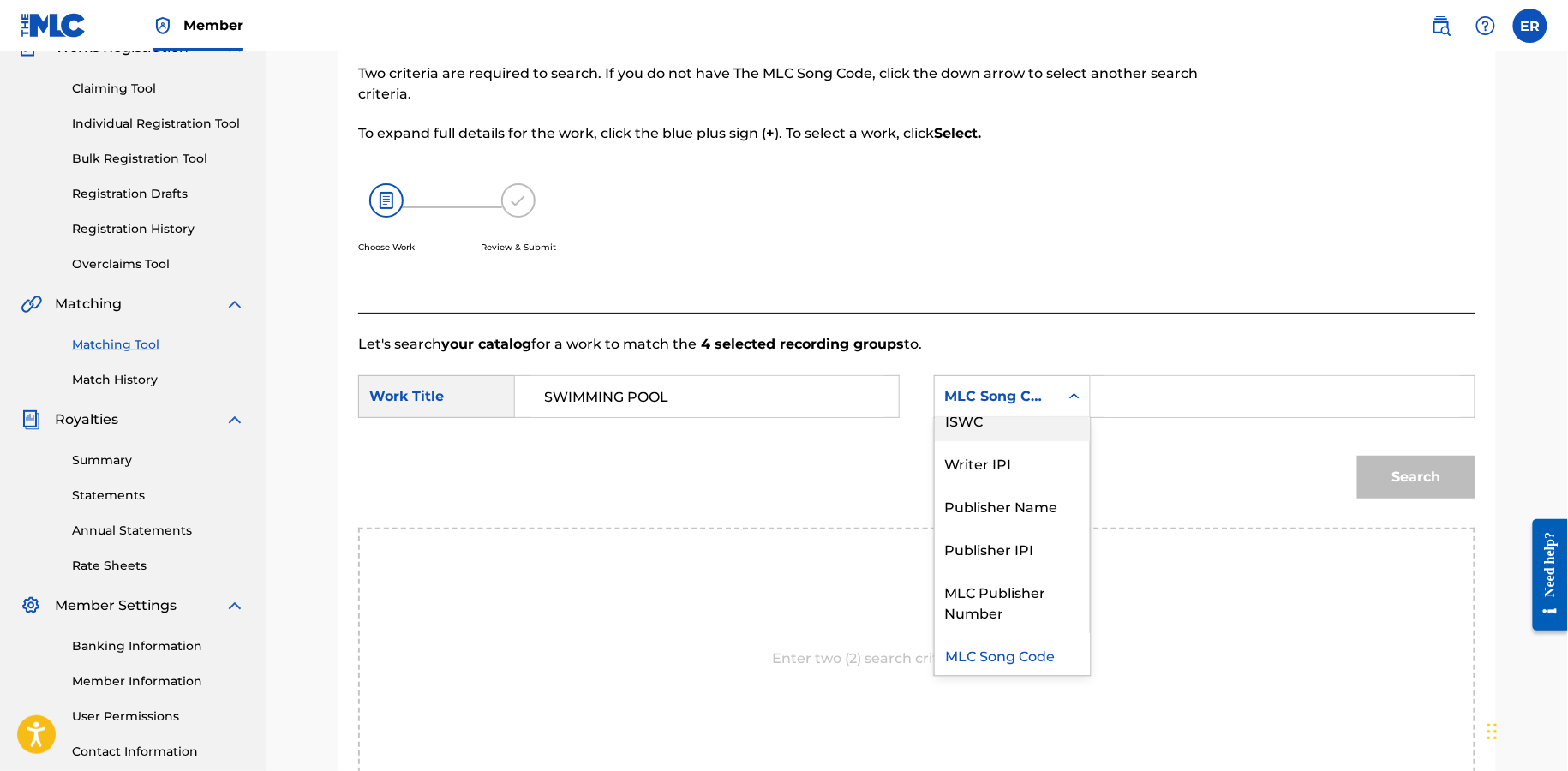
scroll to position [0, 0]
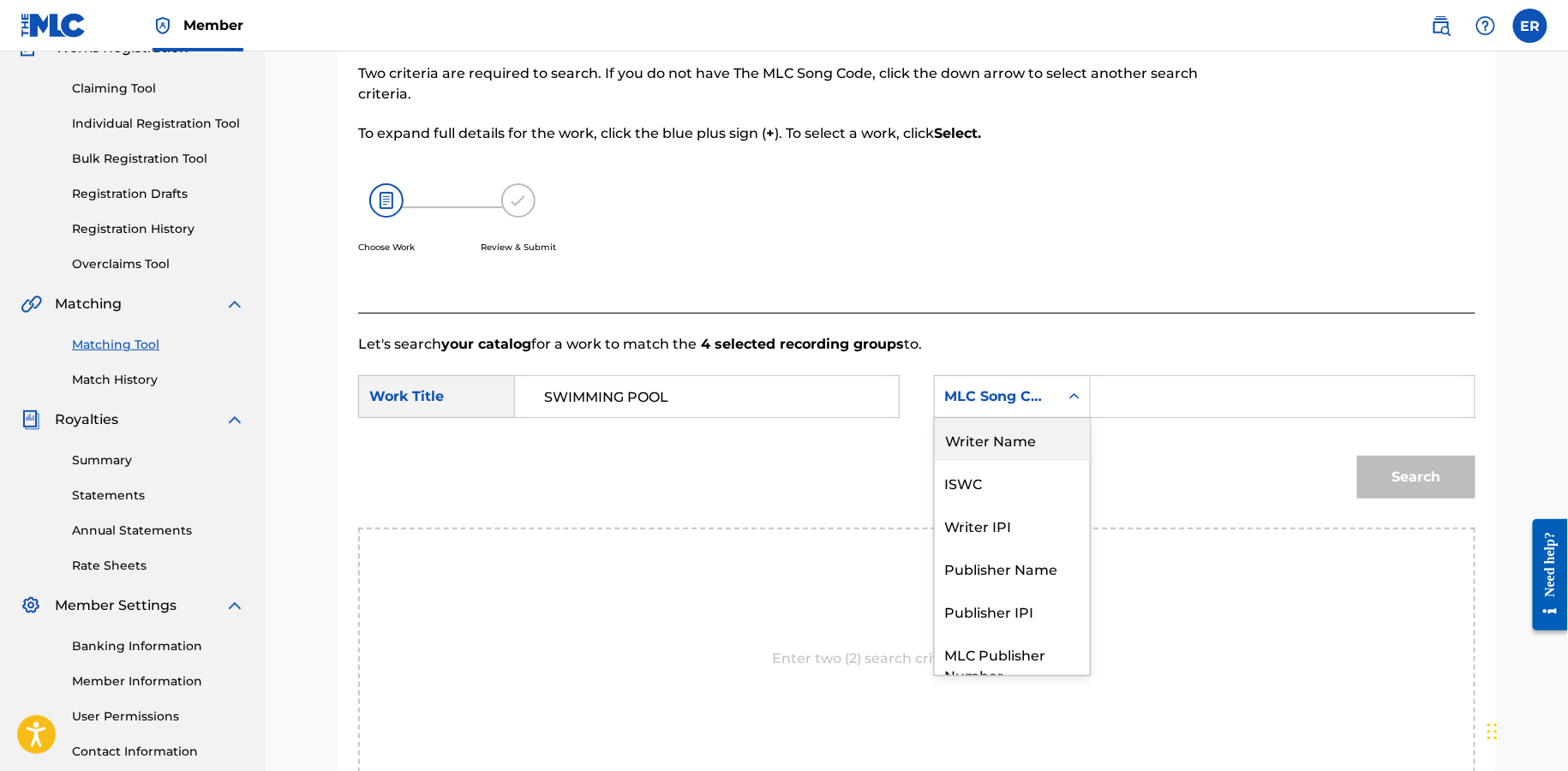
click at [994, 440] on div "Writer Name" at bounding box center [1012, 439] width 155 height 42
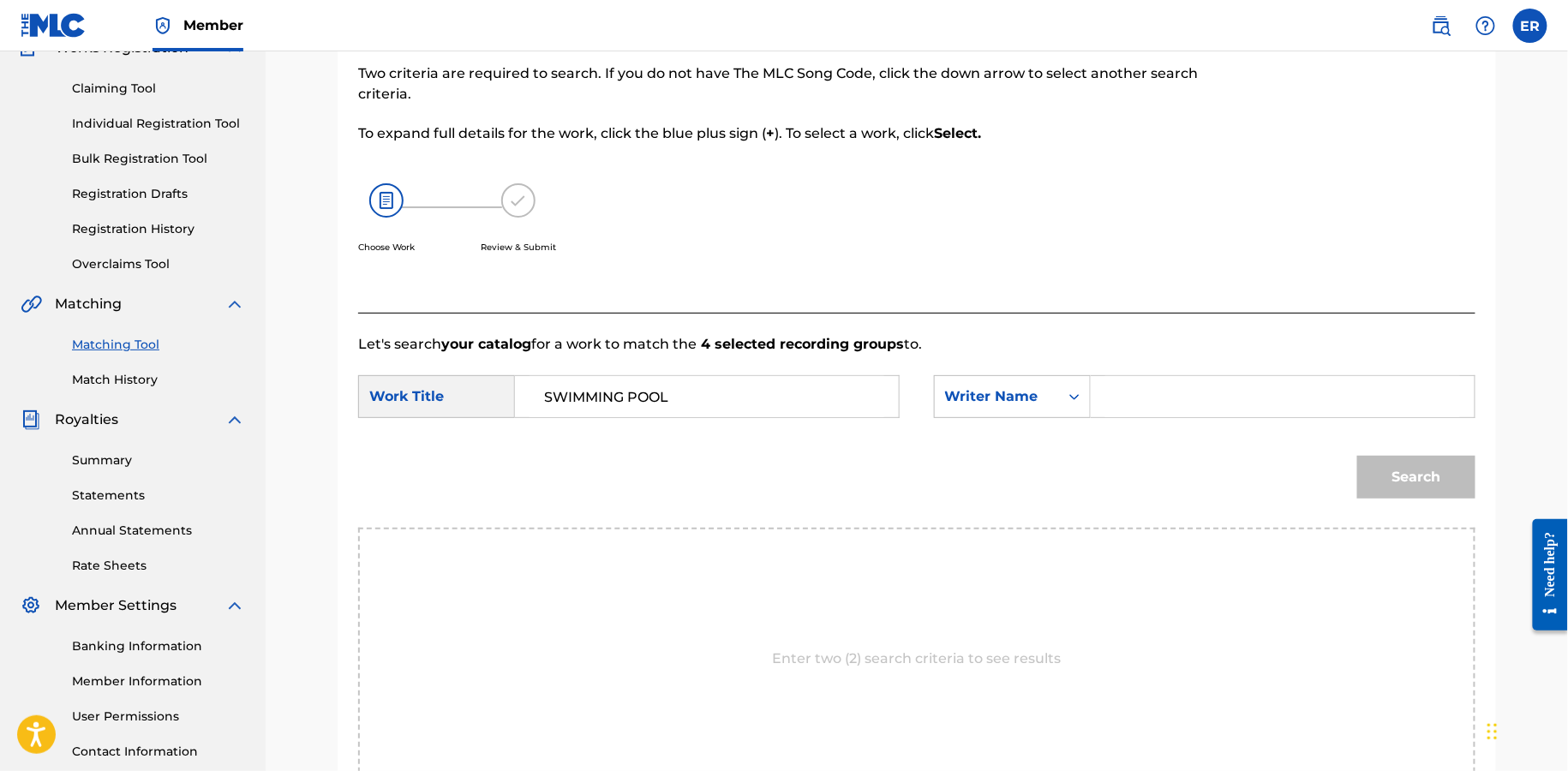
click at [1152, 404] on input "Search Form" at bounding box center [1283, 396] width 355 height 41
type input "[PERSON_NAME]"
click at [1357, 456] on button "Search" at bounding box center [1416, 476] width 119 height 42
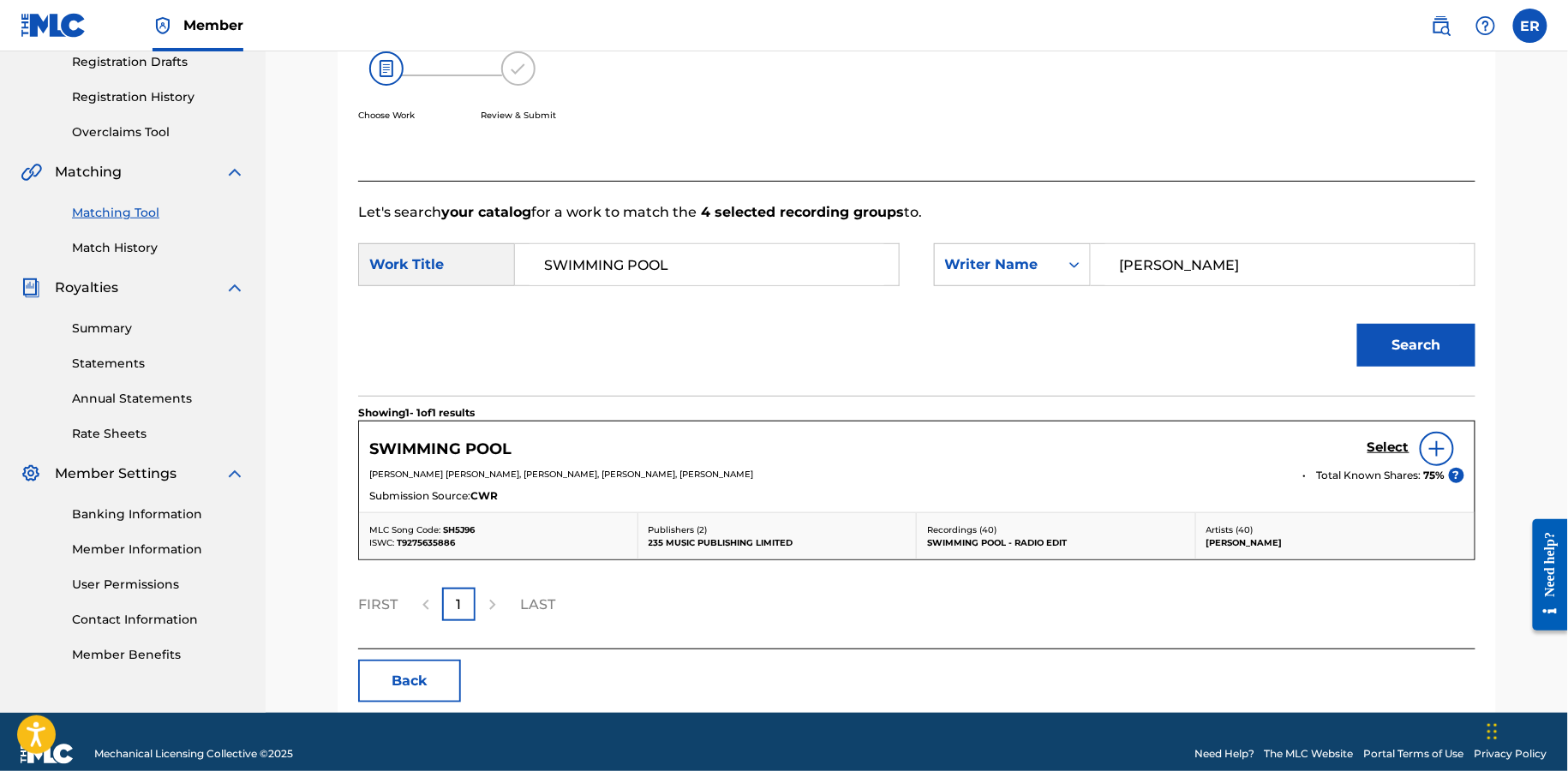
scroll to position [317, 0]
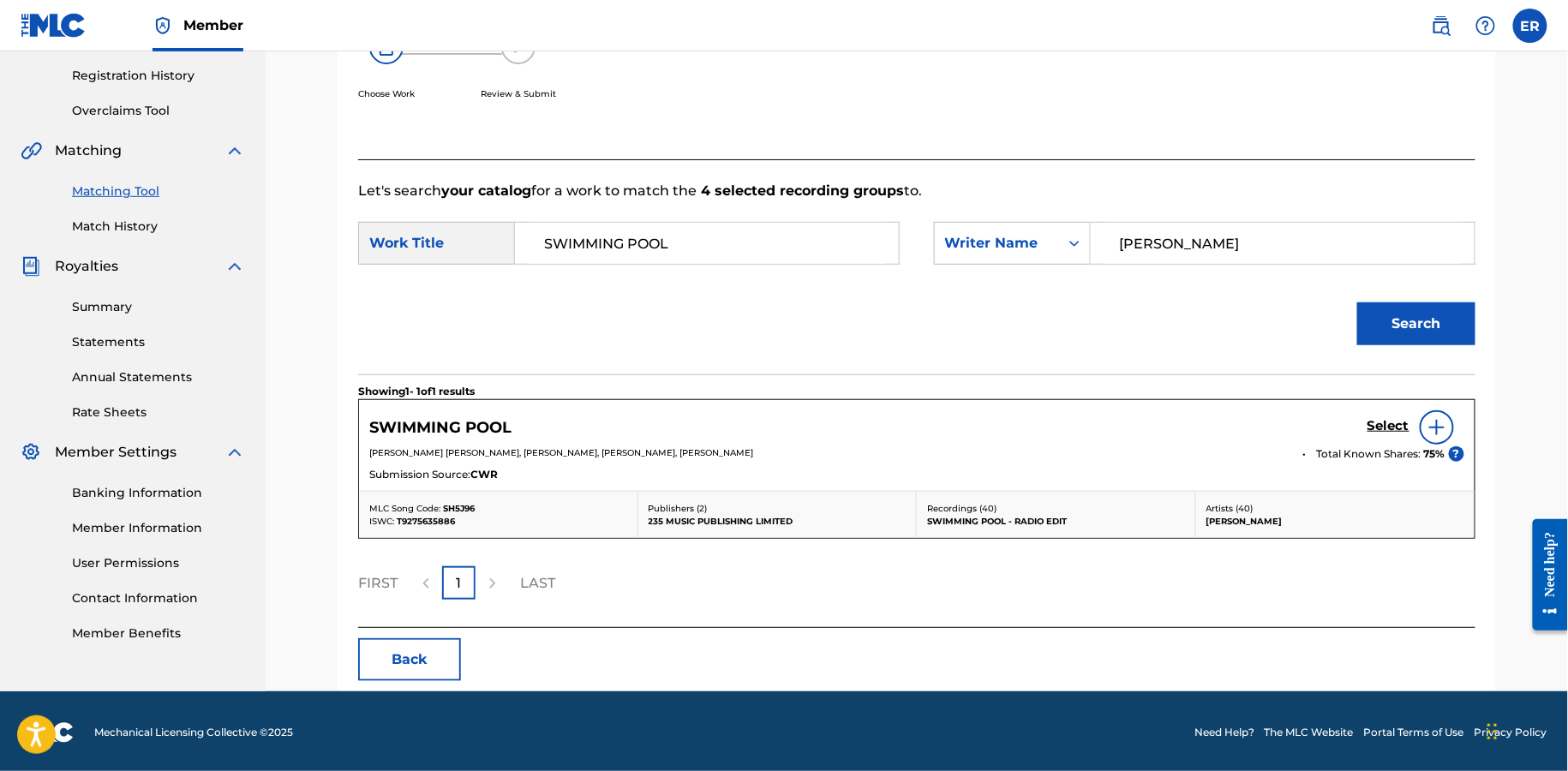
click at [1387, 426] on h5 "Select" at bounding box center [1389, 426] width 42 height 16
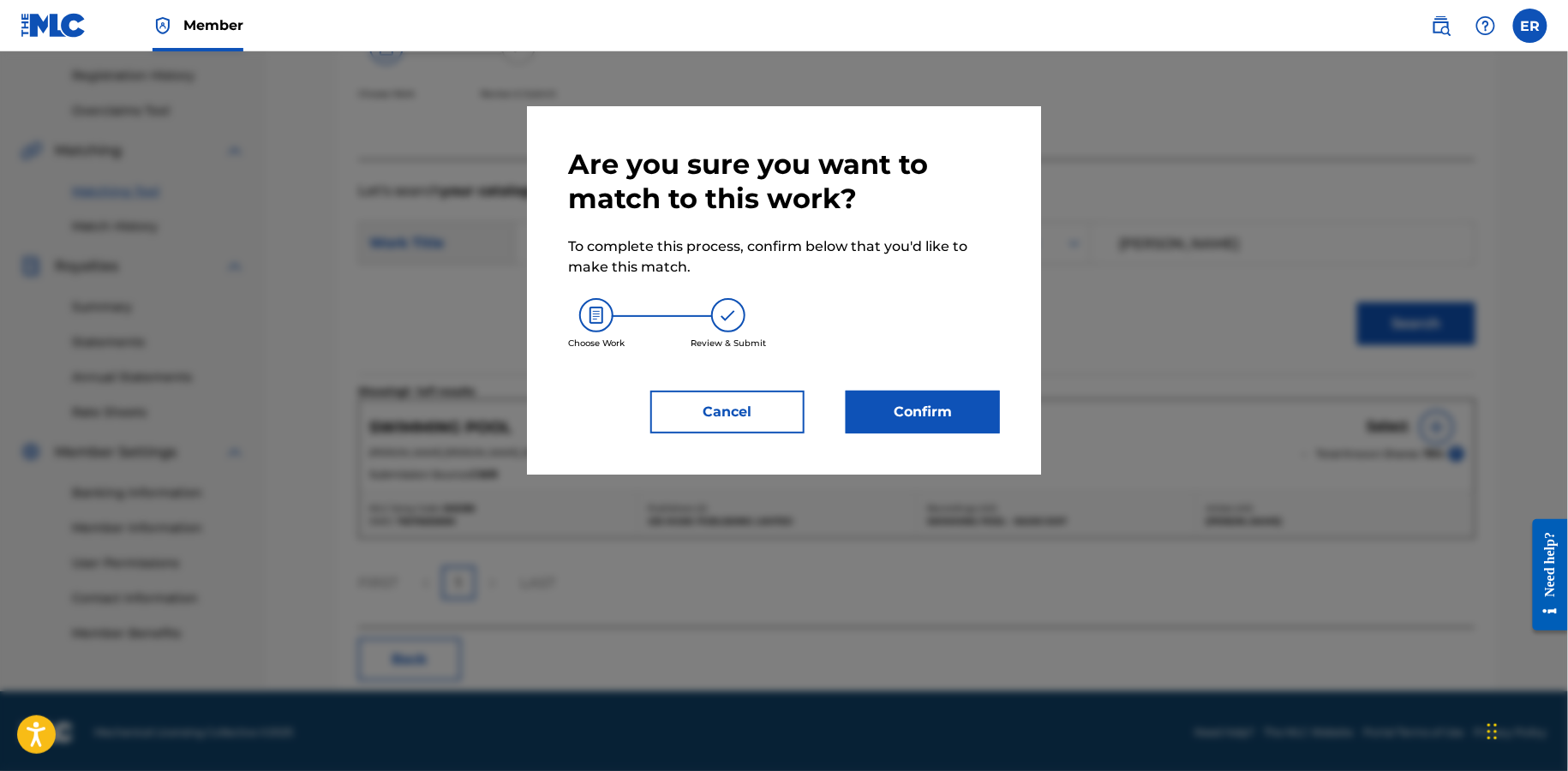
click at [928, 406] on button "Confirm" at bounding box center [923, 411] width 154 height 42
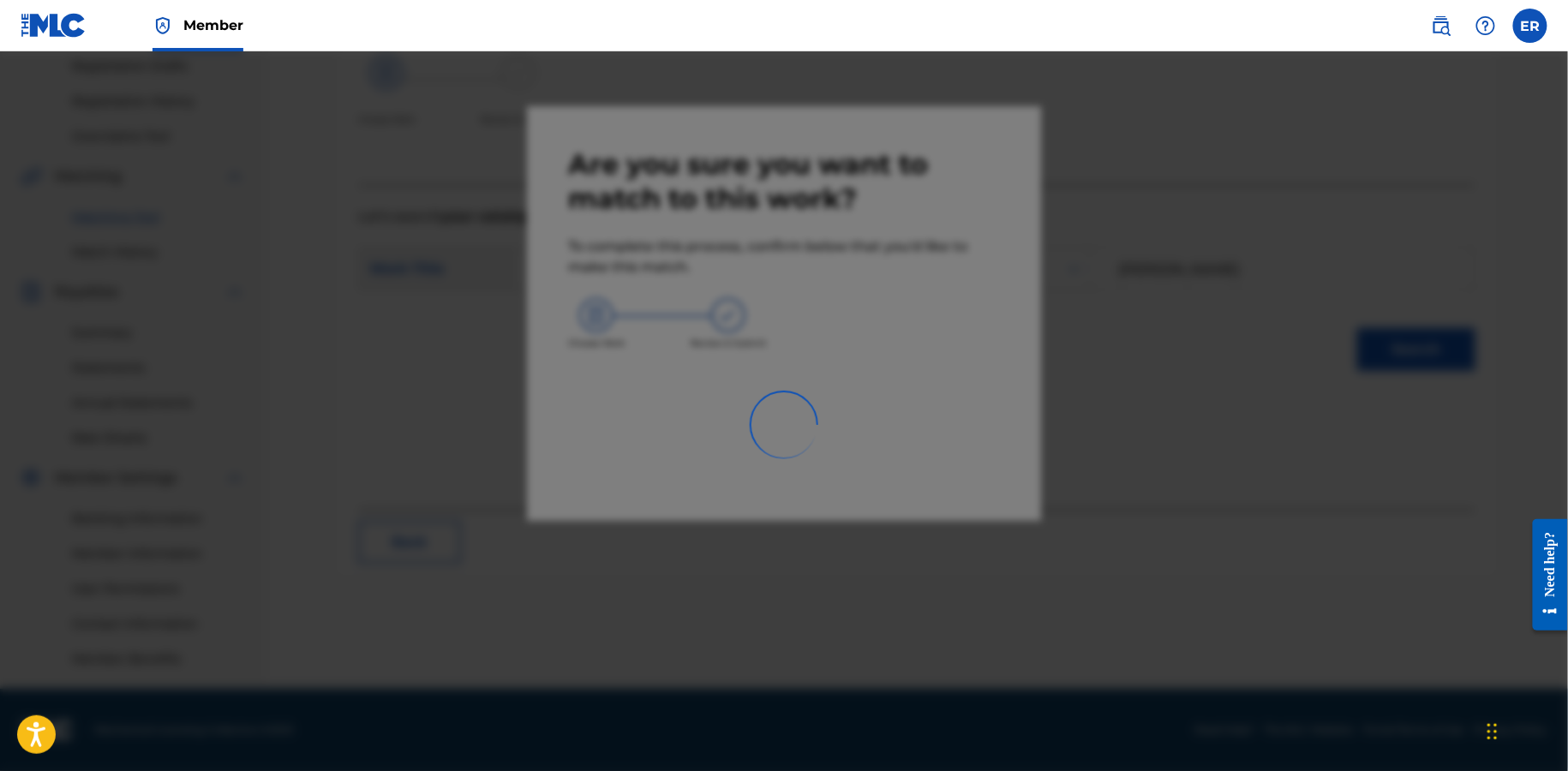
scroll to position [291, 0]
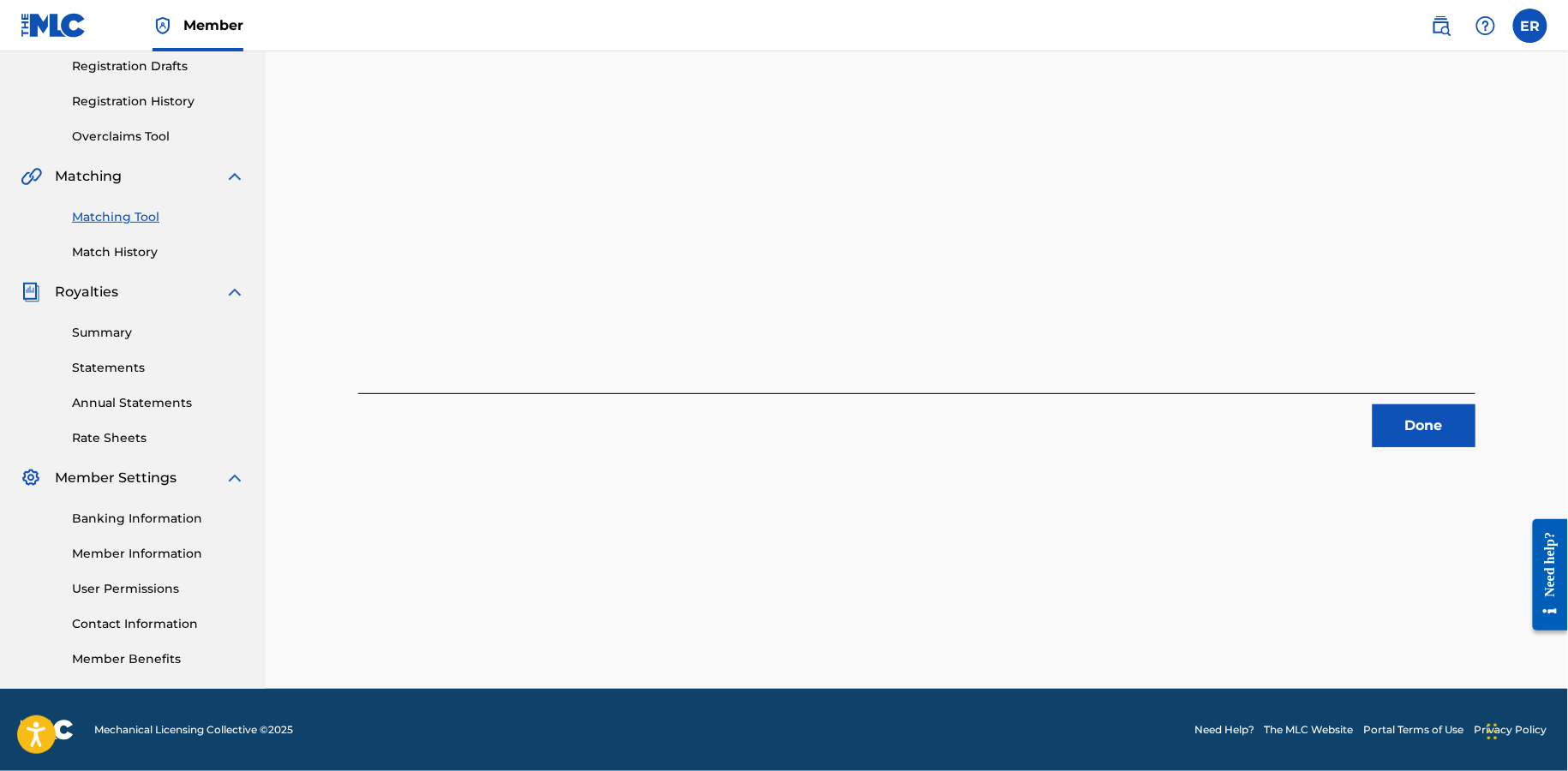
click at [1401, 432] on button "Done" at bounding box center [1424, 425] width 103 height 42
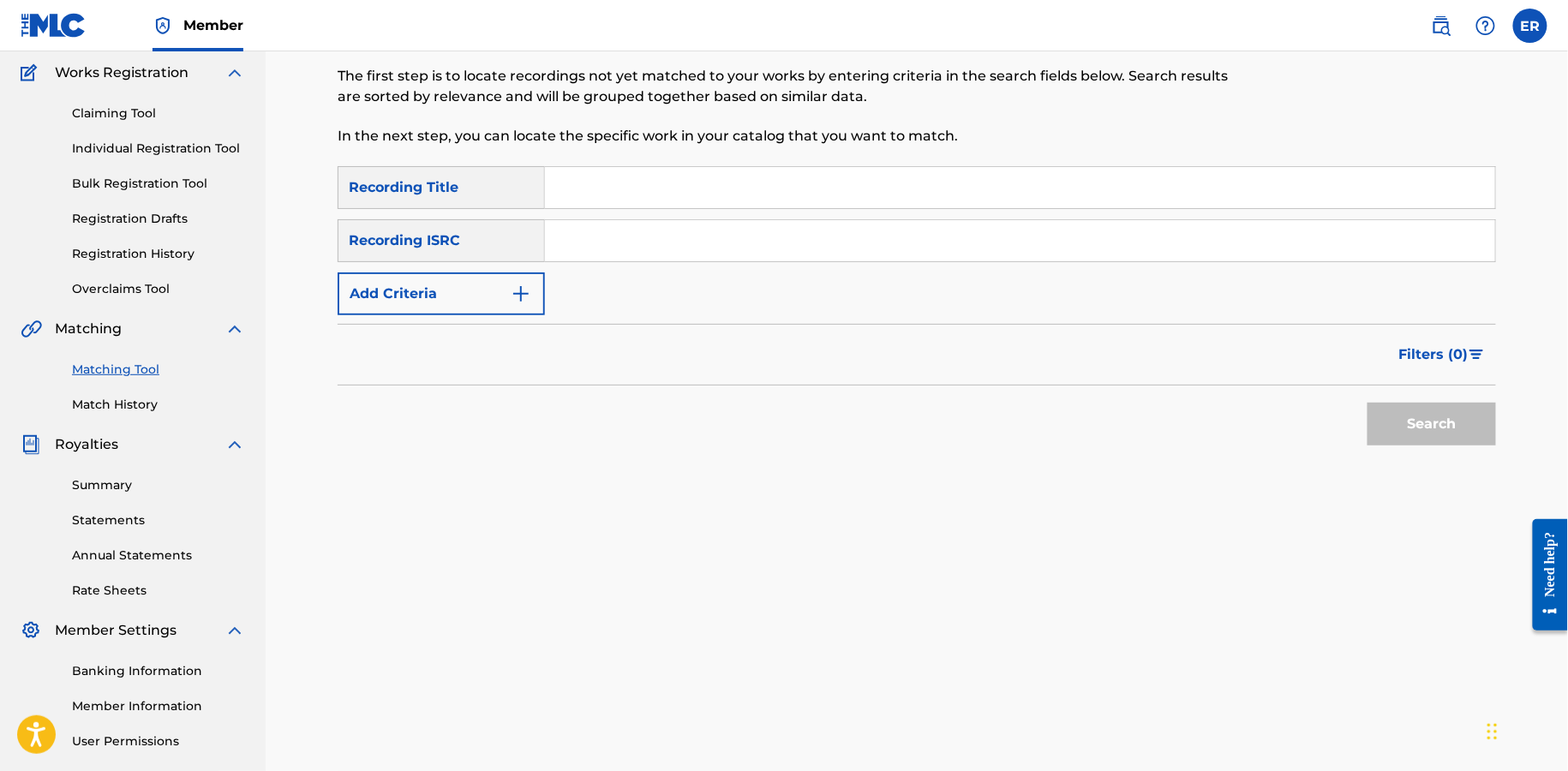
scroll to position [113, 0]
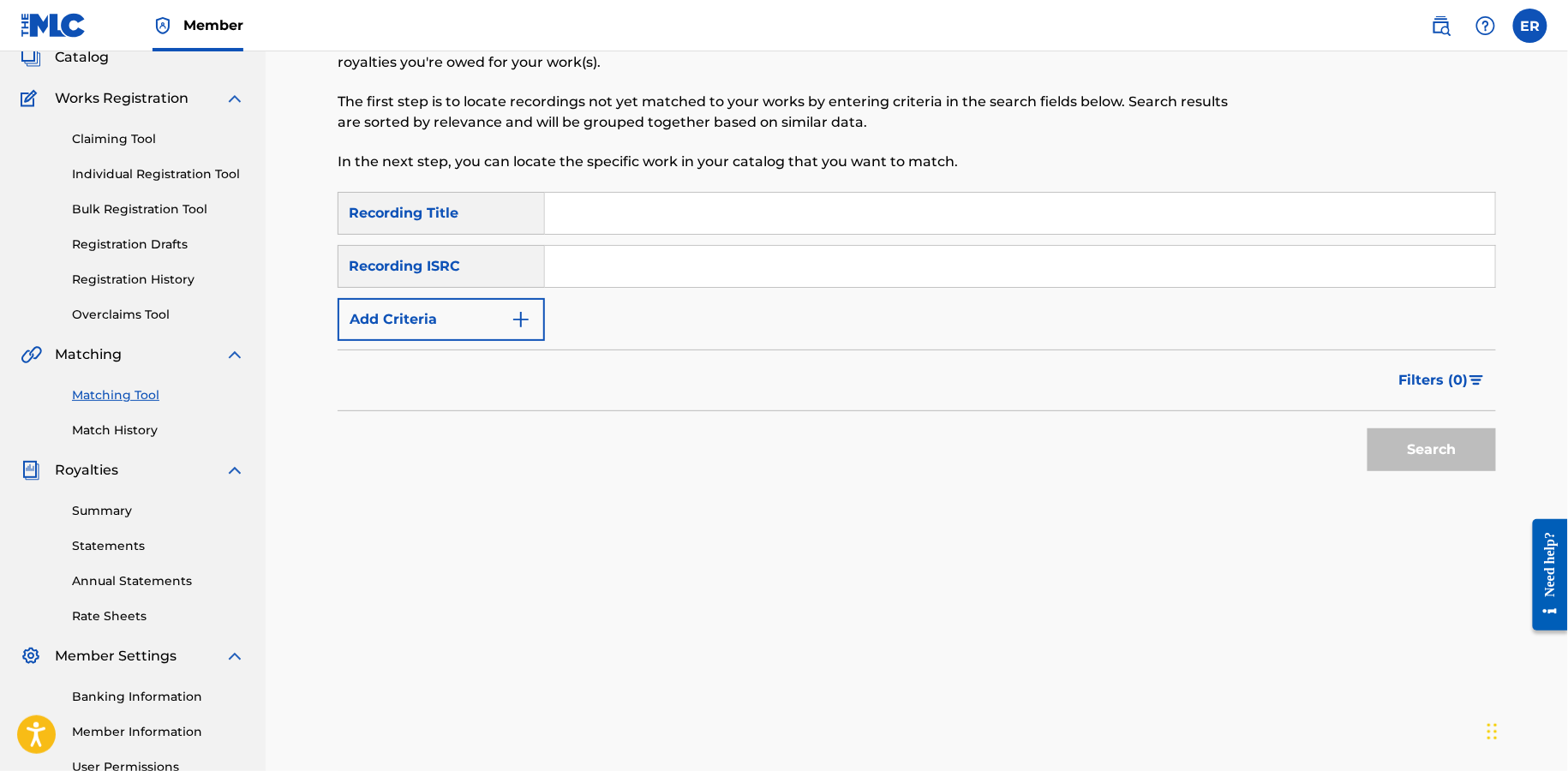
click at [664, 199] on input "Search Form" at bounding box center [1020, 213] width 950 height 41
paste input "OUT OF STOCK"
type input "OUT OF STOCK"
click at [517, 314] on img "Search Form" at bounding box center [522, 320] width 21 height 21
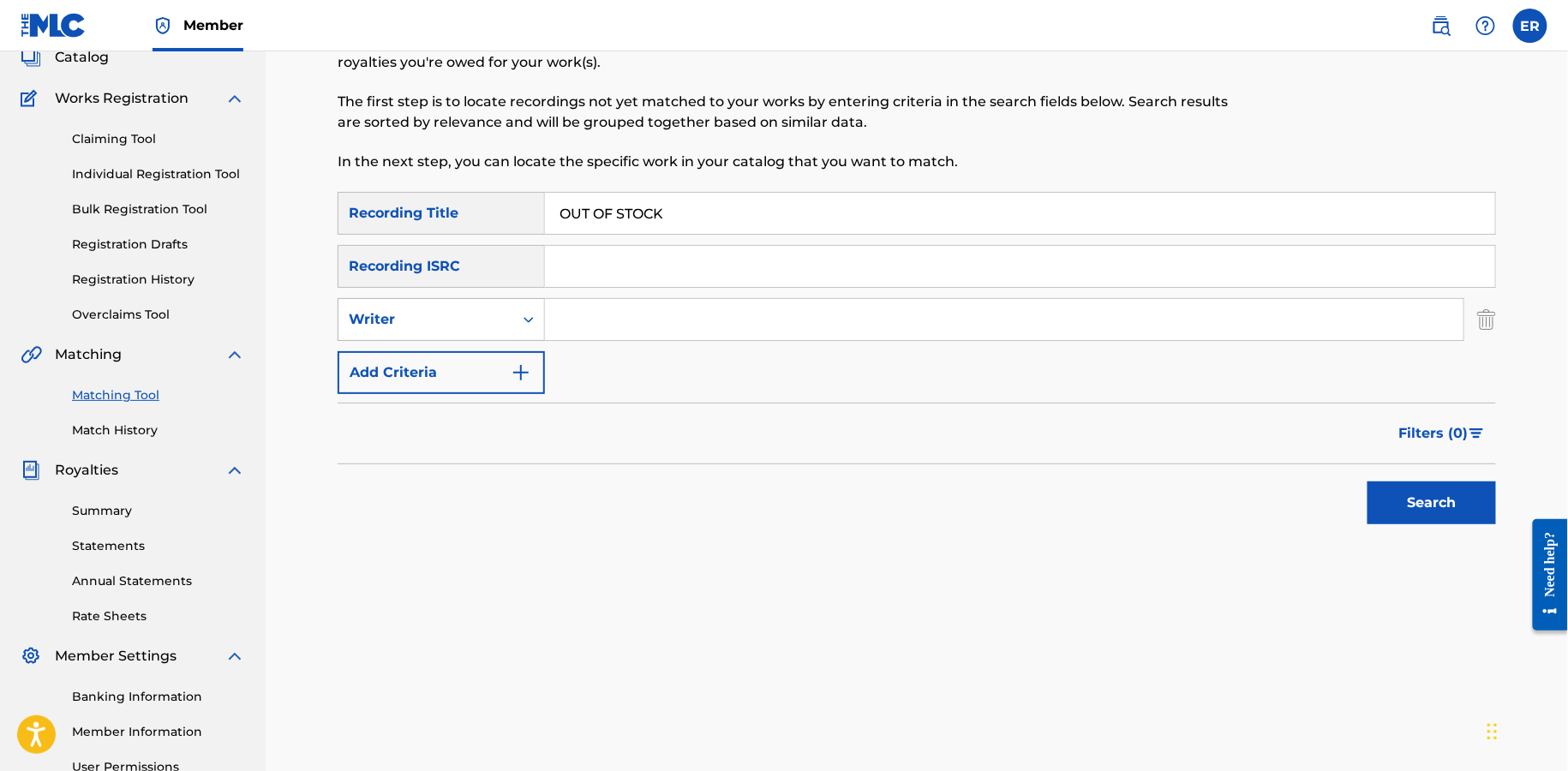
click at [499, 309] on div "Writer" at bounding box center [426, 320] width 154 height 21
click at [492, 366] on div "Recording Artist" at bounding box center [441, 362] width 205 height 42
click at [616, 342] on div "SearchWithCriteriad2248025-fd7b-48d1-a7c7-3b03750c0ca1 Recording Title OUT OF S…" at bounding box center [917, 293] width 1159 height 202
click at [616, 337] on input "Search Form" at bounding box center [1004, 319] width 919 height 41
type input "[PERSON_NAME]"
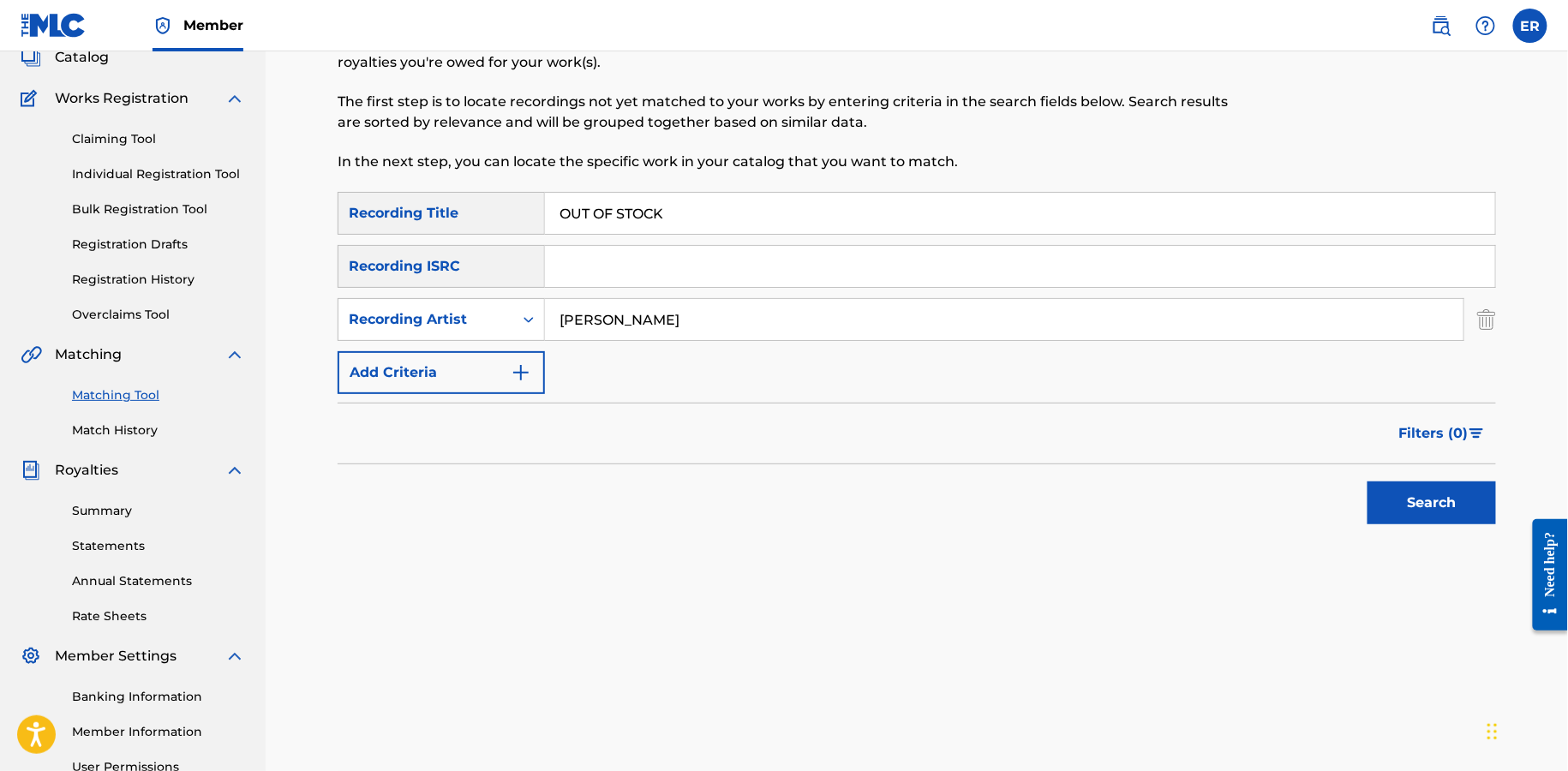
click at [1368, 482] on button "Search" at bounding box center [1432, 502] width 128 height 42
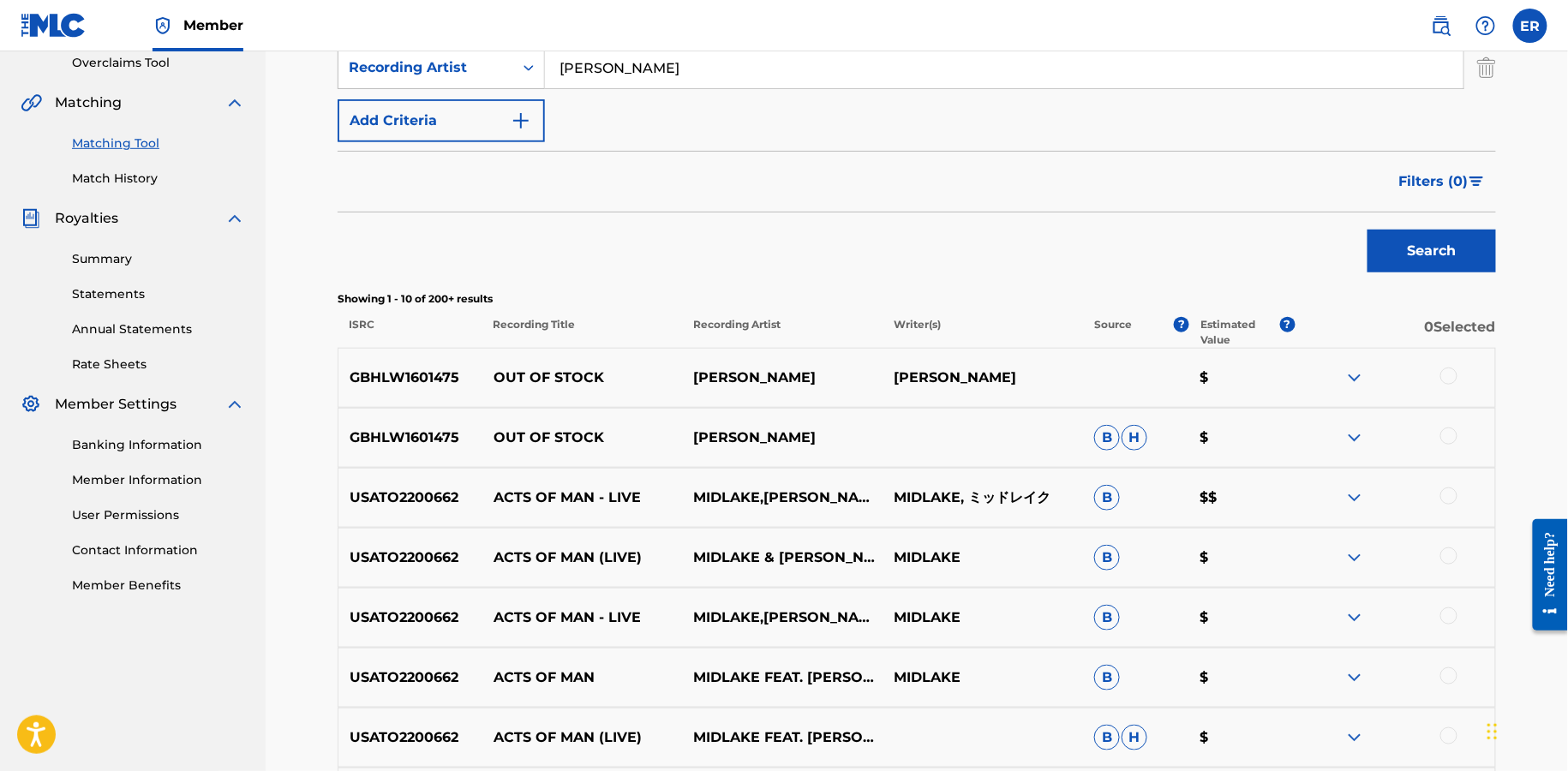
scroll to position [373, 0]
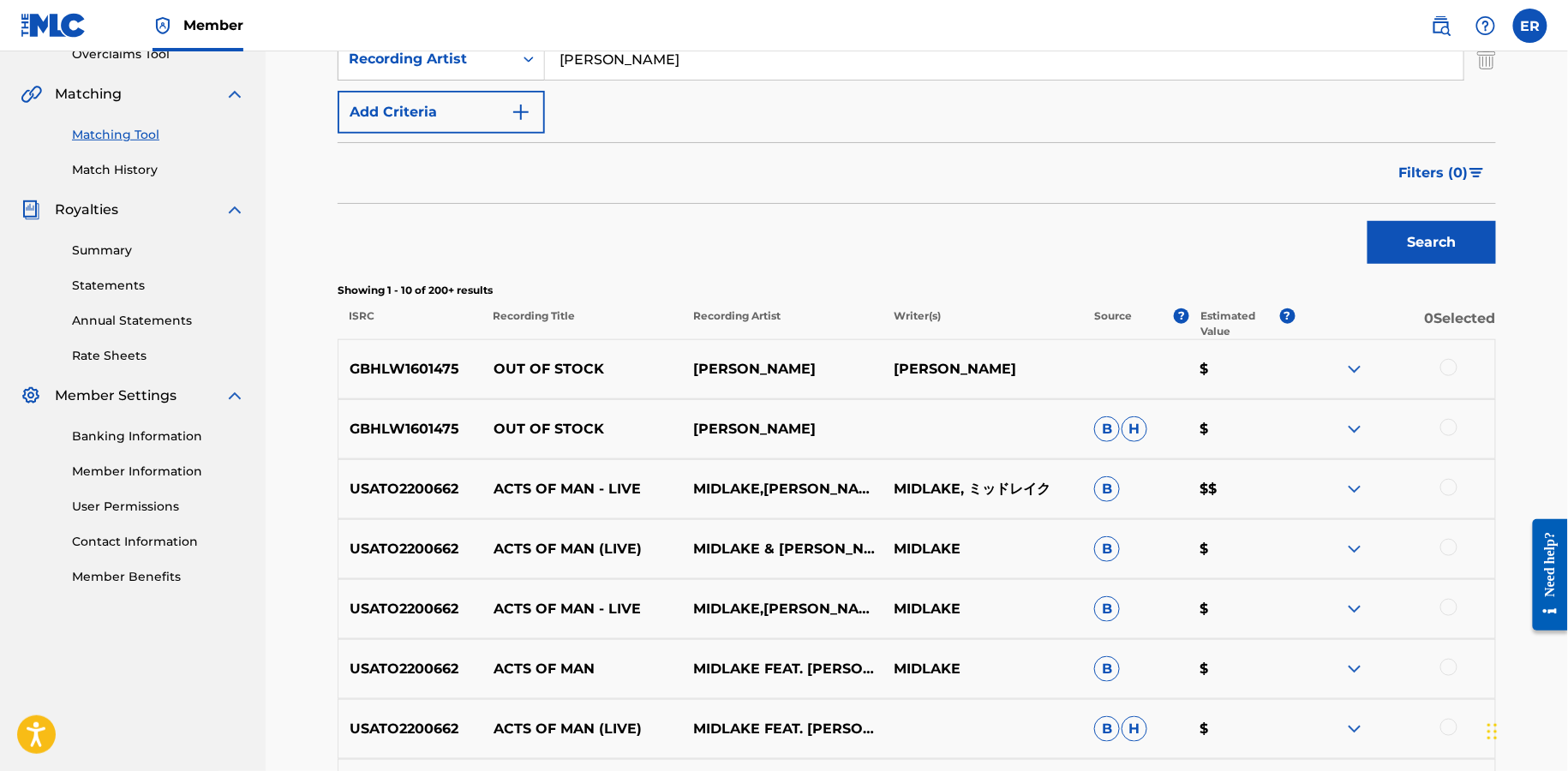
click at [1450, 368] on div at bounding box center [1449, 368] width 17 height 17
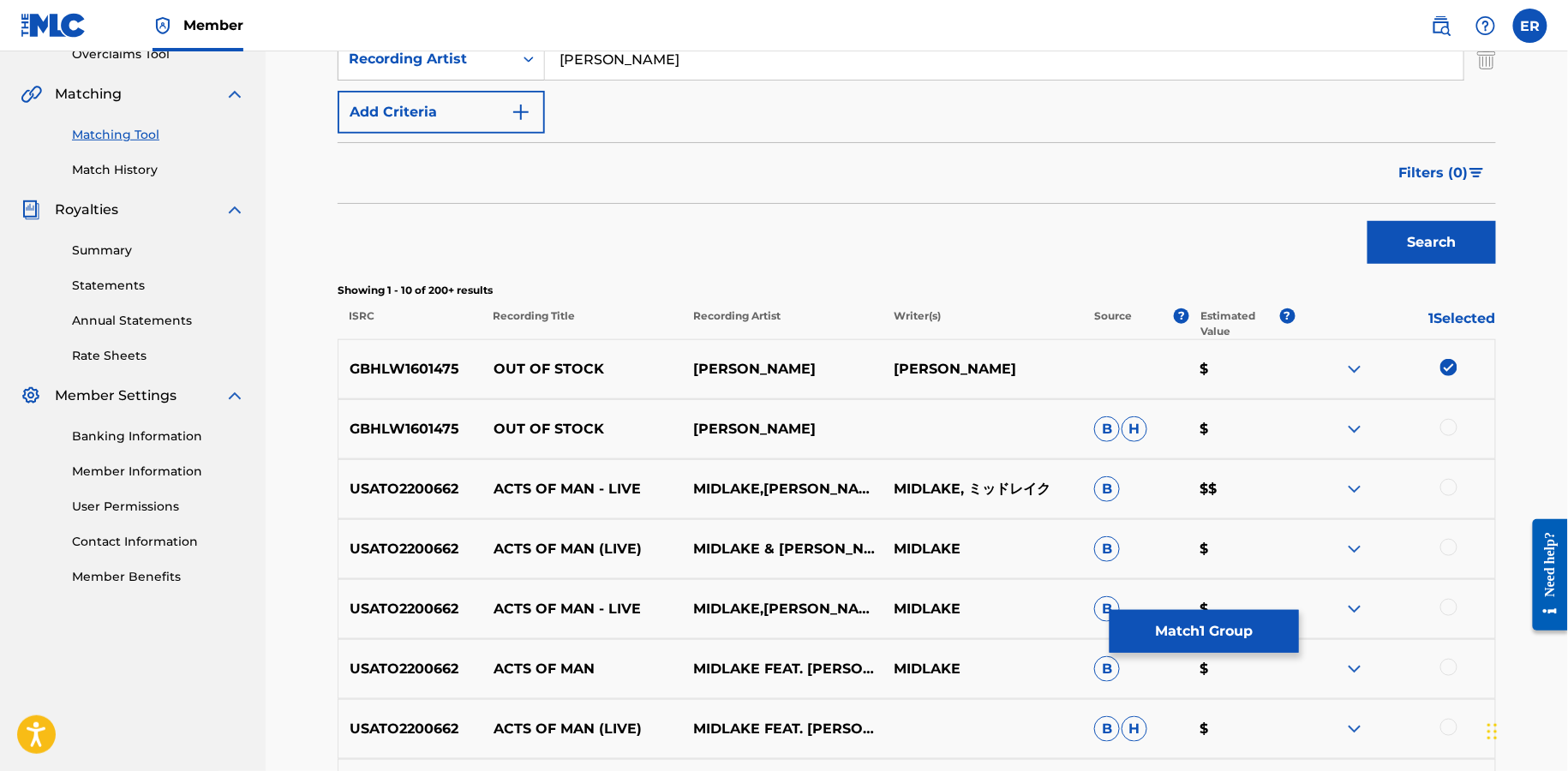
click at [1455, 440] on div "GBHLW1601475 OUT OF STOCK [PERSON_NAME] [PERSON_NAME] $" at bounding box center [917, 429] width 1159 height 60
click at [1444, 419] on div at bounding box center [1449, 428] width 17 height 17
click at [1223, 651] on button "Match 2 Groups" at bounding box center [1204, 631] width 190 height 42
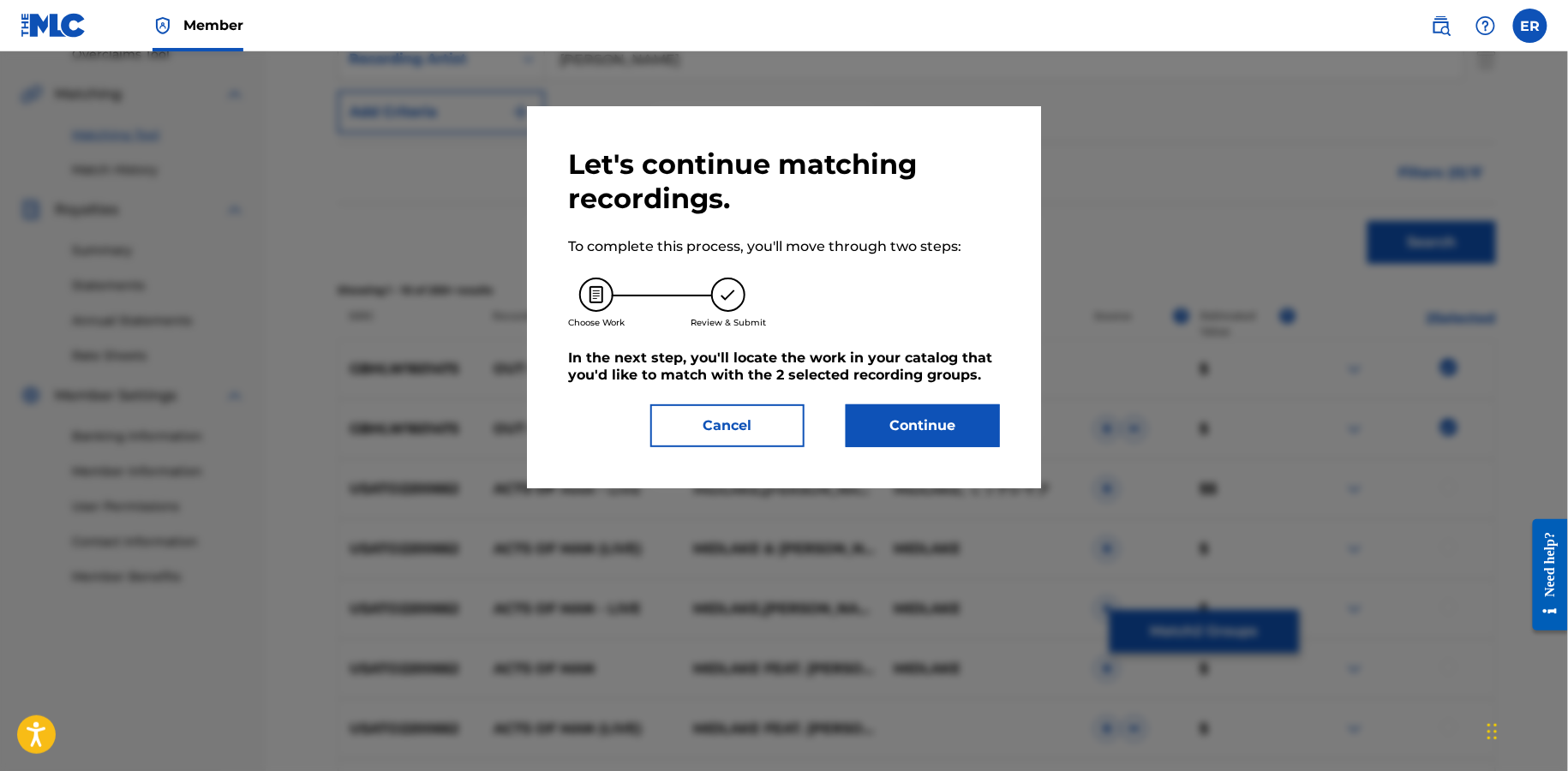
click at [944, 423] on button "Continue" at bounding box center [923, 425] width 154 height 42
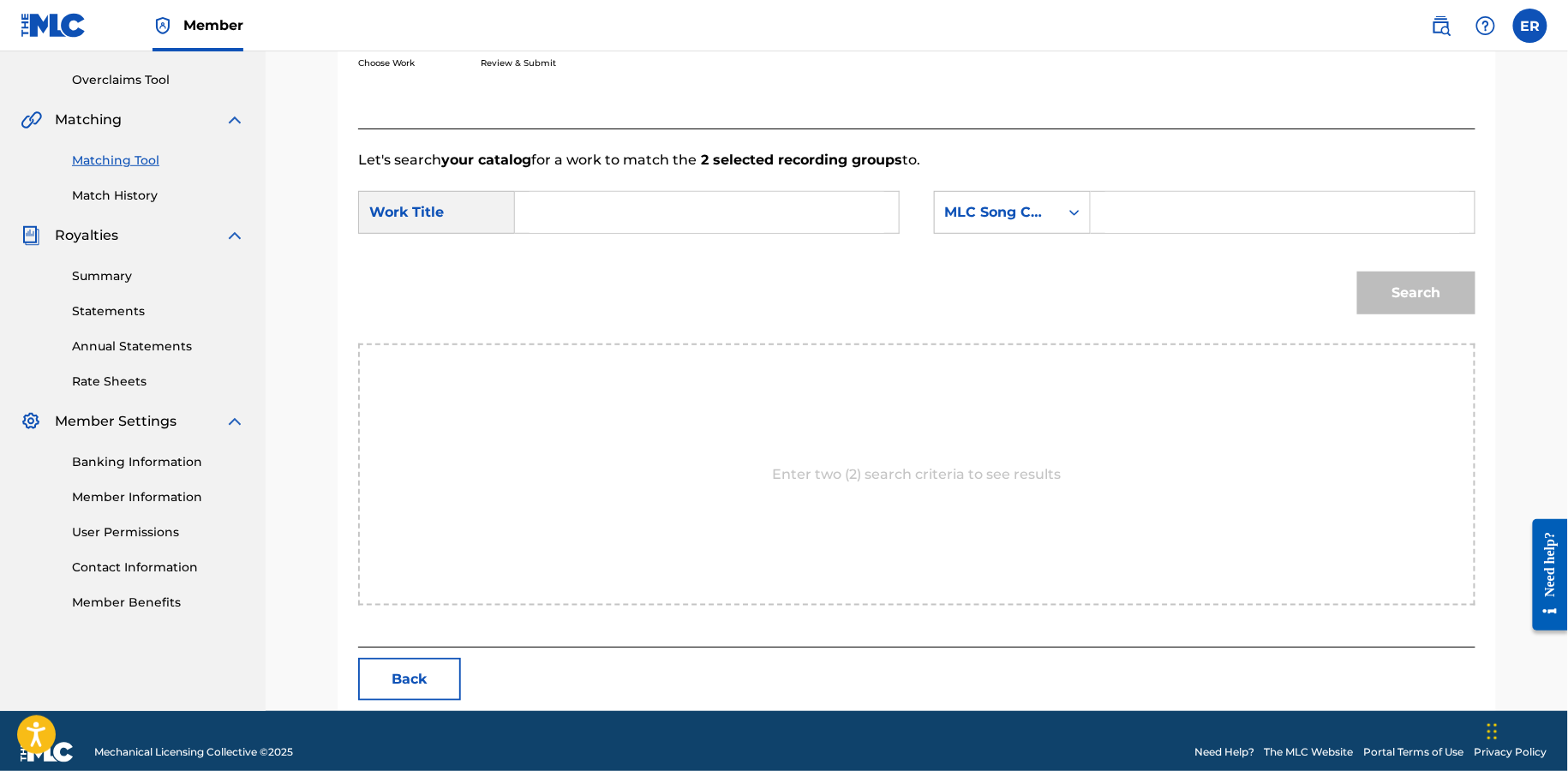
scroll to position [369, 0]
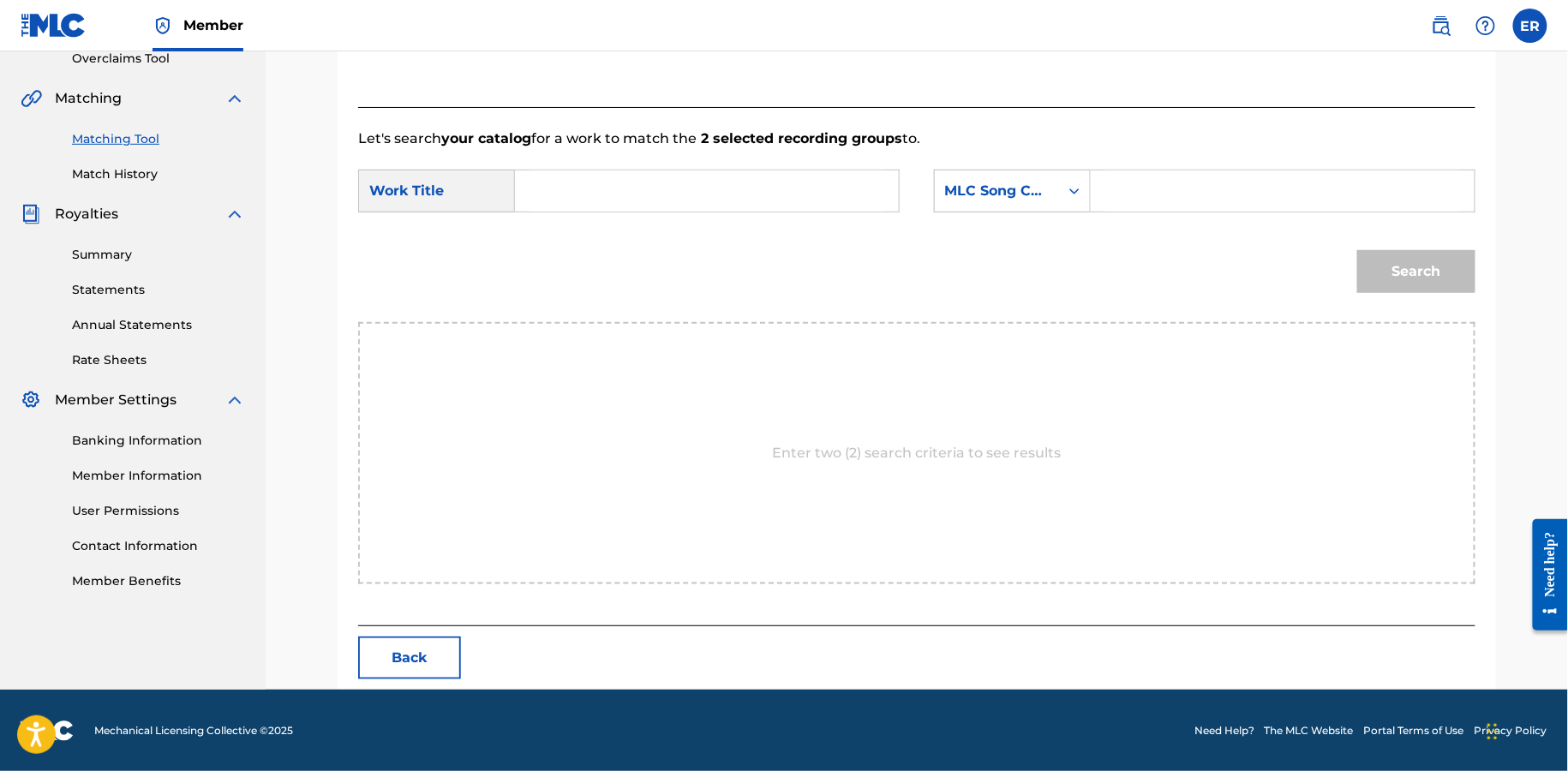
click at [686, 171] on input "Search Form" at bounding box center [707, 191] width 355 height 41
paste input "OUT OF STOCK"
type input "OUT OF STOCK"
click at [1069, 202] on div "Search Form" at bounding box center [1075, 191] width 31 height 31
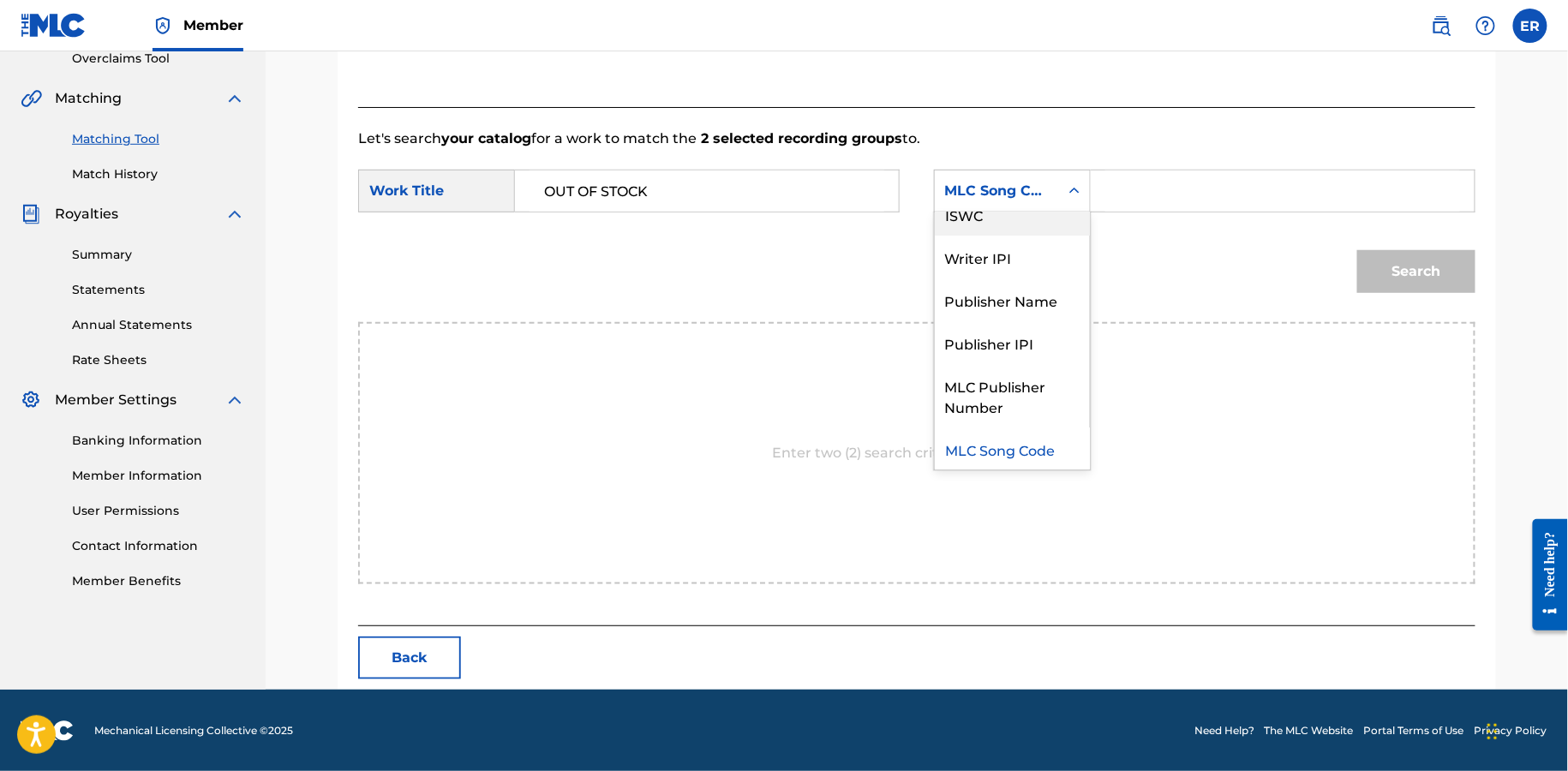
scroll to position [0, 0]
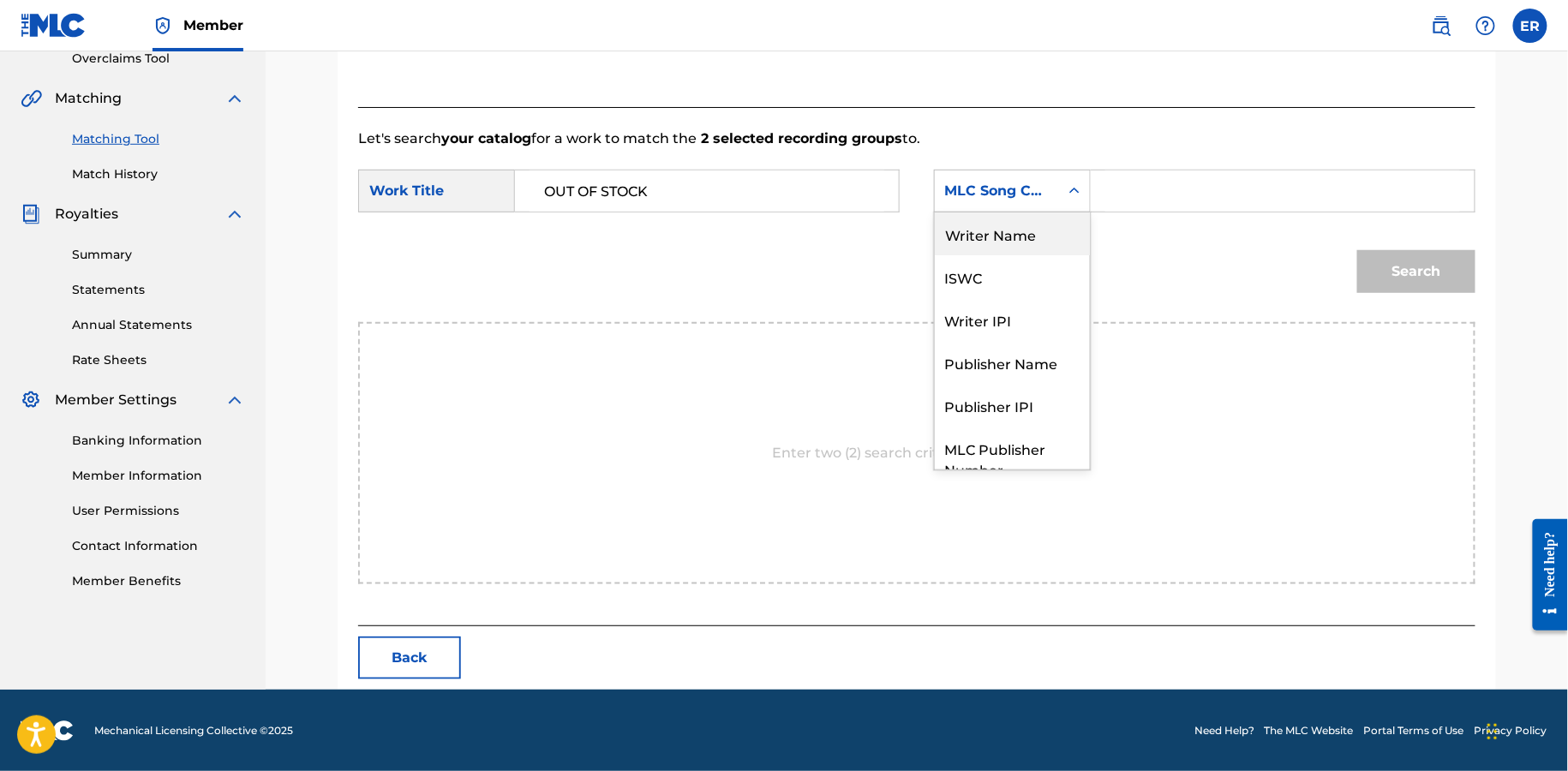
click at [1017, 226] on div "Writer Name" at bounding box center [1012, 233] width 155 height 42
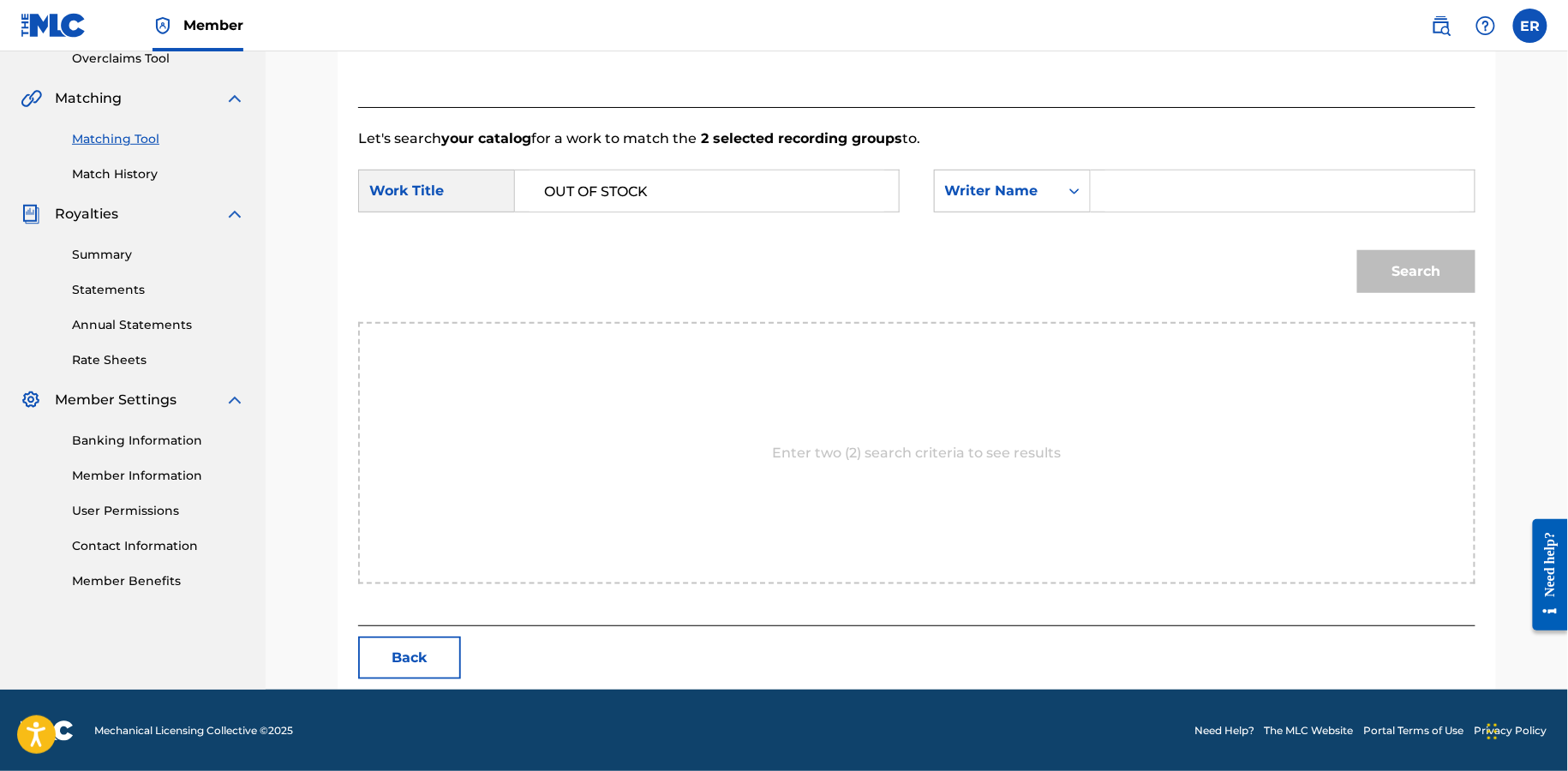
click at [1168, 226] on form "SearchWithCriteriaebd58ecb-1d02-40f7-bebc-0bc4c6ed5429 Work Title OUT OF STOCK …" at bounding box center [917, 236] width 1118 height 173
click at [1166, 194] on input "Search Form" at bounding box center [1283, 191] width 355 height 41
type input "[PERSON_NAME]"
click at [1357, 250] on button "Search" at bounding box center [1416, 271] width 119 height 42
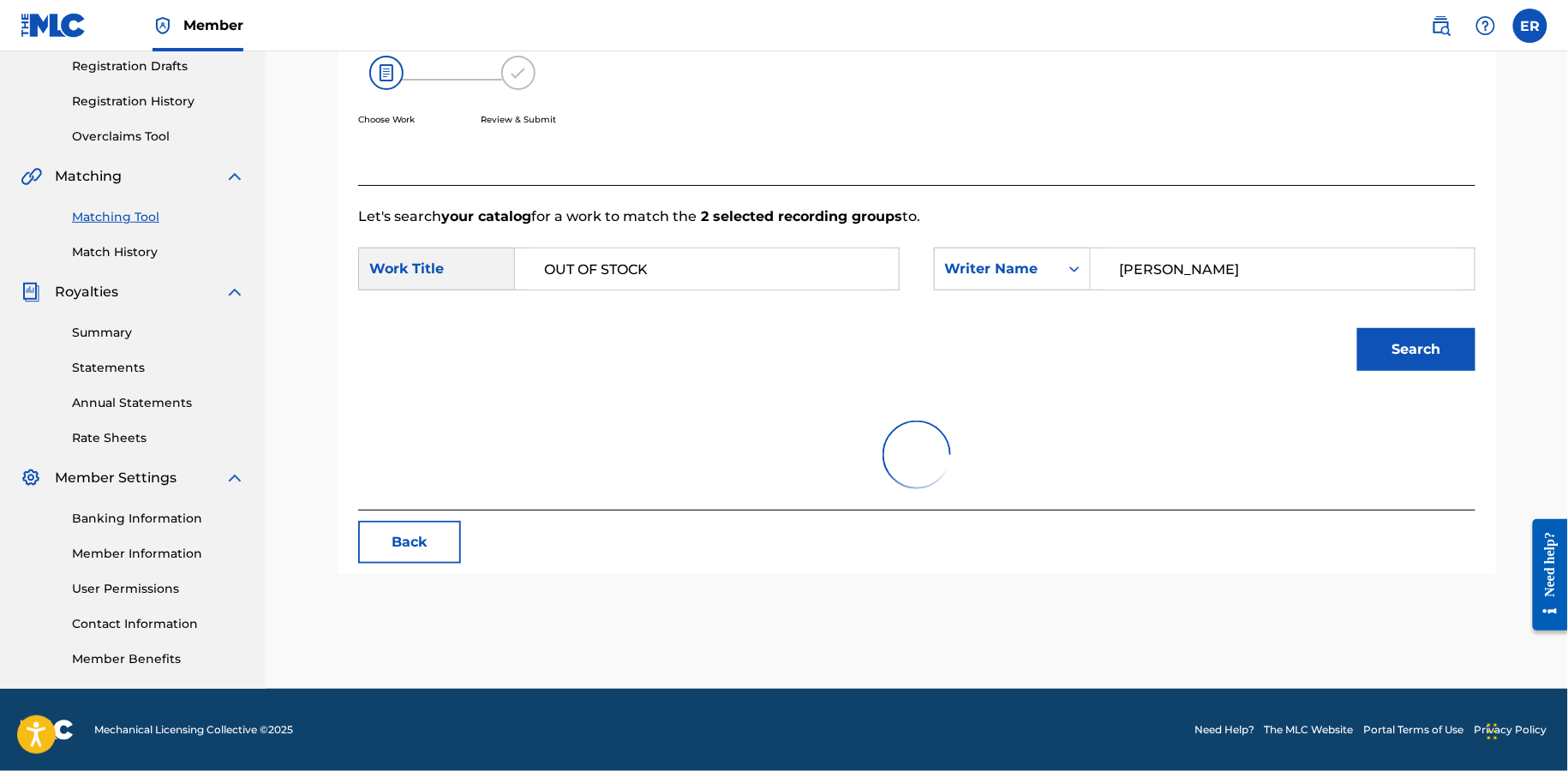
scroll to position [369, 0]
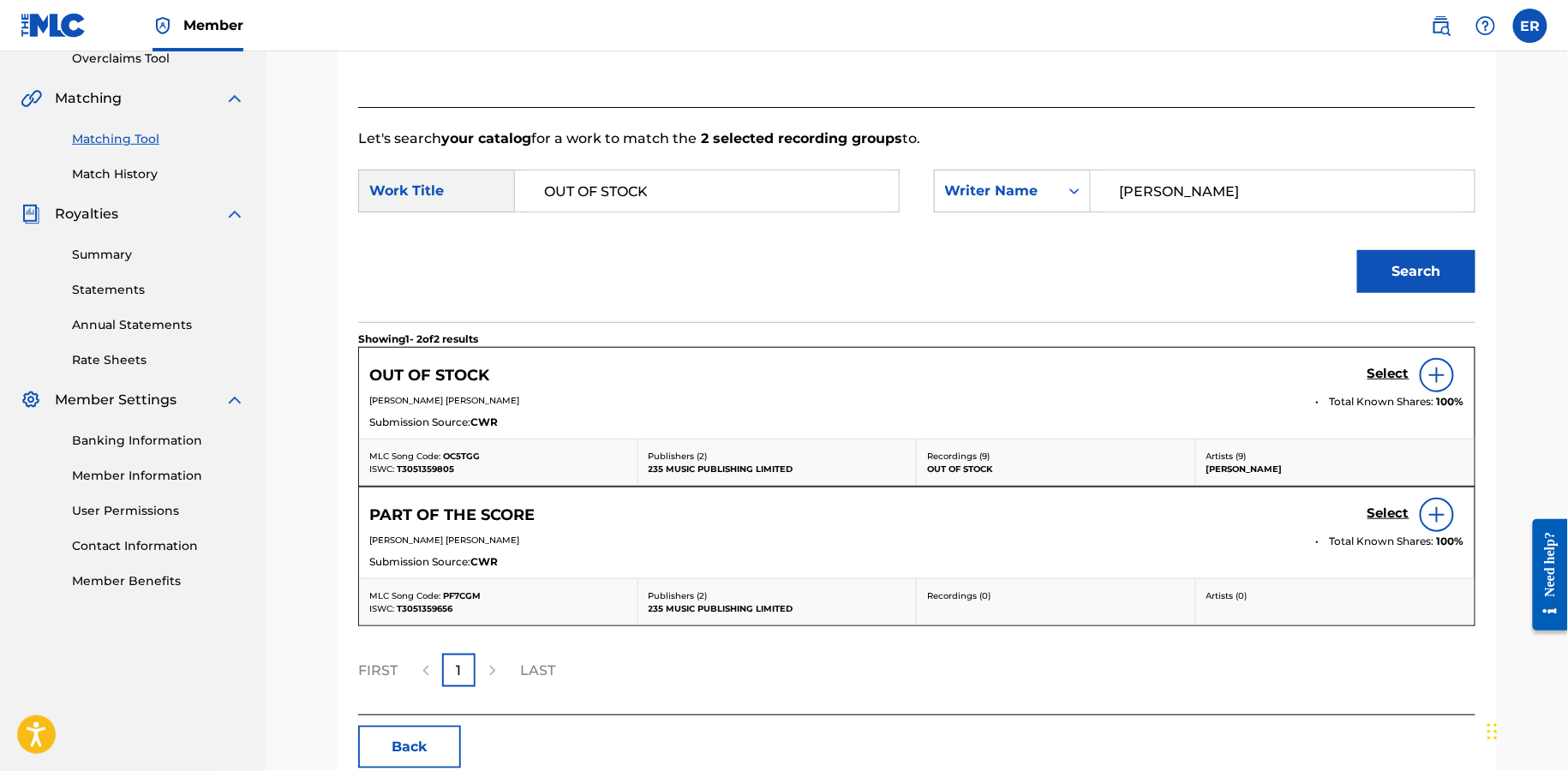
click at [1389, 368] on h5 "Select" at bounding box center [1389, 373] width 42 height 16
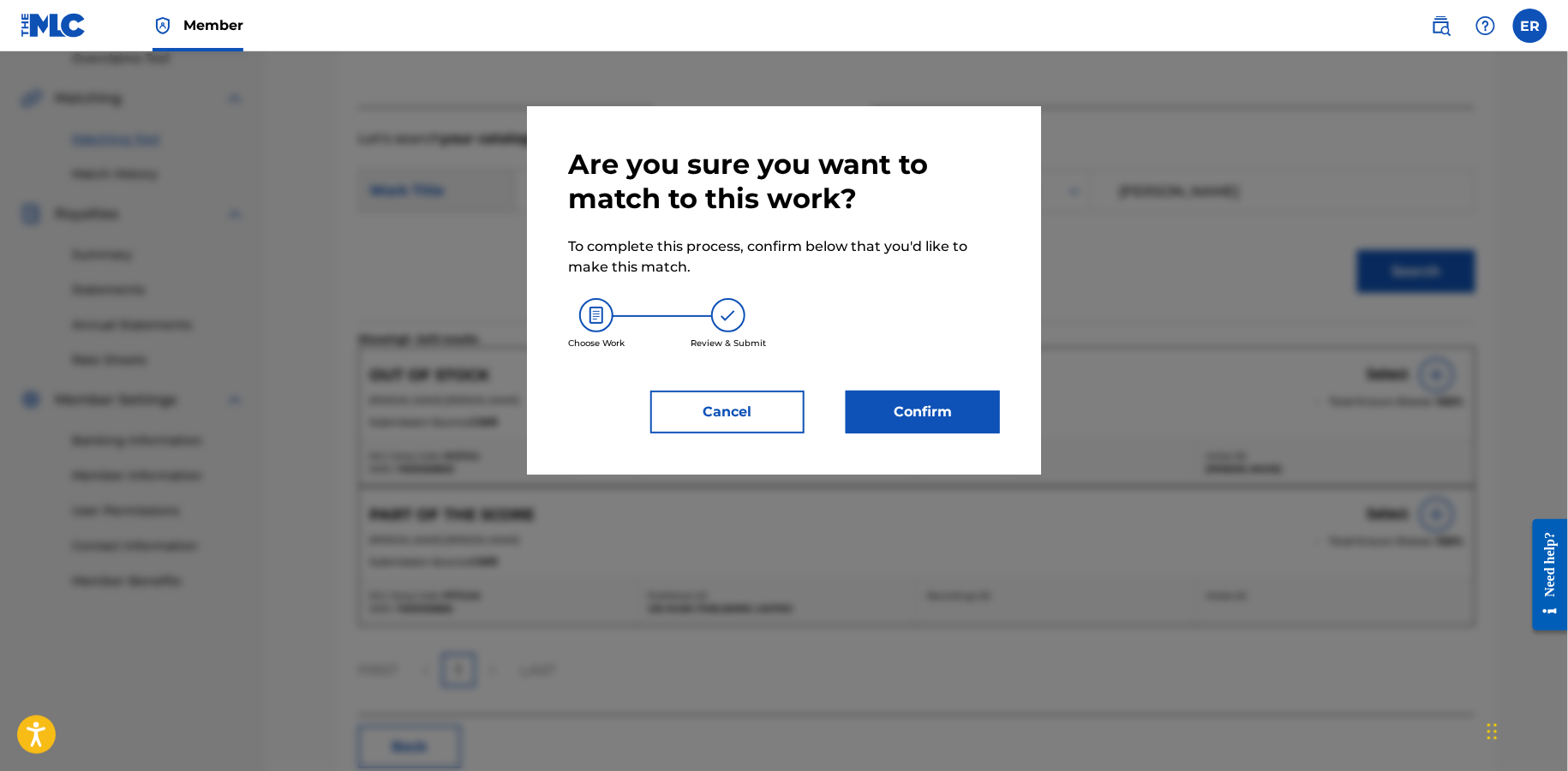
click at [926, 405] on button "Confirm" at bounding box center [923, 411] width 154 height 42
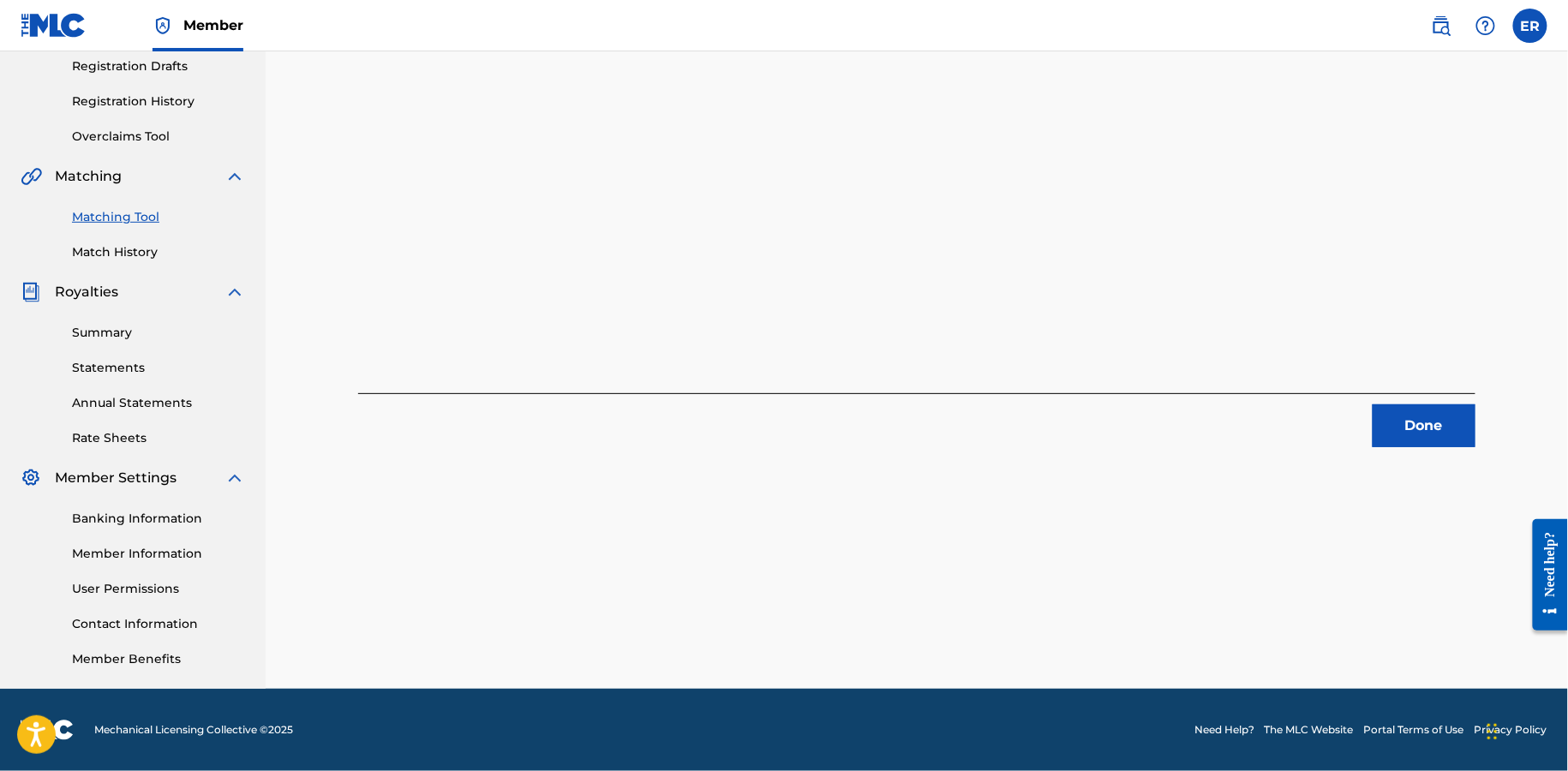
click at [1420, 443] on button "Done" at bounding box center [1424, 425] width 103 height 42
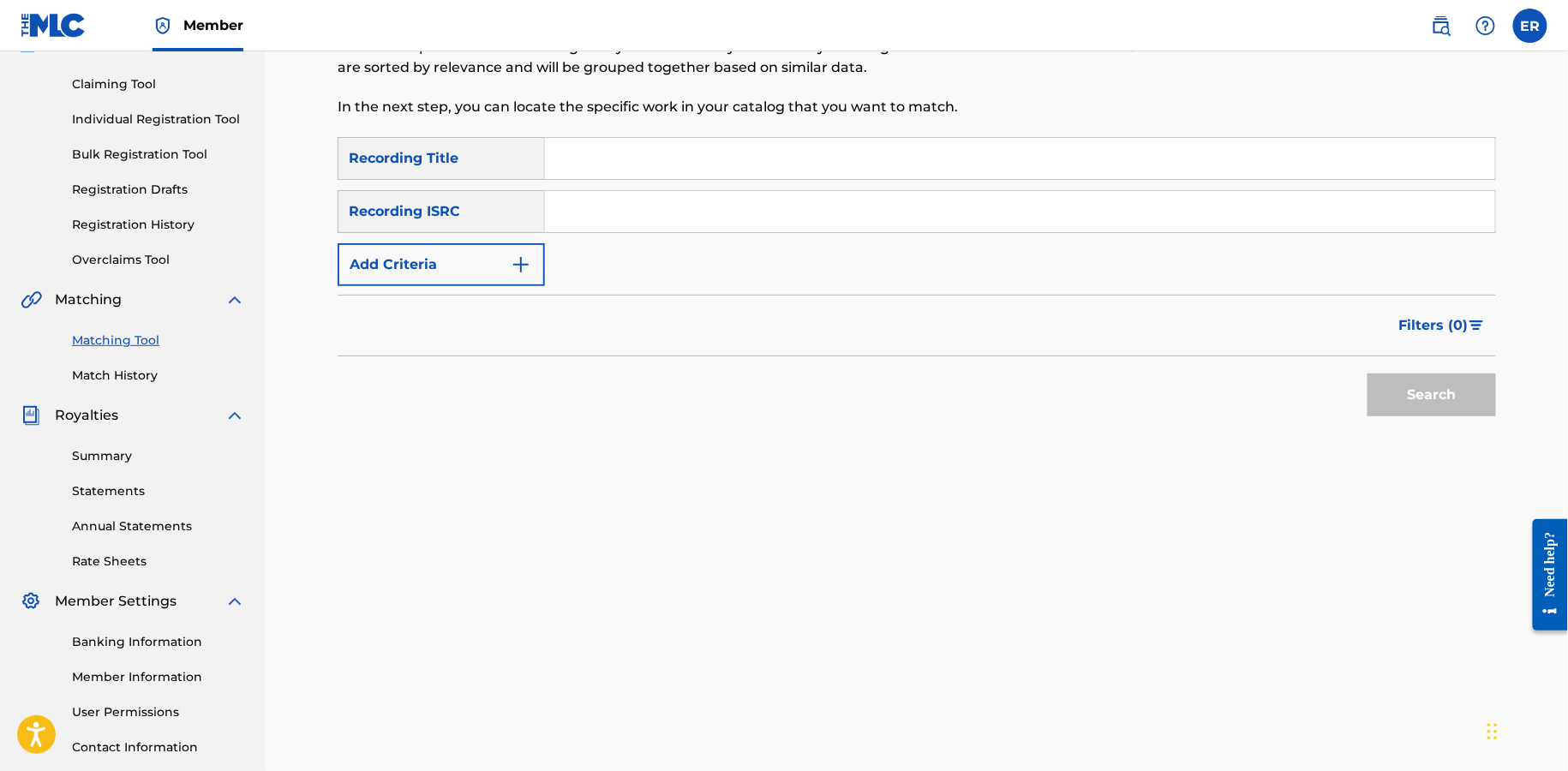
scroll to position [0, 0]
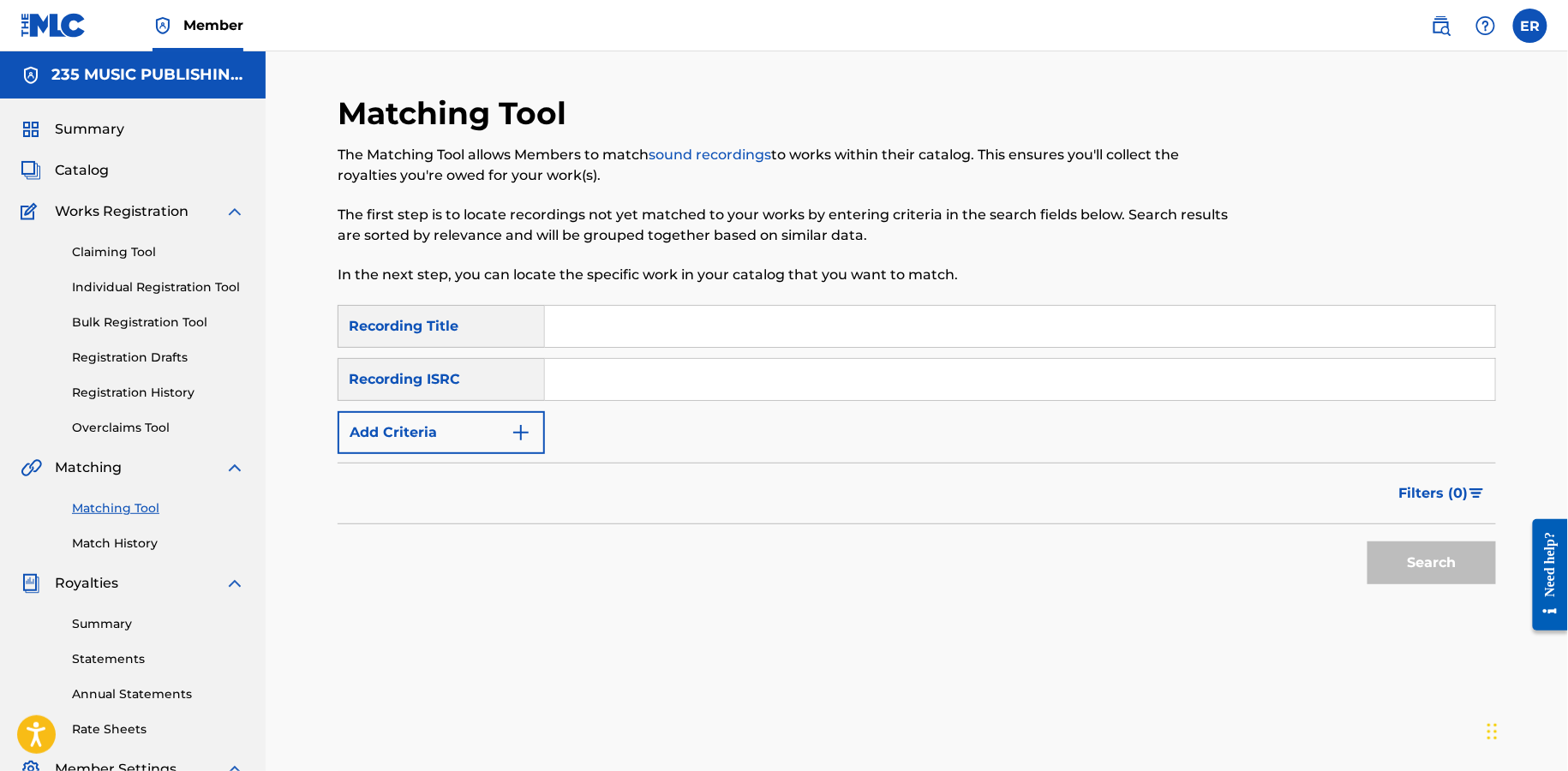
click at [610, 330] on input "Search Form" at bounding box center [1020, 326] width 950 height 41
paste input "HELP ME BELIEVE"
type input "HELP ME BELIEVE"
click at [459, 441] on button "Add Criteria" at bounding box center [441, 432] width 207 height 42
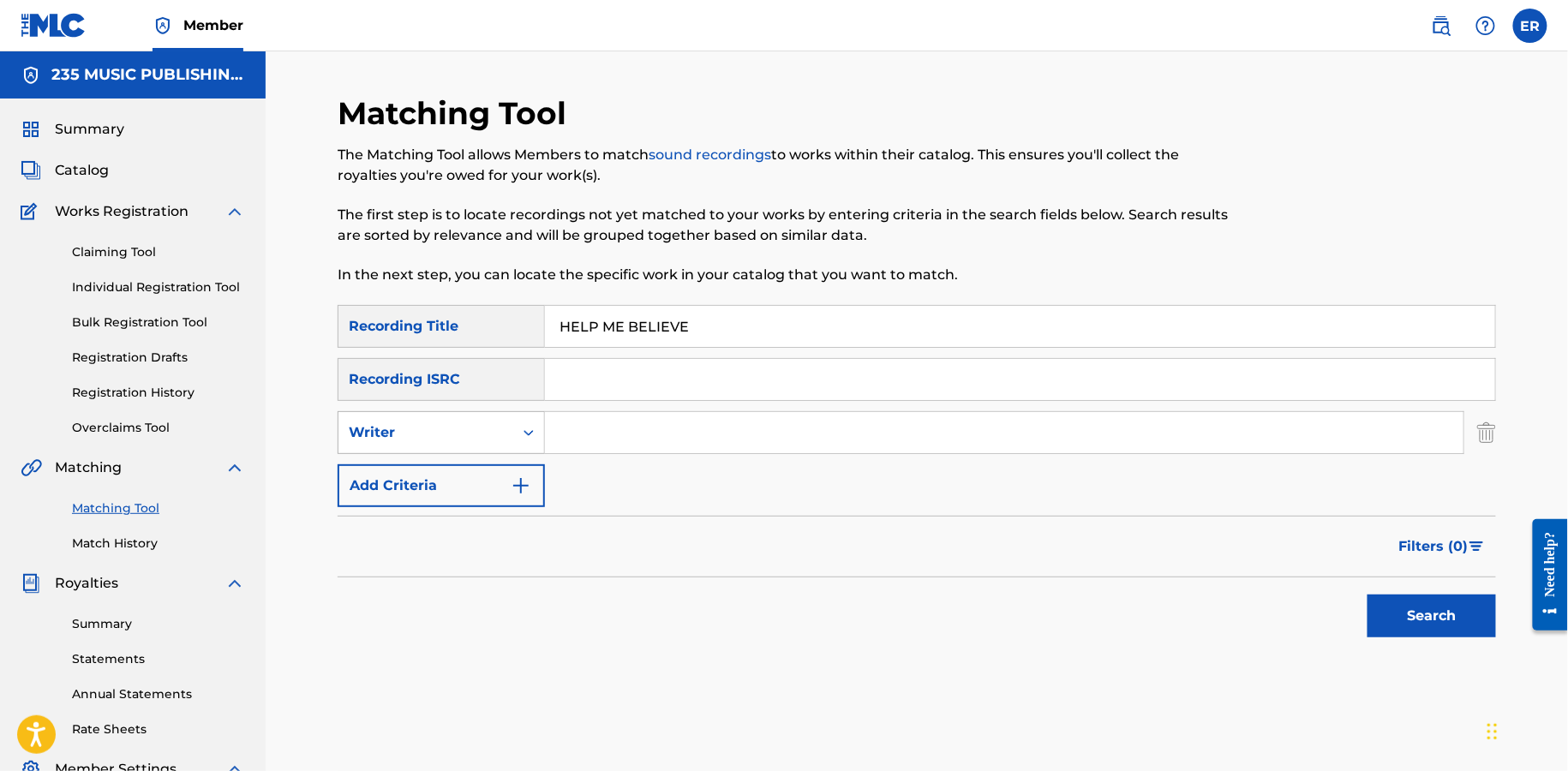
click at [463, 436] on div "Writer" at bounding box center [426, 433] width 154 height 21
click at [463, 489] on div "Recording Artist" at bounding box center [441, 475] width 205 height 42
click at [641, 435] on input "Search Form" at bounding box center [1004, 432] width 919 height 41
type input "[PERSON_NAME]"
click at [1368, 595] on button "Search" at bounding box center [1432, 616] width 128 height 42
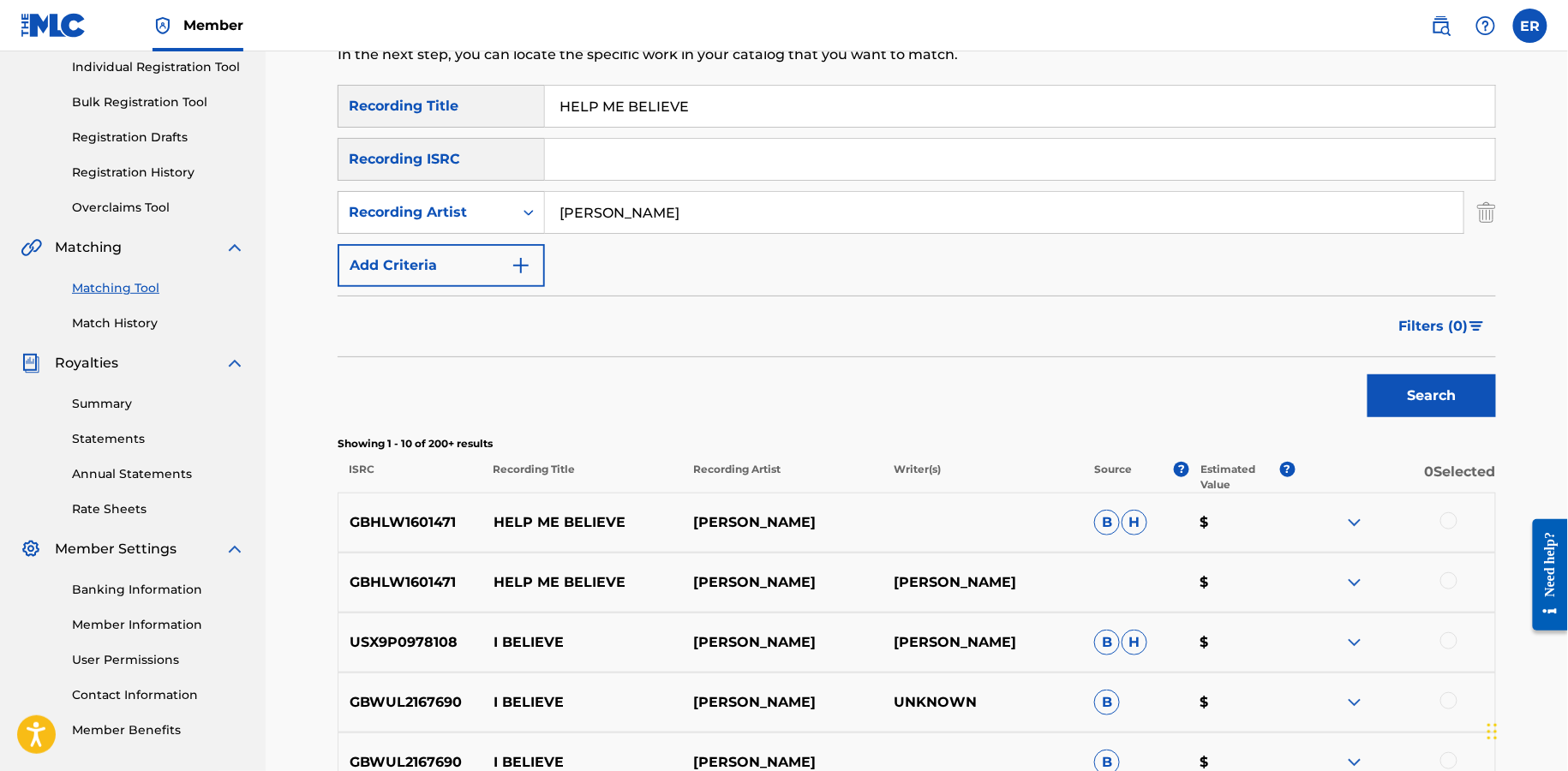
scroll to position [221, 0]
click at [1451, 512] on div at bounding box center [1449, 521] width 17 height 17
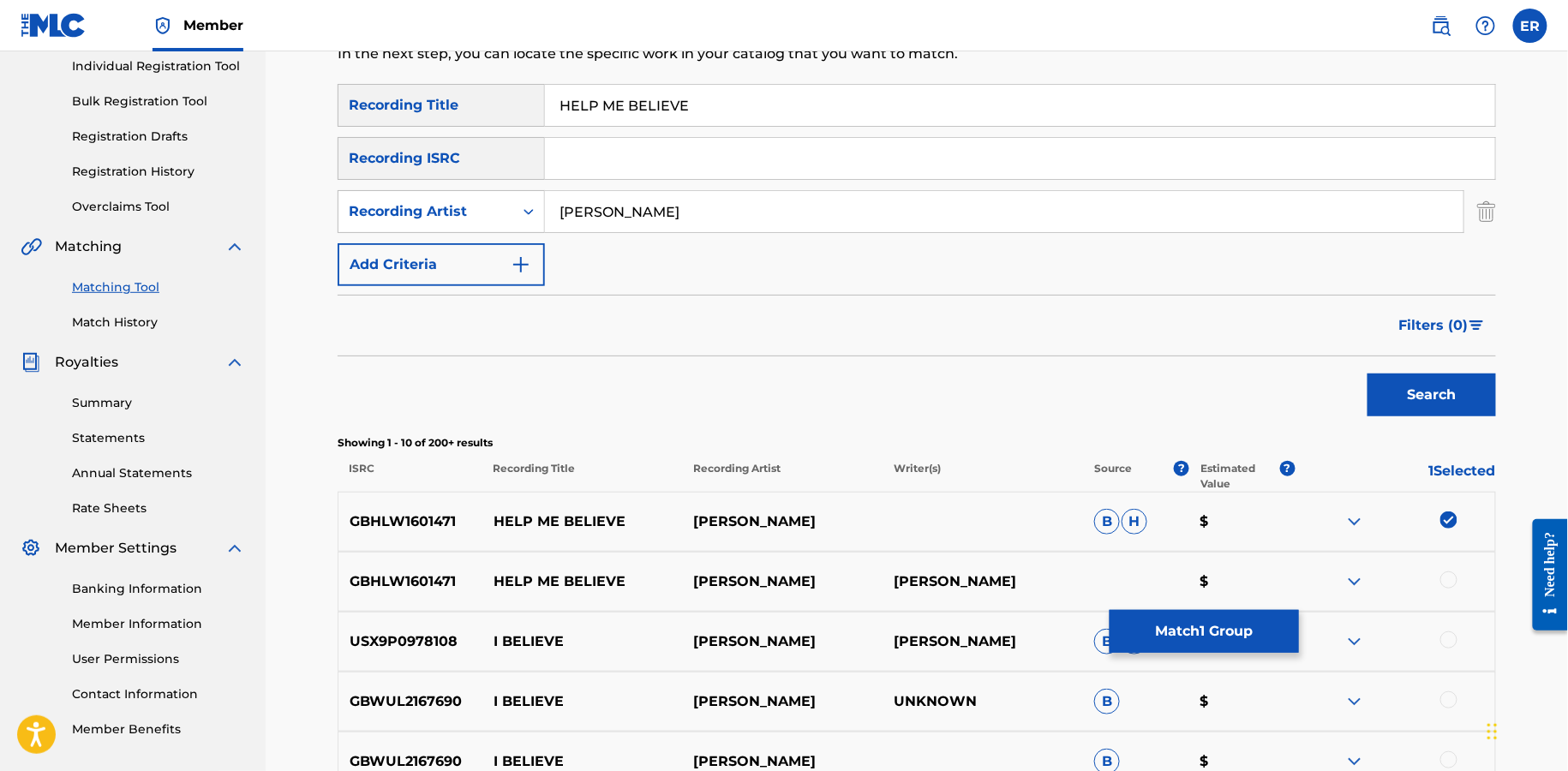
click at [1445, 581] on div at bounding box center [1449, 580] width 17 height 17
click at [1175, 641] on button "Match 2 Groups" at bounding box center [1204, 631] width 190 height 42
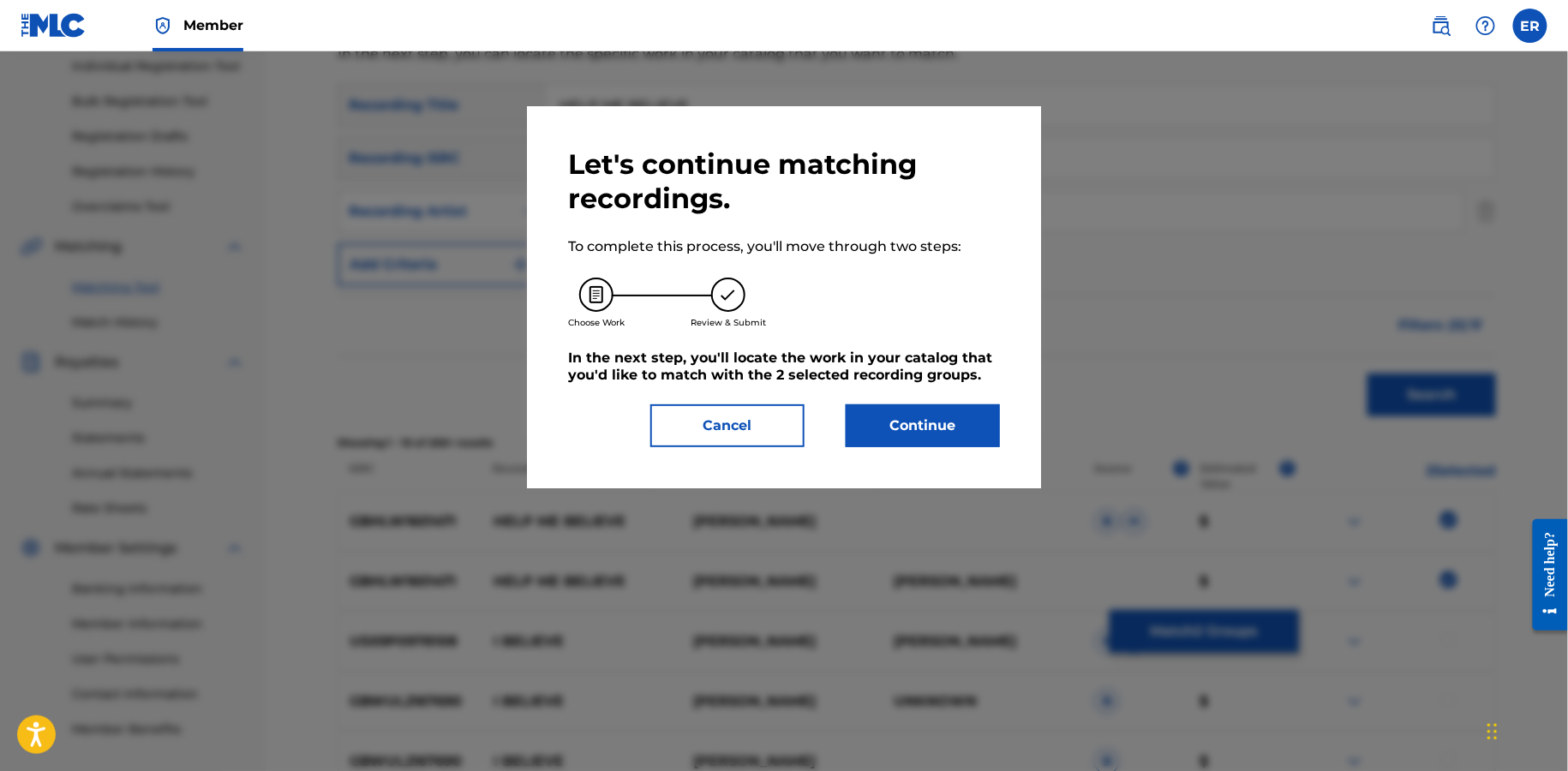
click at [923, 414] on button "Continue" at bounding box center [923, 425] width 154 height 42
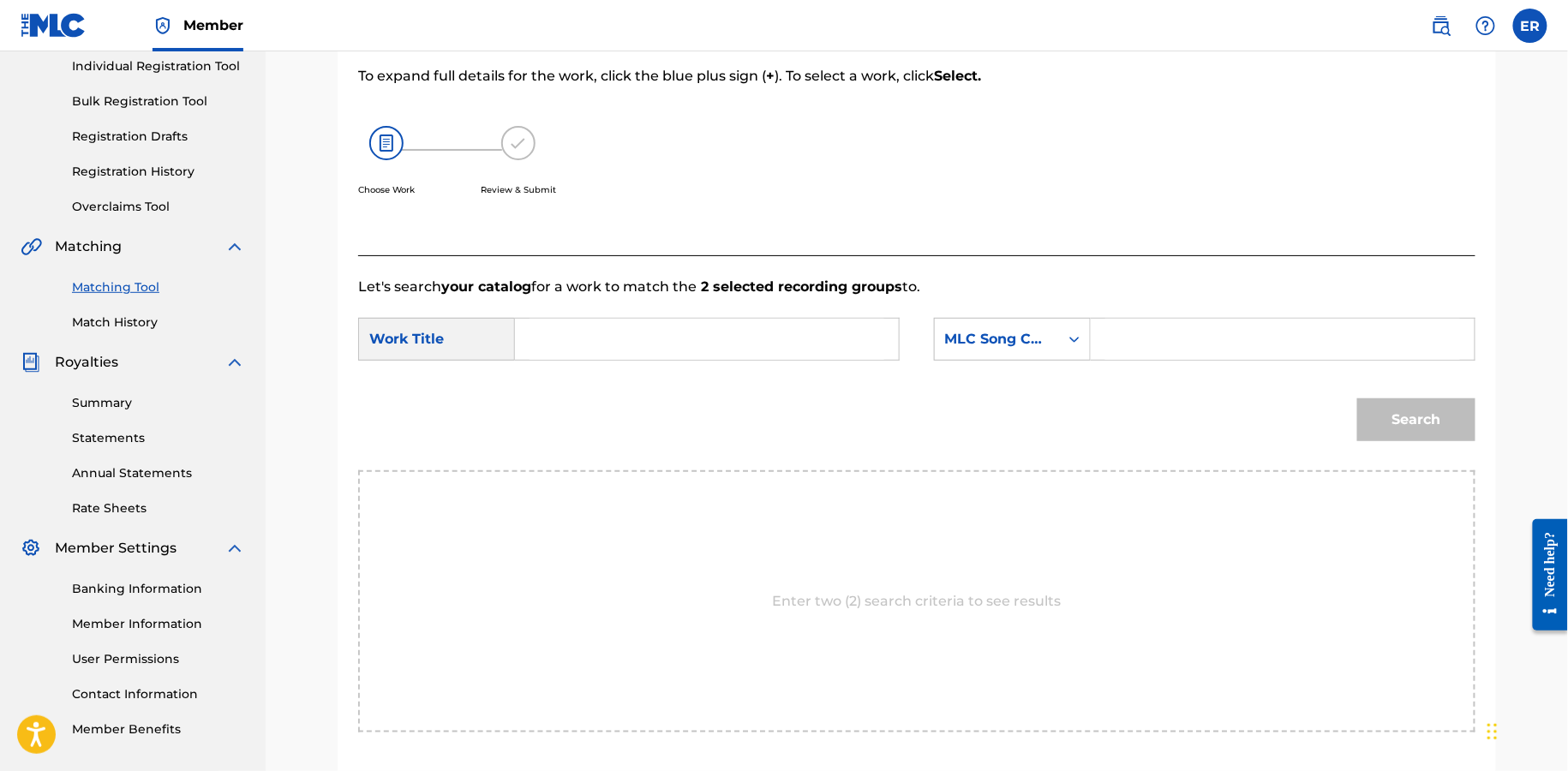
click at [722, 325] on input "Search Form" at bounding box center [707, 339] width 355 height 41
paste input "HELP ME BELIEVE"
type input "HELP ME BELIEVE"
click at [1043, 352] on div "MLC Song Code" at bounding box center [996, 340] width 124 height 33
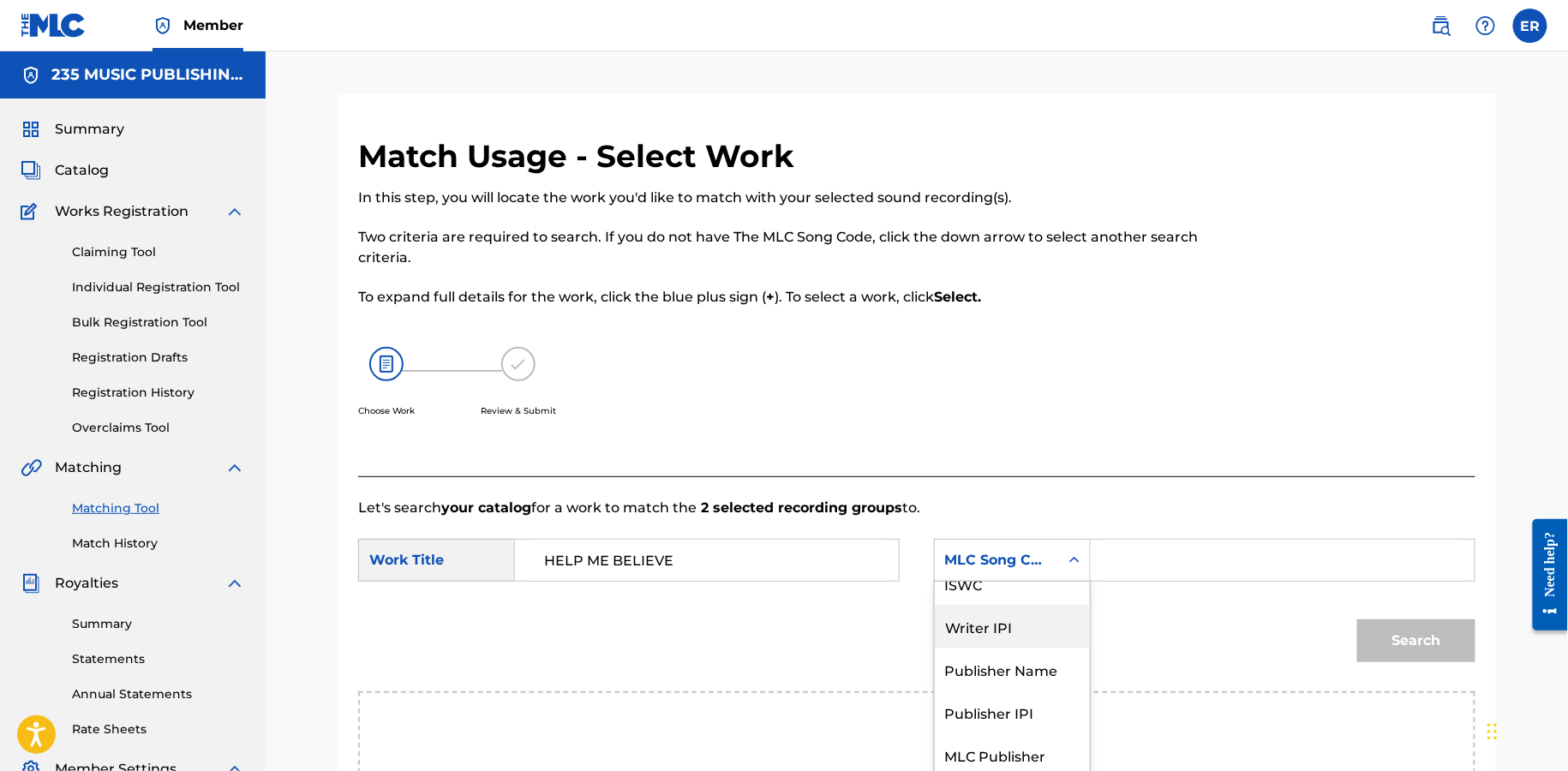
scroll to position [0, 0]
click at [986, 583] on div "Writer Name" at bounding box center [1012, 603] width 155 height 42
click at [1139, 554] on input "Search Form" at bounding box center [1283, 560] width 355 height 41
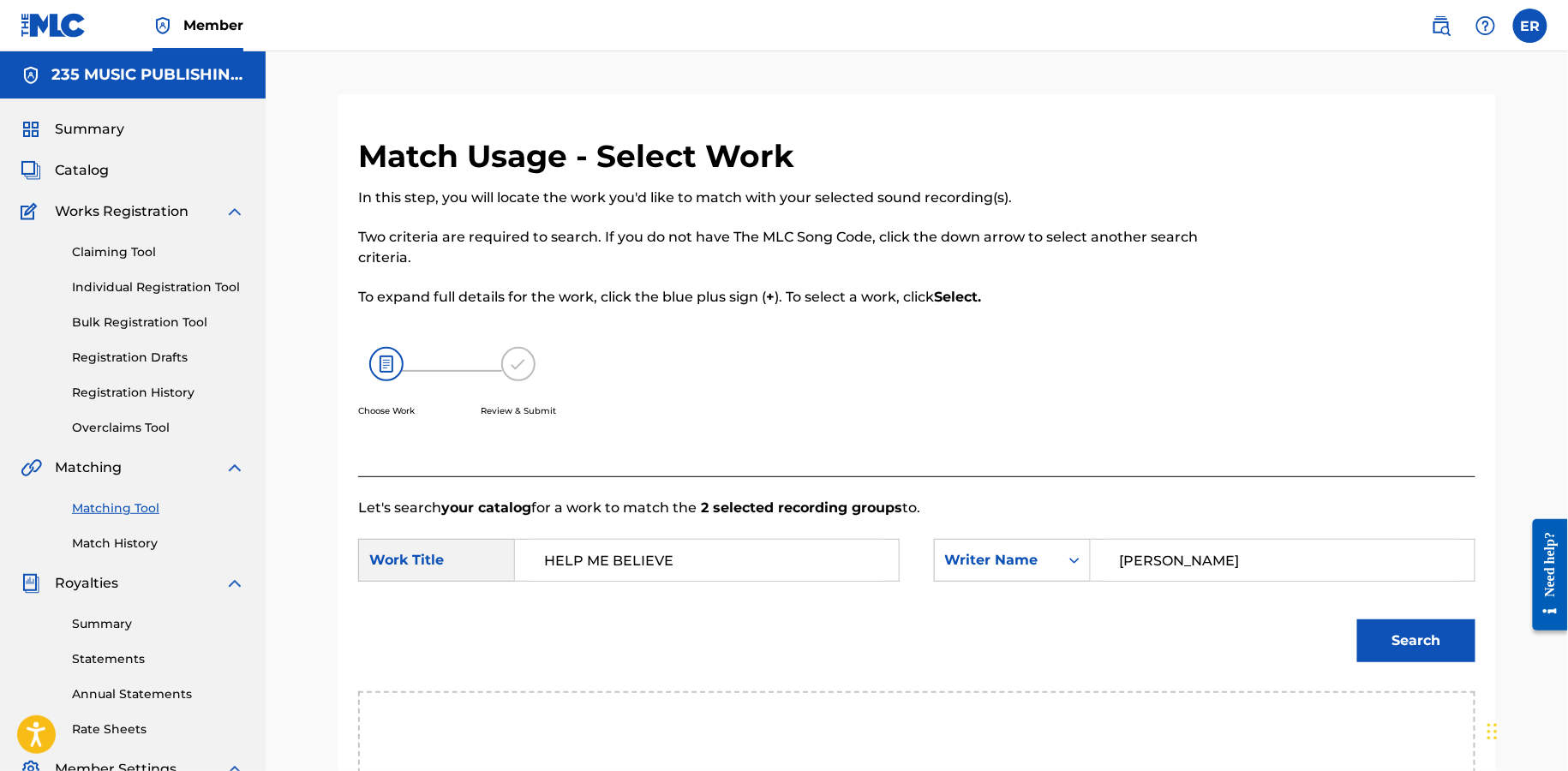
type input "[PERSON_NAME]"
click at [1357, 619] on button "Search" at bounding box center [1416, 640] width 119 height 42
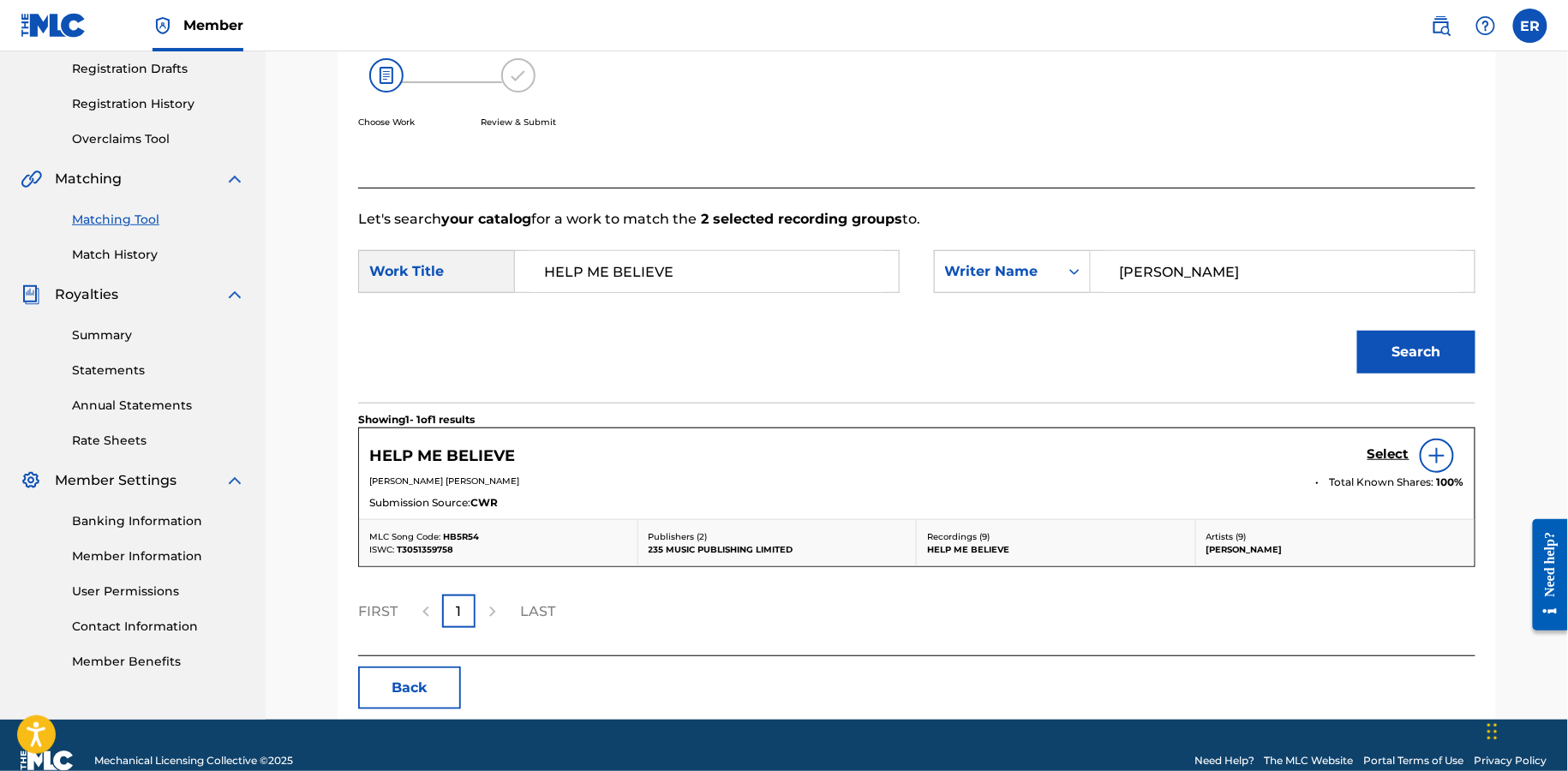
scroll to position [302, 0]
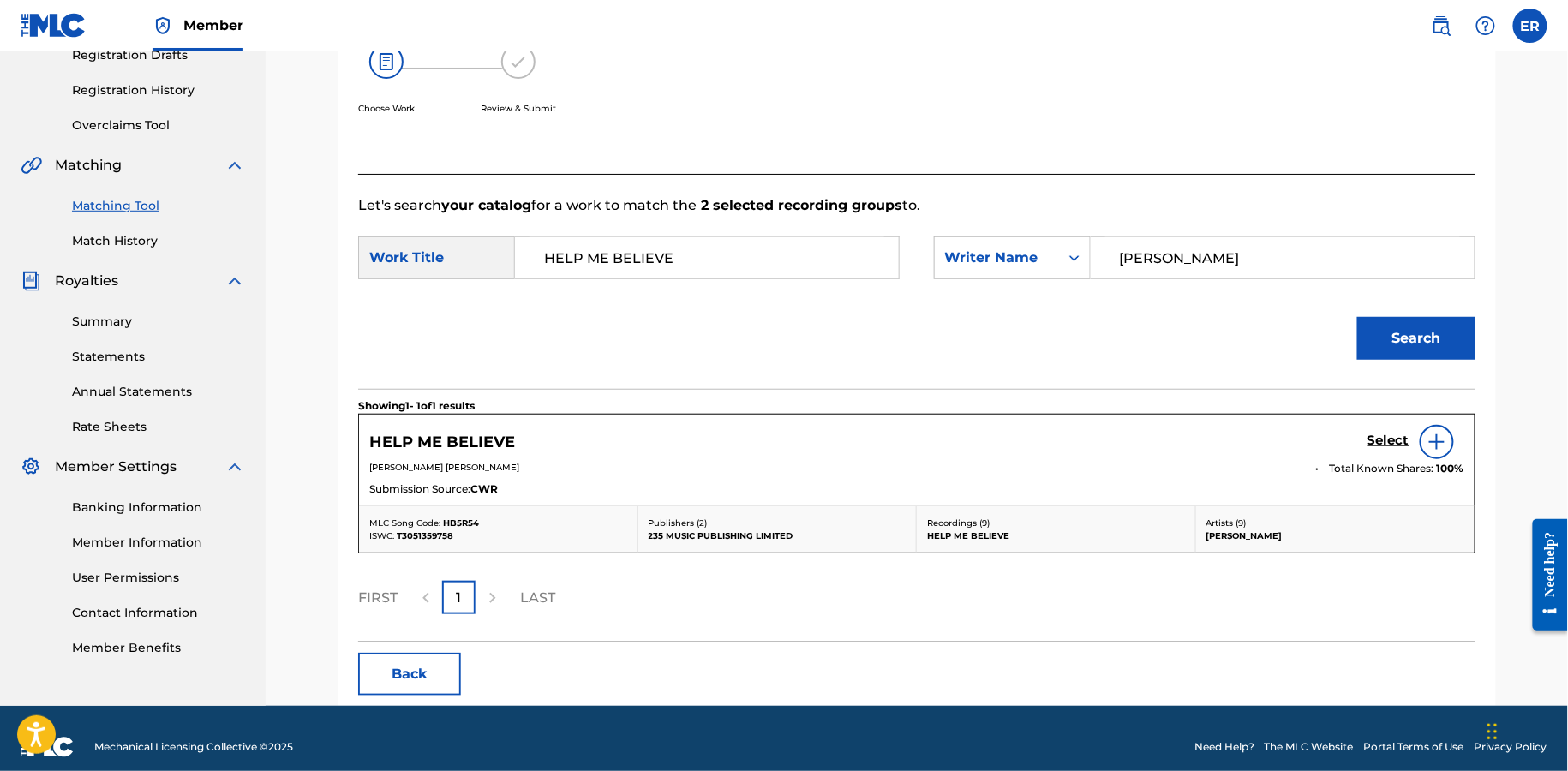
click at [1396, 444] on h5 "Select" at bounding box center [1389, 441] width 42 height 16
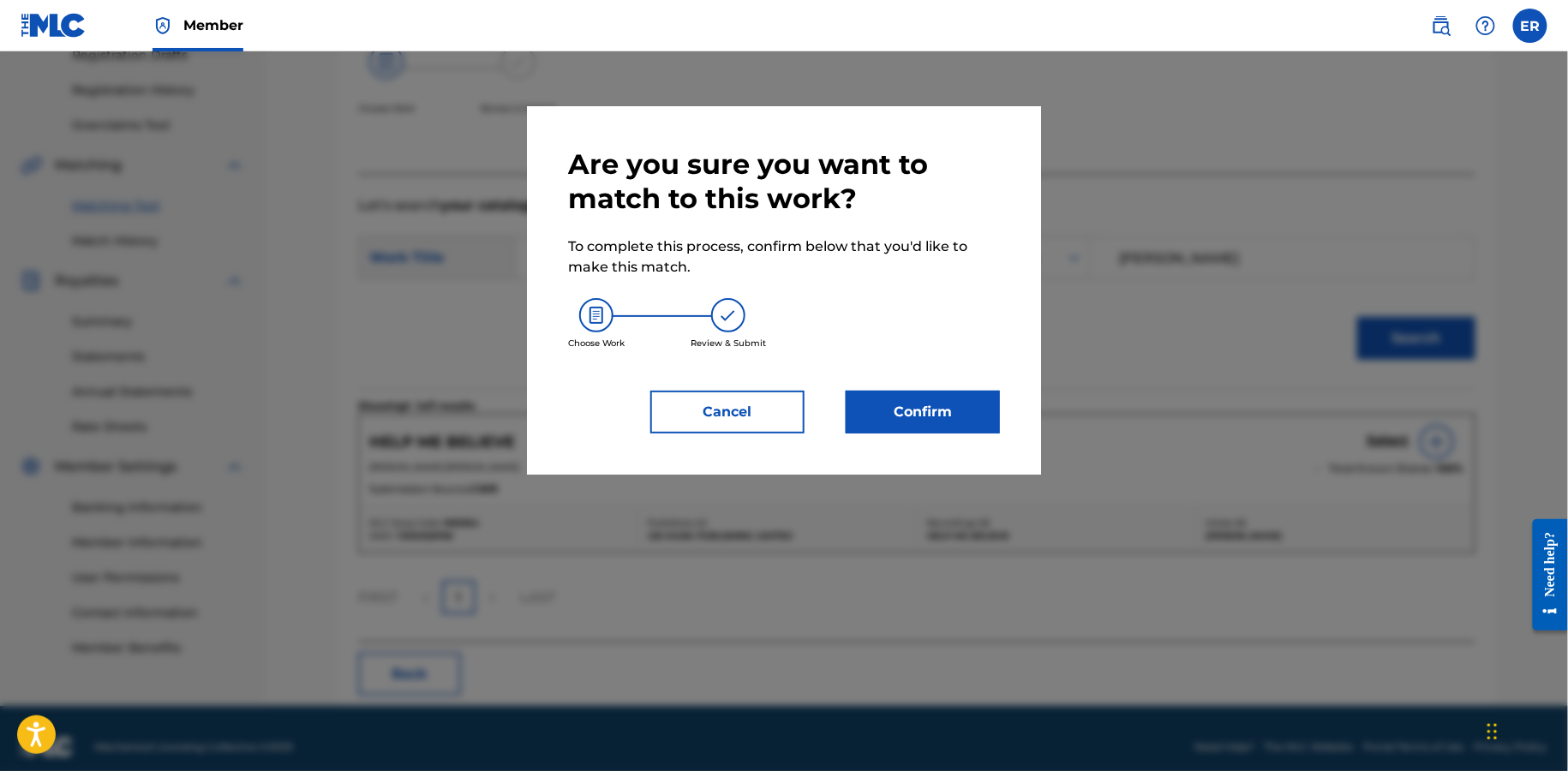
click at [916, 407] on button "Confirm" at bounding box center [923, 411] width 154 height 42
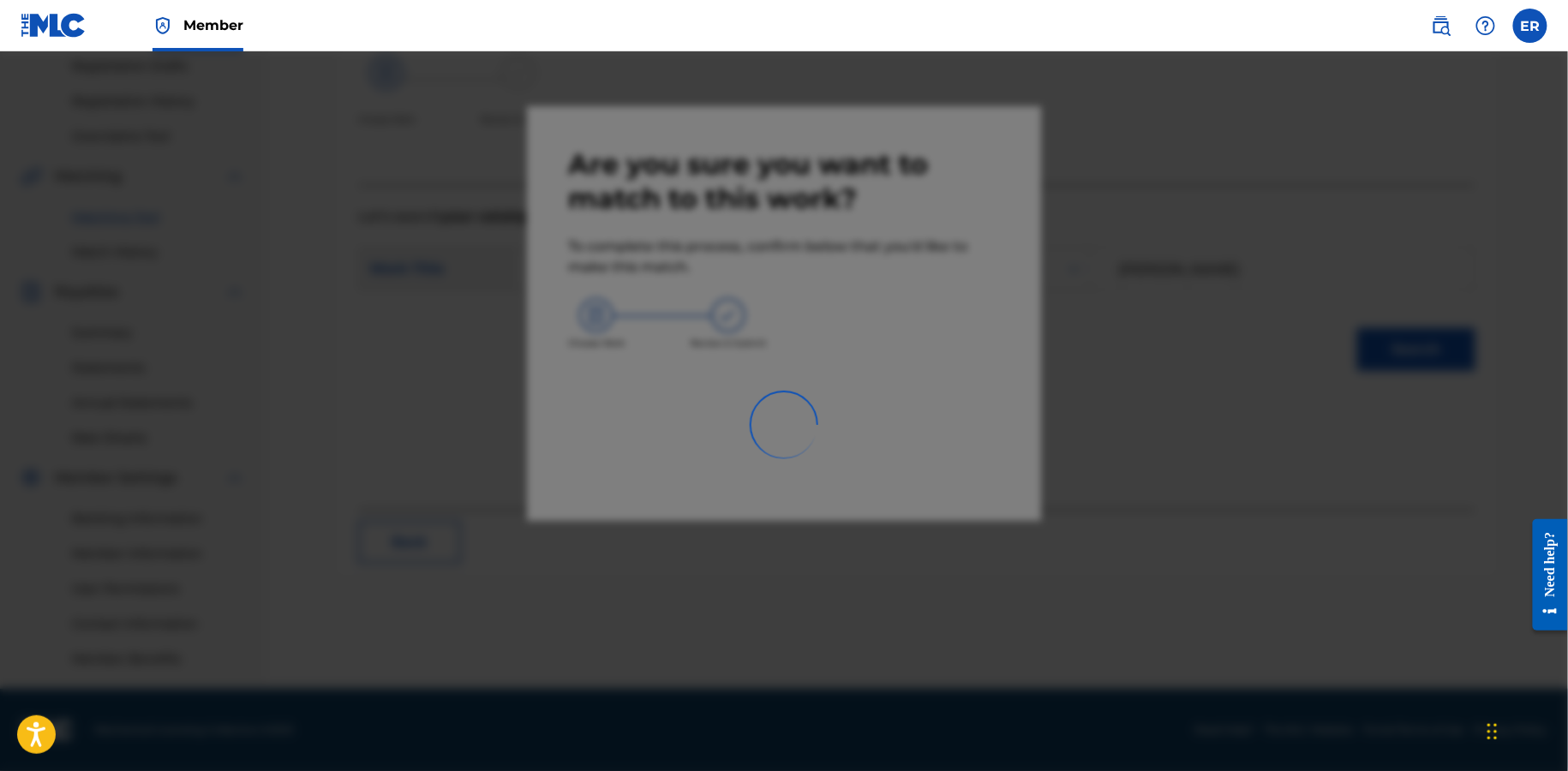
scroll to position [291, 0]
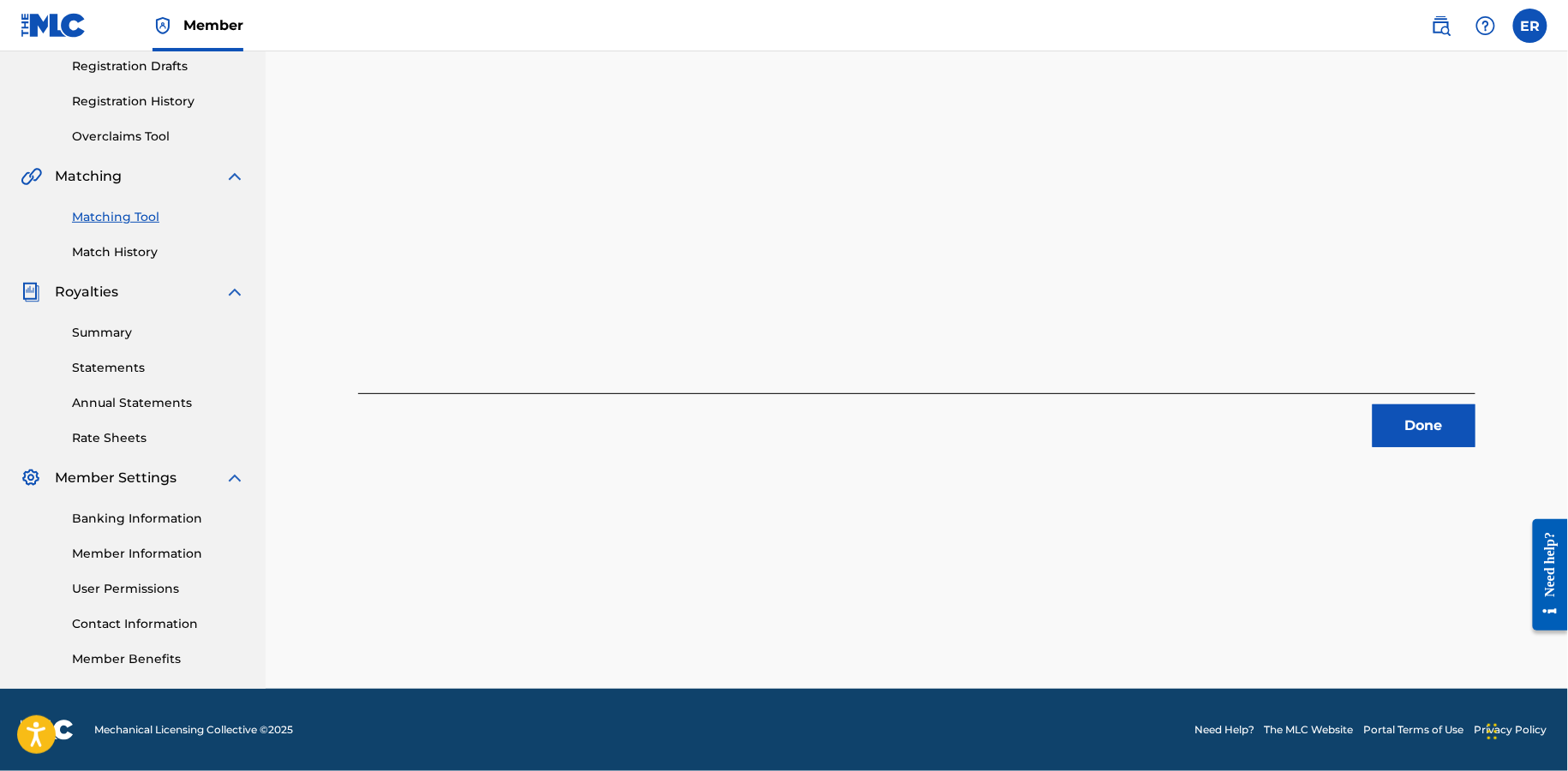
click at [1425, 436] on button "Done" at bounding box center [1424, 425] width 103 height 42
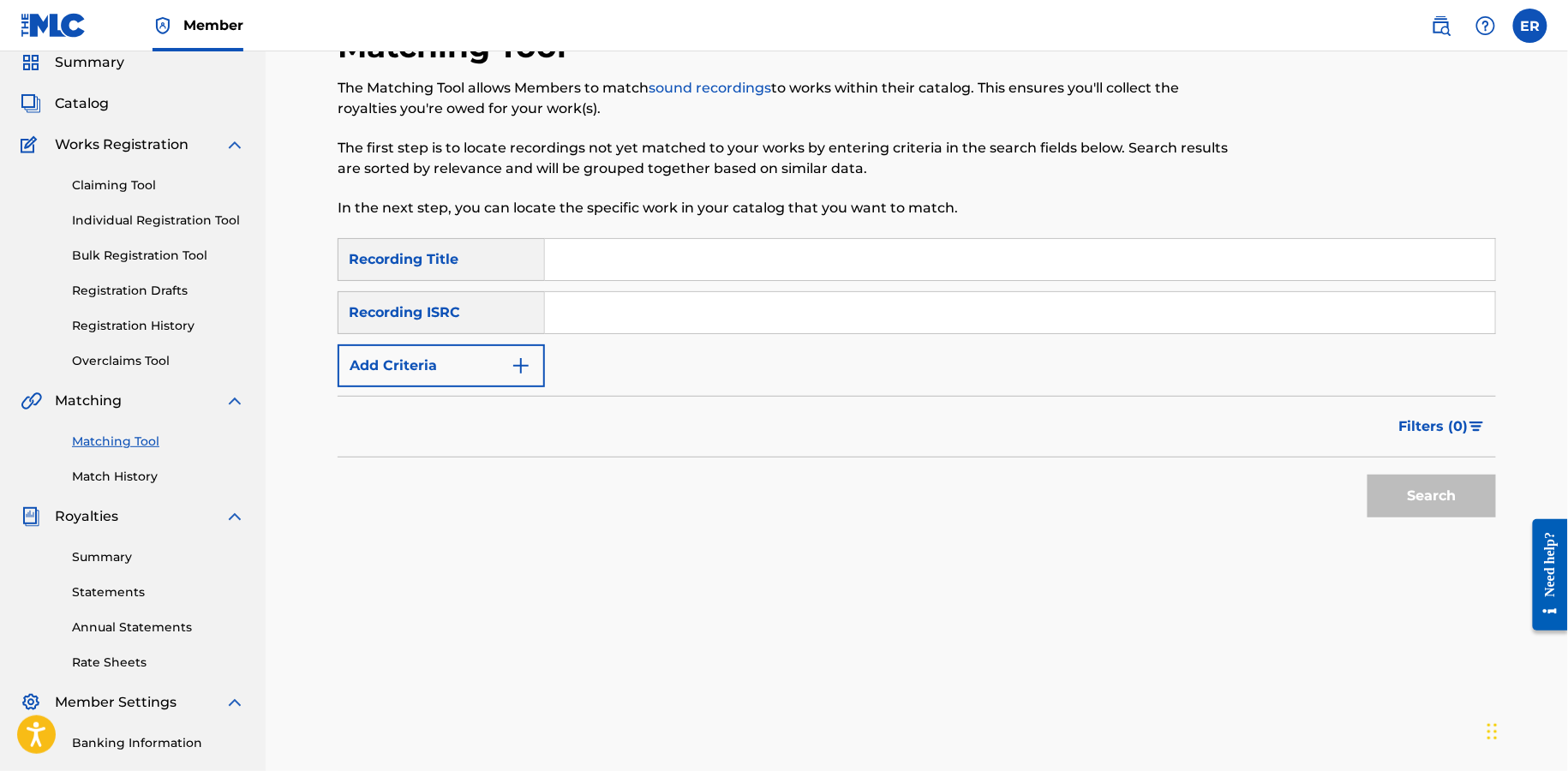
scroll to position [22, 0]
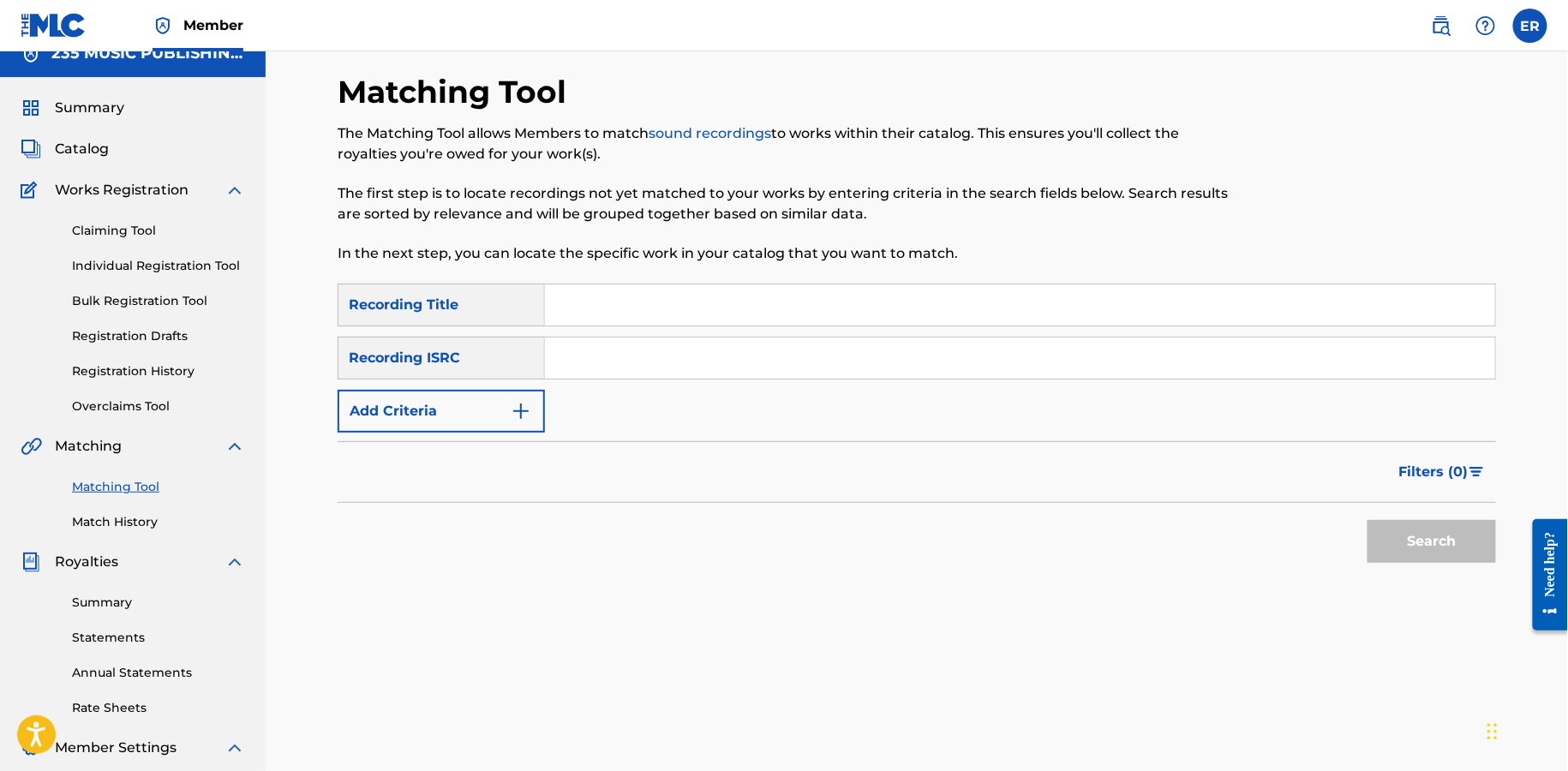
click at [681, 302] on input "Search Form" at bounding box center [1020, 304] width 950 height 41
paste input "COBBLED STREETS"
type input "COBBLED STREETS"
click at [482, 410] on button "Add Criteria" at bounding box center [441, 411] width 207 height 42
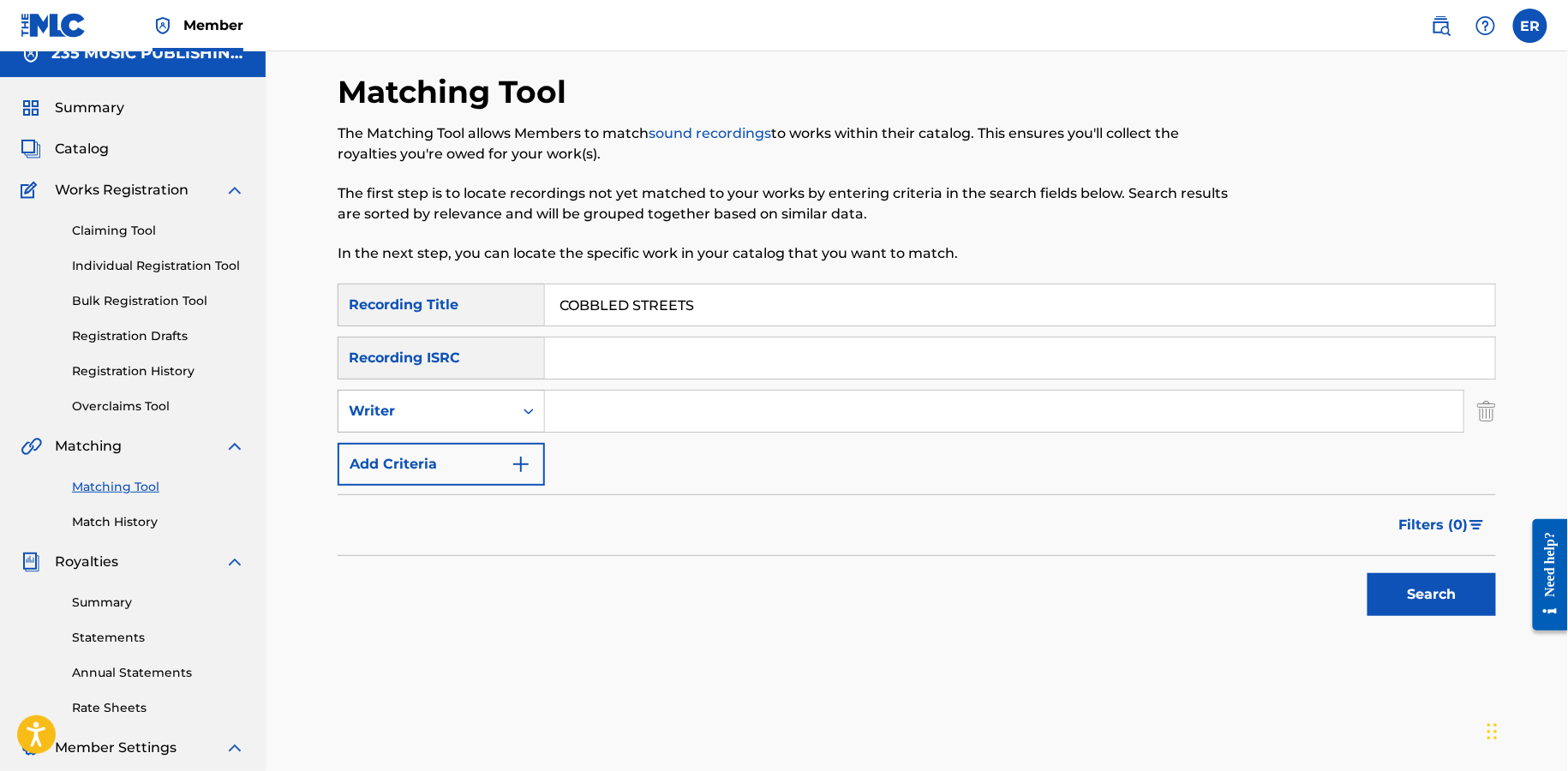
click at [471, 399] on div "Writer" at bounding box center [426, 411] width 175 height 33
click at [470, 445] on div "Recording Artist" at bounding box center [441, 454] width 205 height 42
click at [689, 427] on input "Search Form" at bounding box center [1004, 411] width 919 height 41
type input "[PERSON_NAME]"
click at [1368, 573] on button "Search" at bounding box center [1432, 594] width 128 height 42
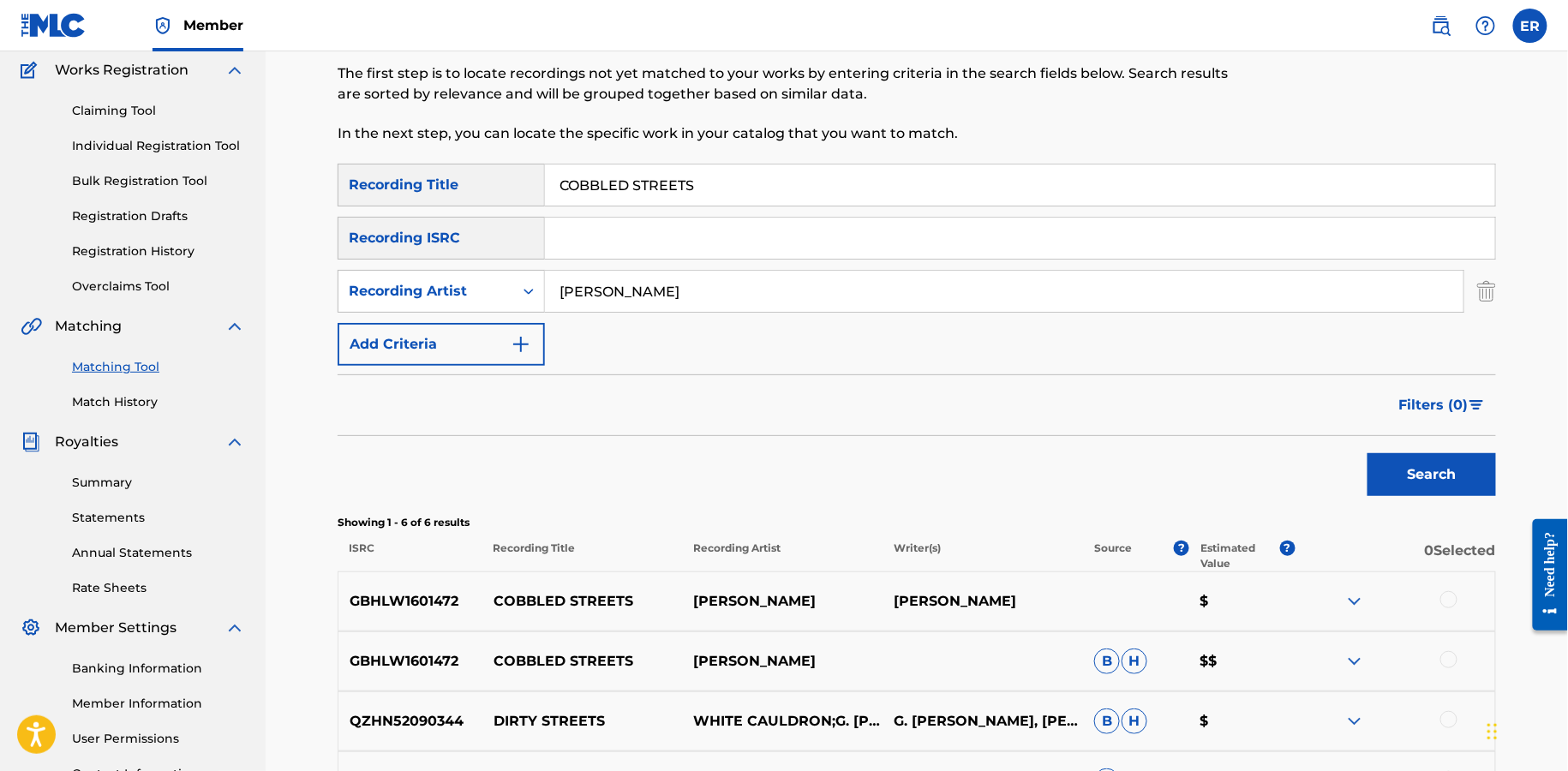
scroll to position [146, 0]
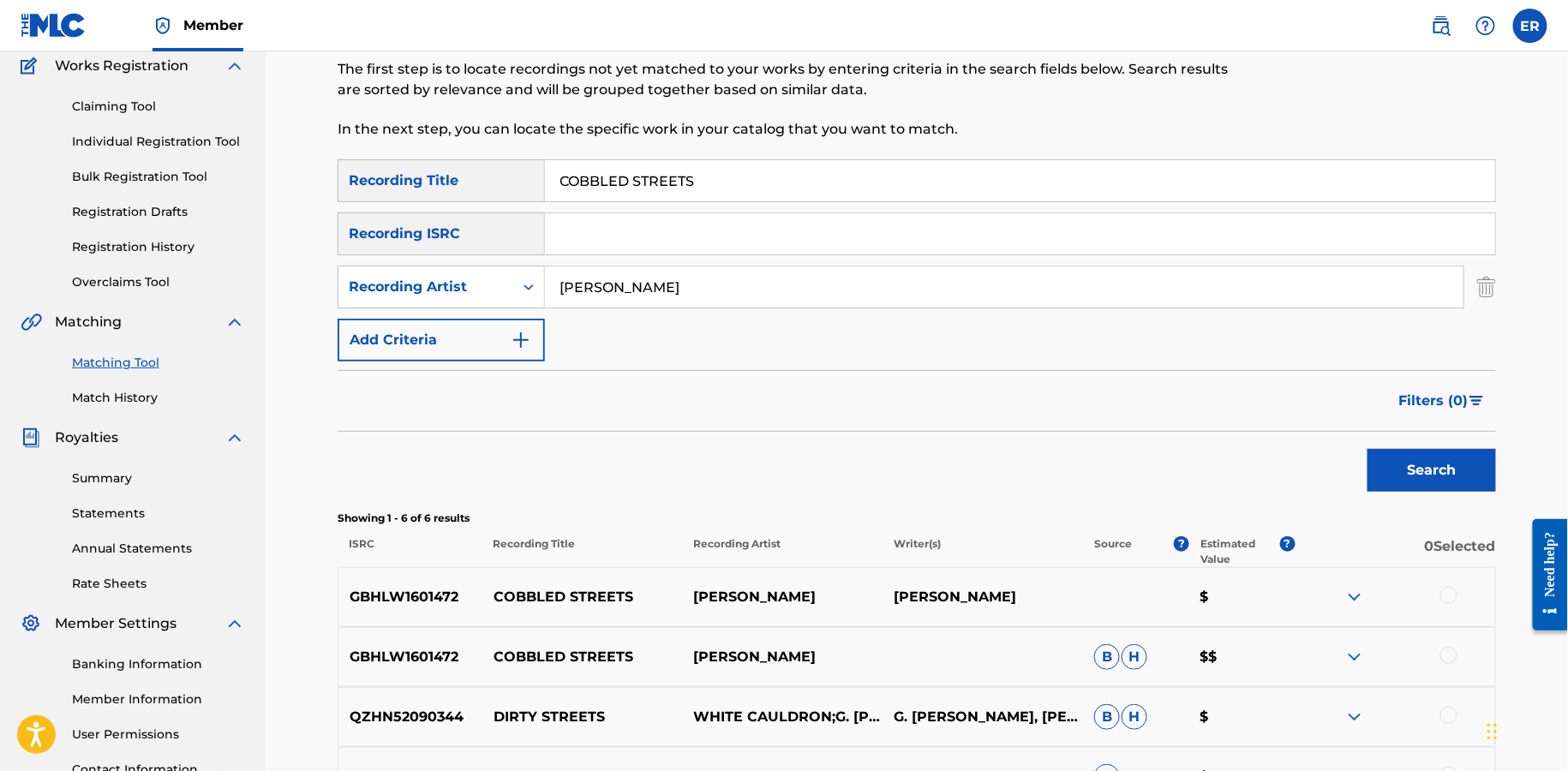
click at [1445, 597] on div at bounding box center [1449, 596] width 17 height 17
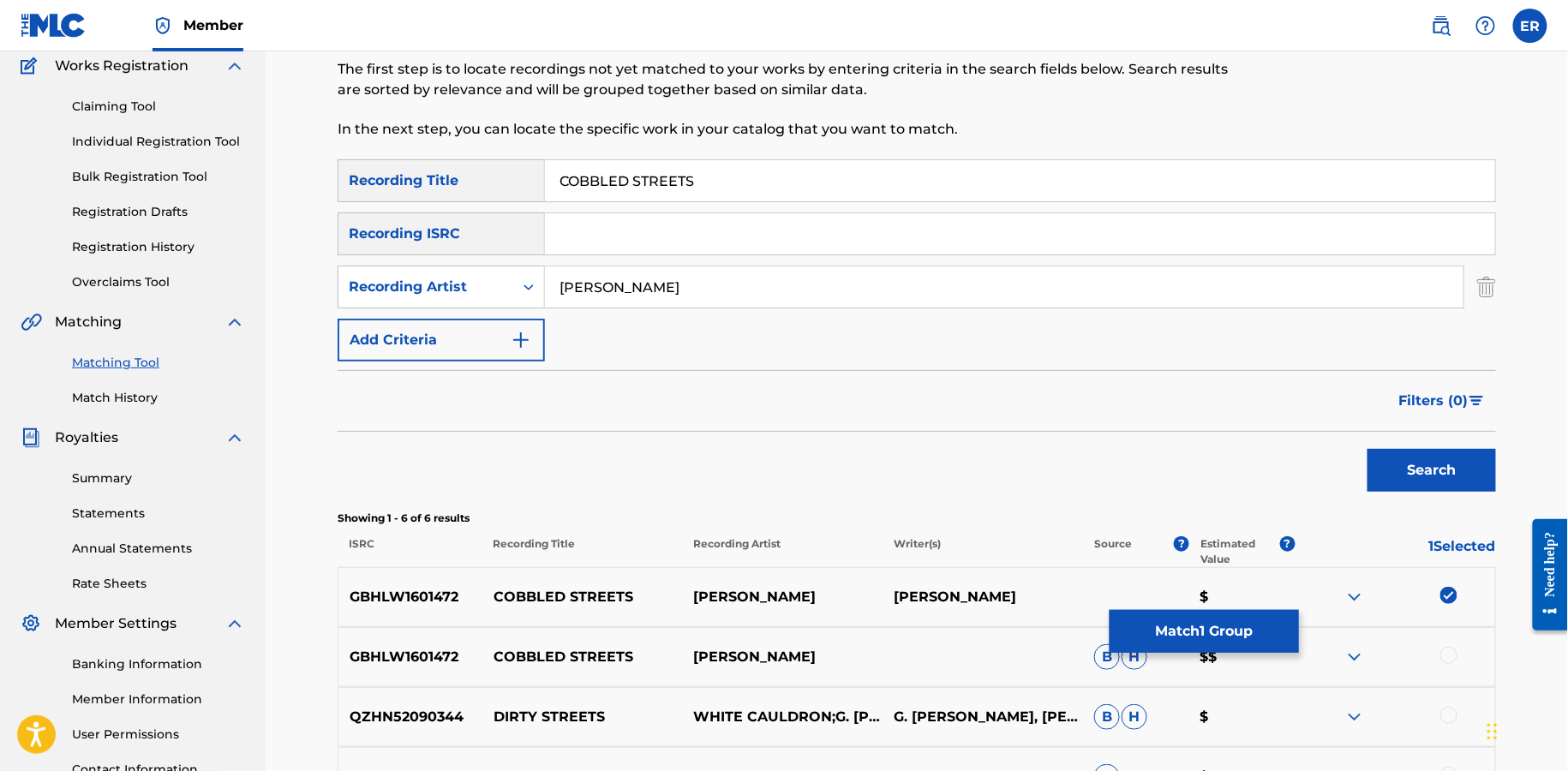
click at [1453, 664] on div at bounding box center [1395, 658] width 200 height 21
click at [1451, 651] on div at bounding box center [1449, 656] width 17 height 17
click at [1207, 636] on button "Match 2 Groups" at bounding box center [1204, 631] width 190 height 42
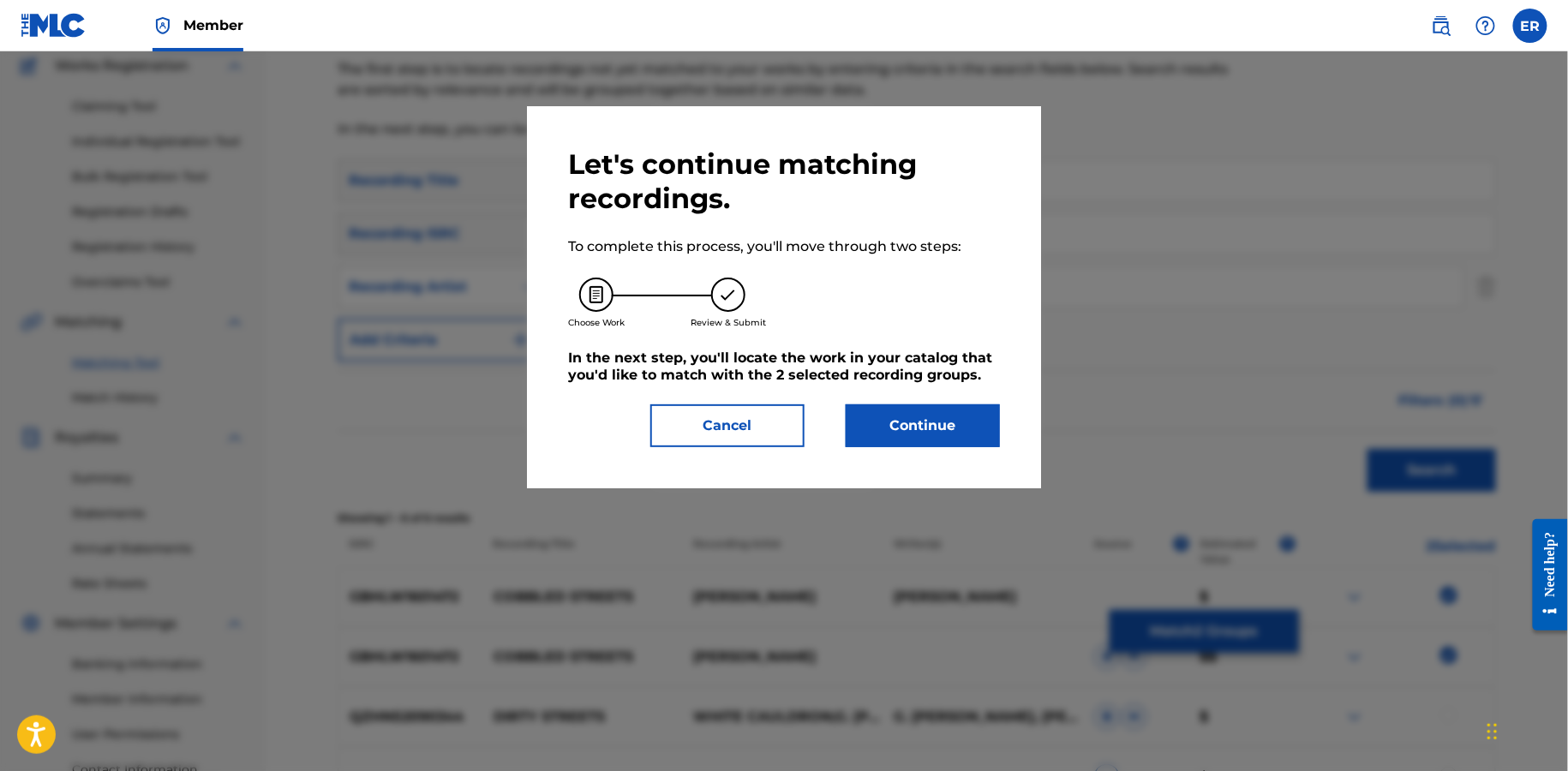
click at [943, 436] on button "Continue" at bounding box center [923, 425] width 154 height 42
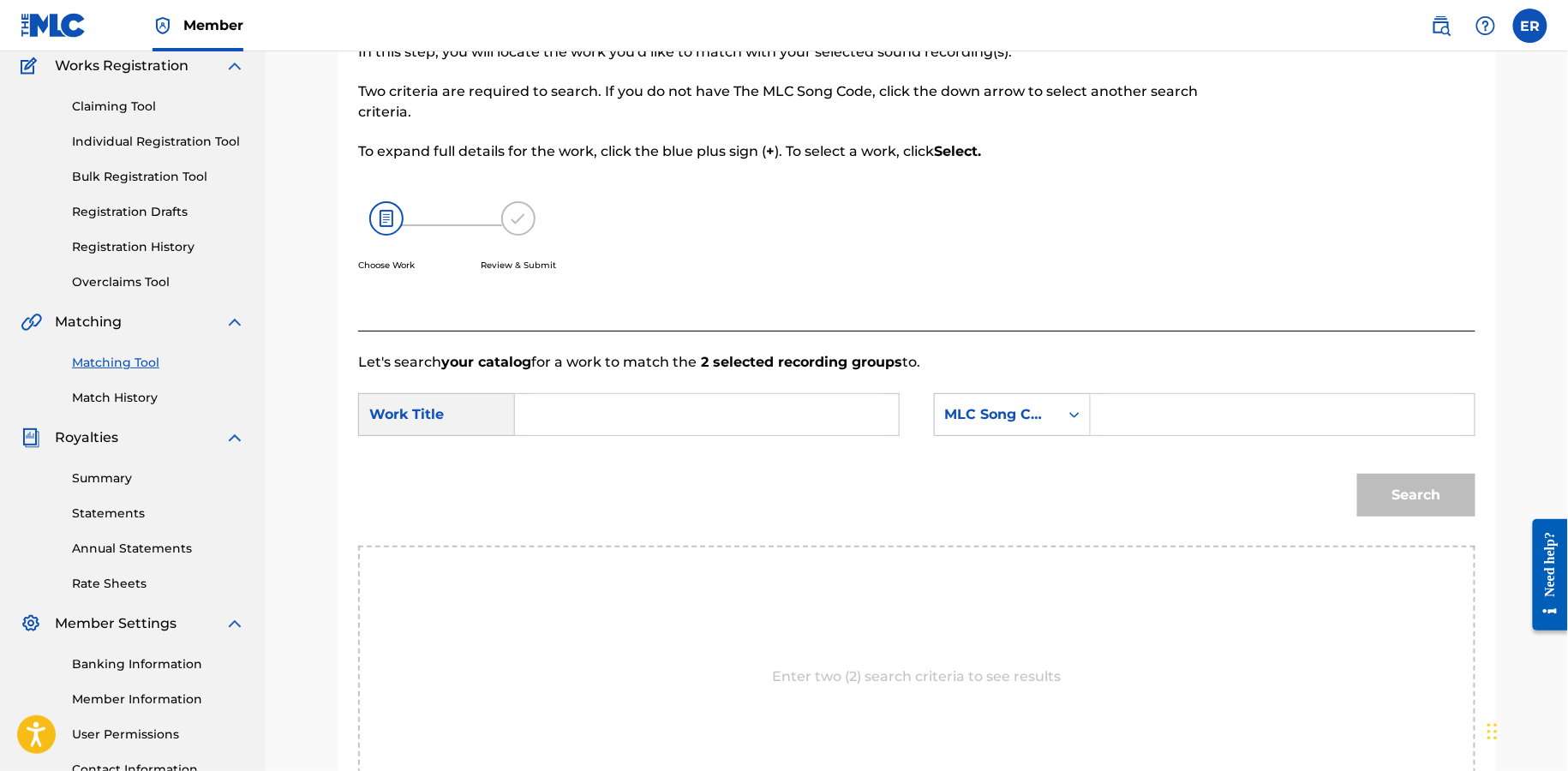
click at [638, 412] on input "Search Form" at bounding box center [707, 414] width 355 height 41
paste input "COBBLED STREETS"
type input "COBBLED STREETS"
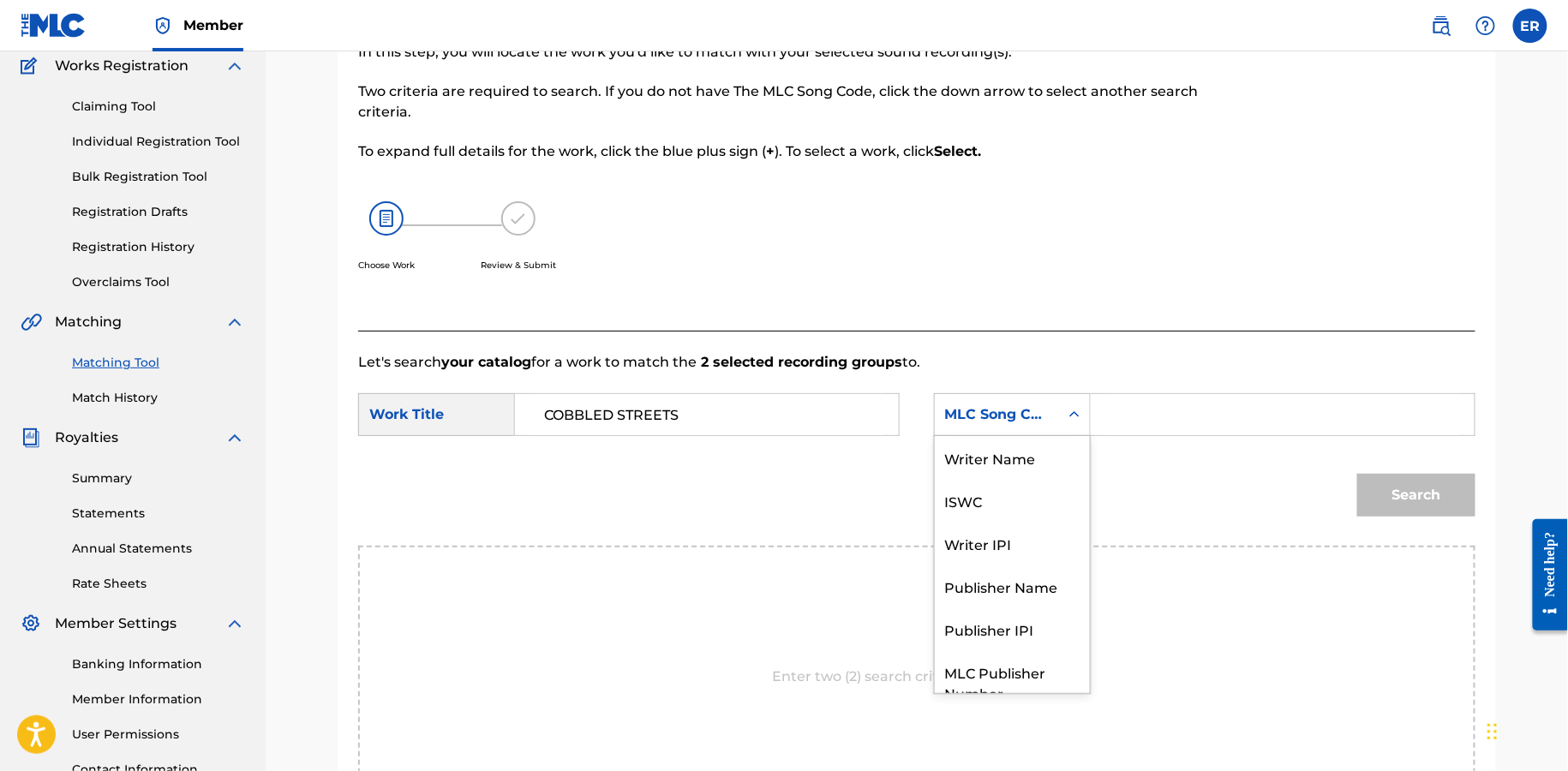
click at [1013, 429] on div "MLC Song Code" at bounding box center [996, 415] width 124 height 33
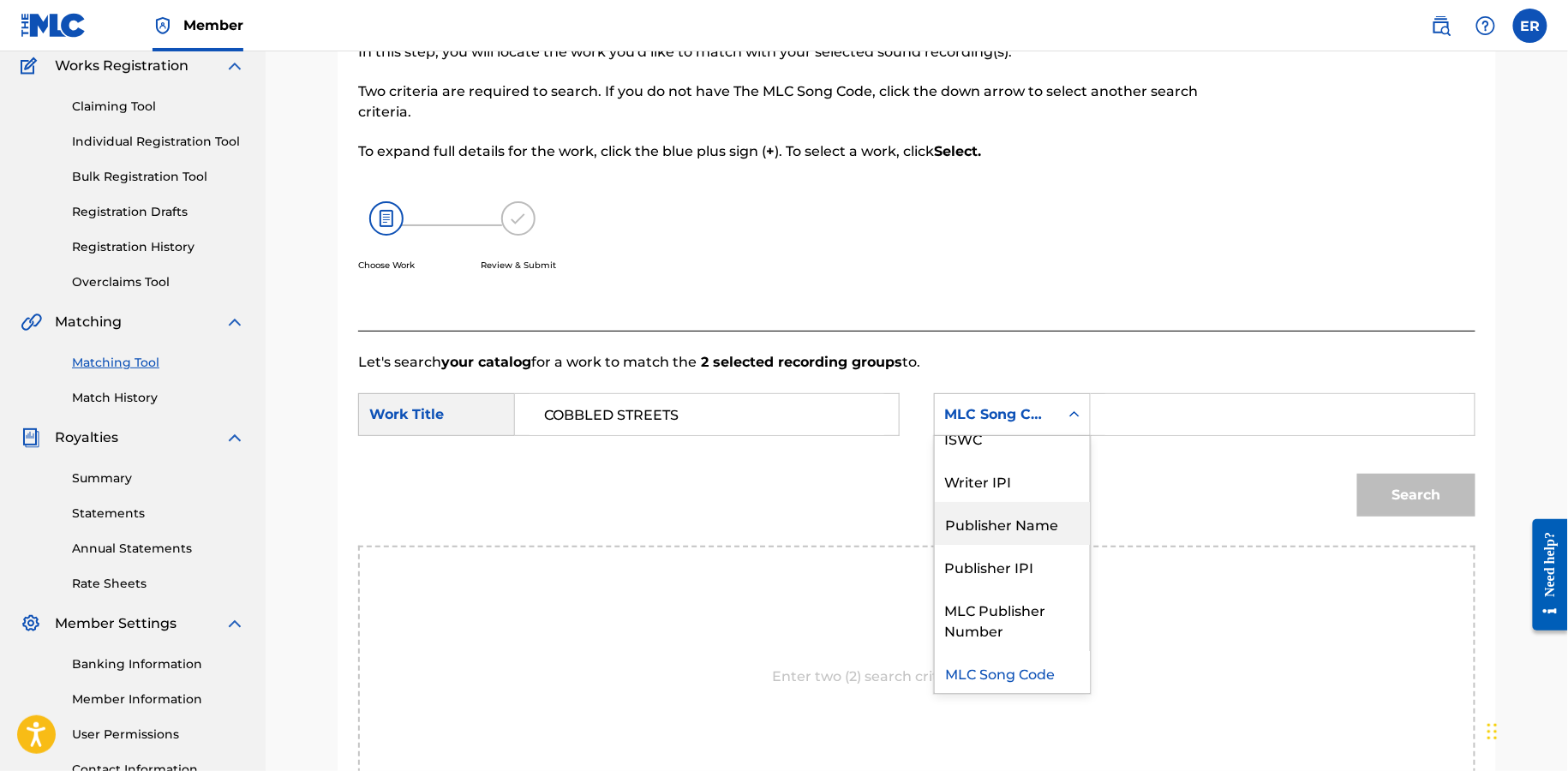
scroll to position [0, 0]
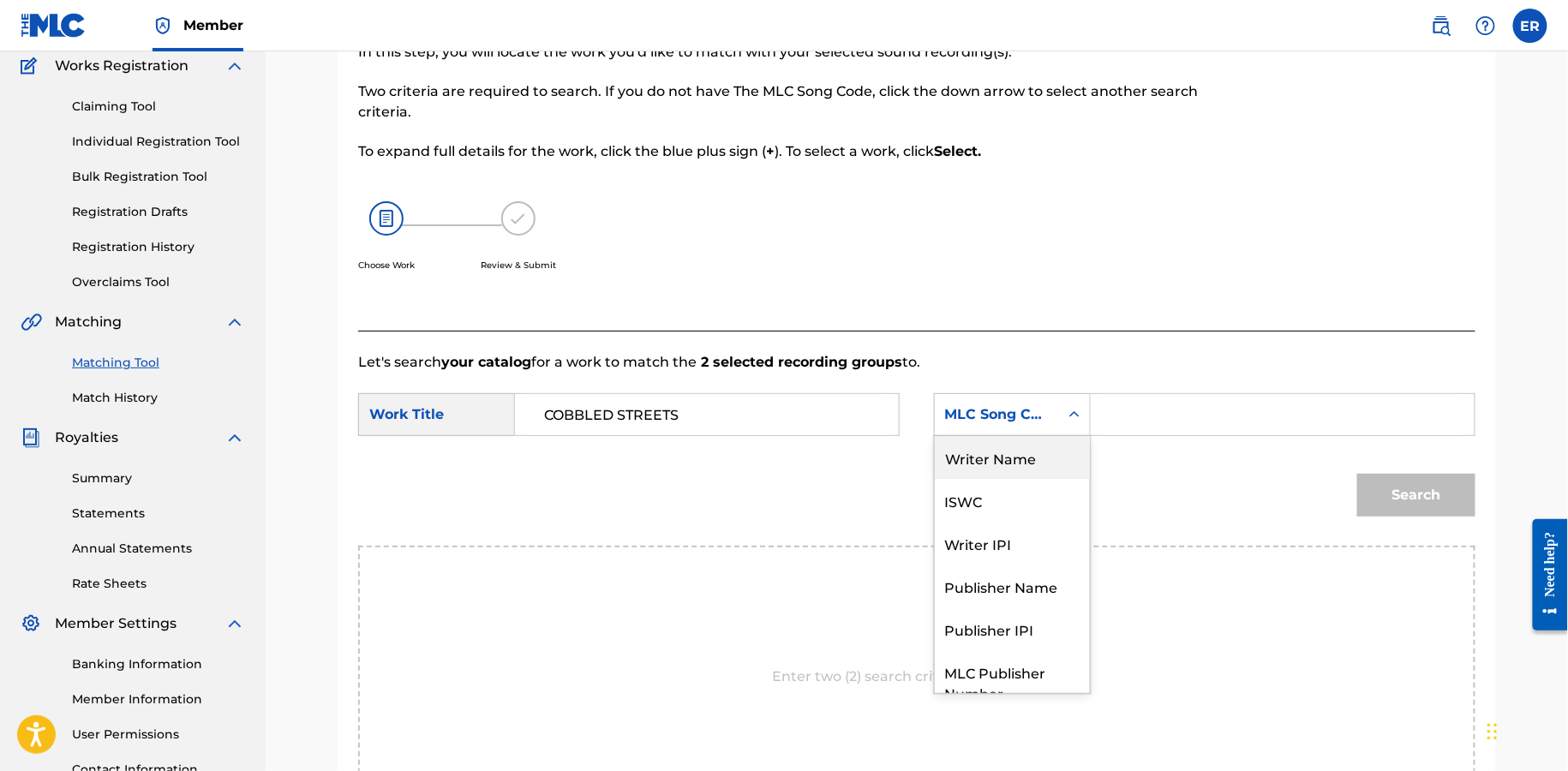
click at [1008, 457] on div "Writer Name" at bounding box center [1012, 457] width 155 height 42
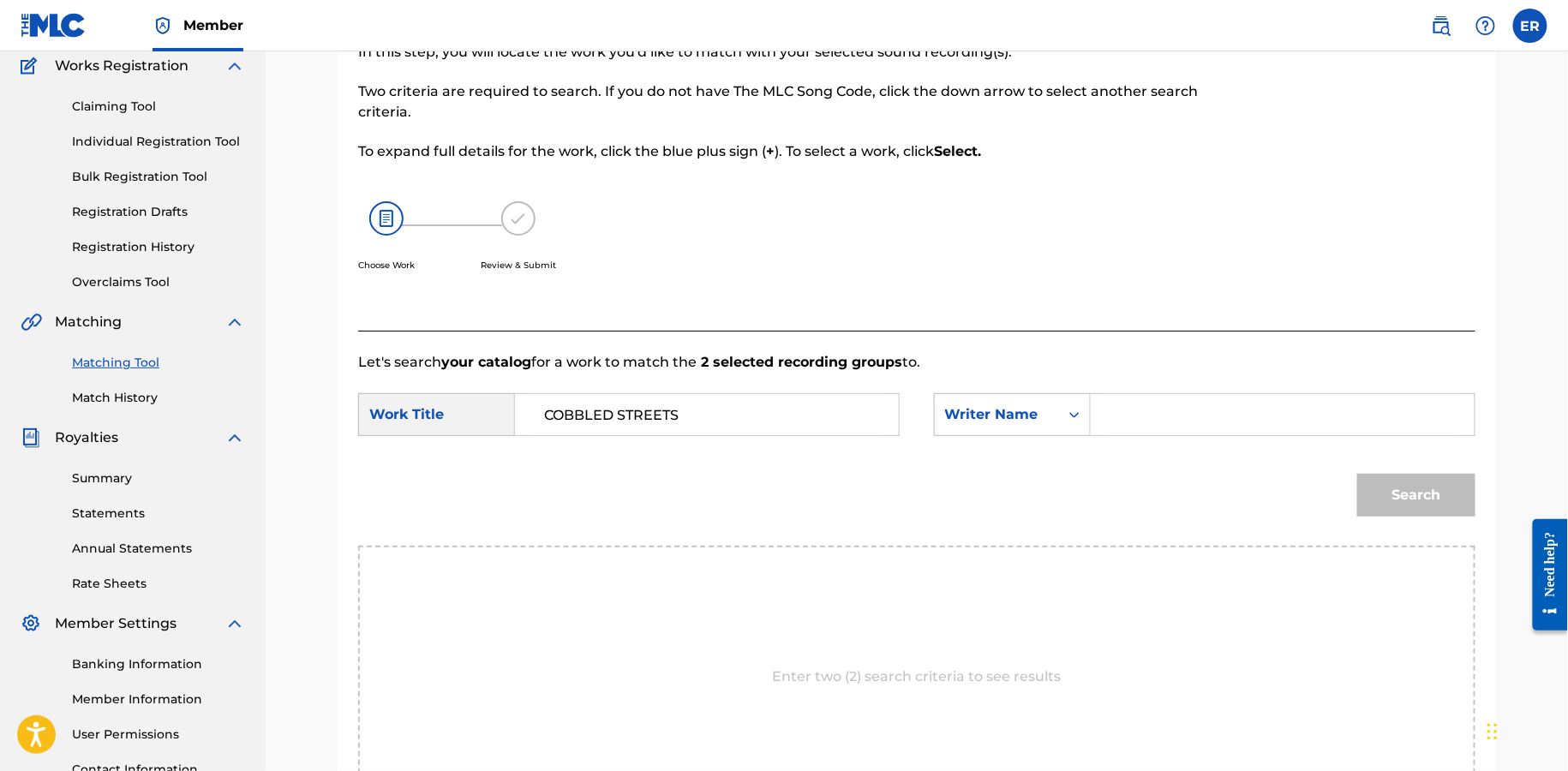
click at [1195, 418] on input "Search Form" at bounding box center [1283, 414] width 355 height 41
click at [1357, 474] on button "Search" at bounding box center [1416, 495] width 119 height 42
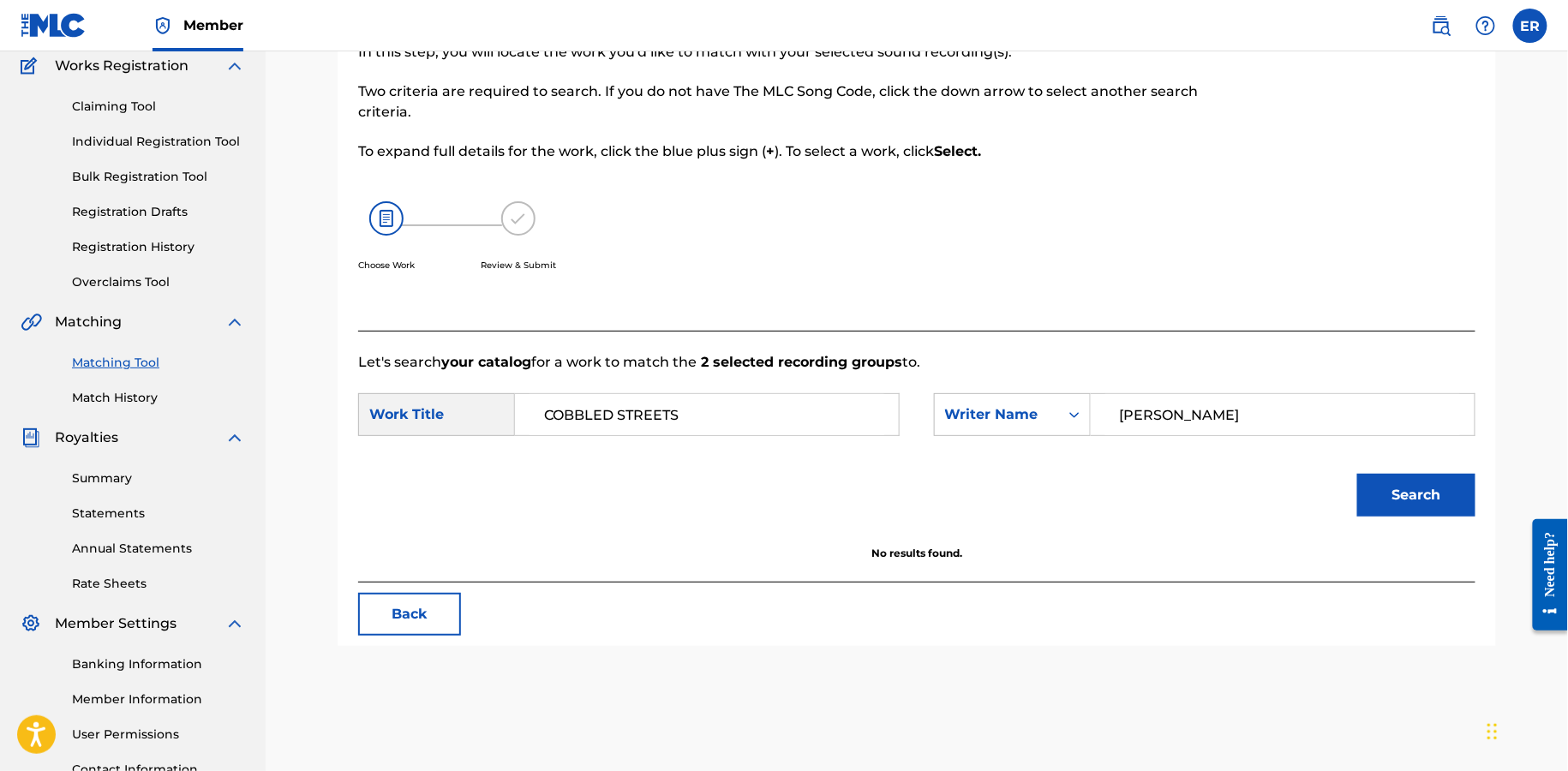
click at [1172, 399] on input "[PERSON_NAME]" at bounding box center [1283, 414] width 355 height 41
click at [1172, 410] on input "[PERSON_NAME]" at bounding box center [1283, 414] width 355 height 41
type input "[PERSON_NAME]"
click at [1357, 474] on button "Search" at bounding box center [1416, 495] width 119 height 42
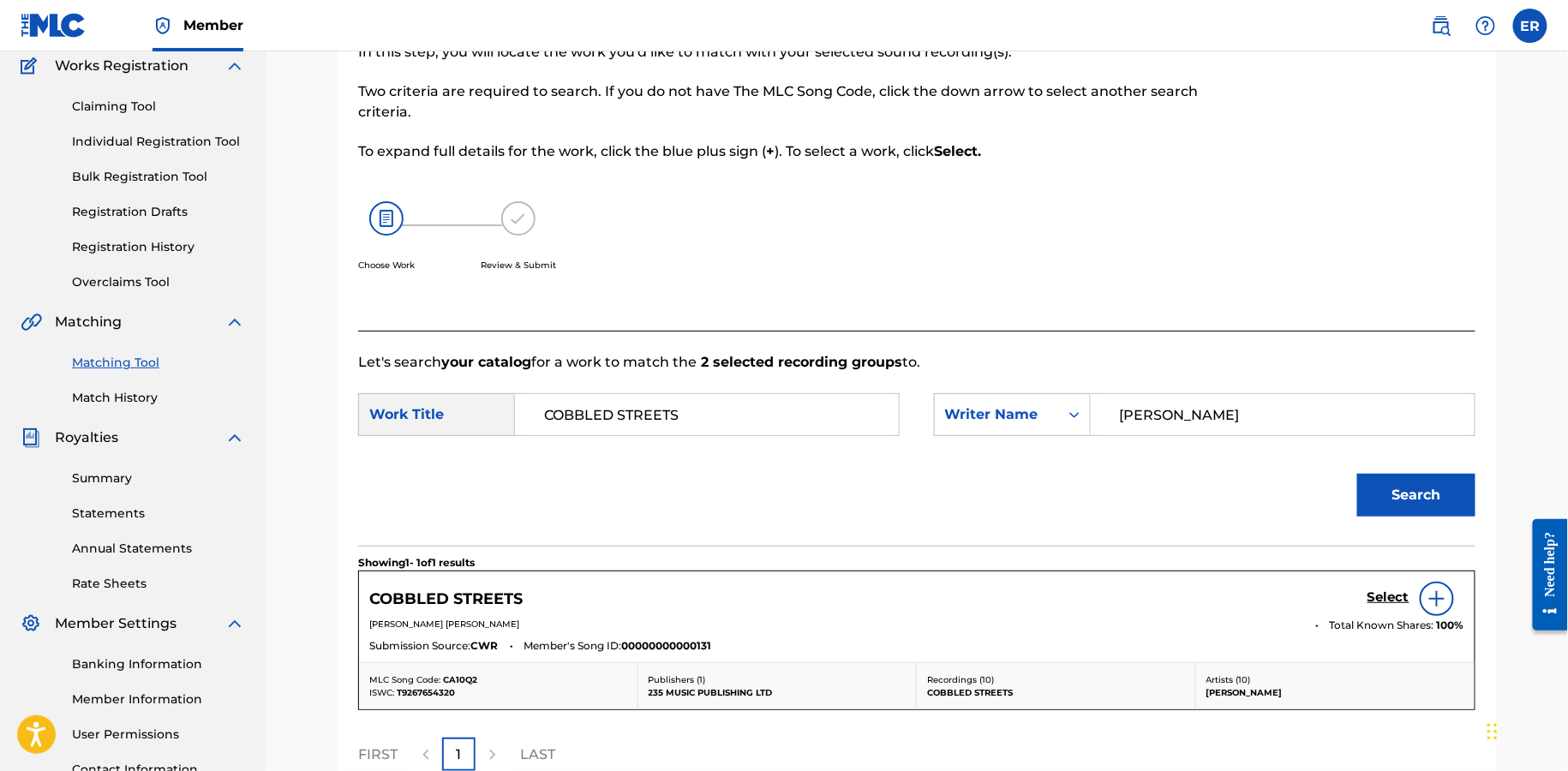
click at [1392, 602] on h5 "Select" at bounding box center [1389, 598] width 42 height 16
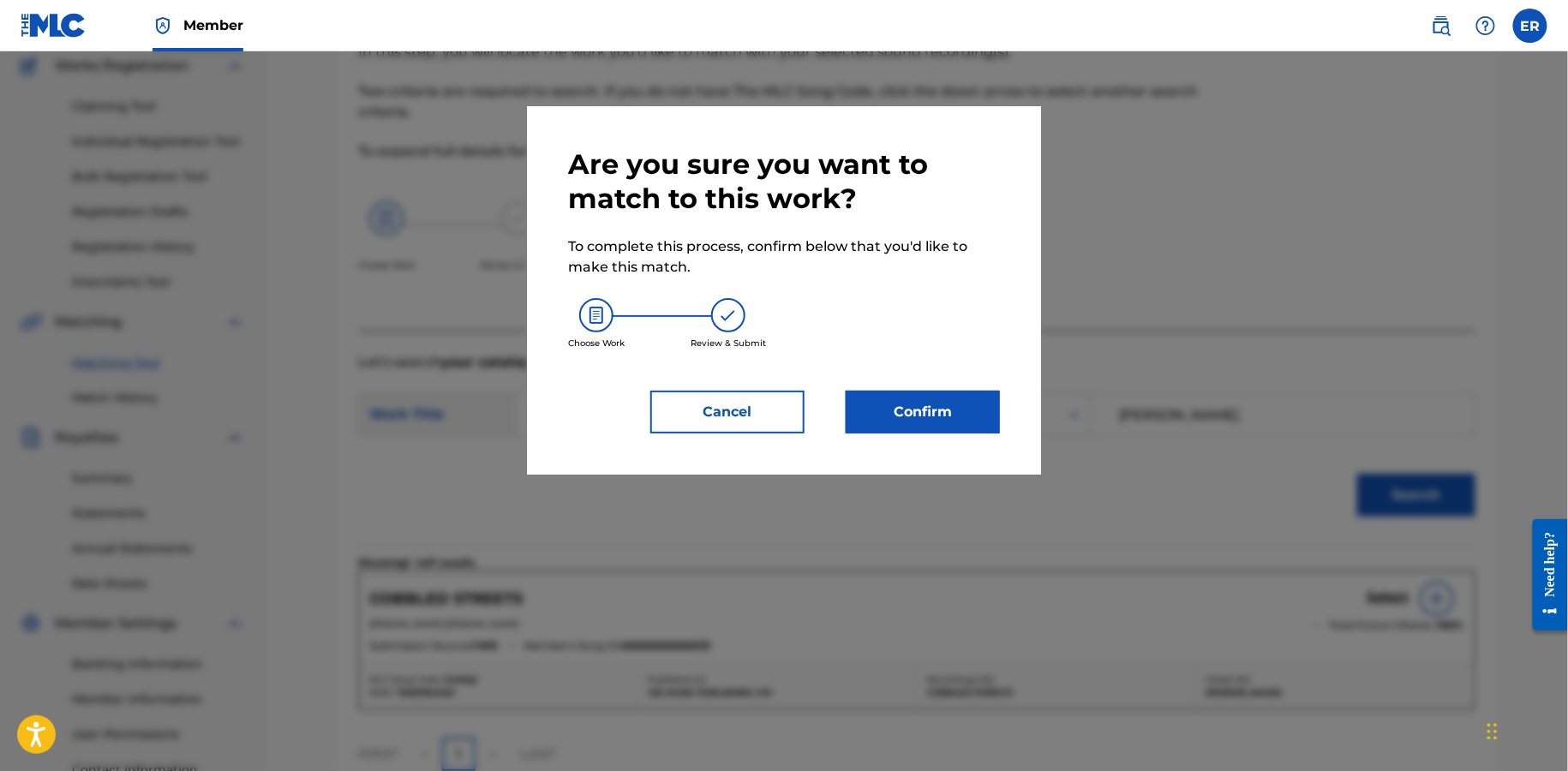
click at [897, 410] on button "Confirm" at bounding box center [923, 411] width 154 height 42
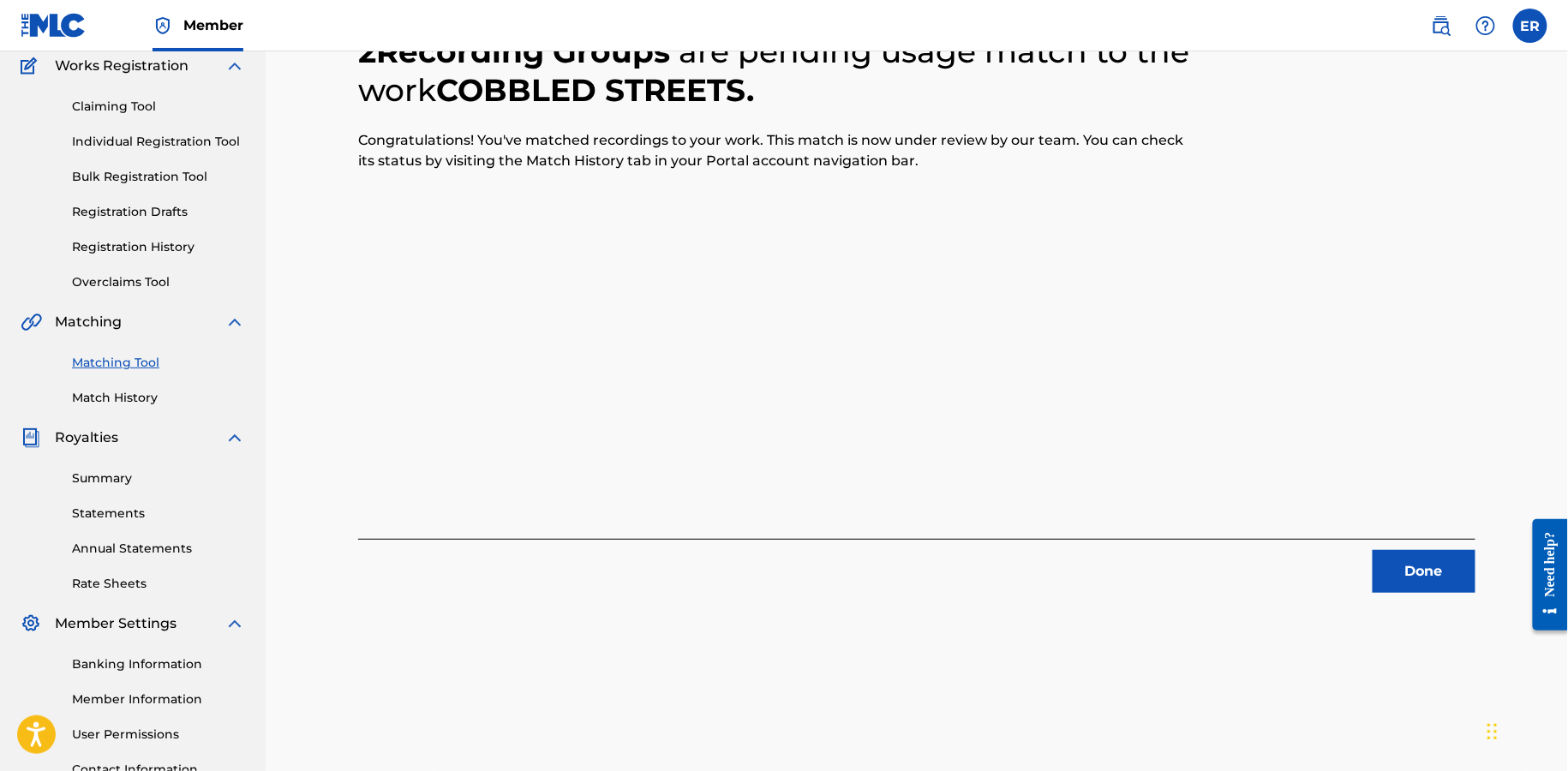
click at [135, 402] on link "Match History" at bounding box center [159, 398] width 173 height 18
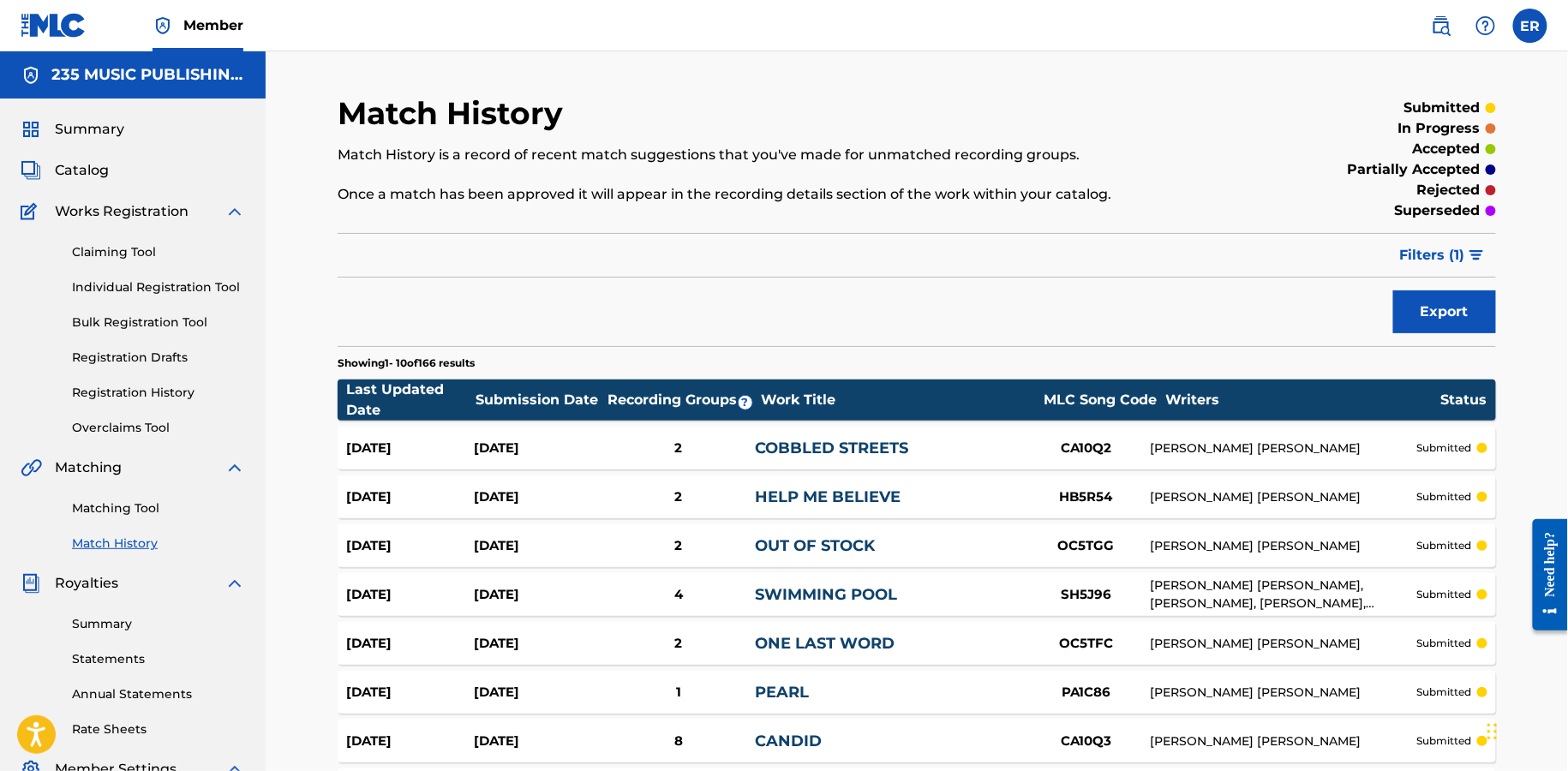
click at [1459, 262] on span "Filters ( 1 )" at bounding box center [1433, 256] width 65 height 21
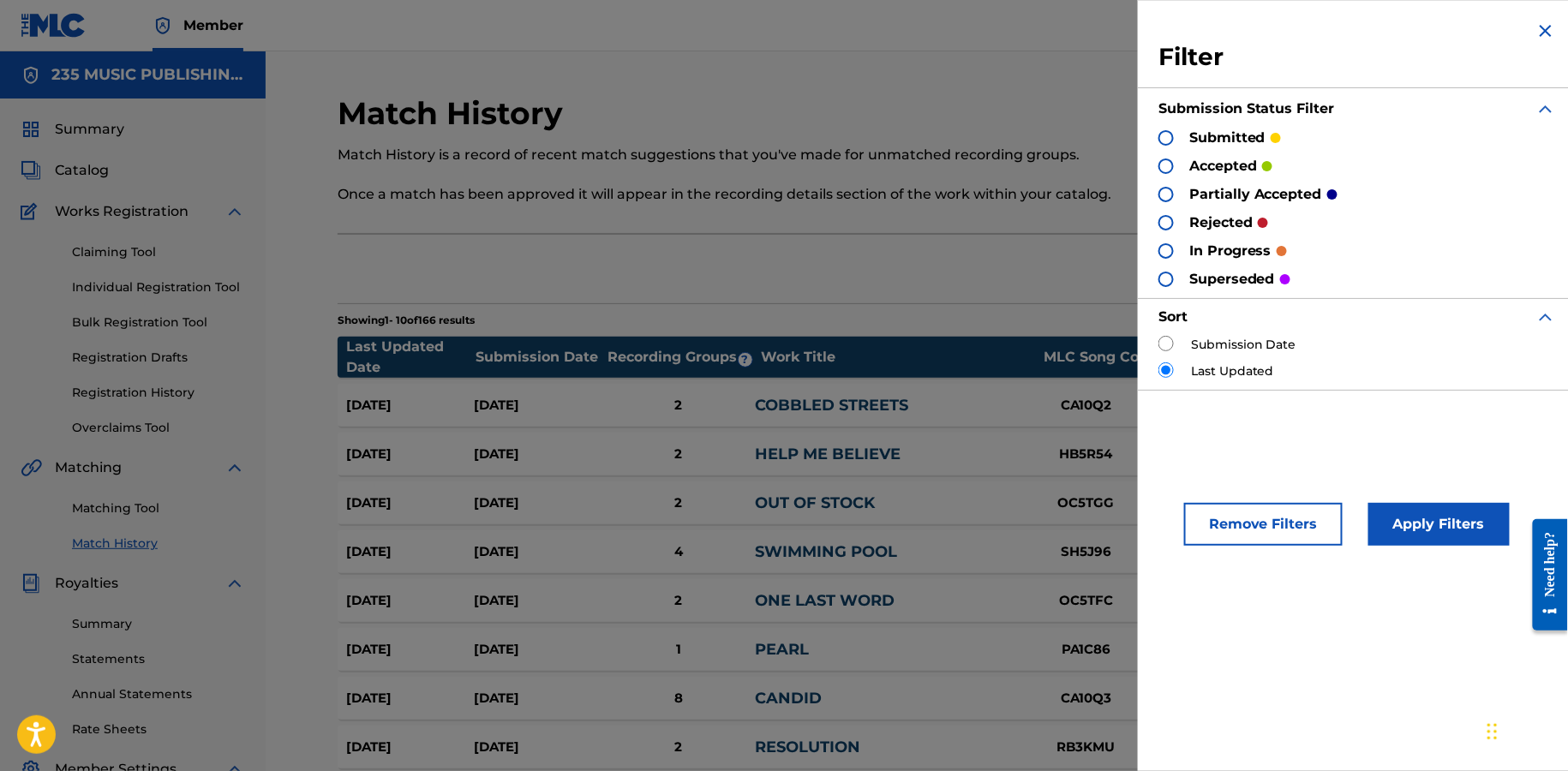
click at [1179, 138] on div "submitted" at bounding box center [1220, 137] width 122 height 20
click at [1163, 136] on div at bounding box center [1167, 138] width 16 height 16
click at [1407, 532] on button "Apply Filters" at bounding box center [1439, 524] width 141 height 42
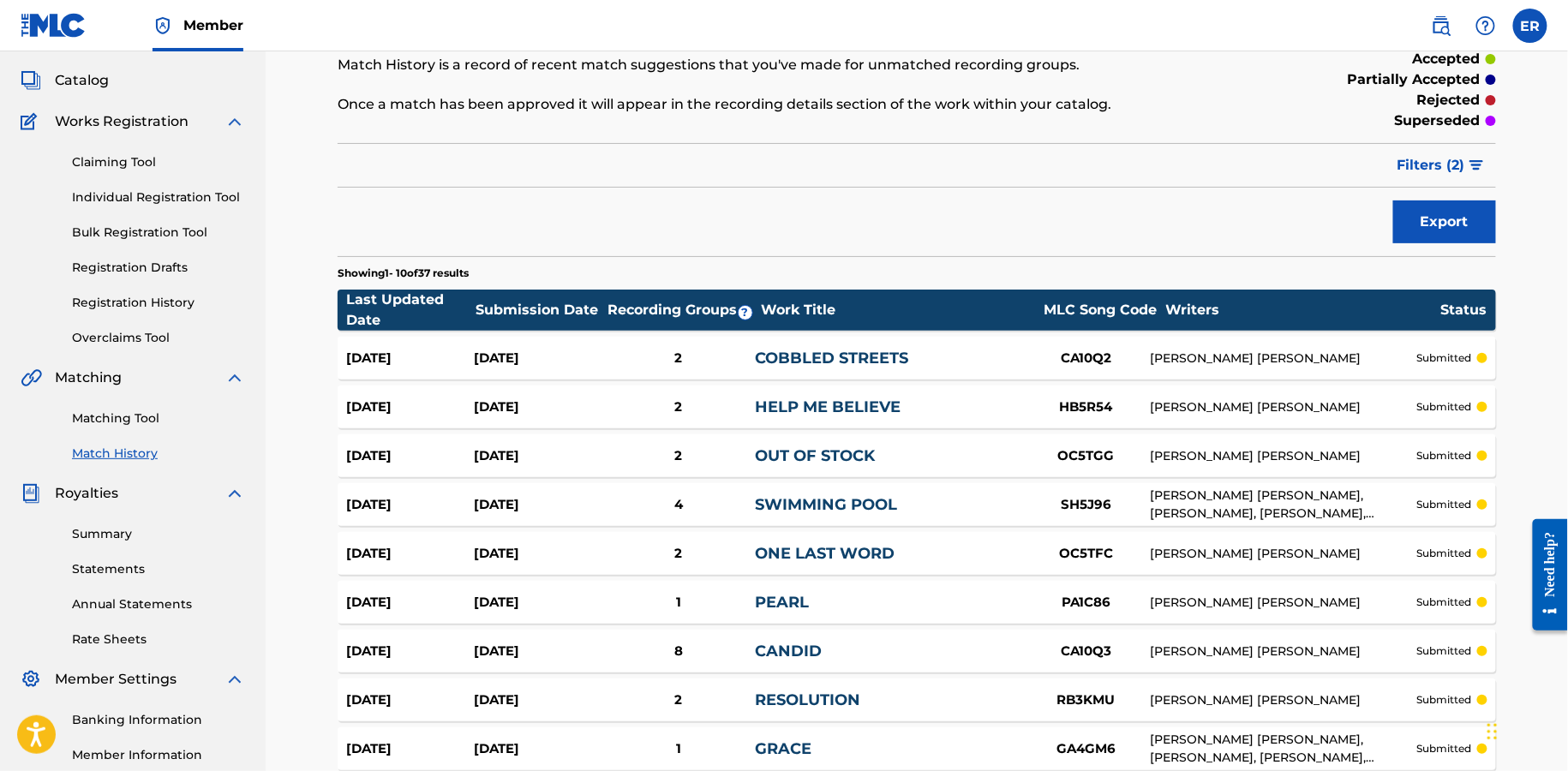
scroll to position [20, 0]
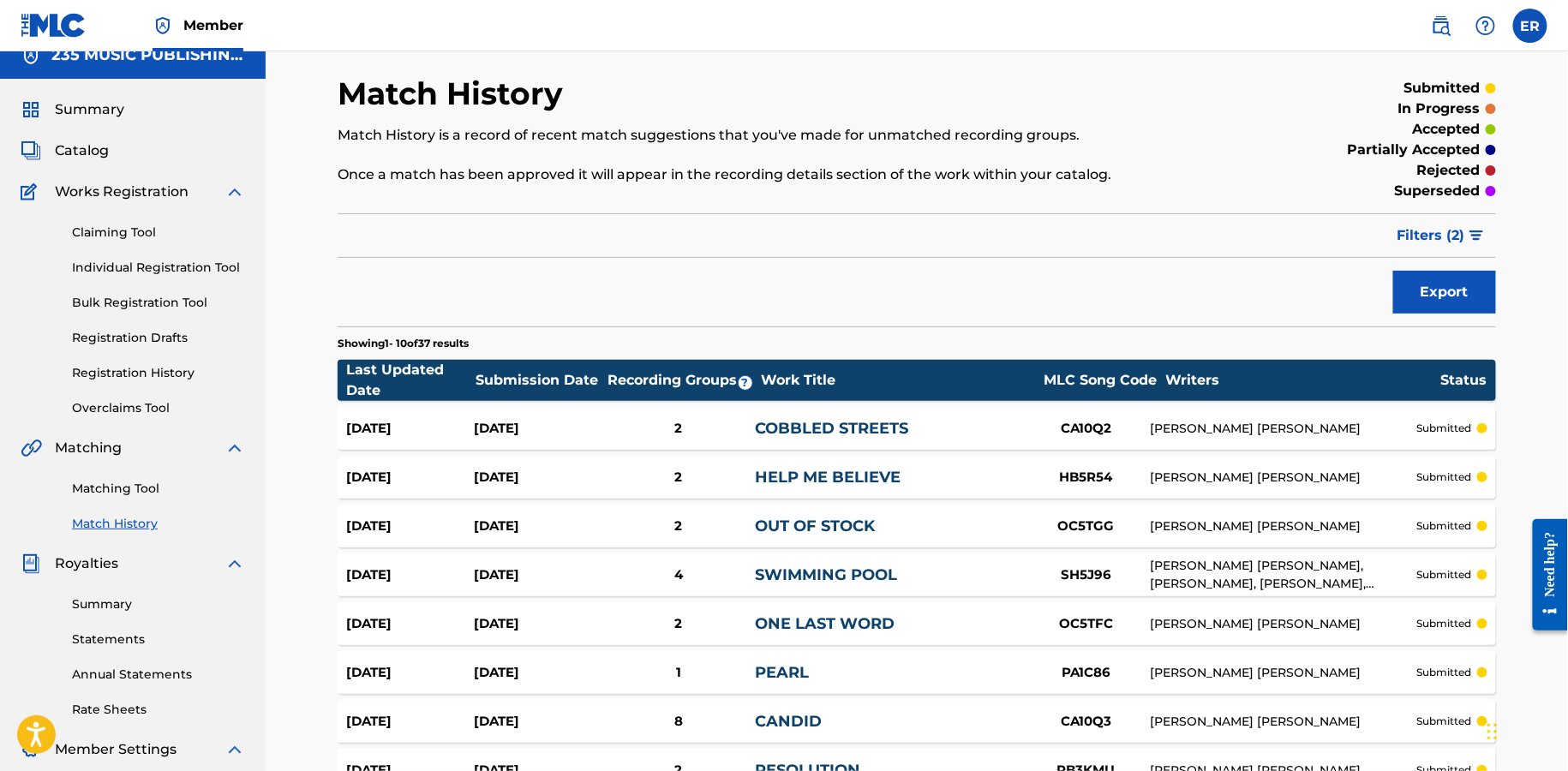
click at [120, 488] on link "Matching Tool" at bounding box center [159, 489] width 173 height 18
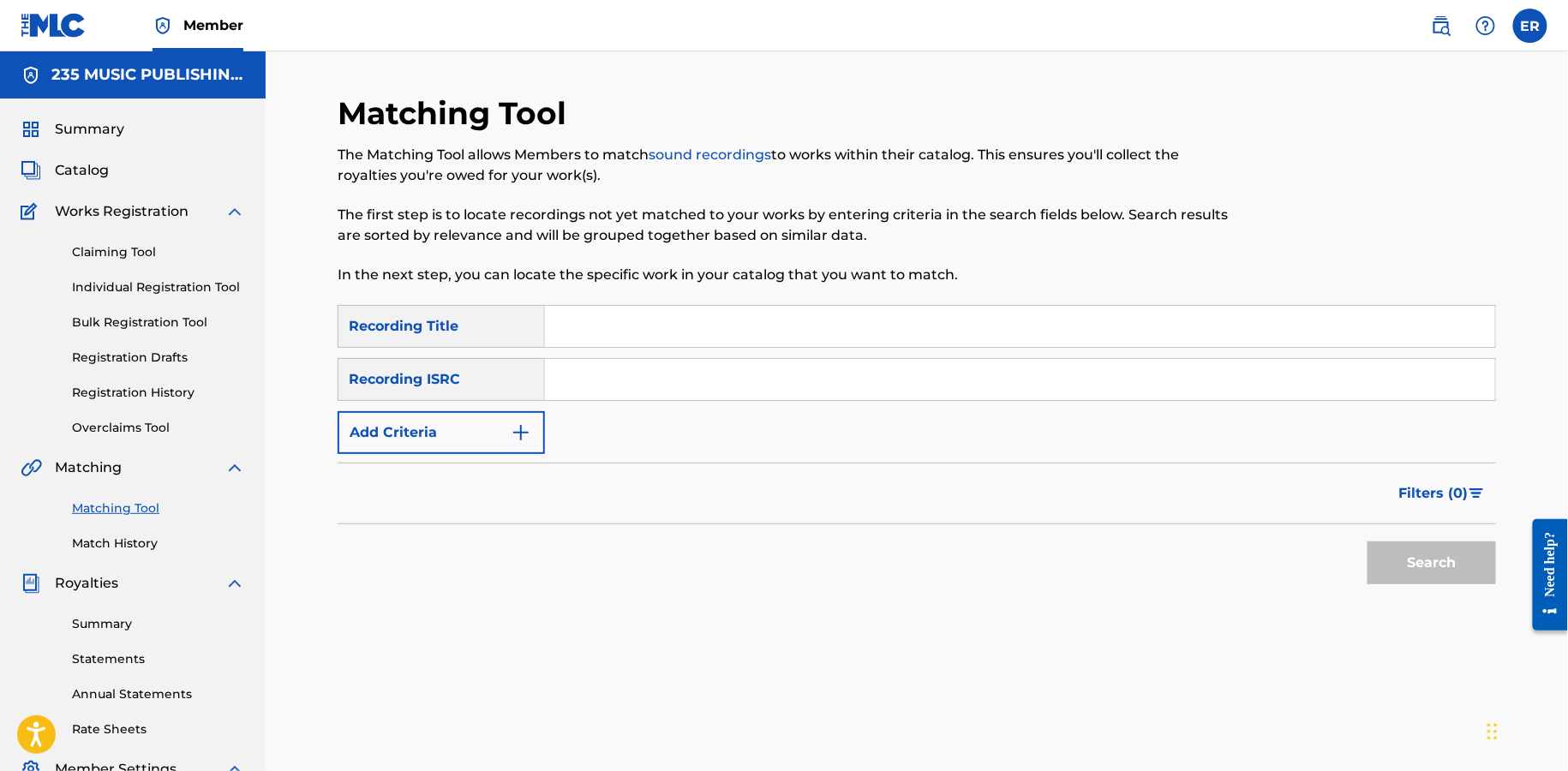
click at [467, 439] on button "Add Criteria" at bounding box center [441, 432] width 207 height 42
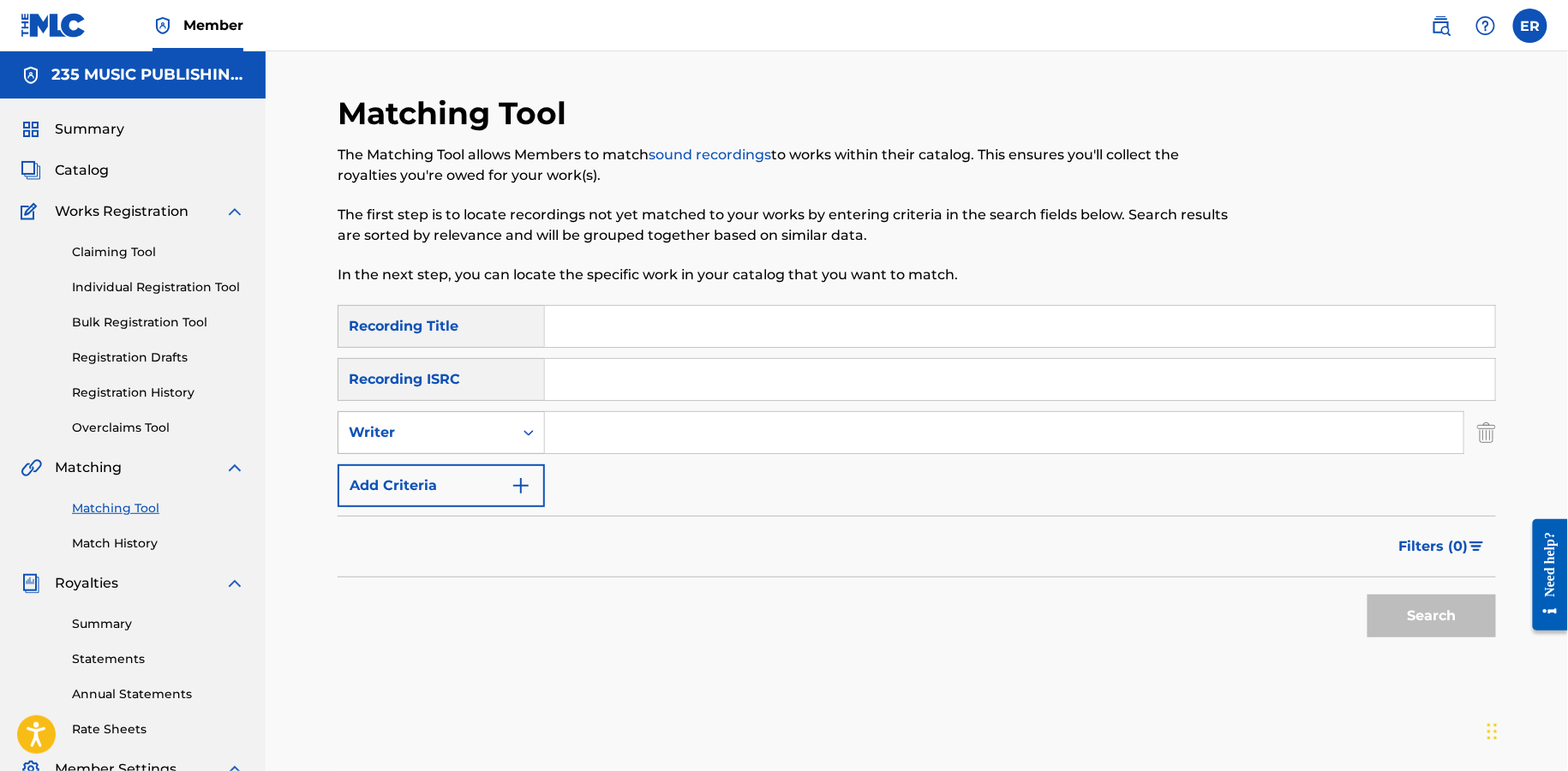
click at [477, 431] on div "Writer" at bounding box center [426, 433] width 154 height 21
click at [474, 493] on div "Recording Artist" at bounding box center [441, 475] width 205 height 42
click at [716, 428] on input "Search Form" at bounding box center [1004, 432] width 919 height 41
type input "[PERSON_NAME]"
click at [1368, 595] on button "Search" at bounding box center [1432, 616] width 128 height 42
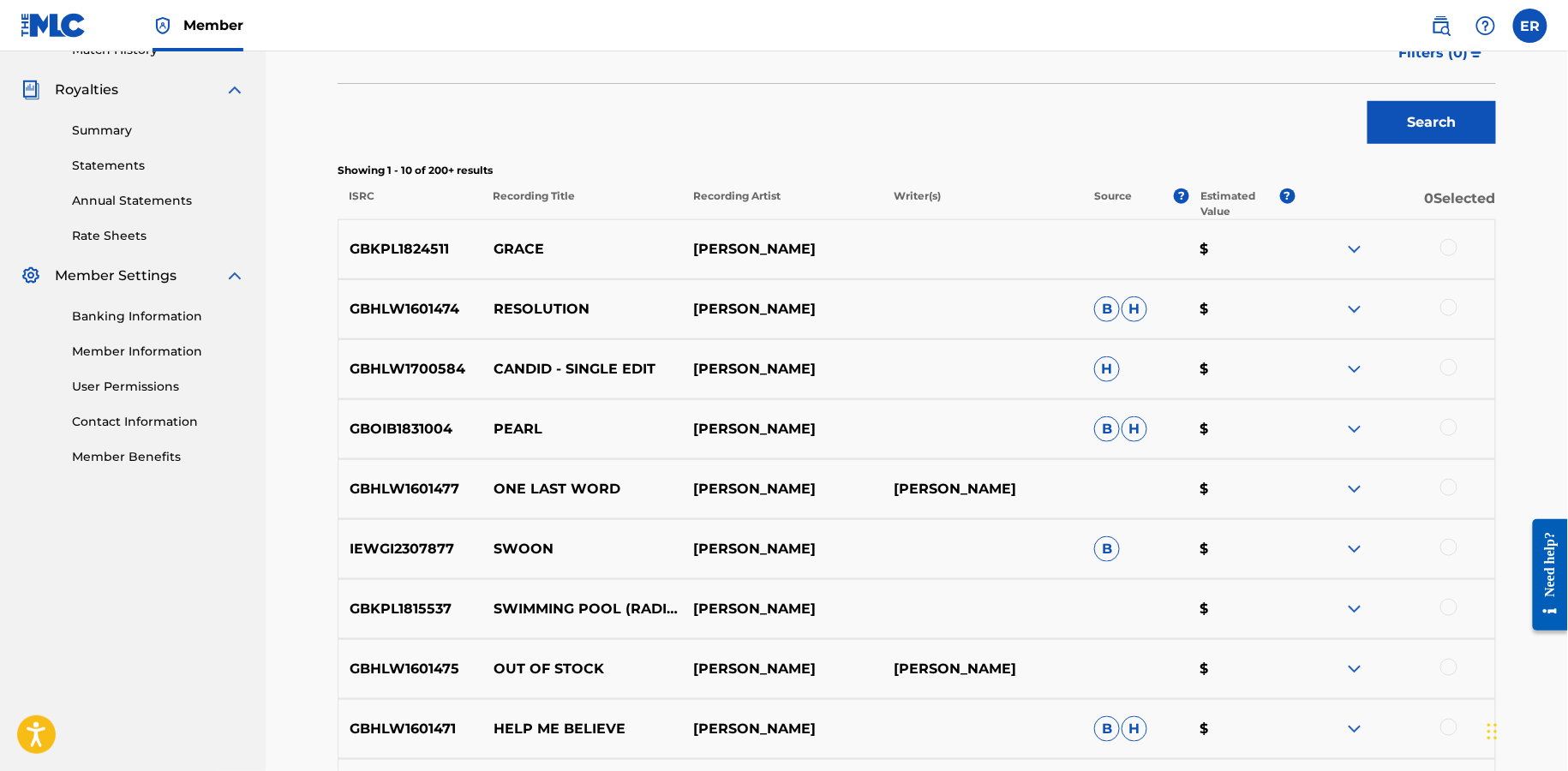
scroll to position [751, 0]
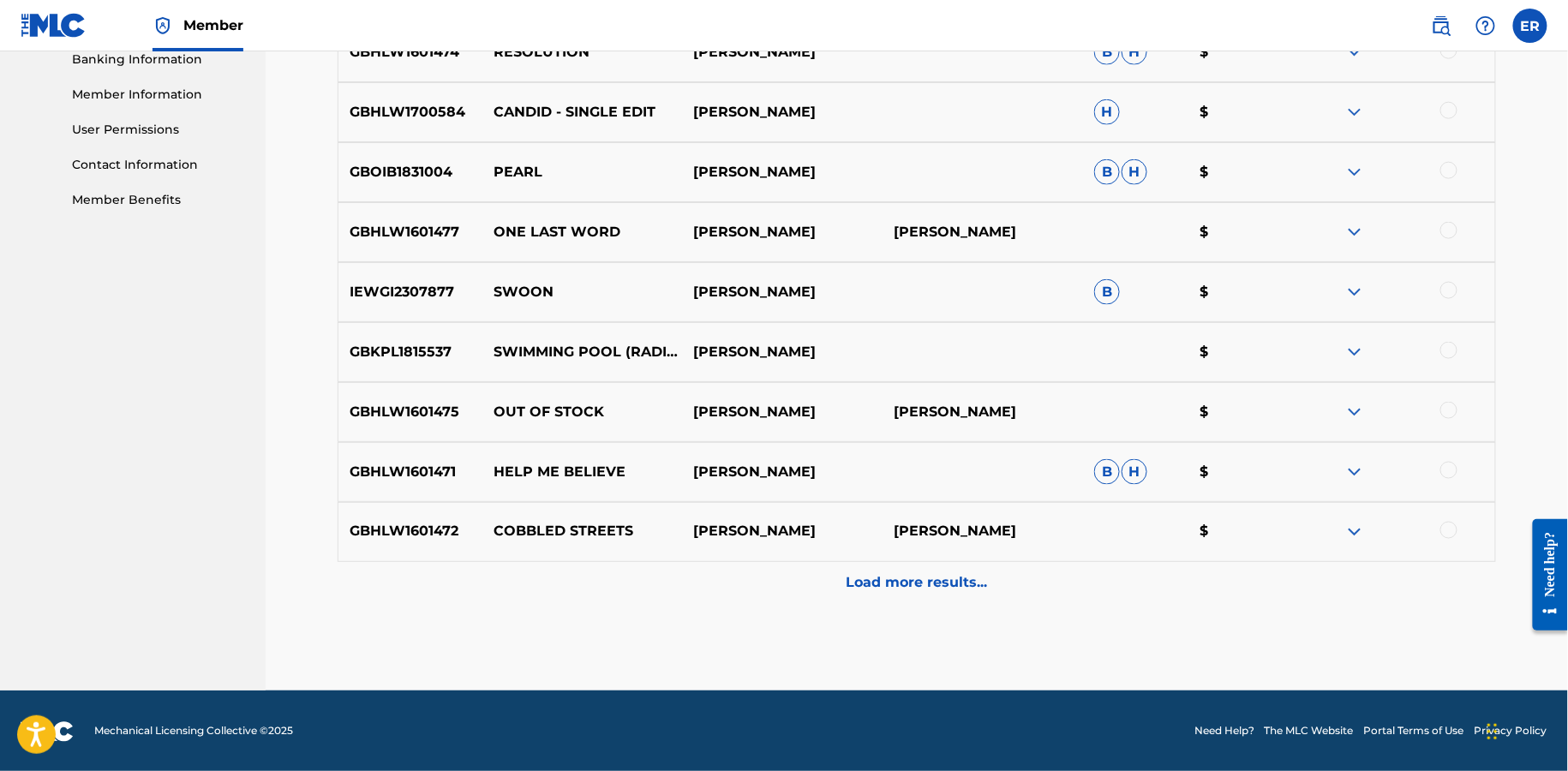
click at [917, 570] on div "Load more results..." at bounding box center [917, 583] width 1159 height 42
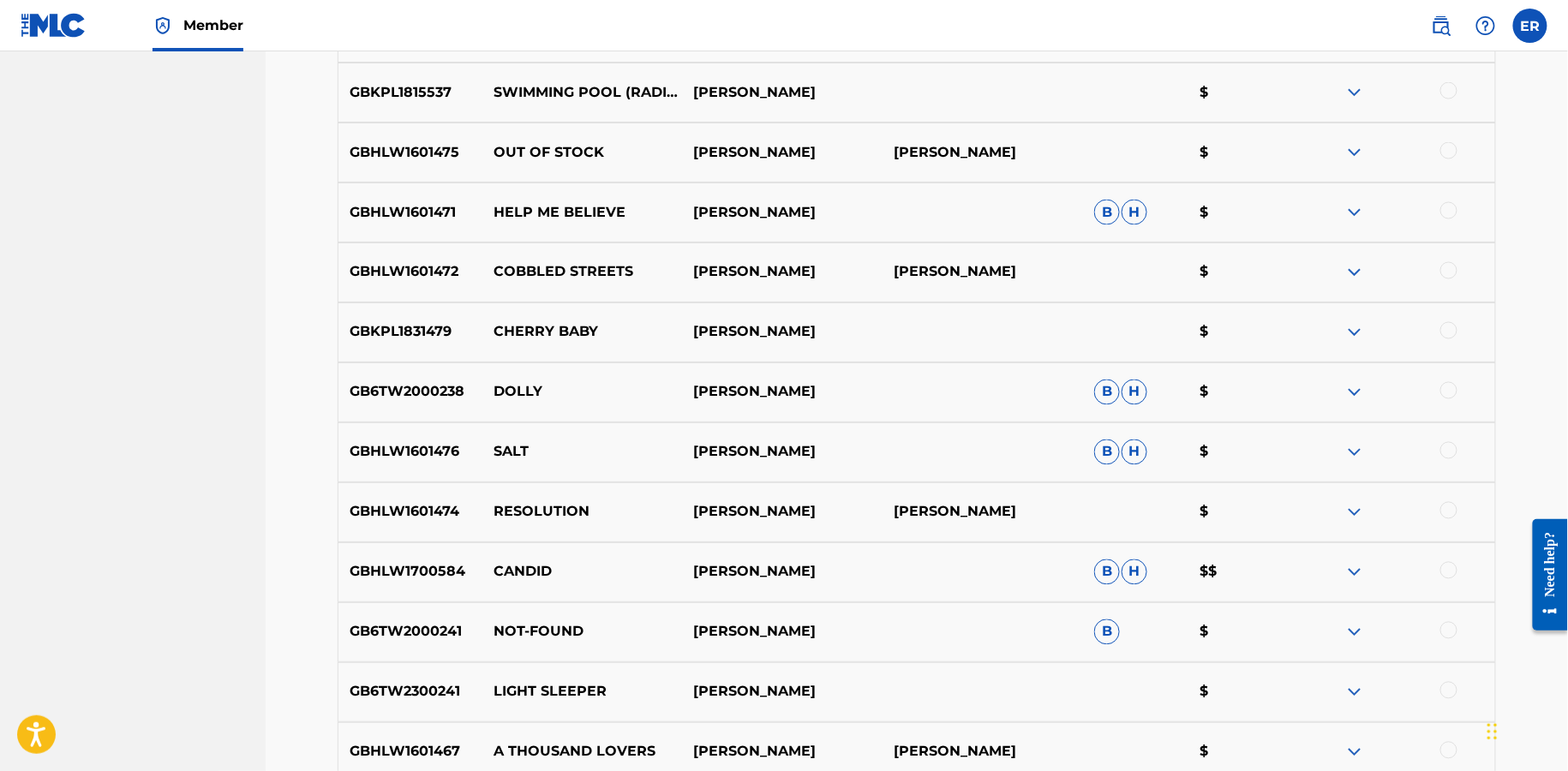
scroll to position [1006, 0]
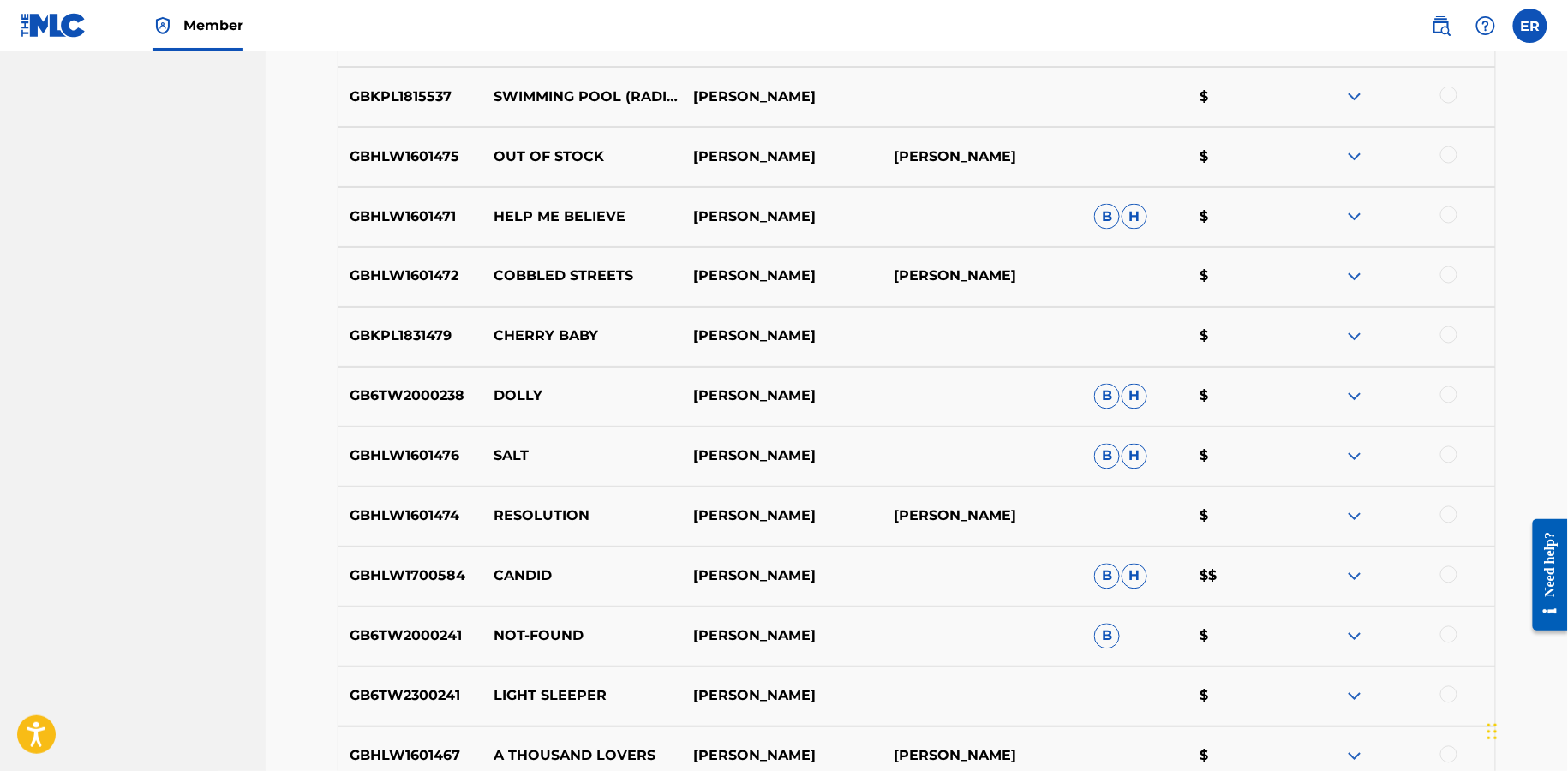
click at [568, 334] on p "CHERRY BABY" at bounding box center [582, 337] width 200 height 21
copy p "CHERRY BABY"
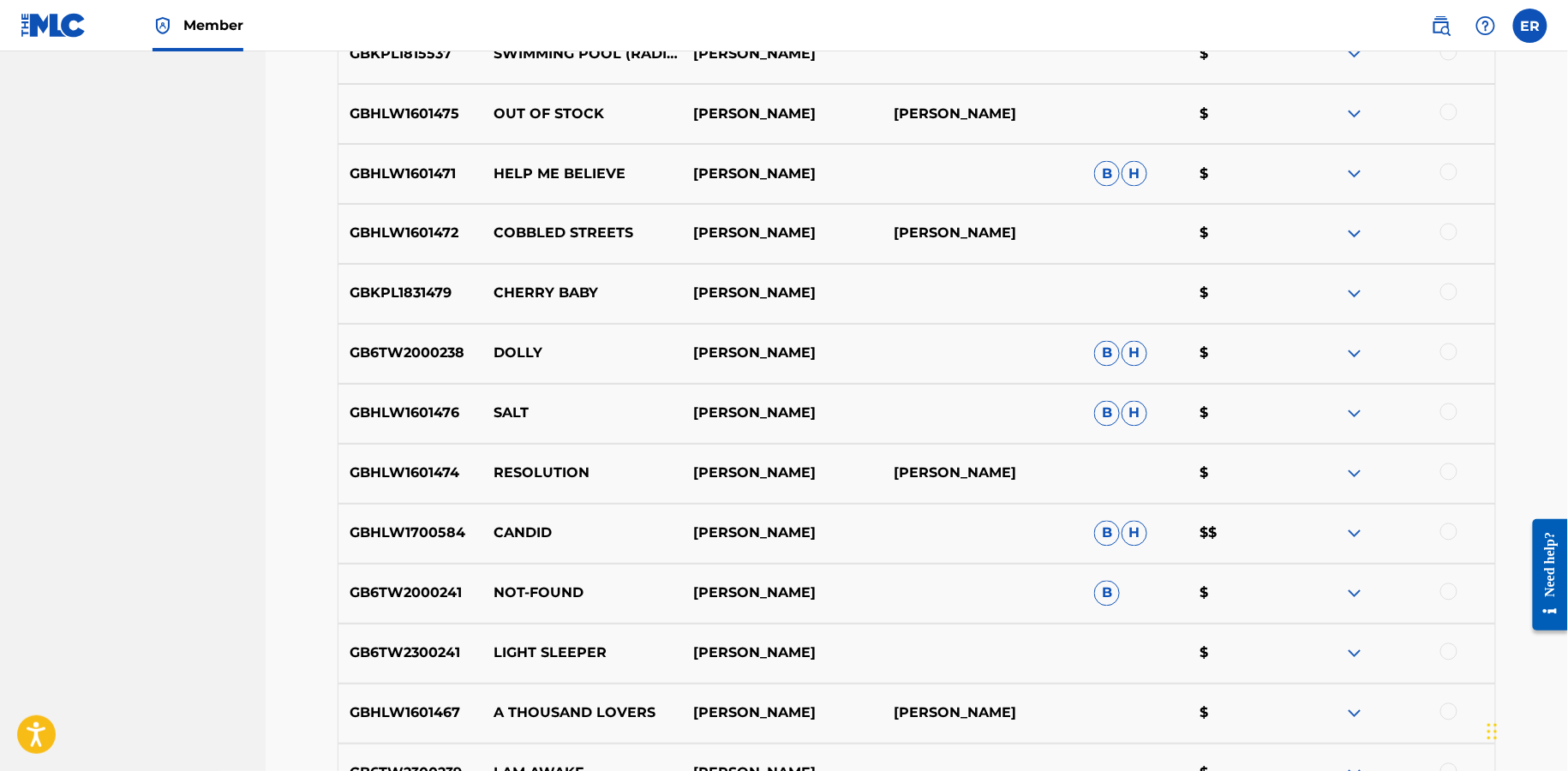
click at [533, 351] on p "DOLLY" at bounding box center [582, 354] width 200 height 21
click at [509, 404] on p "SALT" at bounding box center [582, 414] width 200 height 21
click at [512, 463] on p "RESOLUTION" at bounding box center [582, 474] width 200 height 21
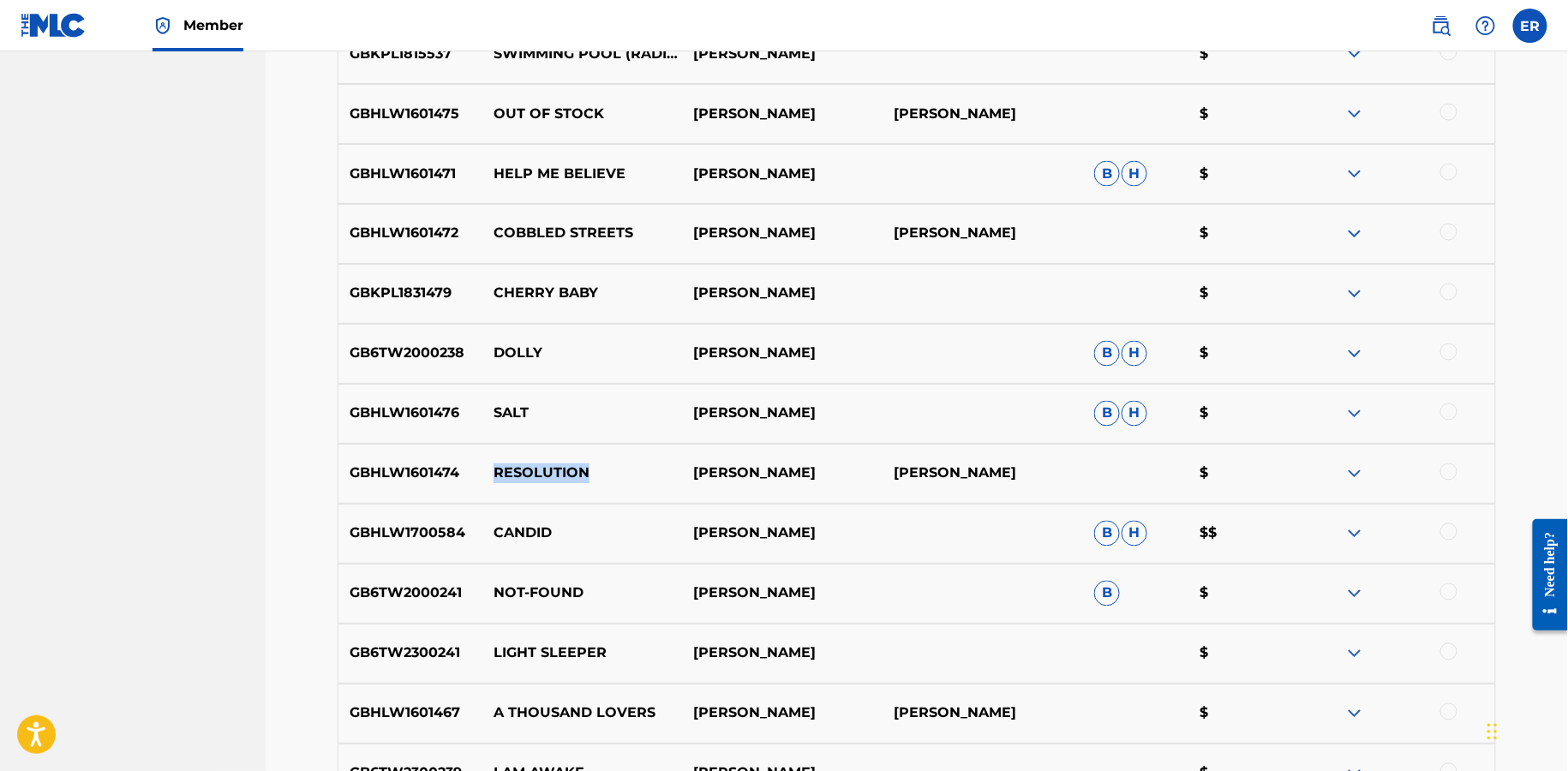
click at [512, 463] on p "RESOLUTION" at bounding box center [582, 474] width 200 height 21
click at [517, 535] on p "CANDID" at bounding box center [582, 534] width 200 height 21
click at [545, 593] on p "NOT-FOUND" at bounding box center [582, 594] width 200 height 21
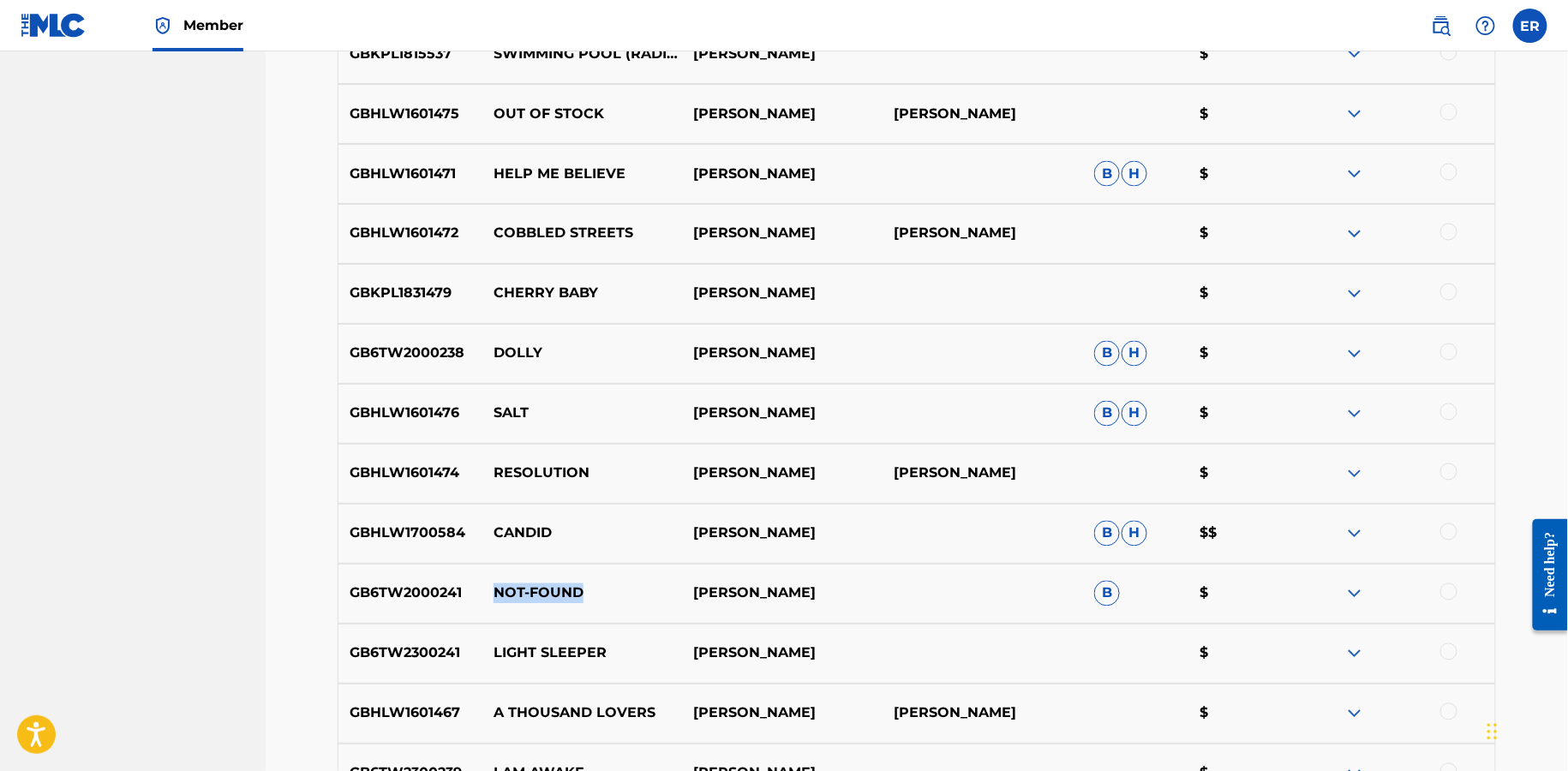
click at [545, 593] on p "NOT-FOUND" at bounding box center [582, 594] width 200 height 21
click at [557, 644] on p "LIGHT SLEEPER" at bounding box center [582, 654] width 200 height 21
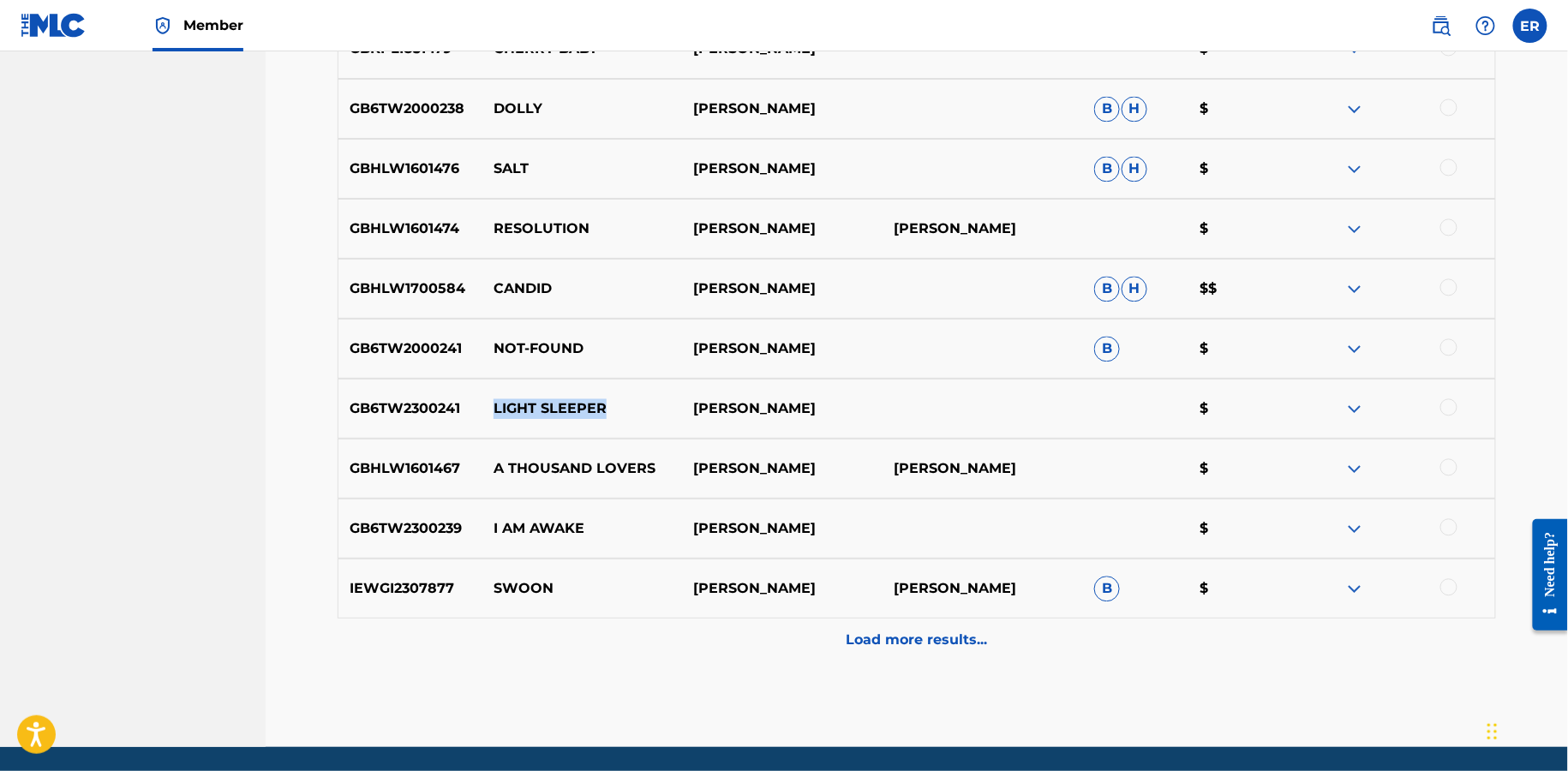
scroll to position [1298, 0]
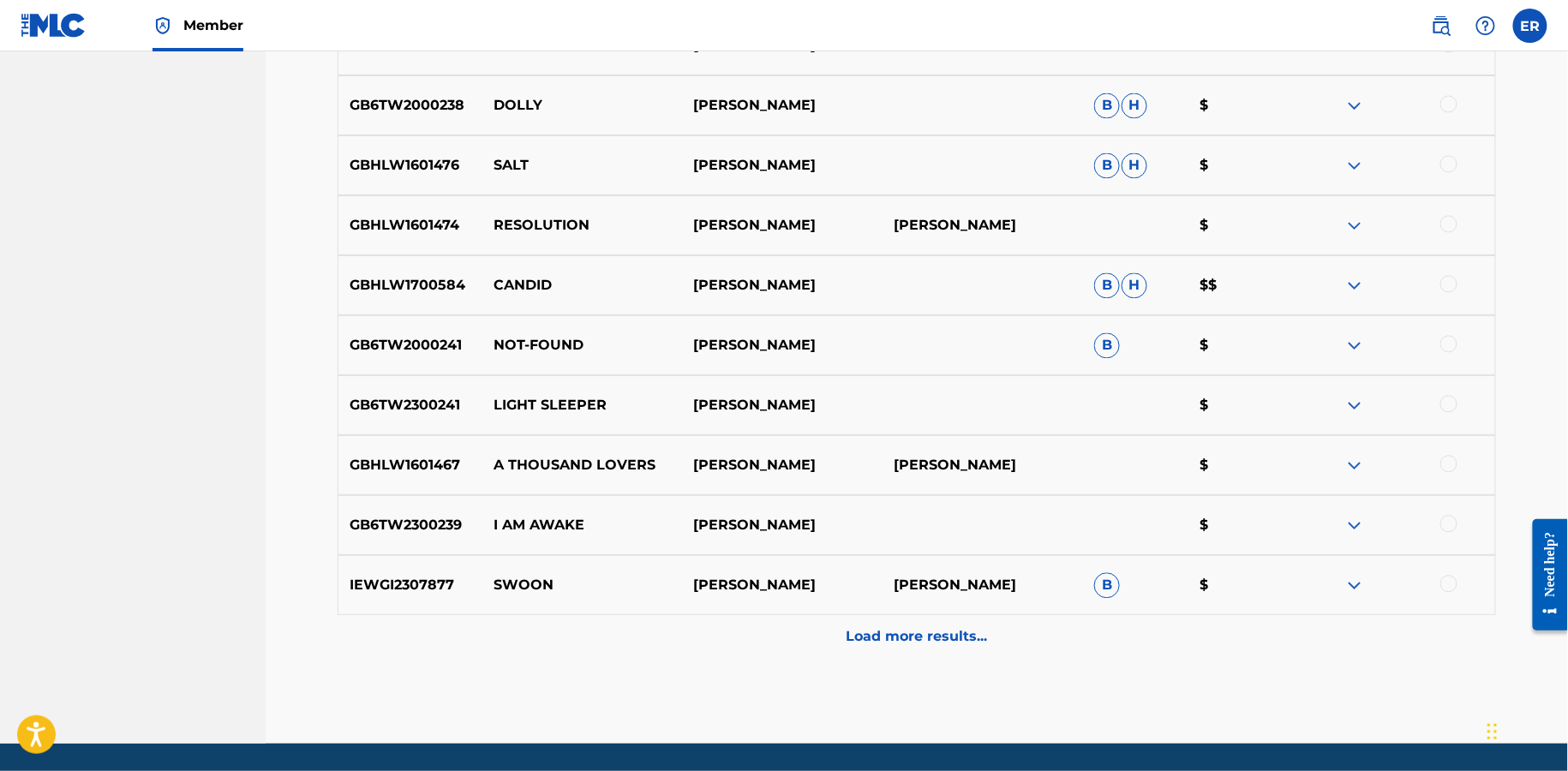
click at [612, 471] on p "A THOUSAND LOVERS" at bounding box center [582, 465] width 200 height 21
click at [559, 525] on p "I AM AWAKE" at bounding box center [582, 526] width 200 height 21
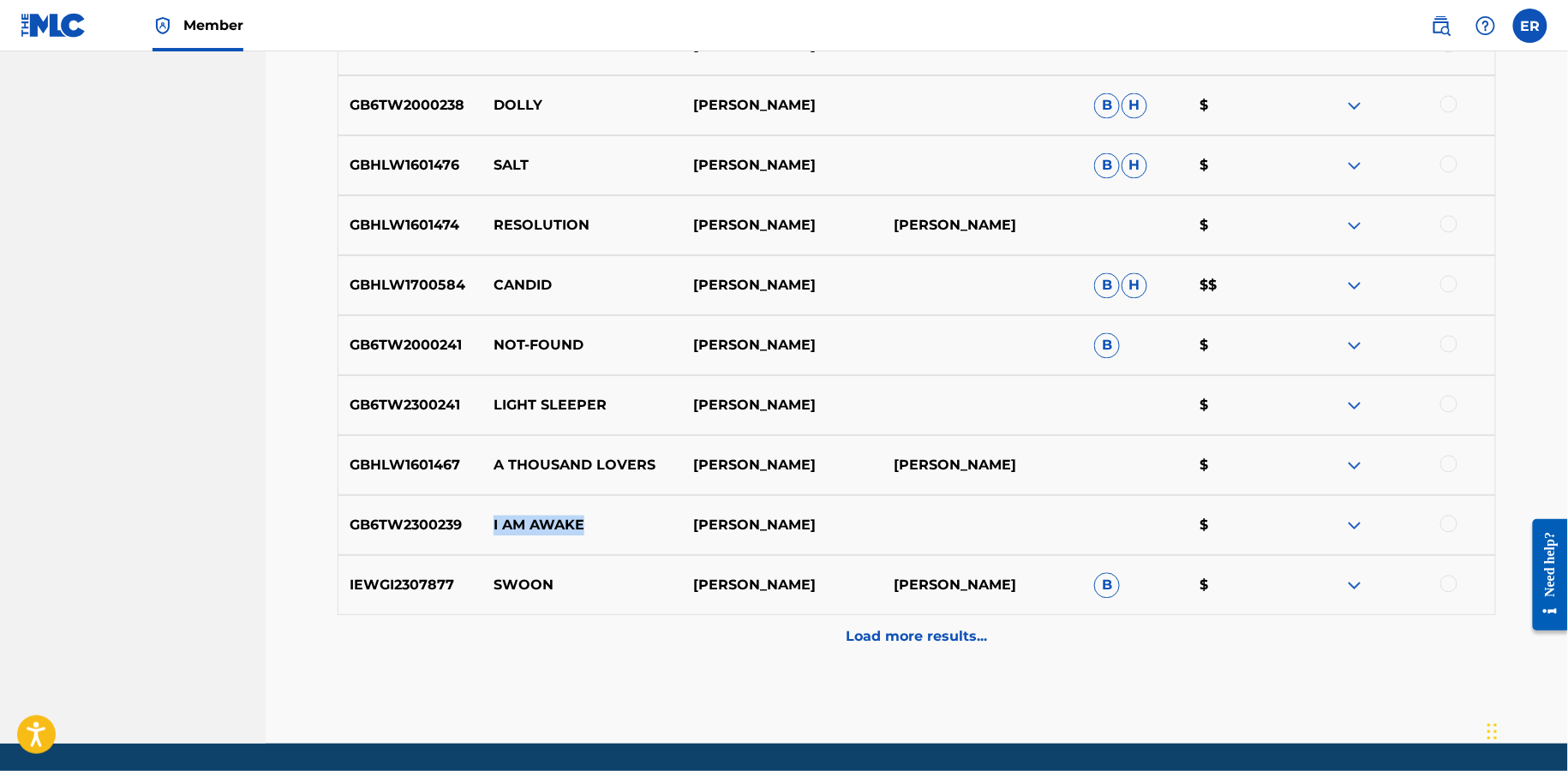
click at [559, 525] on p "I AM AWAKE" at bounding box center [582, 526] width 200 height 21
click at [847, 629] on p "Load more results..." at bounding box center [917, 637] width 141 height 21
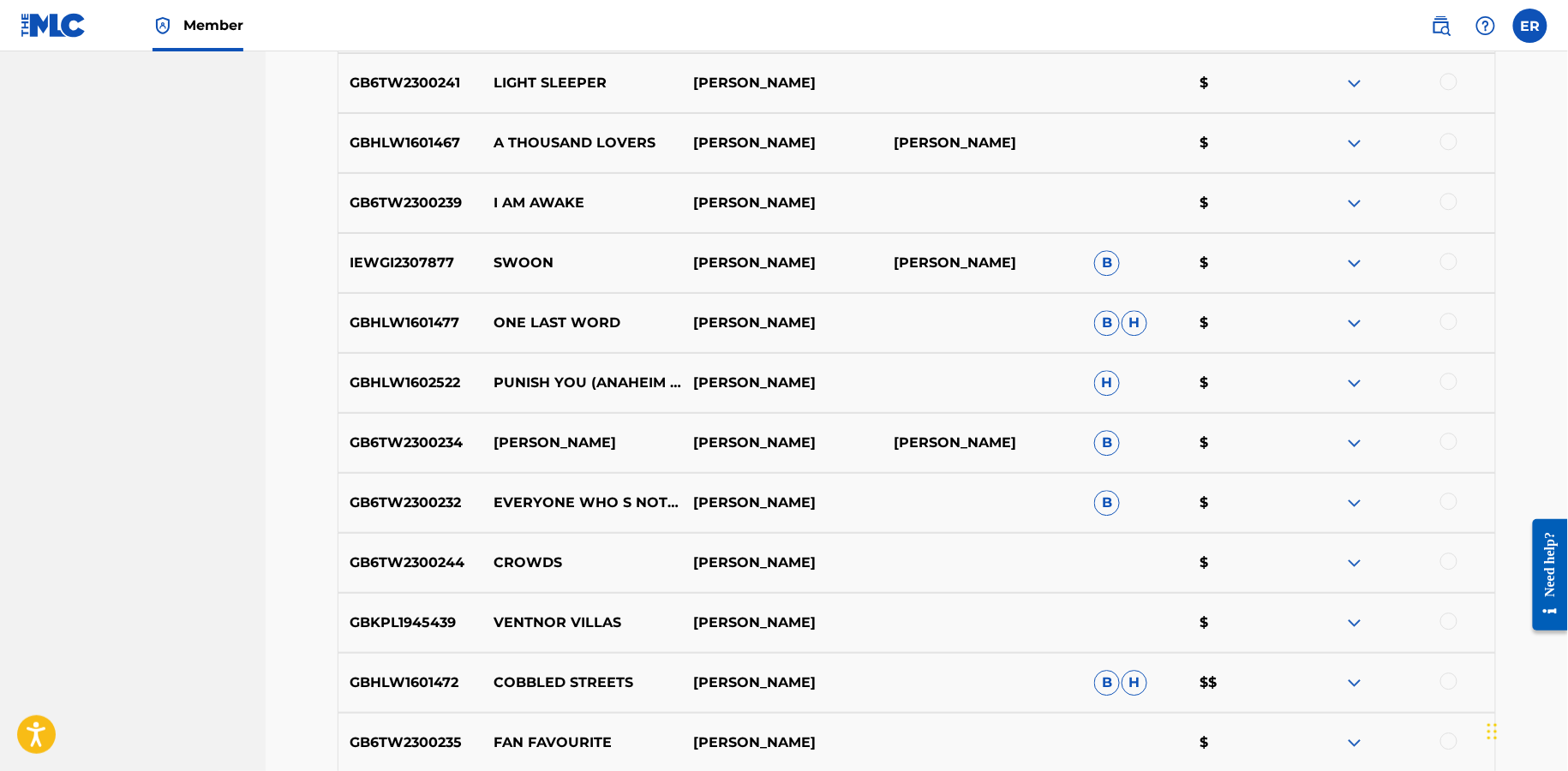
scroll to position [1636, 0]
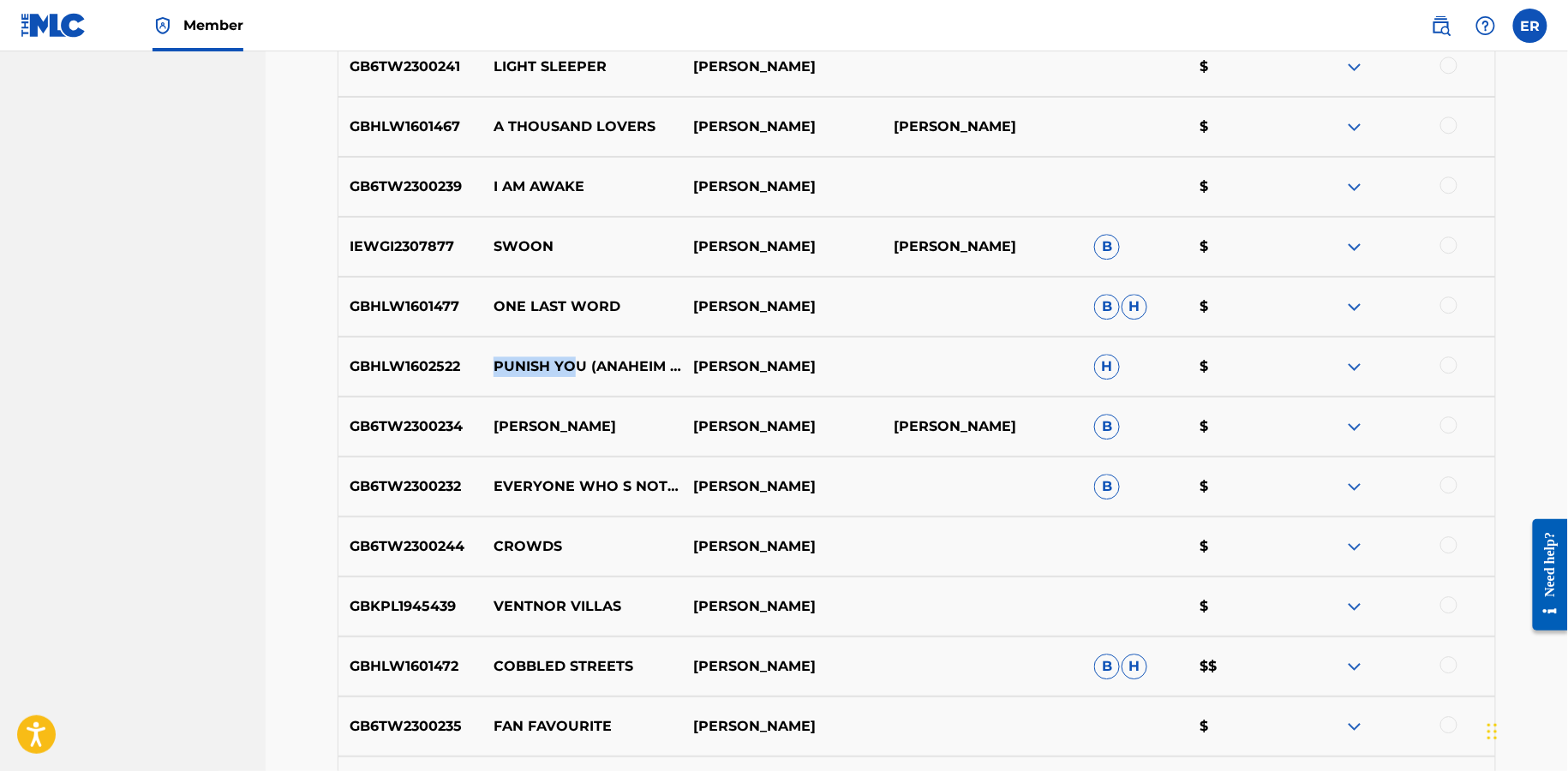
drag, startPoint x: 496, startPoint y: 345, endPoint x: 580, endPoint y: 344, distance: 84.0
click at [580, 357] on p "PUNISH YOU (ANAHEIM REMIX (ITUNES EXCLUSIVE))" at bounding box center [582, 367] width 200 height 21
click at [538, 417] on p "[PERSON_NAME]" at bounding box center [582, 427] width 200 height 21
click at [593, 483] on p "EVERYONE WHO S NOT IN LOVE WITH YOU IS WRONG" at bounding box center [582, 487] width 200 height 21
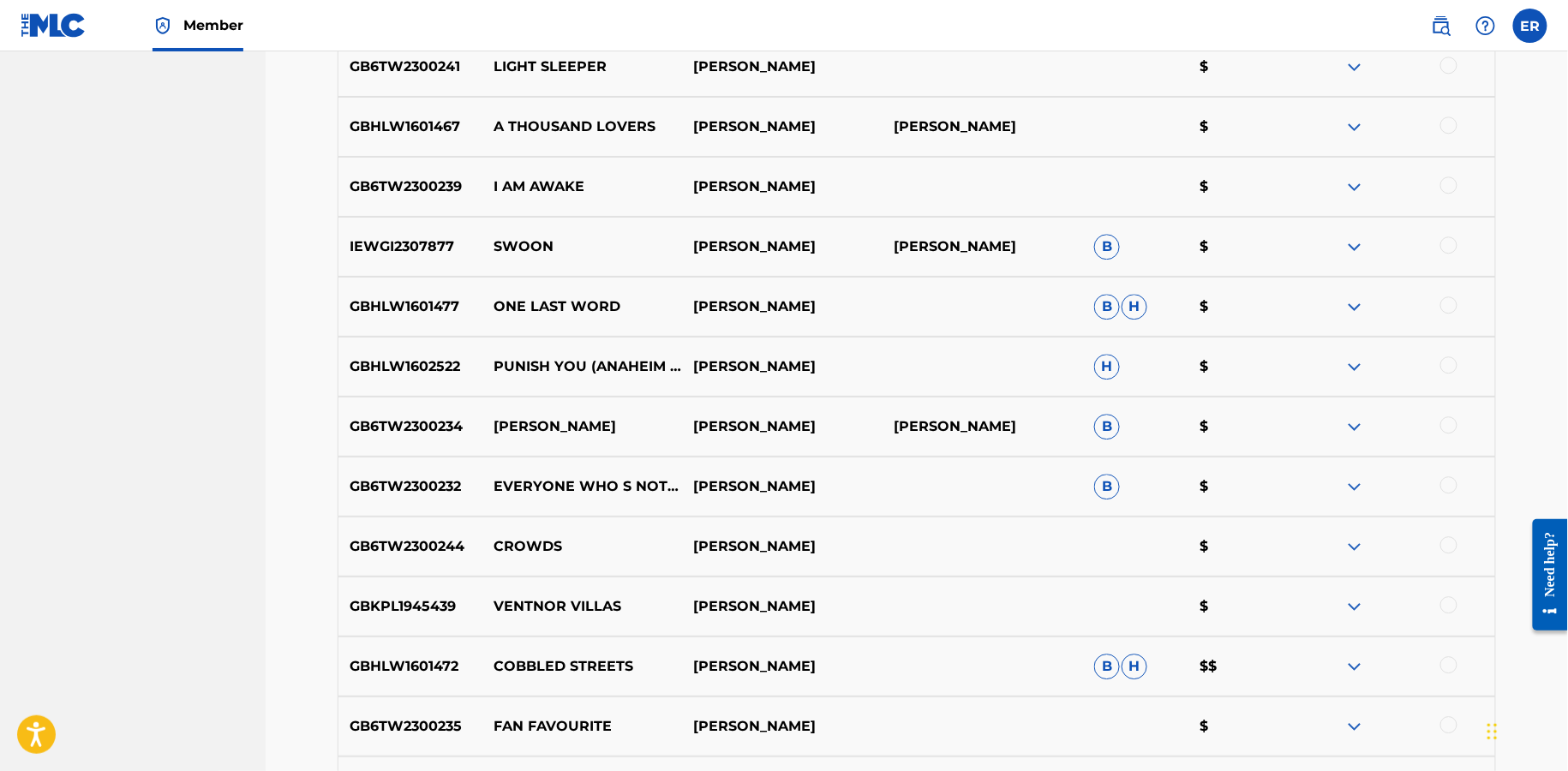
click at [593, 476] on p "EVERYONE WHO S NOT IN LOVE WITH YOU IS WRONG" at bounding box center [582, 487] width 200 height 21
click at [538, 547] on p "CROWDS" at bounding box center [582, 547] width 200 height 21
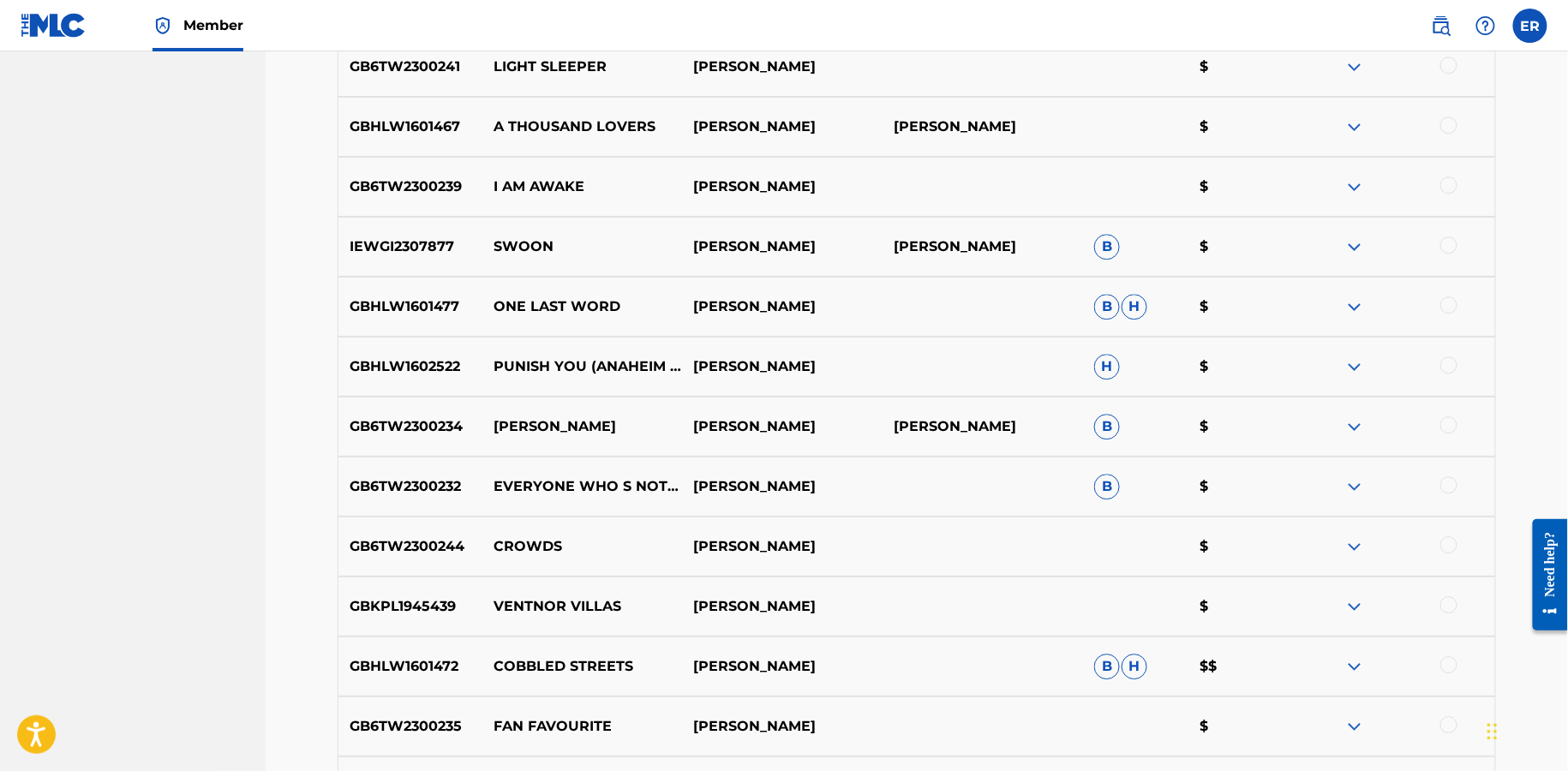
click at [535, 609] on p "VENTNOR VILLAS" at bounding box center [582, 607] width 200 height 21
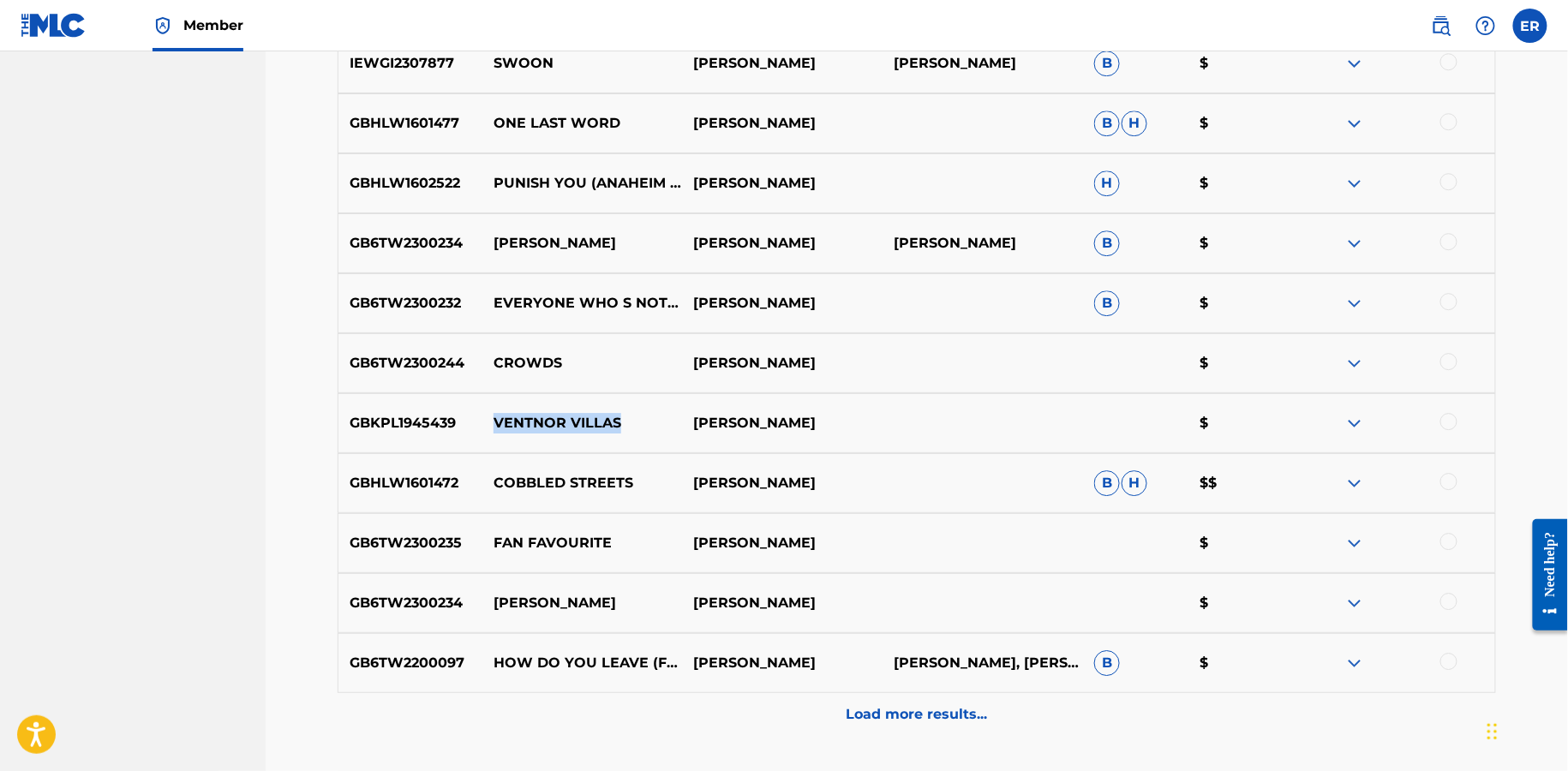
scroll to position [1828, 0]
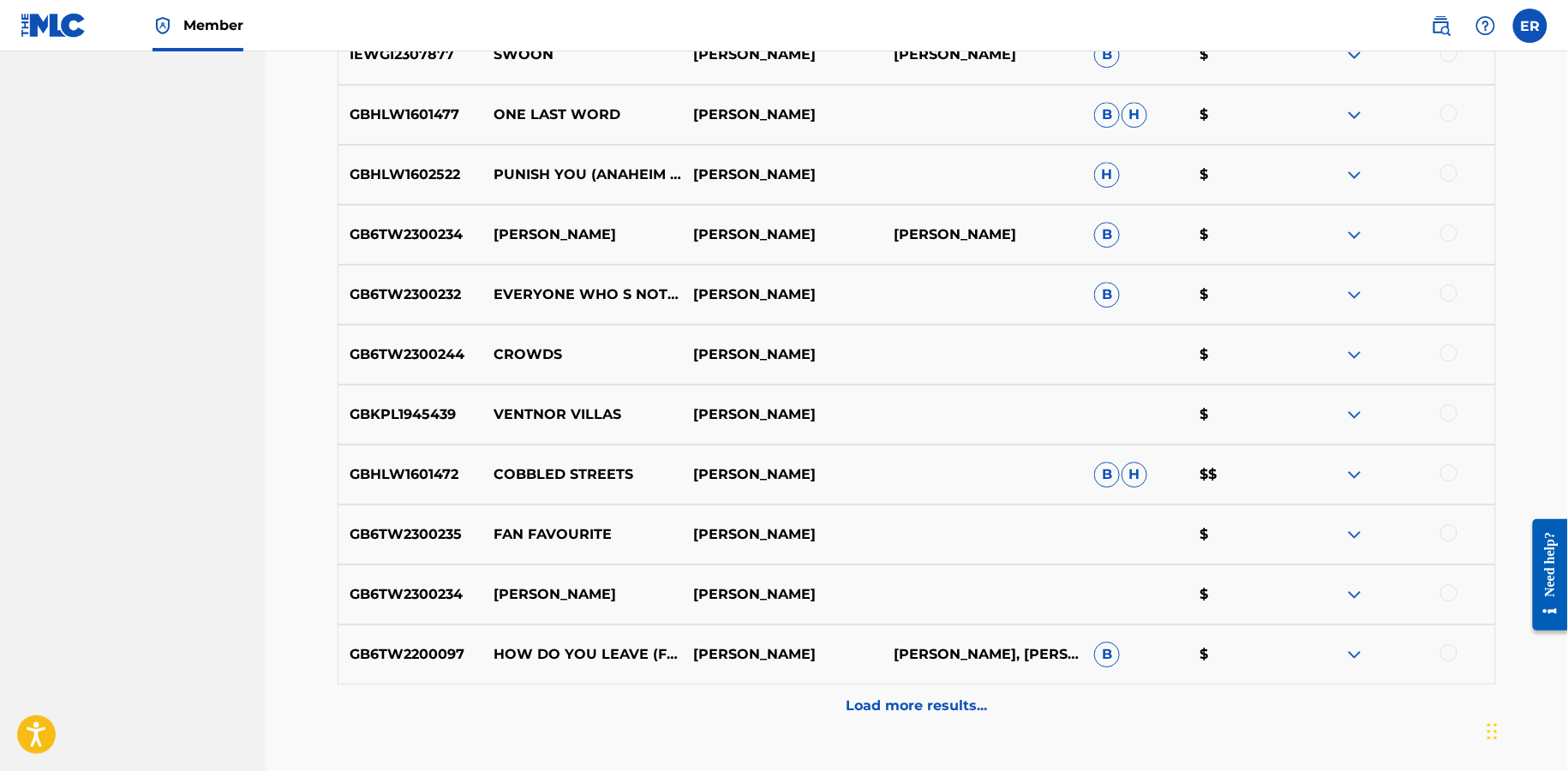
click at [554, 539] on p "FAN FAVOURITE" at bounding box center [582, 535] width 200 height 21
click at [555, 646] on p "HOW DO YOU LEAVE (FEAT. [PERSON_NAME]) [[PERSON_NAME] & [PERSON_NAME] RE-EDIT] …" at bounding box center [582, 655] width 200 height 21
drag, startPoint x: 494, startPoint y: 602, endPoint x: 664, endPoint y: 601, distance: 170.0
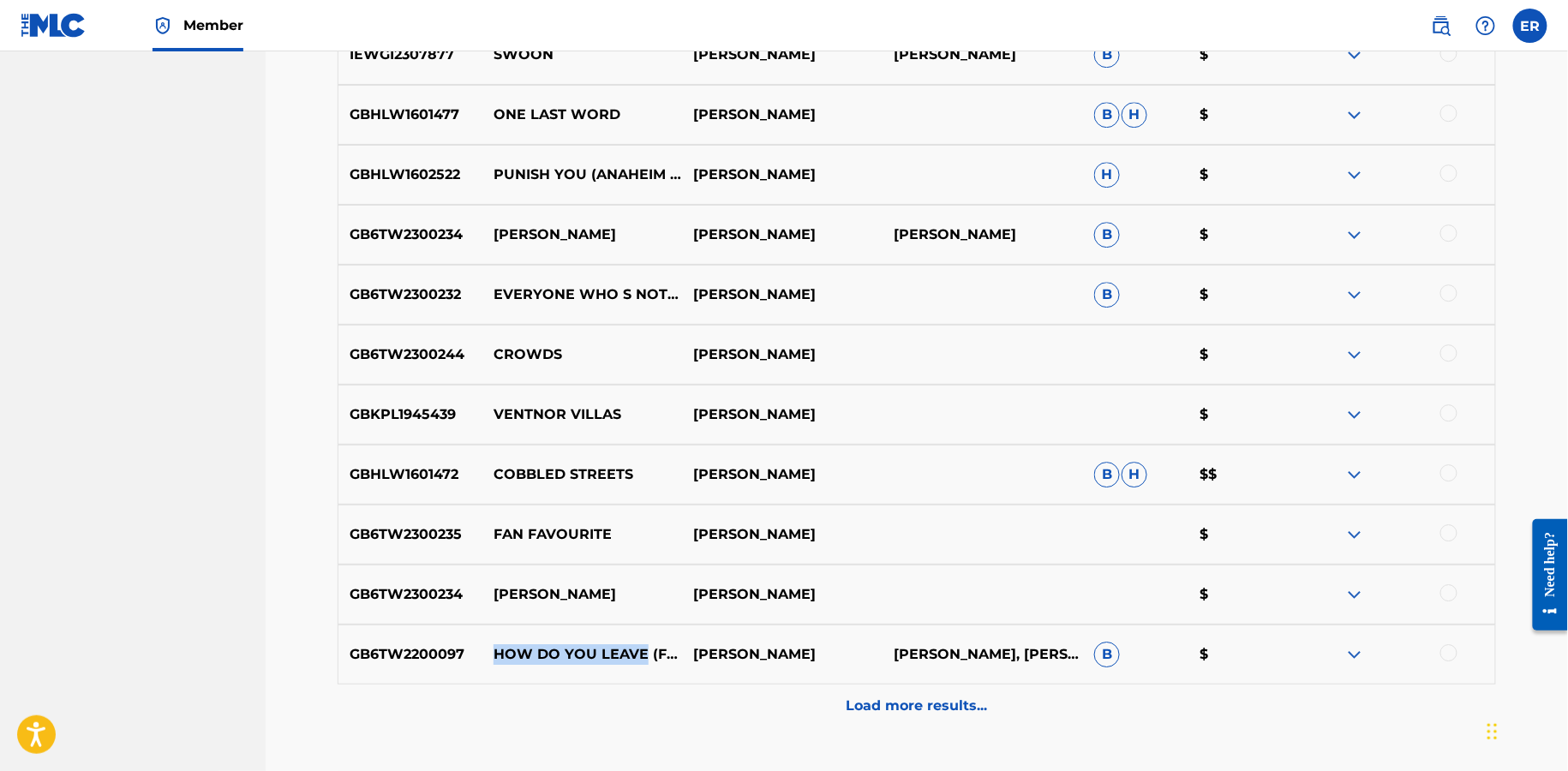
click at [664, 645] on p "HOW DO YOU LEAVE (FEAT. [PERSON_NAME]) [[PERSON_NAME] & [PERSON_NAME] RE-EDIT] …" at bounding box center [582, 655] width 200 height 21
